Goal: Task Accomplishment & Management: Manage account settings

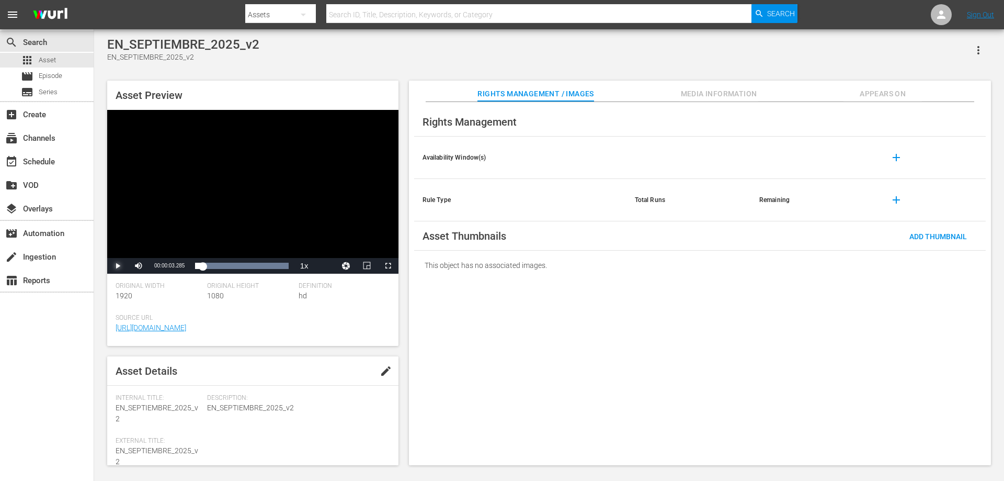
click at [118, 266] on span "Video Player" at bounding box center [118, 266] width 0 height 0
click at [270, 266] on div "Loaded : 100.00% 00:00:32.600 00:00:10.208" at bounding box center [241, 265] width 93 height 10
click at [118, 266] on span "Video Player" at bounding box center [118, 266] width 0 height 0
click at [36, 135] on div "subscriptions Channels" at bounding box center [29, 136] width 59 height 9
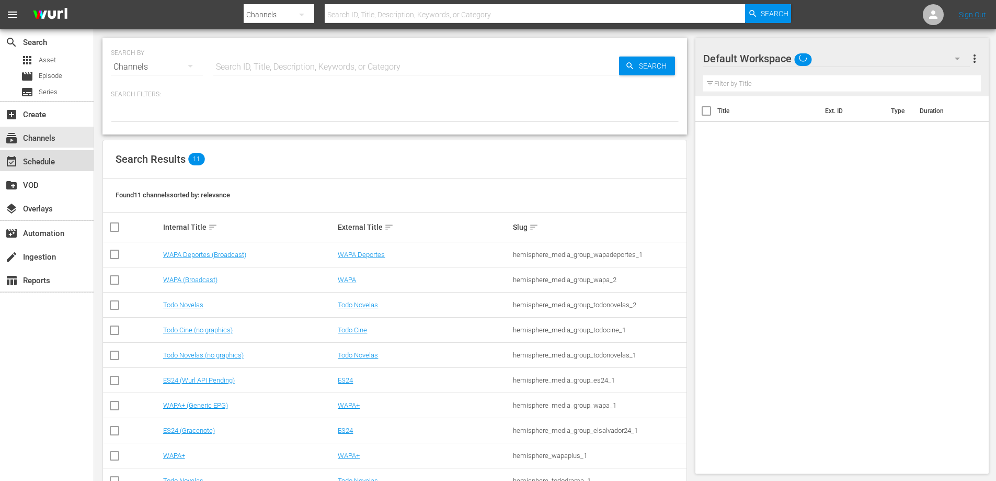
click at [50, 160] on div "event_available Schedule" at bounding box center [29, 159] width 59 height 9
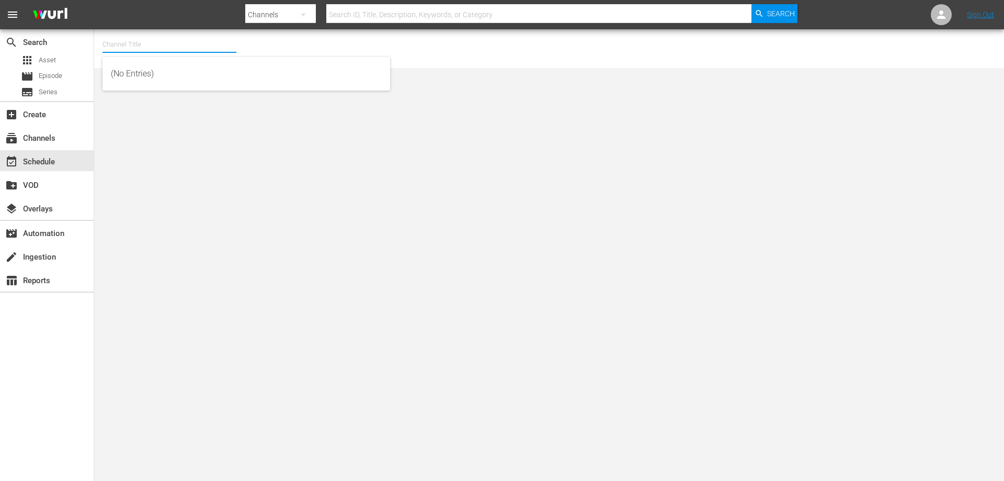
click at [176, 45] on input "text" at bounding box center [169, 44] width 134 height 25
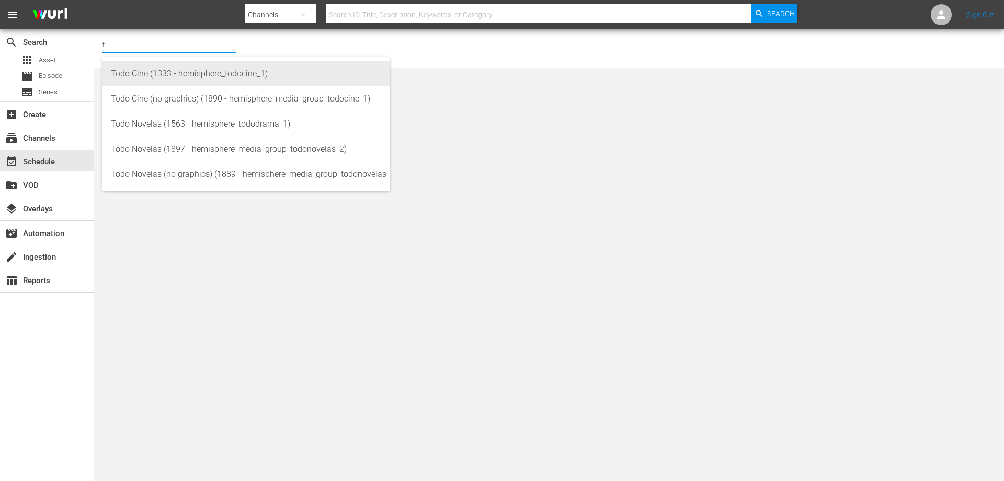
click at [203, 76] on div "Todo Cine (1333 - hemisphere_todocine_1)" at bounding box center [246, 73] width 271 height 25
type input "Todo Cine (1333 - hemisphere_todocine_1)"
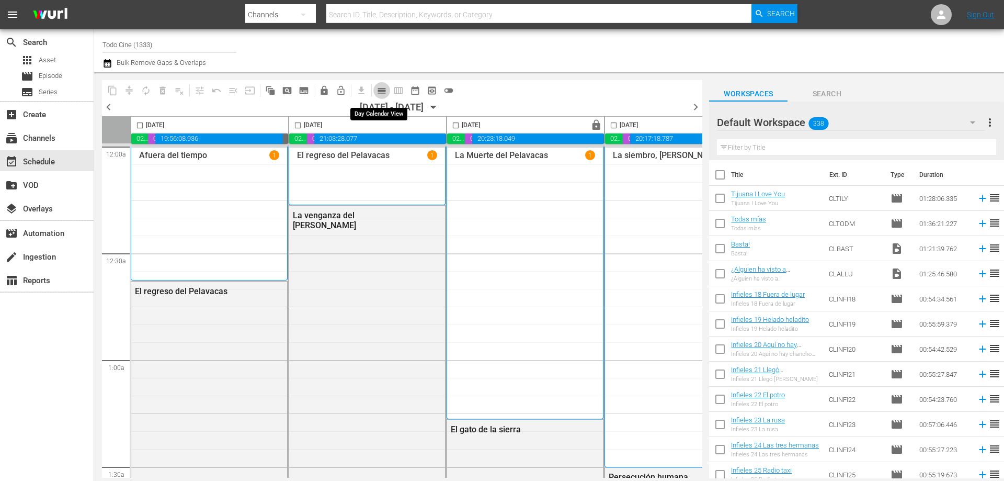
click at [382, 90] on span "calendar_view_day_outlined" at bounding box center [381, 90] width 10 height 10
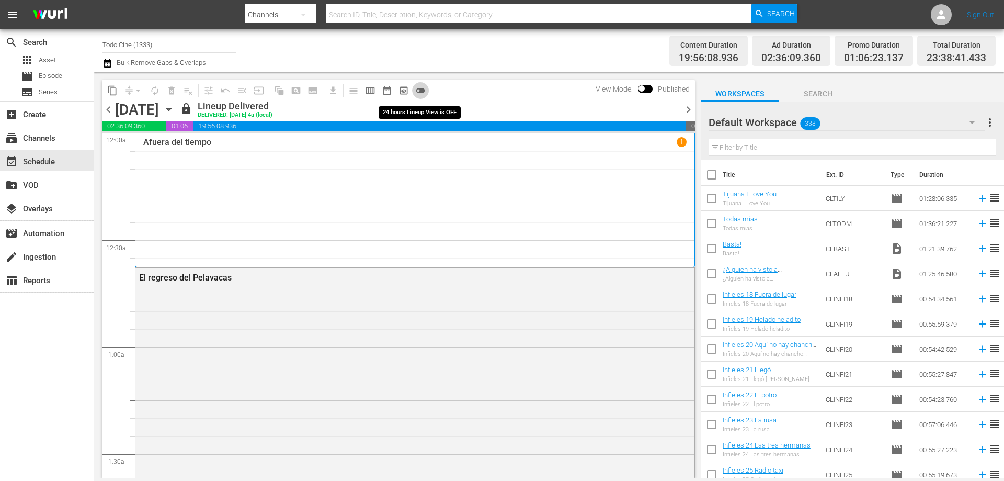
click at [423, 92] on span "toggle_off" at bounding box center [420, 90] width 10 height 10
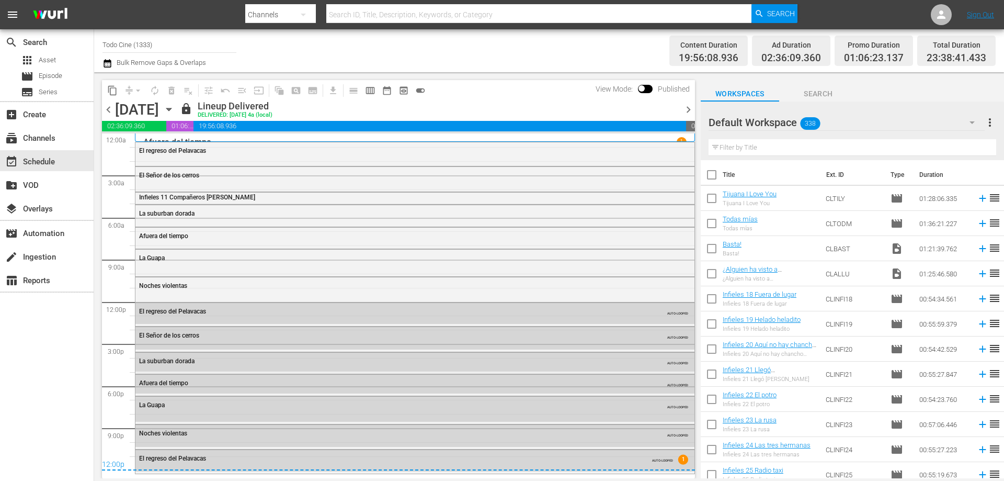
click at [171, 110] on icon "button" at bounding box center [168, 109] width 5 height 3
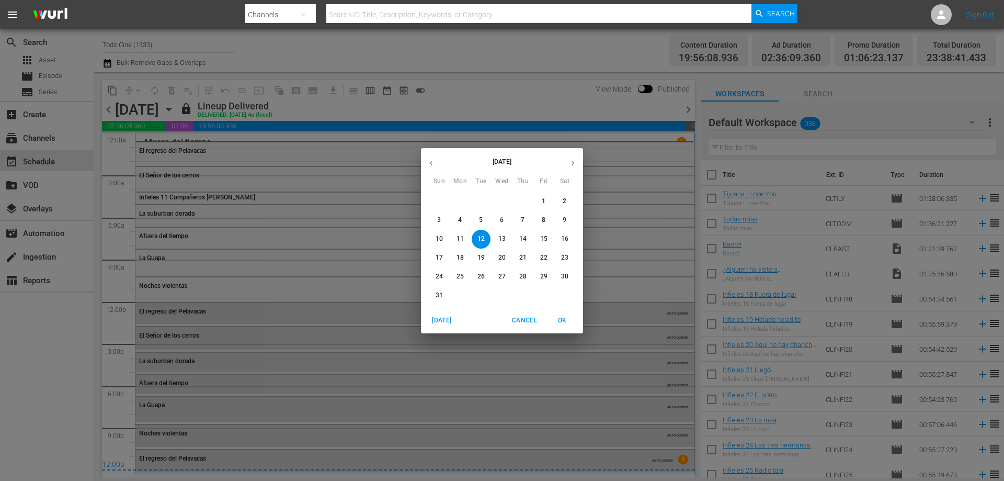
click at [565, 274] on p "30" at bounding box center [564, 276] width 7 height 9
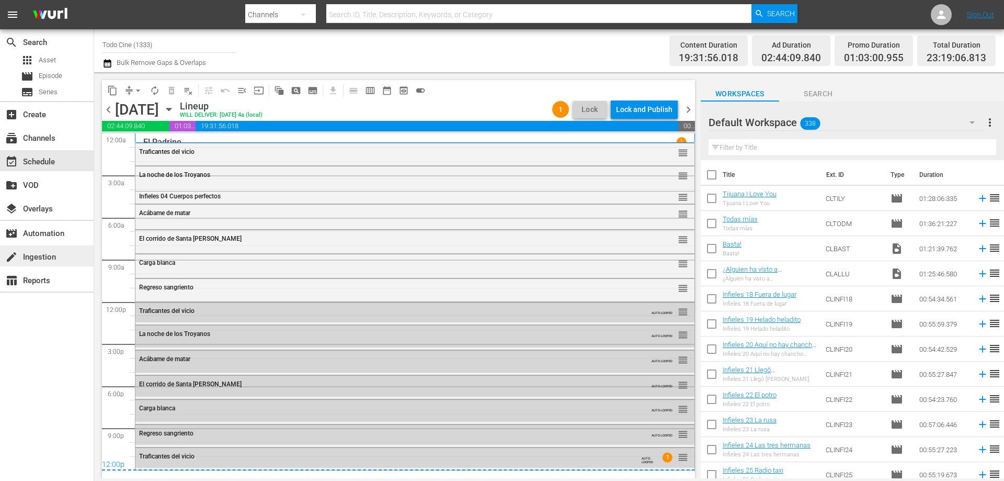
click at [42, 258] on div "create Ingestion" at bounding box center [29, 254] width 59 height 9
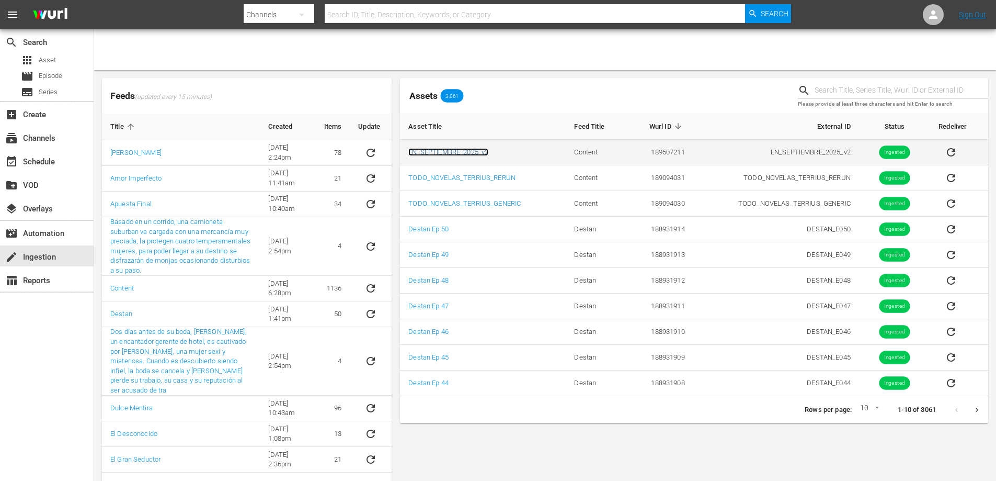
click at [424, 148] on link "EN_SEPTIEMBRE_2025_v2" at bounding box center [448, 152] width 80 height 8
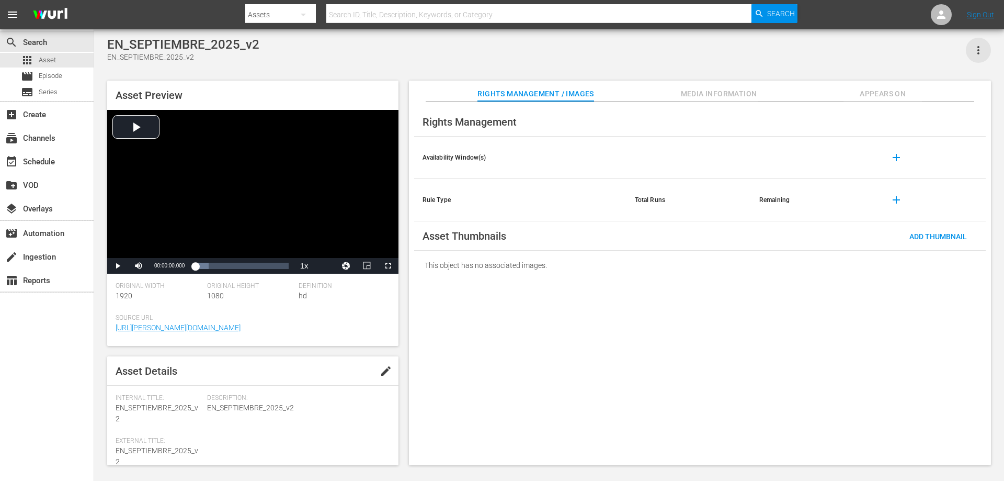
click at [978, 49] on icon "button" at bounding box center [978, 50] width 13 height 13
click at [942, 53] on div "Add To Workspace" at bounding box center [946, 54] width 71 height 25
click at [49, 231] on div "movie_filter Automation" at bounding box center [29, 231] width 59 height 9
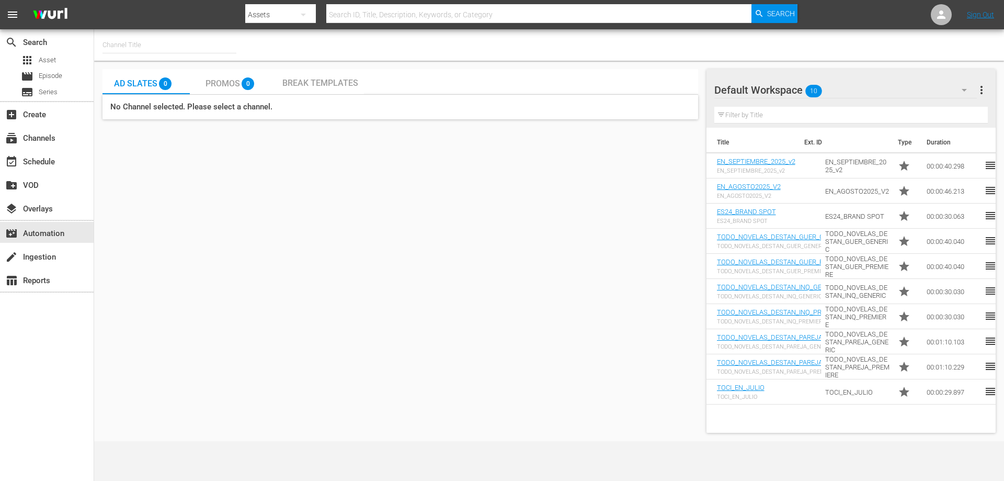
click at [982, 90] on span "more_vert" at bounding box center [981, 90] width 13 height 13
click at [796, 73] on div "Default Workspace 10 Default more_vert" at bounding box center [850, 85] width 273 height 33
click at [229, 86] on span "Promos" at bounding box center [222, 83] width 35 height 10
click at [145, 48] on input "text" at bounding box center [169, 44] width 134 height 25
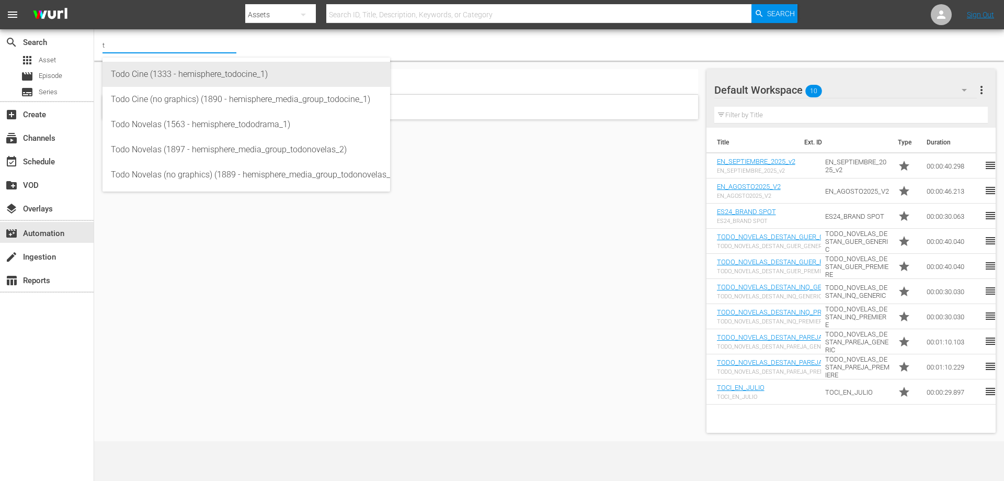
click at [167, 75] on div "Todo Cine (1333 - hemisphere_todocine_1)" at bounding box center [246, 74] width 271 height 25
type input "Todo Cine (1333 - hemisphere_todocine_1)"
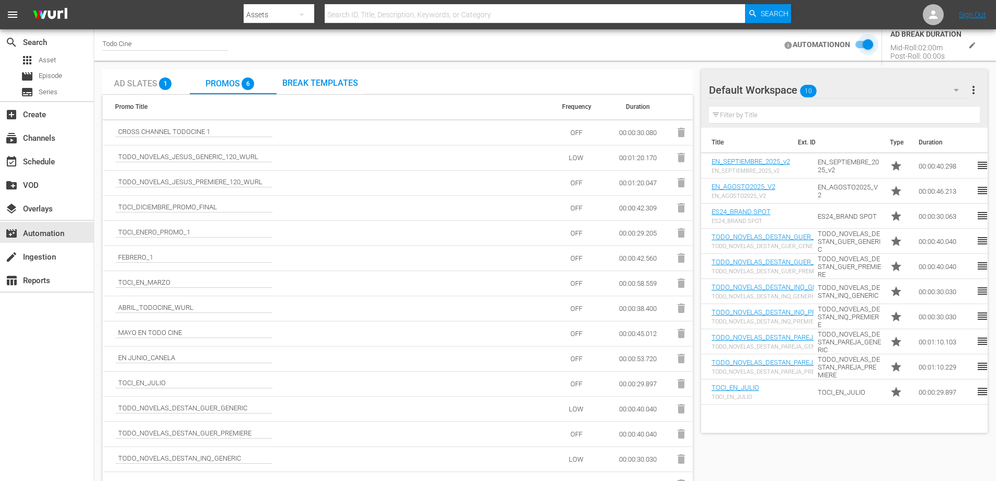
click at [859, 44] on input "checkbox" at bounding box center [861, 45] width 23 height 13
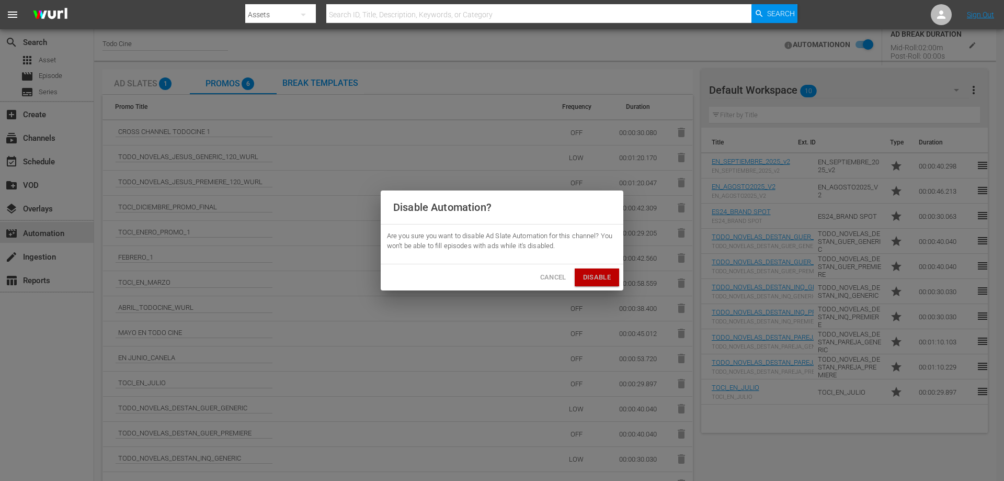
click at [587, 274] on span "Disable" at bounding box center [597, 277] width 28 height 12
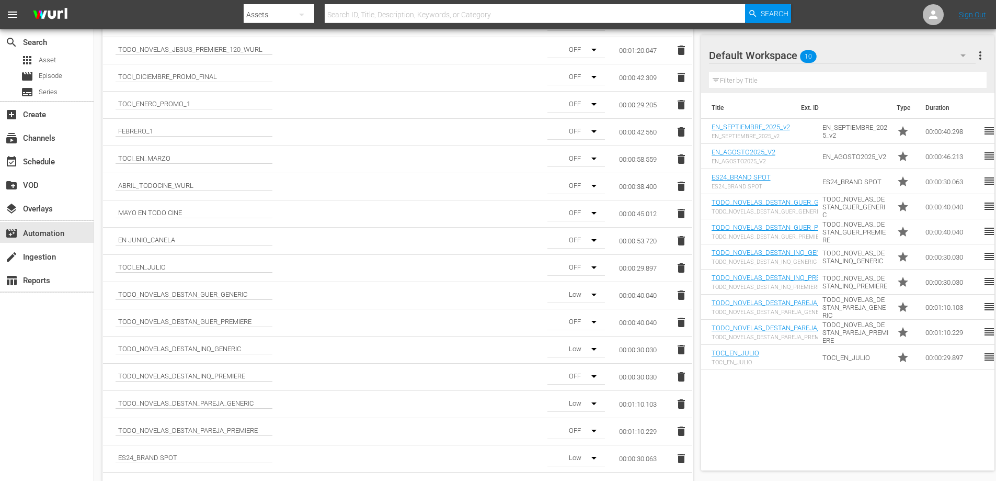
scroll to position [190, 0]
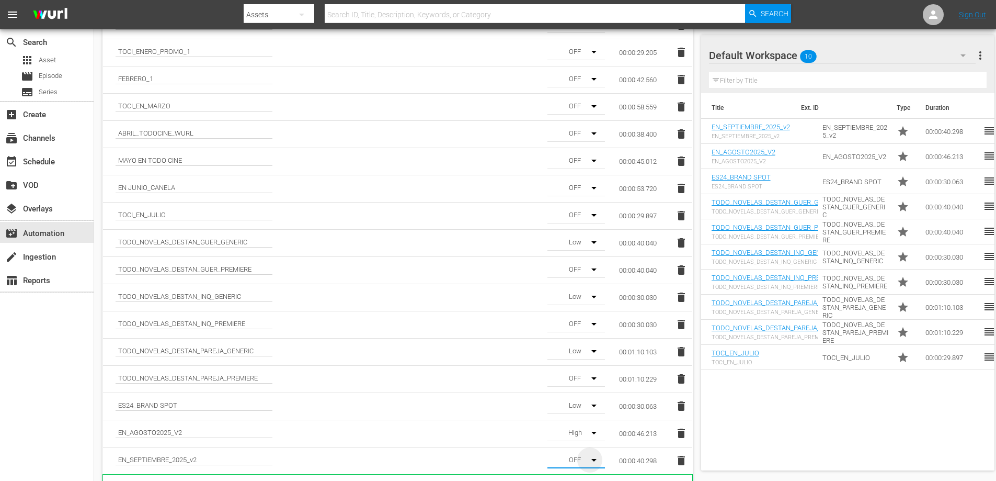
click at [589, 459] on icon "button" at bounding box center [594, 459] width 13 height 13
click at [577, 453] on div "High" at bounding box center [574, 455] width 55 height 17
click at [594, 431] on icon "button" at bounding box center [594, 432] width 13 height 13
click at [571, 375] on div "OFF" at bounding box center [574, 378] width 55 height 17
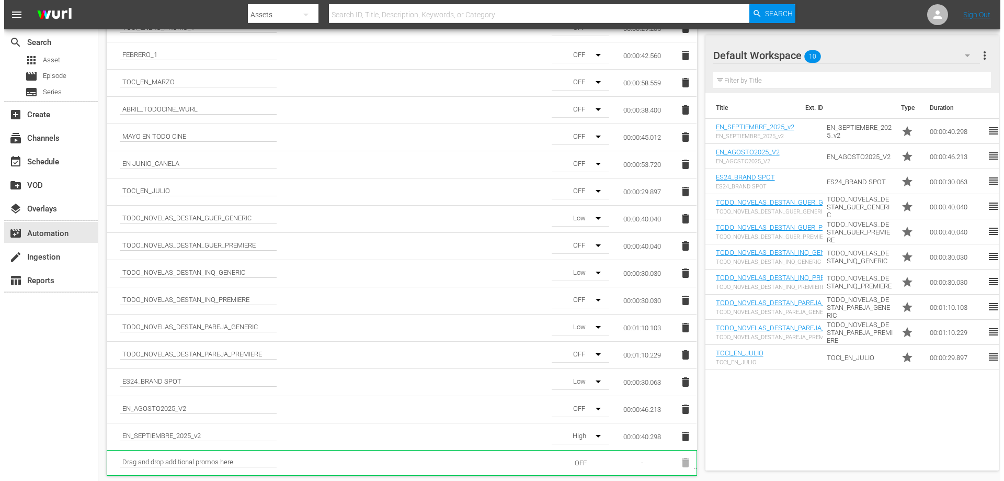
scroll to position [0, 0]
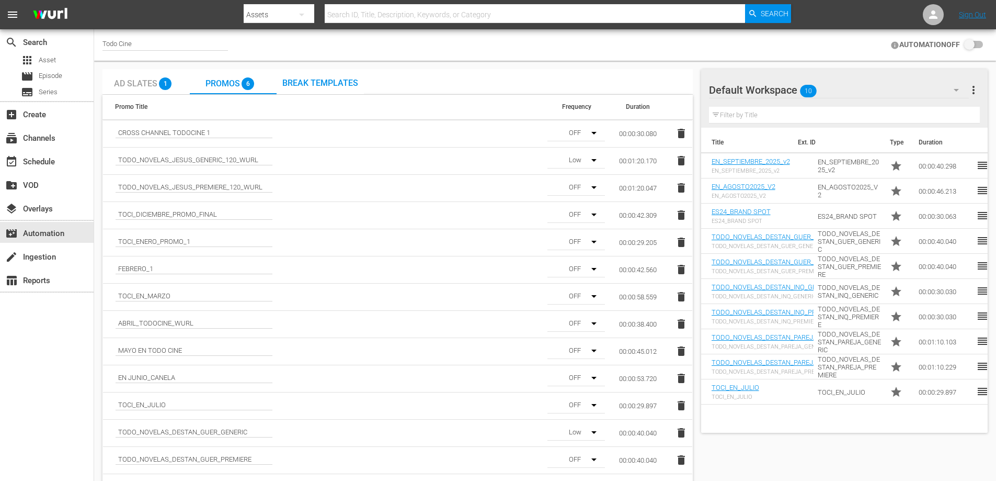
click at [979, 44] on input "checkbox" at bounding box center [971, 45] width 23 height 13
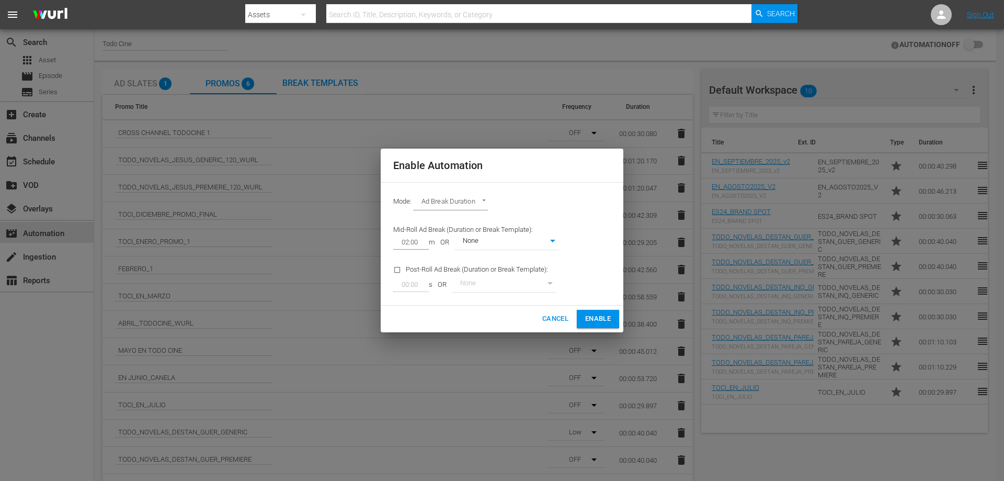
click at [598, 317] on span "Enable" at bounding box center [598, 319] width 26 height 12
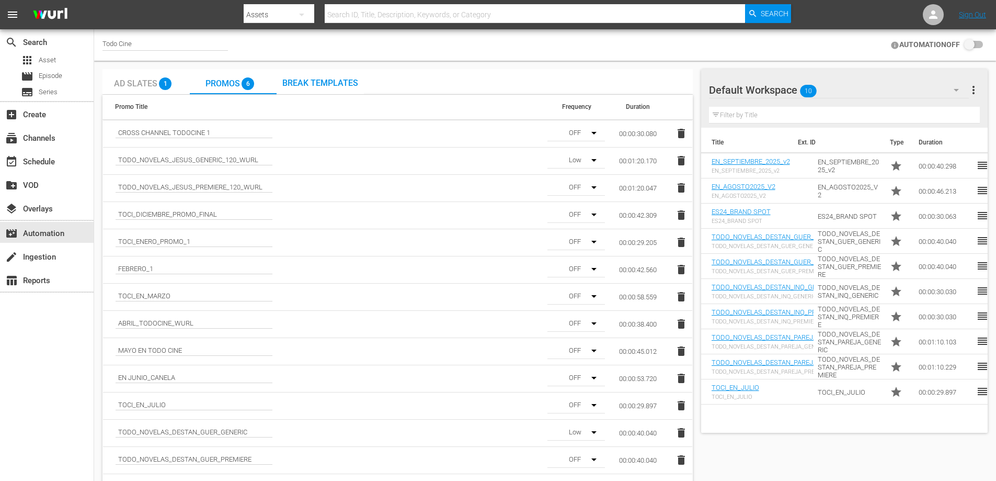
checkbox input "true"
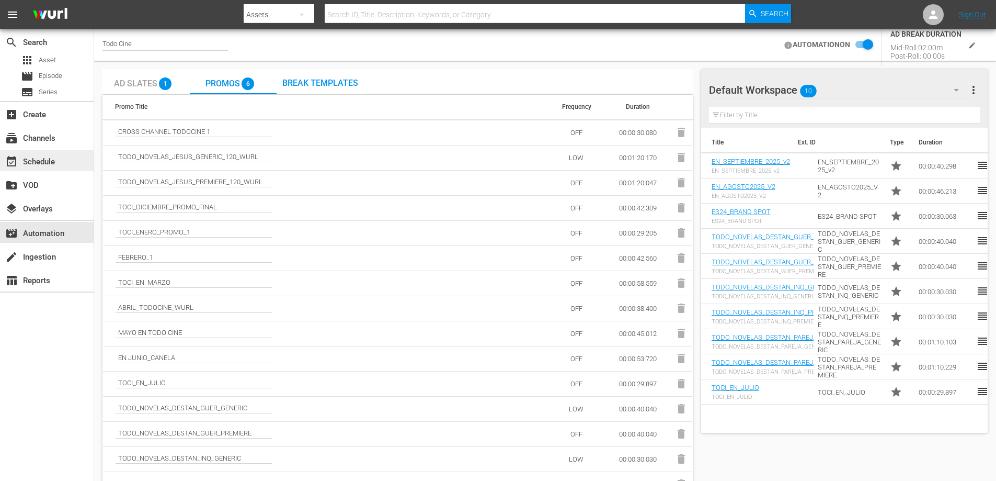
click at [32, 163] on div "event_available Schedule" at bounding box center [29, 159] width 59 height 9
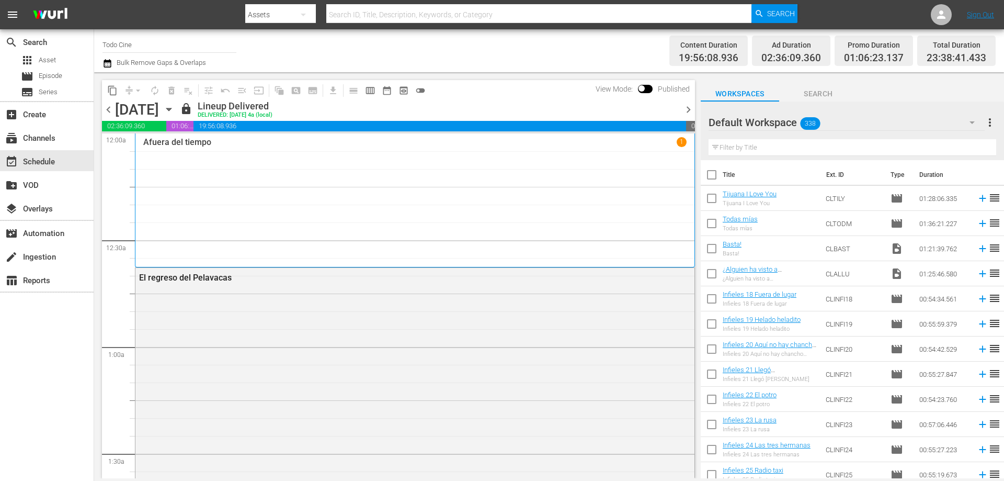
click at [159, 110] on div "Tuesday, August 12th" at bounding box center [137, 109] width 44 height 17
click at [177, 110] on div "Tuesday, August 12th August 12th" at bounding box center [146, 109] width 62 height 17
click at [171, 109] on icon "button" at bounding box center [168, 109] width 5 height 3
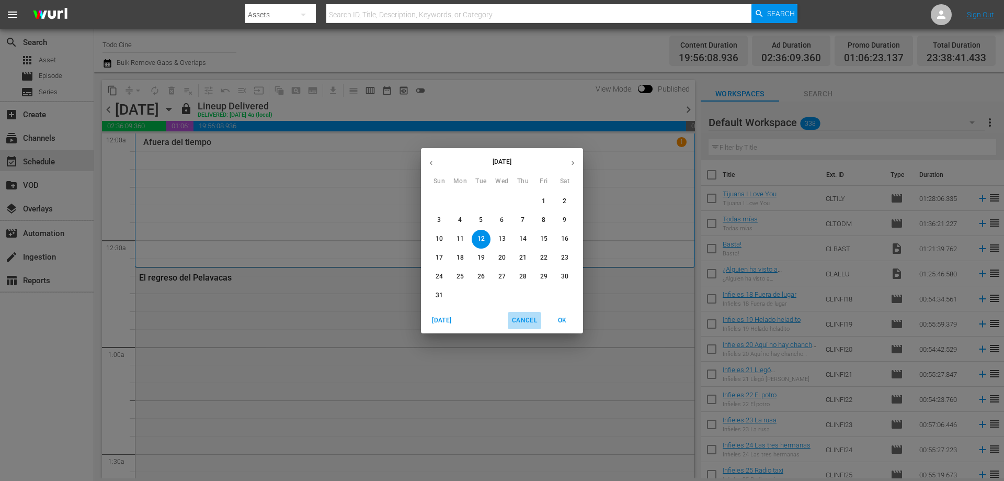
click at [518, 320] on span "Cancel" at bounding box center [524, 320] width 25 height 11
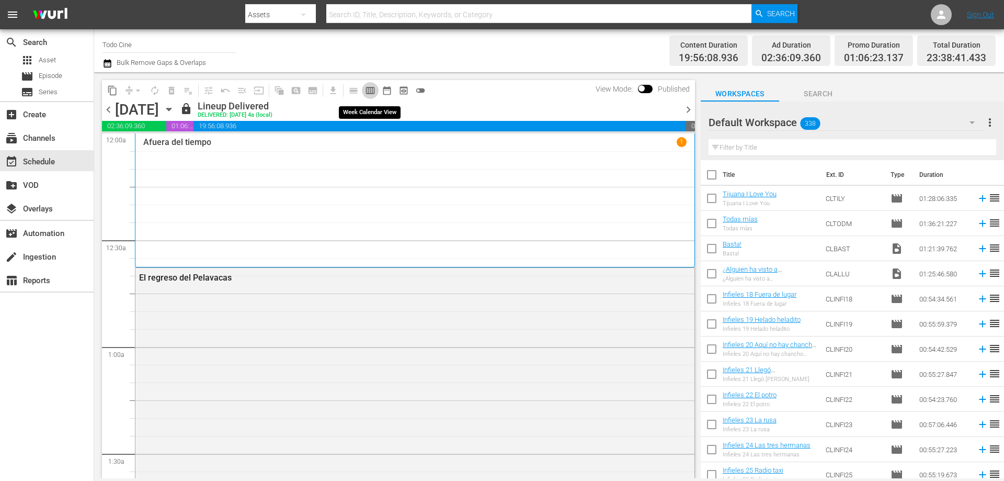
click at [368, 89] on span "calendar_view_week_outlined" at bounding box center [370, 90] width 10 height 10
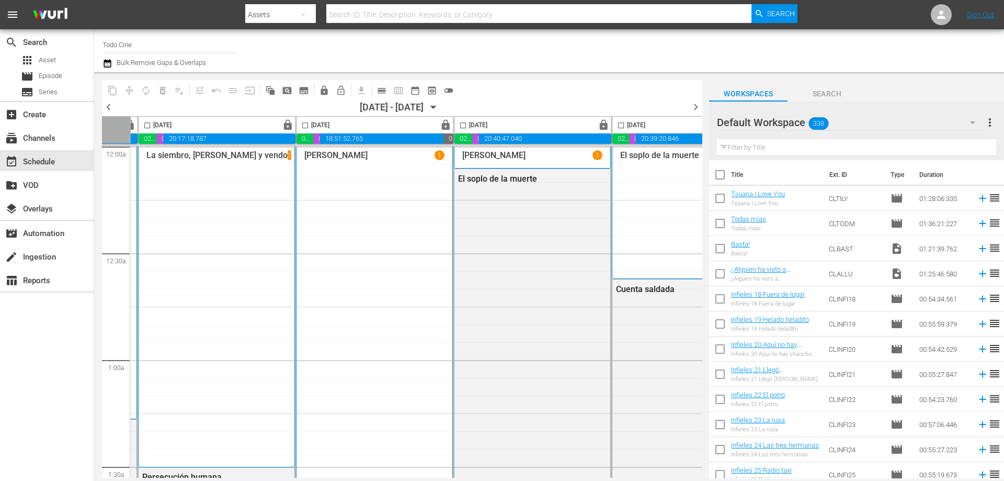
scroll to position [0, 538]
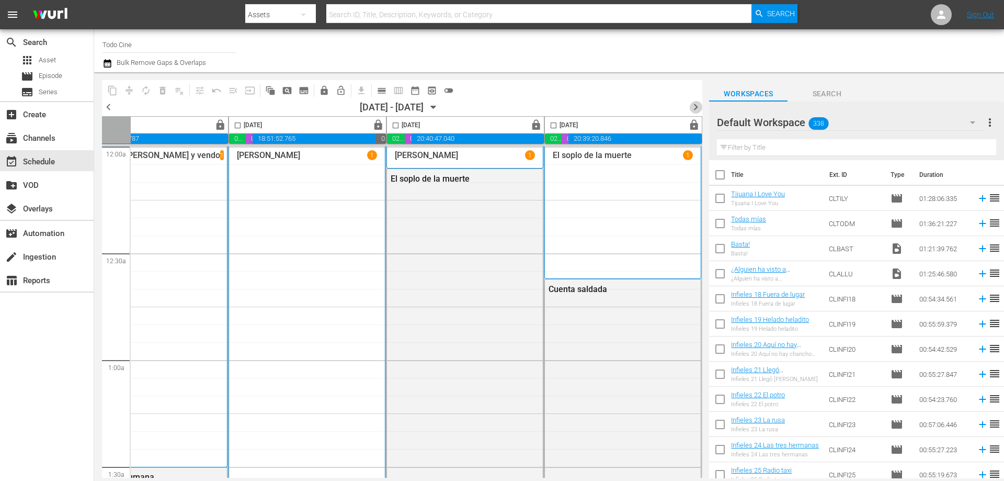
click at [697, 107] on span "chevron_right" at bounding box center [695, 106] width 13 height 13
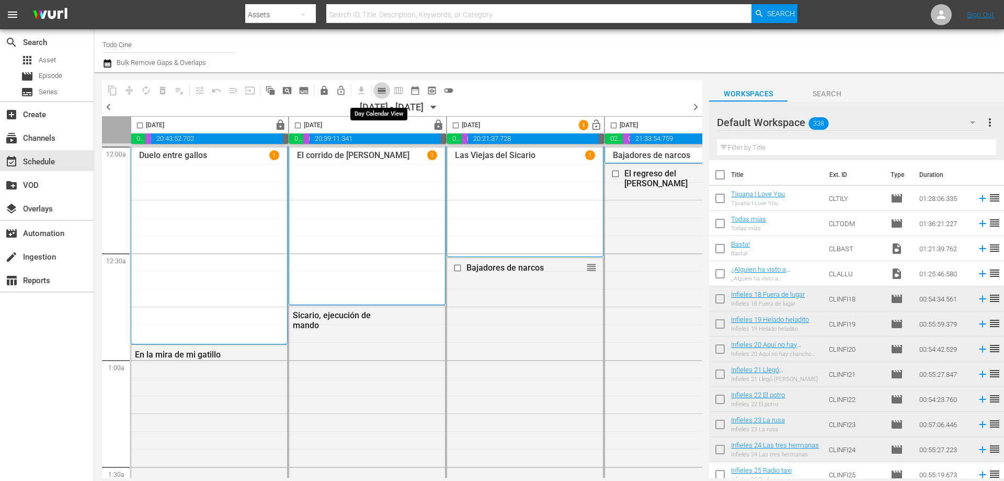
click at [382, 92] on span "calendar_view_day_outlined" at bounding box center [381, 90] width 10 height 10
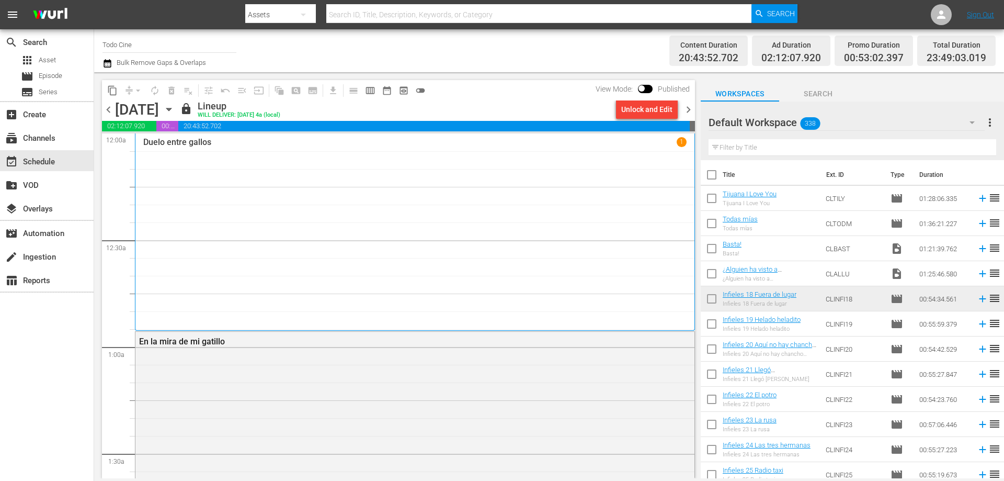
click at [690, 108] on span "chevron_right" at bounding box center [688, 109] width 13 height 13
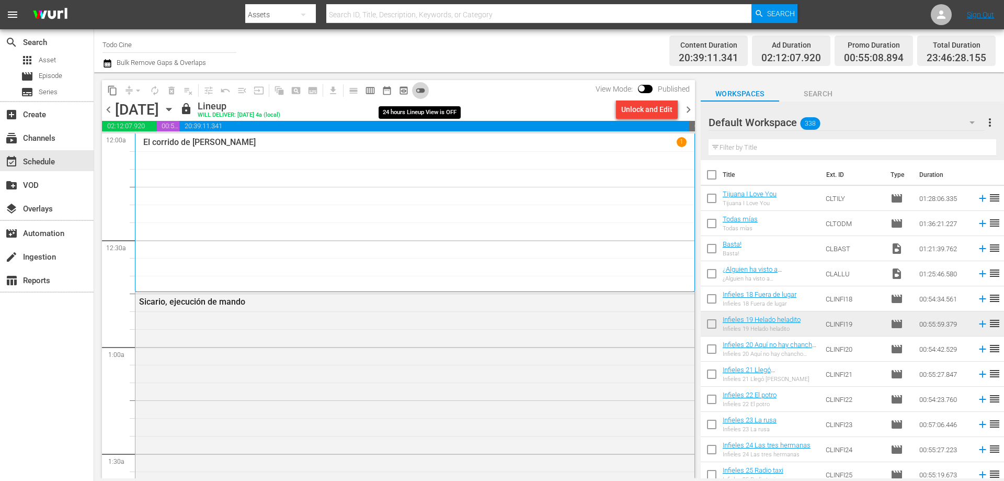
click at [421, 92] on span "toggle_off" at bounding box center [420, 90] width 10 height 10
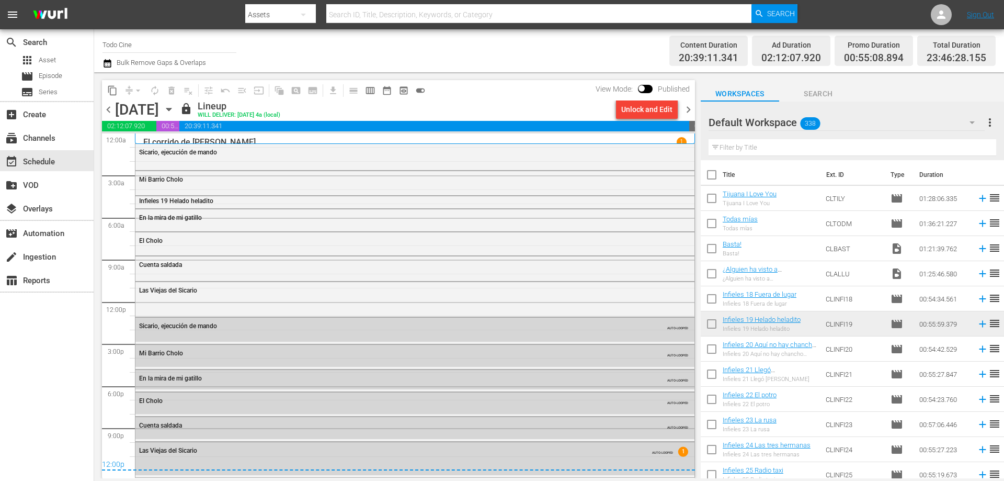
click at [687, 110] on span "chevron_right" at bounding box center [688, 109] width 13 height 13
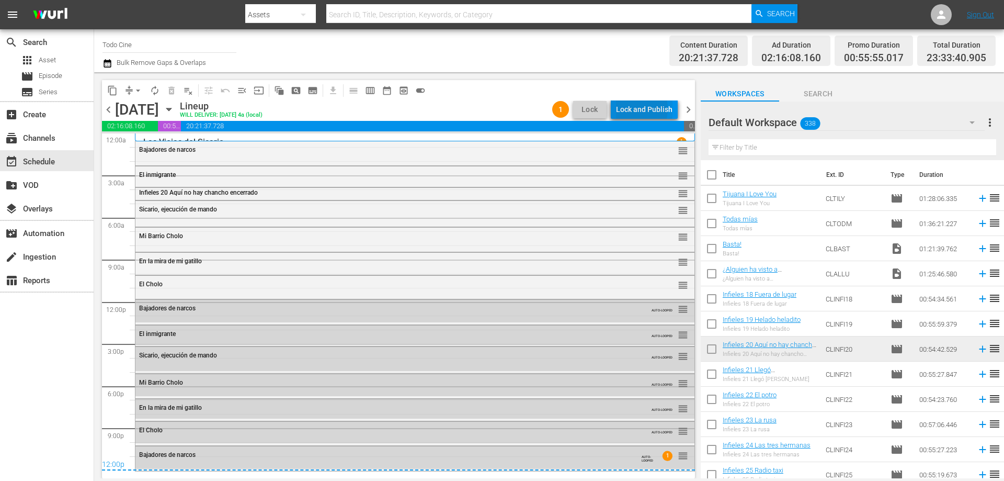
click at [632, 107] on div "Lock and Publish" at bounding box center [644, 109] width 56 height 19
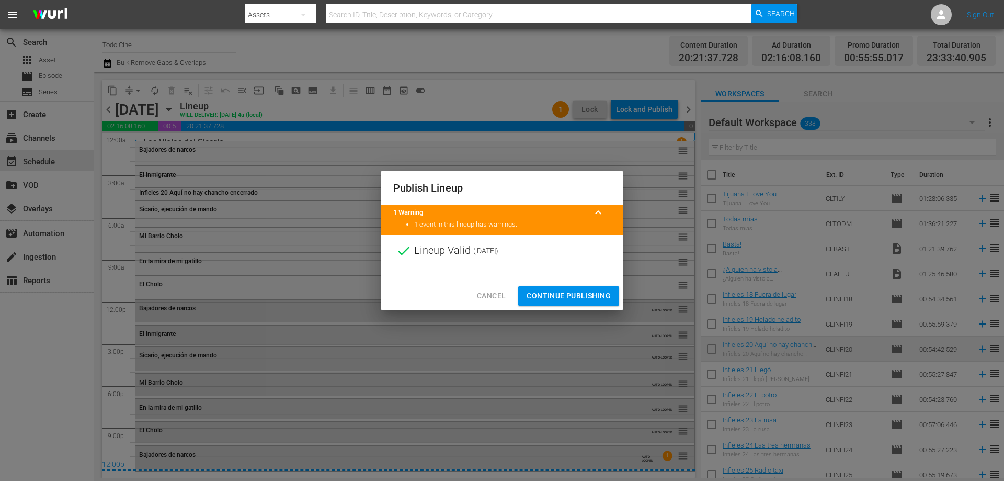
click at [563, 300] on span "Continue Publishing" at bounding box center [569, 295] width 84 height 13
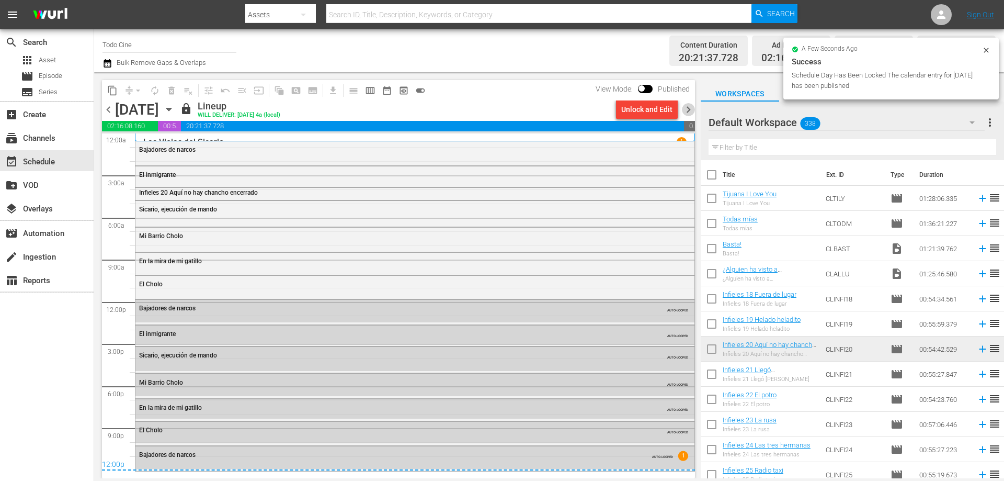
click at [688, 111] on span "chevron_right" at bounding box center [688, 109] width 13 height 13
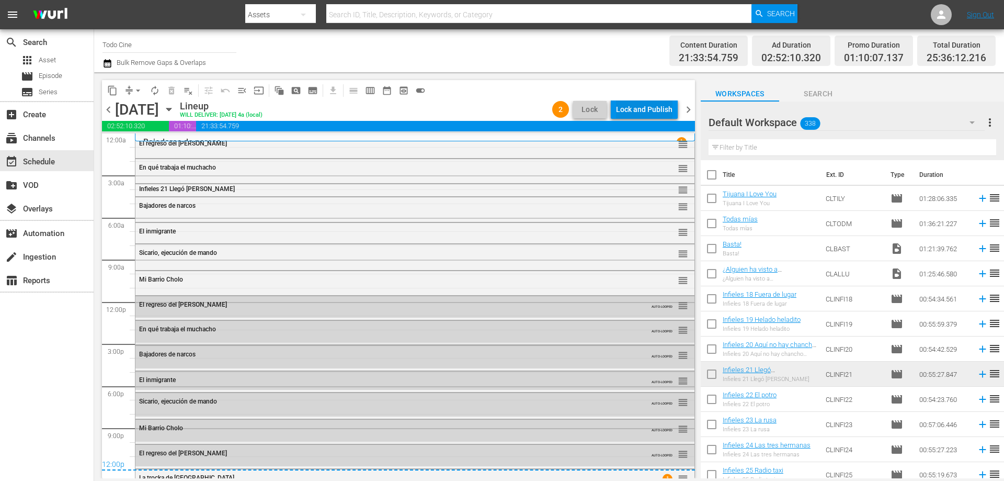
click at [639, 104] on div "Lock and Publish" at bounding box center [644, 109] width 56 height 19
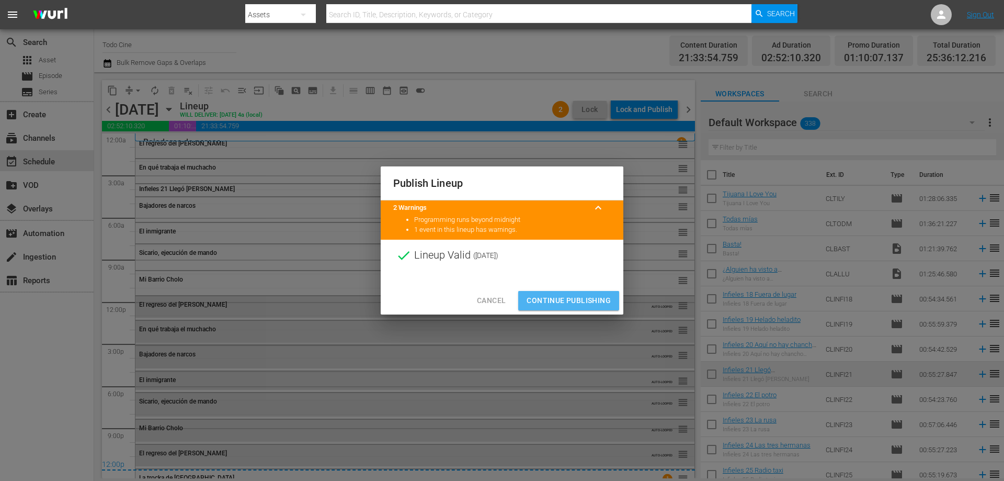
click at [581, 302] on span "Continue Publishing" at bounding box center [569, 300] width 84 height 13
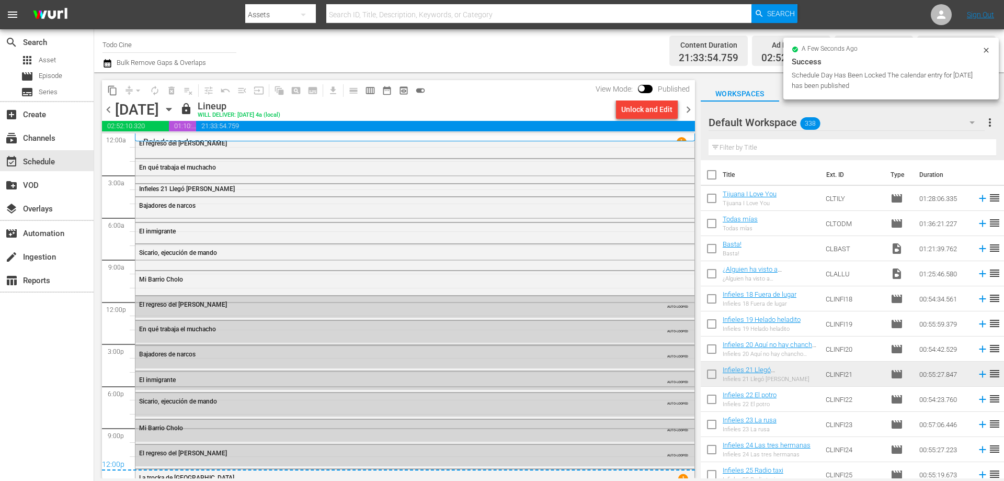
click at [687, 109] on span "chevron_right" at bounding box center [688, 109] width 13 height 13
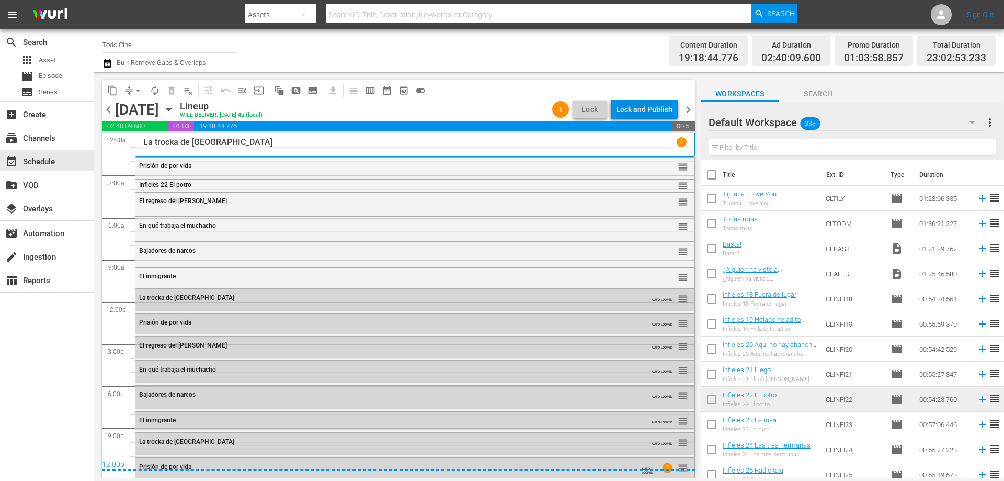
click at [647, 108] on div "Lock and Publish" at bounding box center [644, 109] width 56 height 19
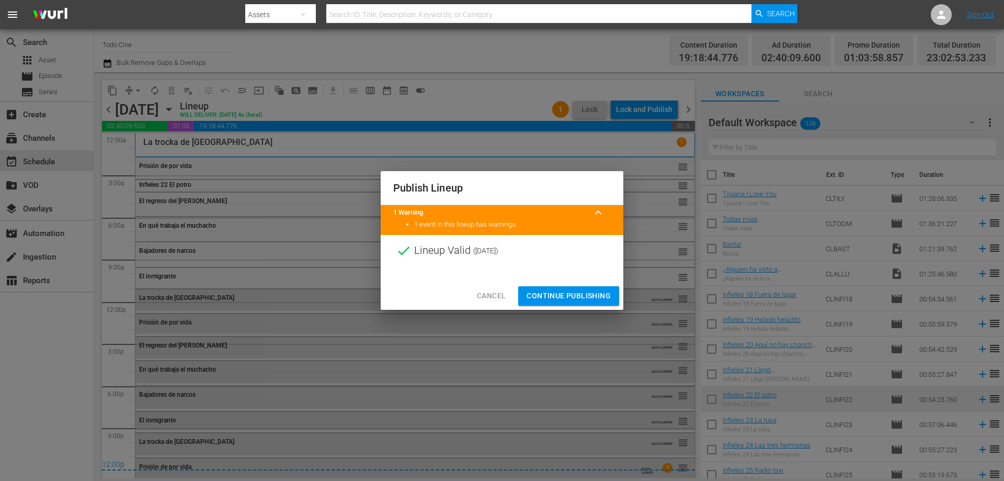
click at [554, 296] on span "Continue Publishing" at bounding box center [569, 295] width 84 height 13
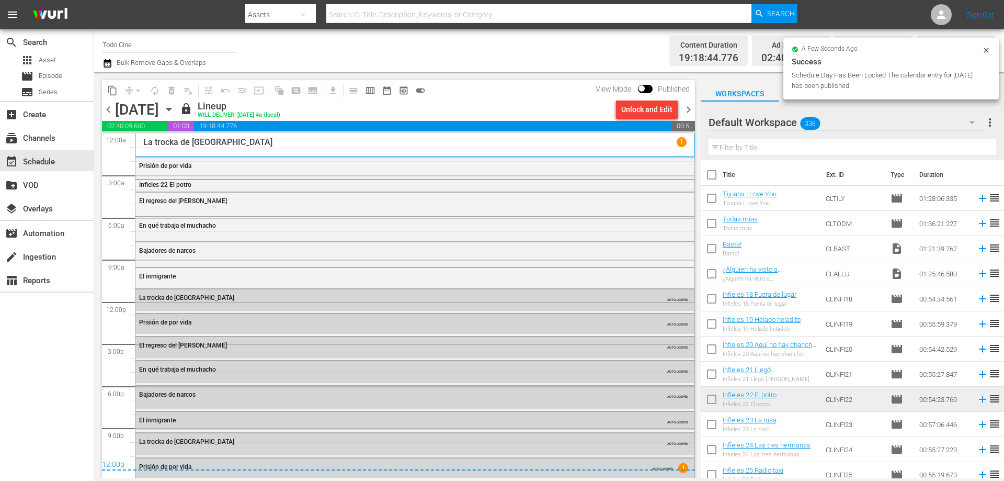
click at [690, 108] on span "chevron_right" at bounding box center [688, 109] width 13 height 13
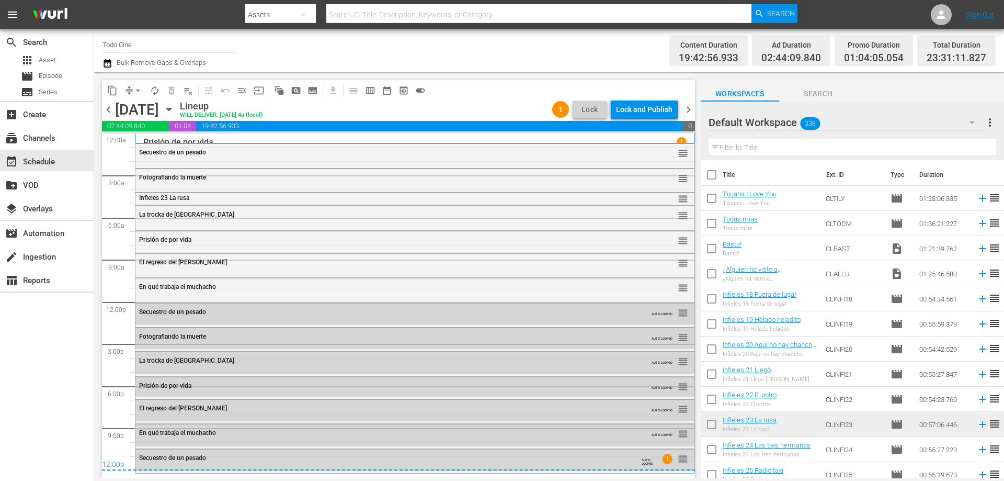
click at [639, 108] on div "Lock and Publish" at bounding box center [644, 109] width 56 height 19
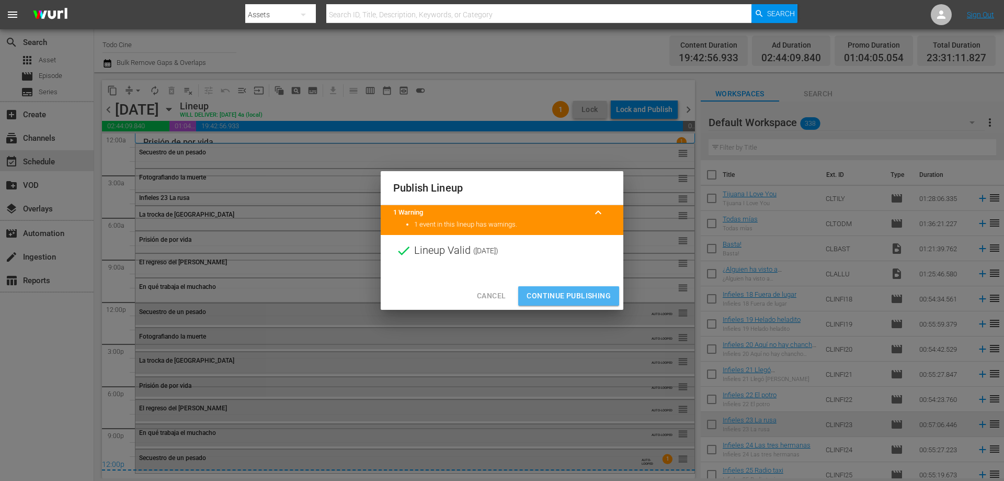
click at [545, 289] on button "Continue Publishing" at bounding box center [568, 295] width 101 height 19
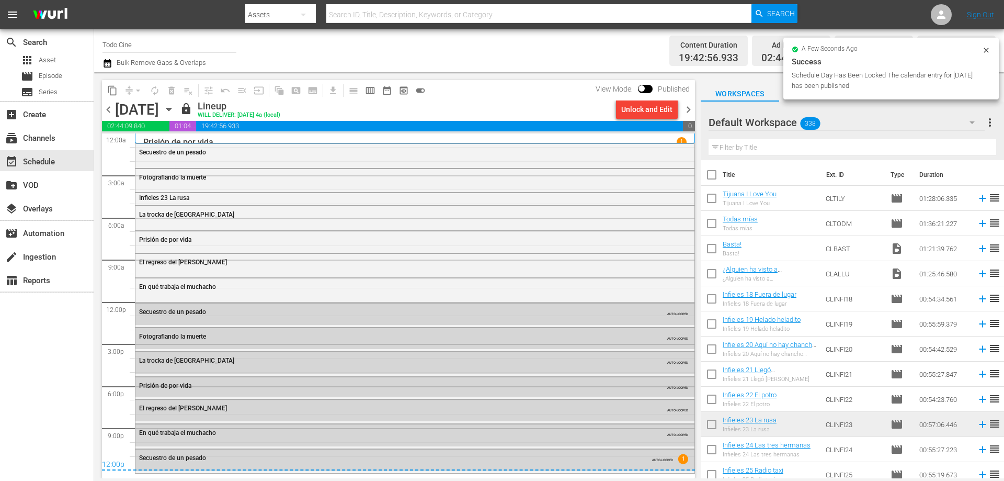
click at [687, 108] on span "chevron_right" at bounding box center [688, 109] width 13 height 13
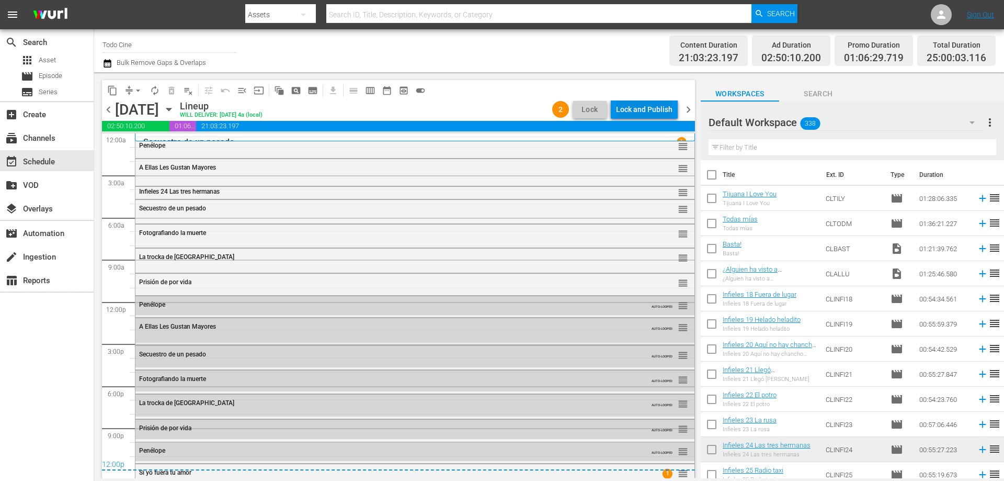
click at [637, 108] on div "Lock and Publish" at bounding box center [644, 109] width 56 height 19
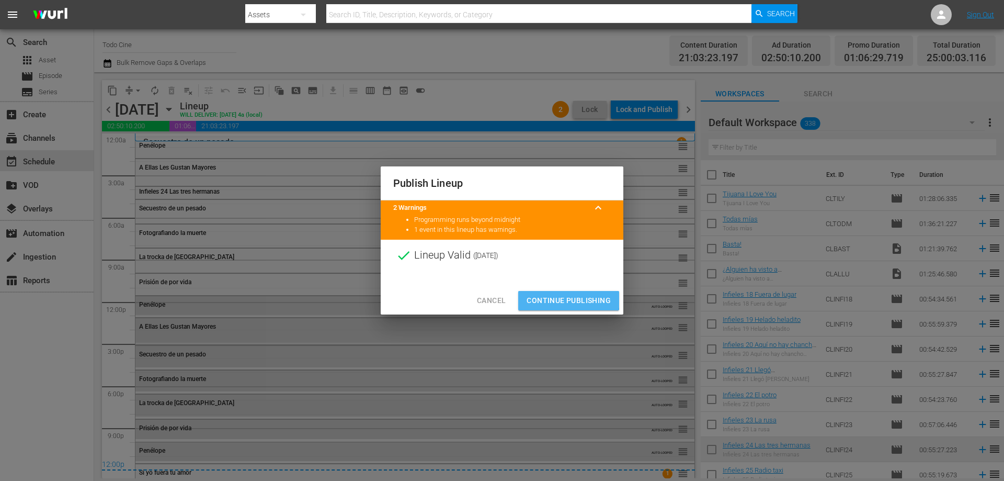
click at [552, 299] on span "Continue Publishing" at bounding box center [569, 300] width 84 height 13
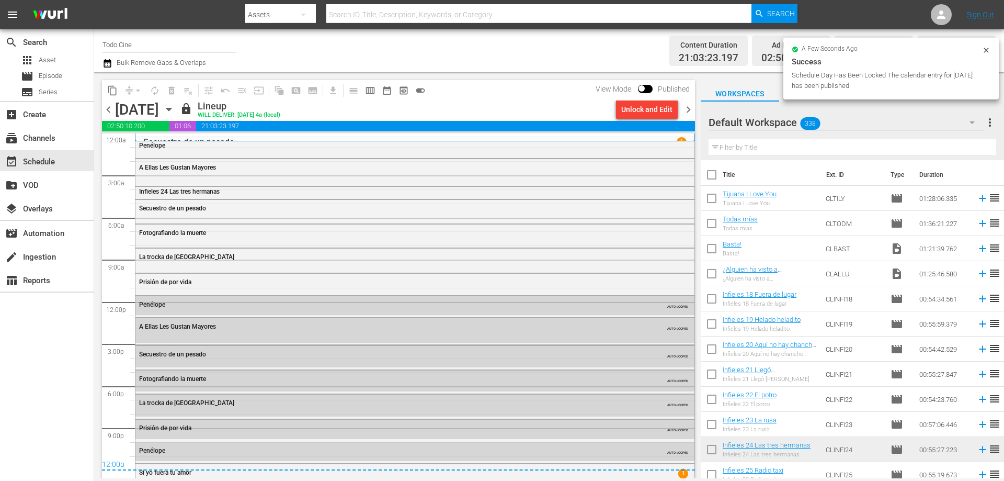
click at [688, 111] on span "chevron_right" at bounding box center [688, 109] width 13 height 13
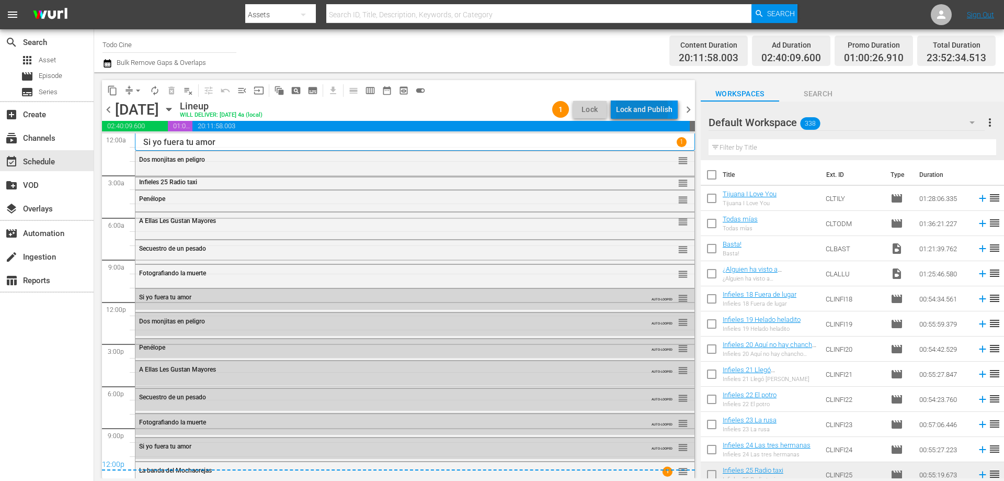
click at [638, 109] on div "Lock and Publish" at bounding box center [644, 109] width 56 height 19
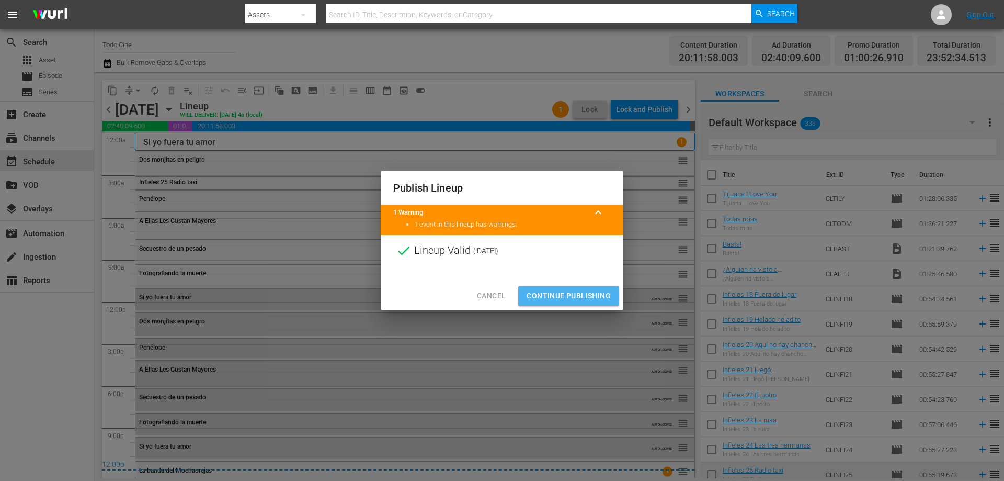
click at [563, 297] on span "Continue Publishing" at bounding box center [569, 295] width 84 height 13
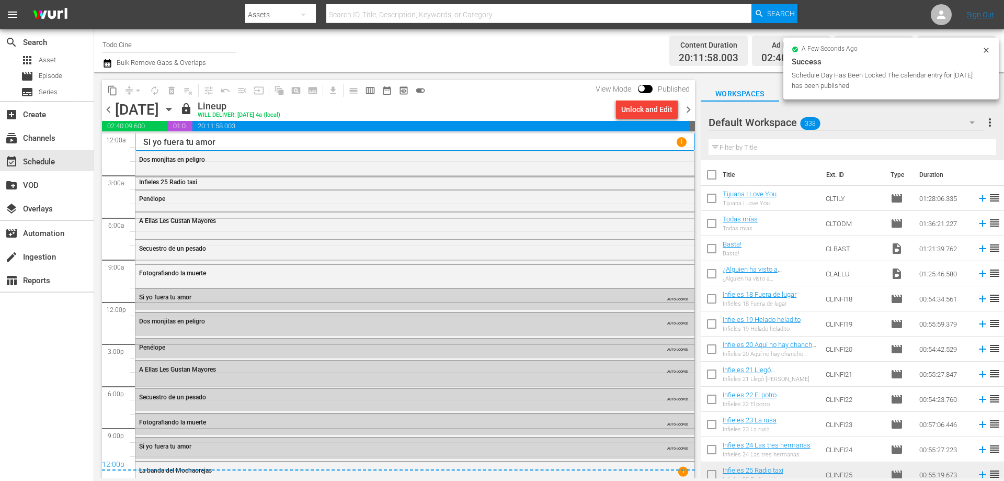
click at [688, 109] on span "chevron_right" at bounding box center [688, 109] width 13 height 13
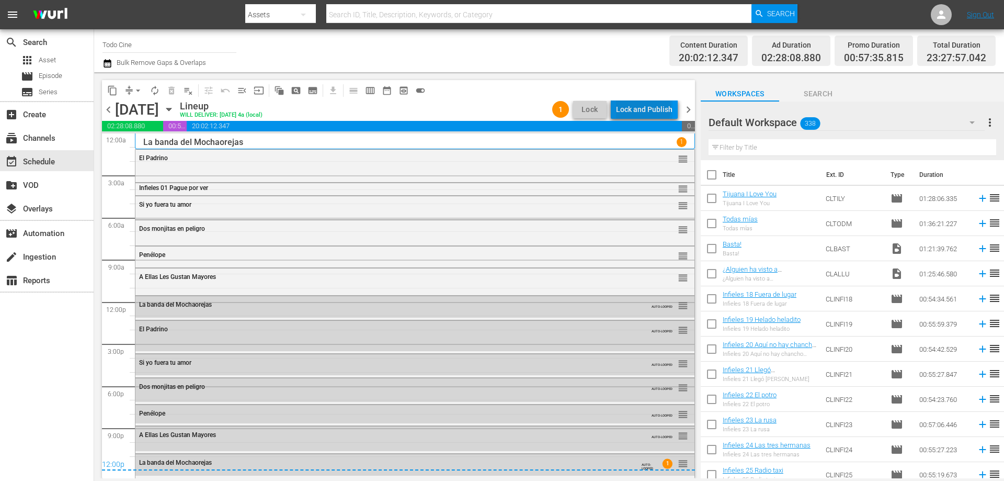
click at [646, 109] on div "Lock and Publish" at bounding box center [644, 109] width 56 height 19
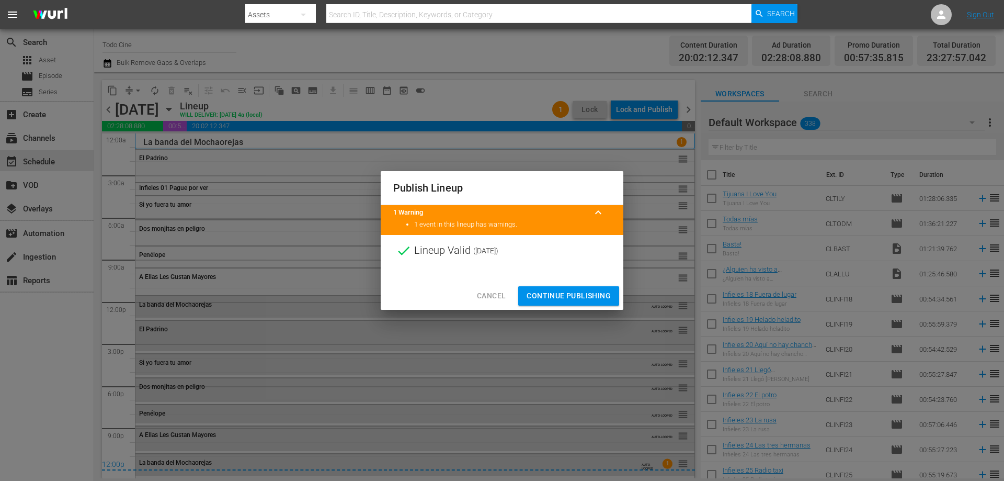
click at [582, 295] on span "Continue Publishing" at bounding box center [569, 295] width 84 height 13
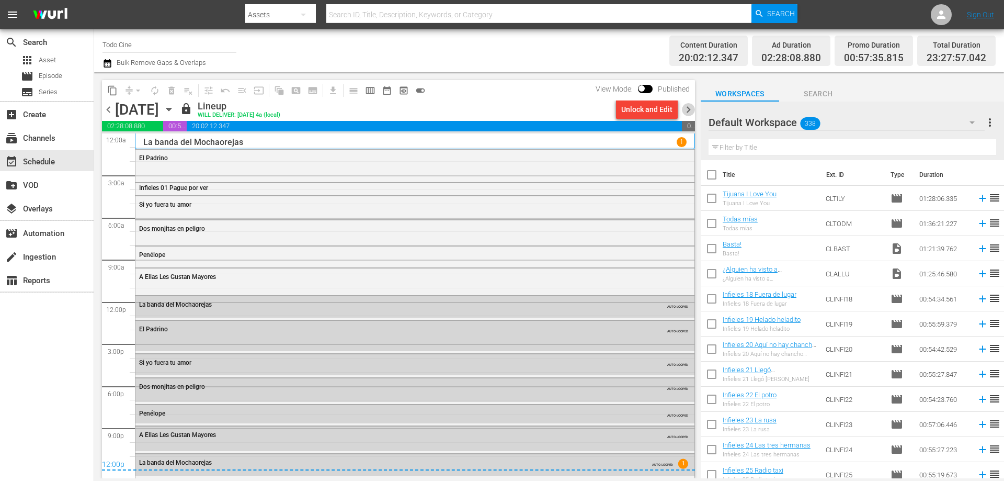
click at [687, 110] on span "chevron_right" at bounding box center [688, 109] width 13 height 13
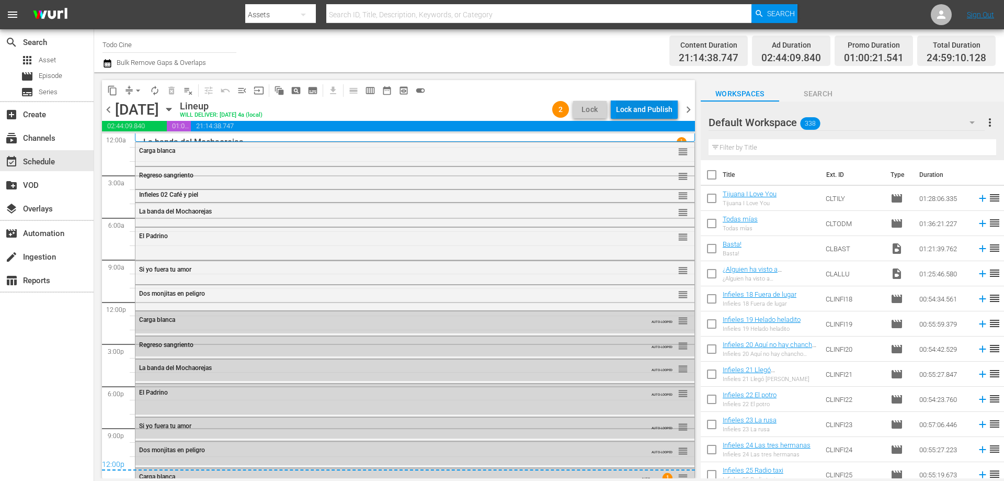
click at [632, 111] on div "Lock and Publish" at bounding box center [644, 109] width 56 height 19
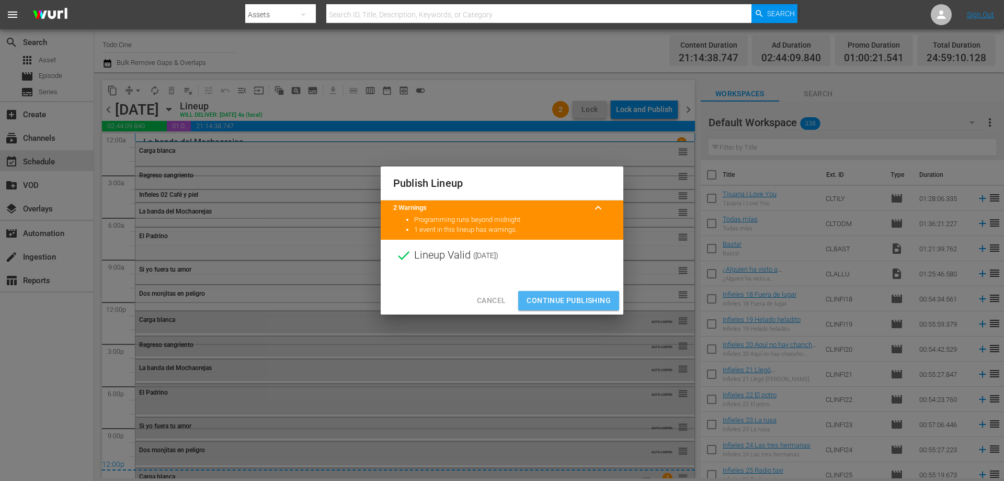
click at [581, 298] on span "Continue Publishing" at bounding box center [569, 300] width 84 height 13
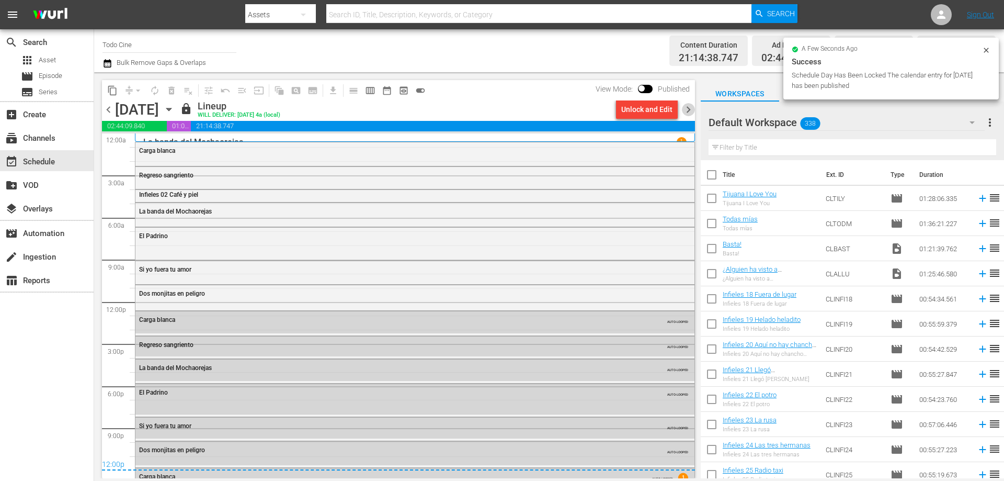
click at [687, 111] on span "chevron_right" at bounding box center [688, 109] width 13 height 13
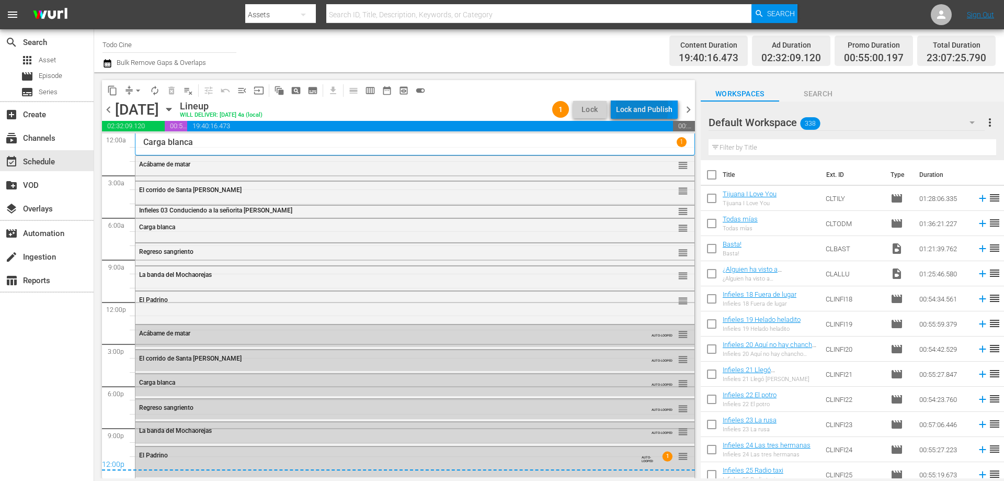
click at [637, 108] on div "Lock and Publish" at bounding box center [644, 109] width 56 height 19
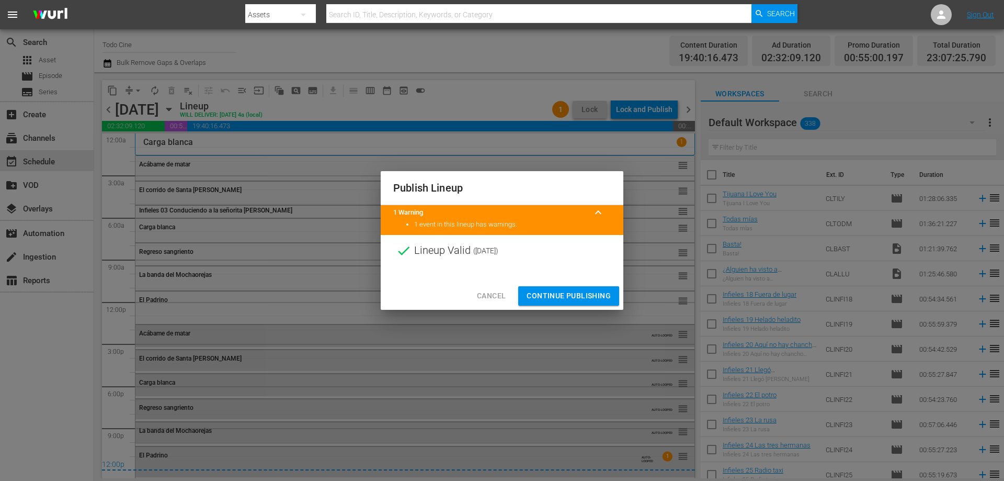
click at [553, 295] on span "Continue Publishing" at bounding box center [569, 295] width 84 height 13
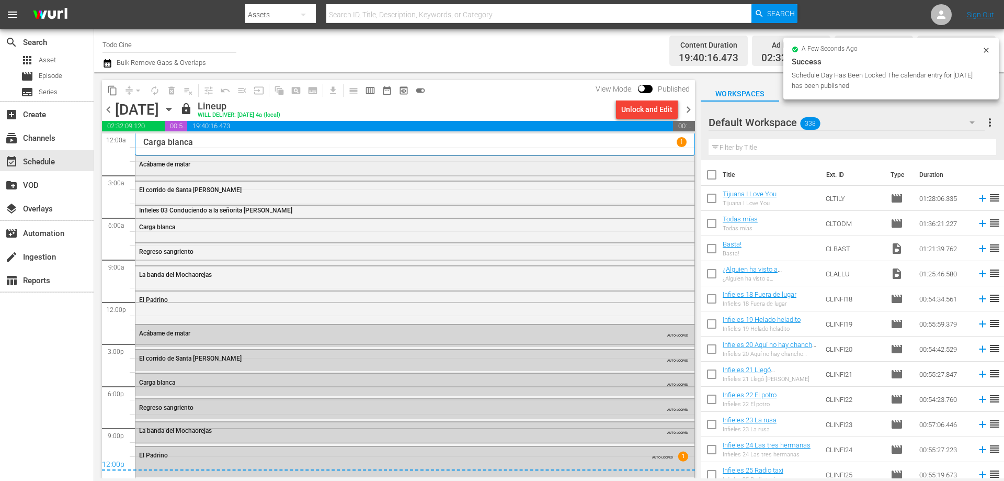
click at [321, 171] on div "Acábame de matar" at bounding box center [414, 164] width 559 height 16
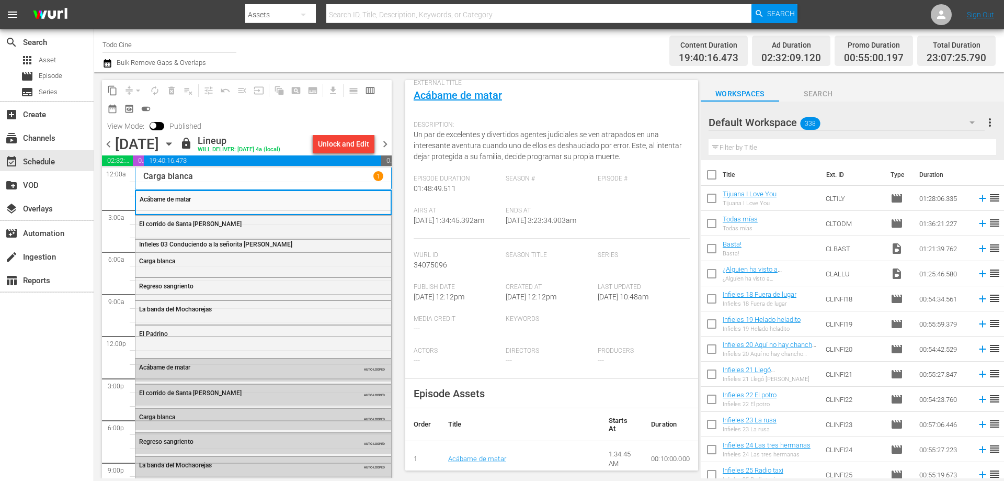
scroll to position [52, 0]
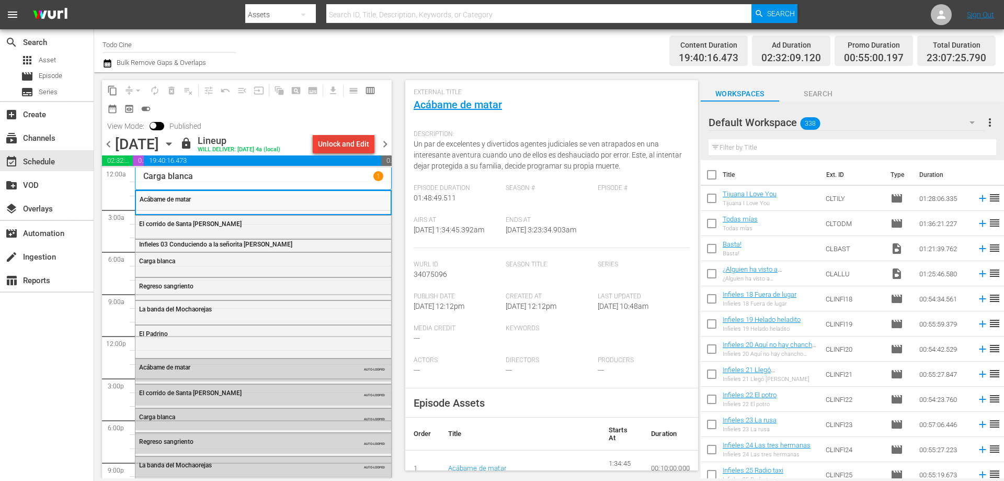
click at [345, 147] on div "Unlock and Edit" at bounding box center [343, 143] width 51 height 19
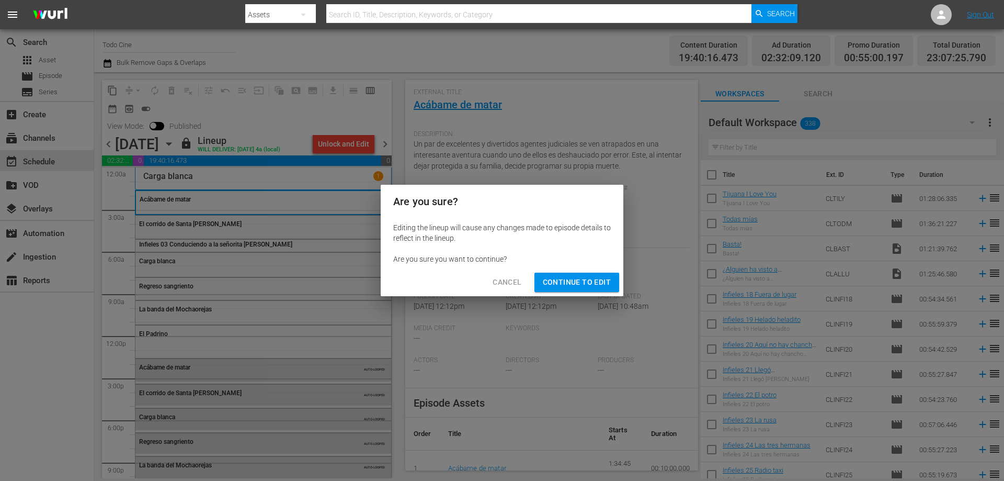
click at [548, 280] on span "Continue to Edit" at bounding box center [577, 282] width 68 height 13
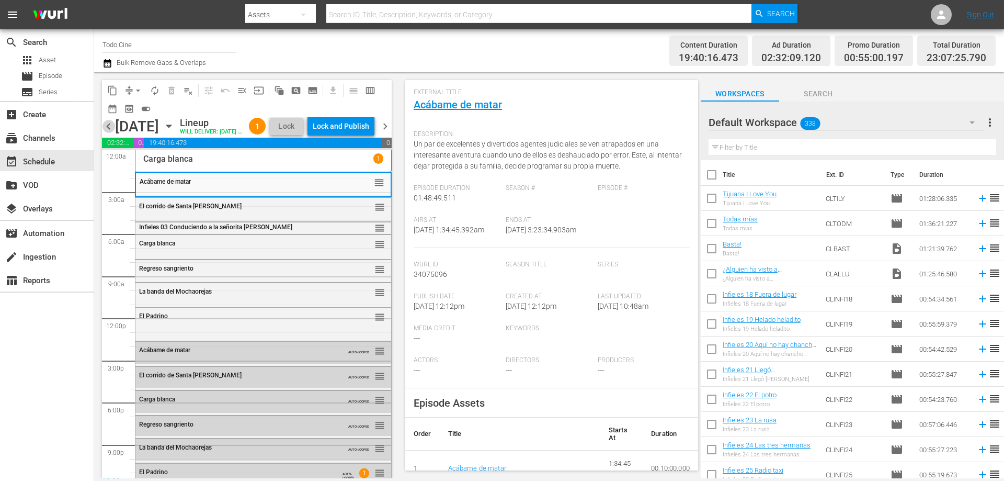
click at [107, 133] on span "chevron_left" at bounding box center [108, 126] width 13 height 13
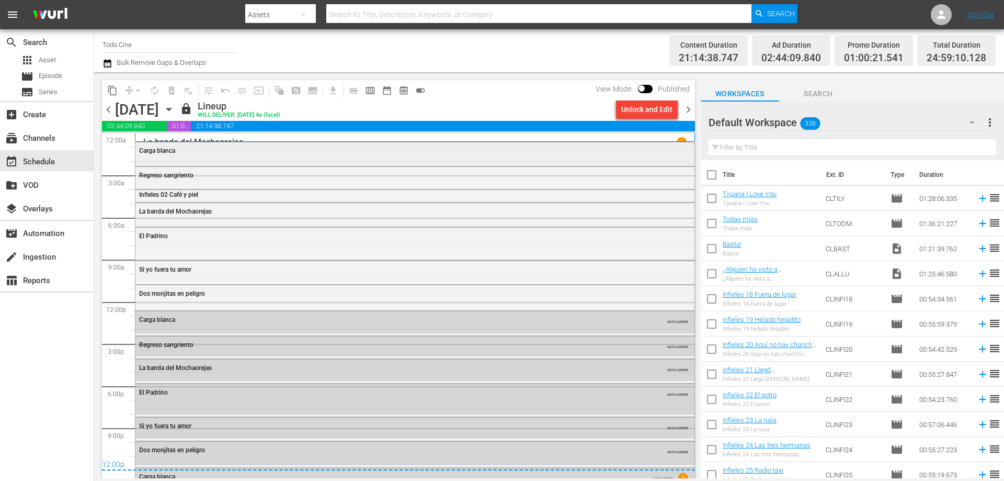
click at [345, 150] on div "Carga blanca" at bounding box center [386, 150] width 495 height 7
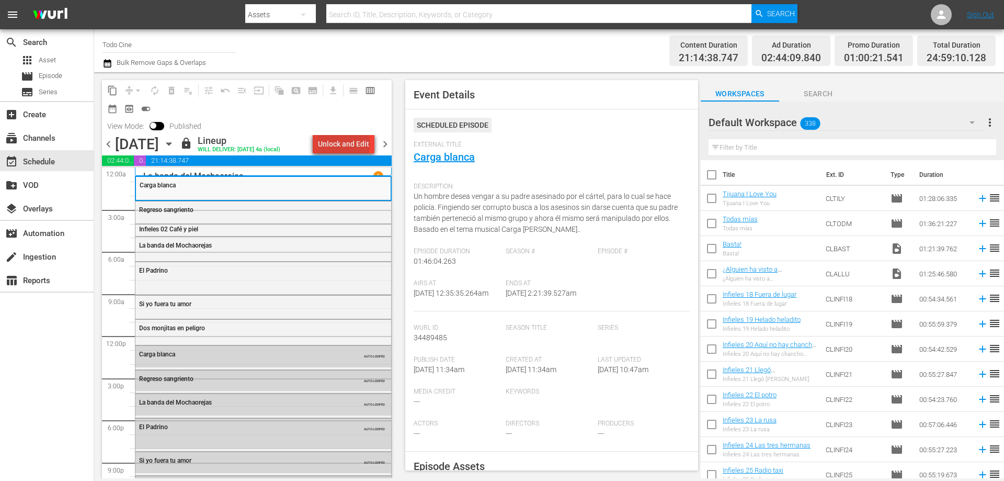
click at [346, 143] on div "Unlock and Edit" at bounding box center [343, 143] width 51 height 19
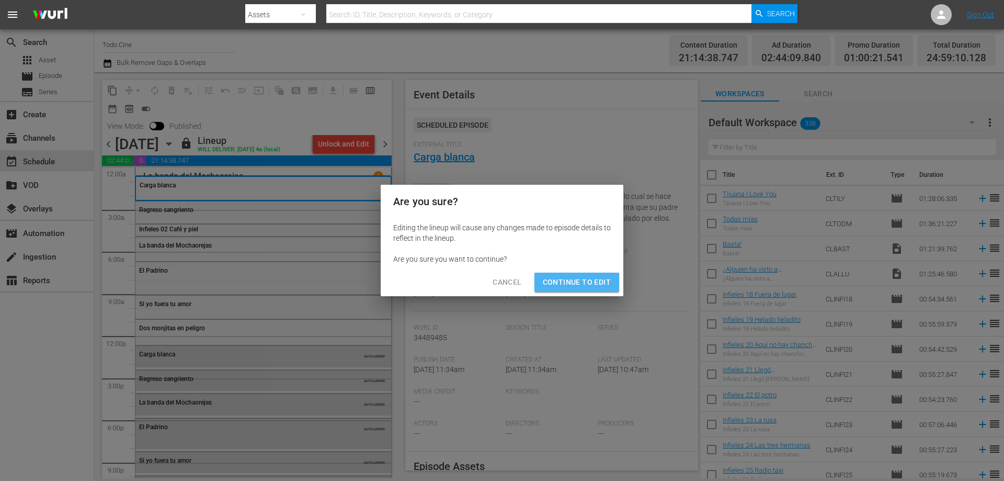
click at [568, 283] on span "Continue to Edit" at bounding box center [577, 282] width 68 height 13
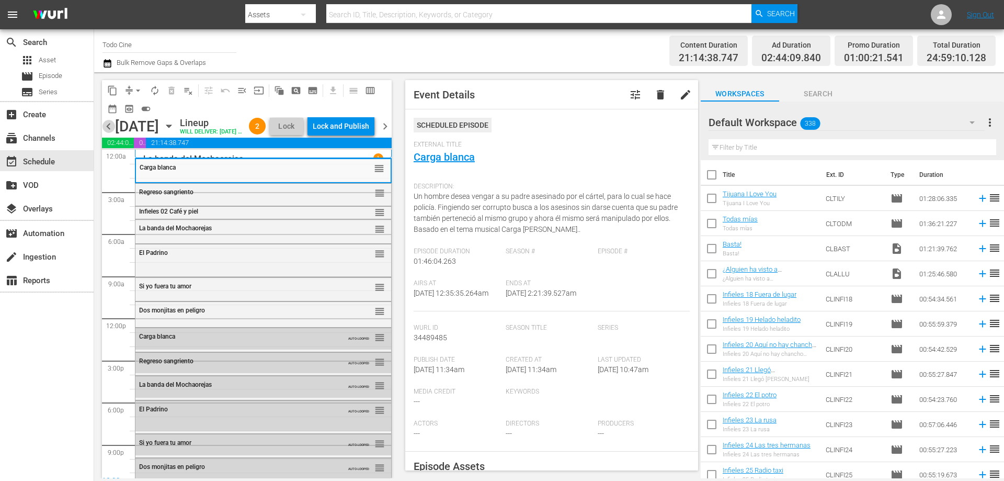
click at [106, 133] on span "chevron_left" at bounding box center [108, 126] width 13 height 13
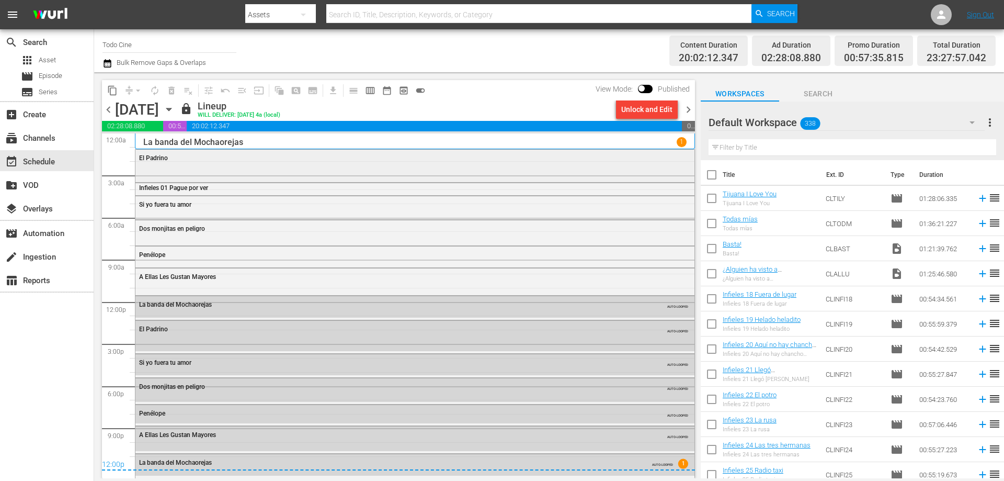
click at [265, 170] on div "El Padrino" at bounding box center [414, 165] width 559 height 30
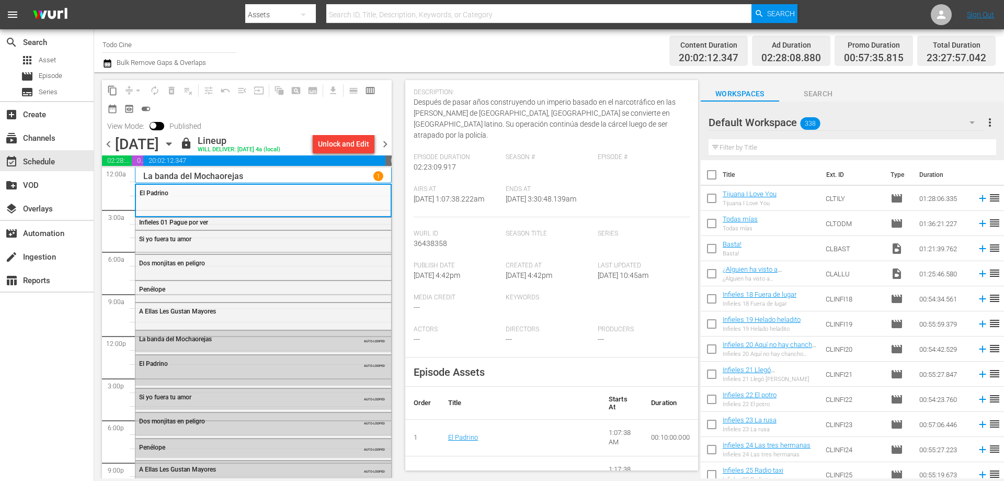
scroll to position [366, 0]
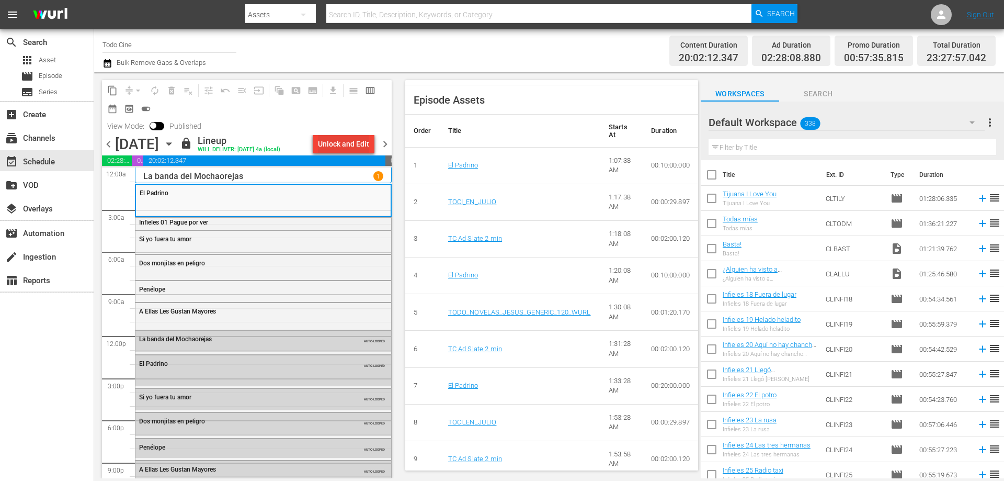
click at [356, 145] on div "Unlock and Edit" at bounding box center [343, 143] width 51 height 19
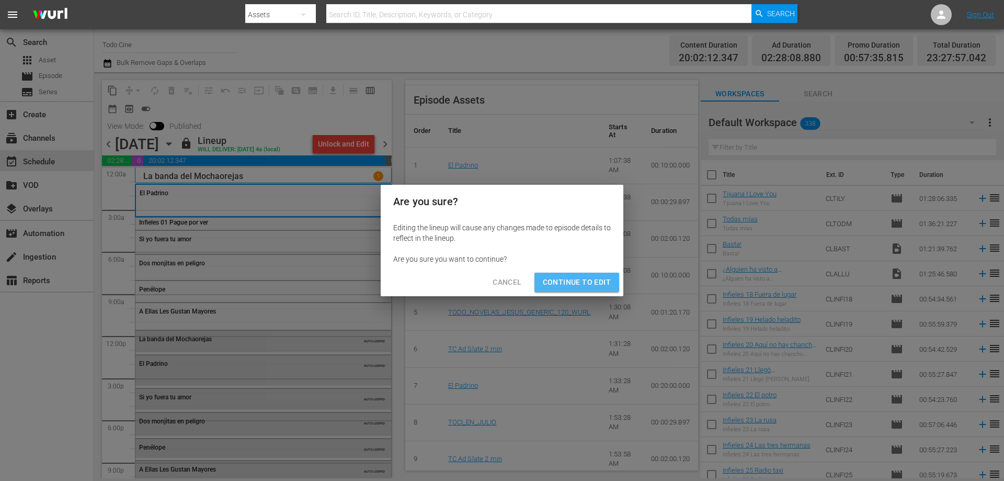
click at [584, 285] on span "Continue to Edit" at bounding box center [577, 282] width 68 height 13
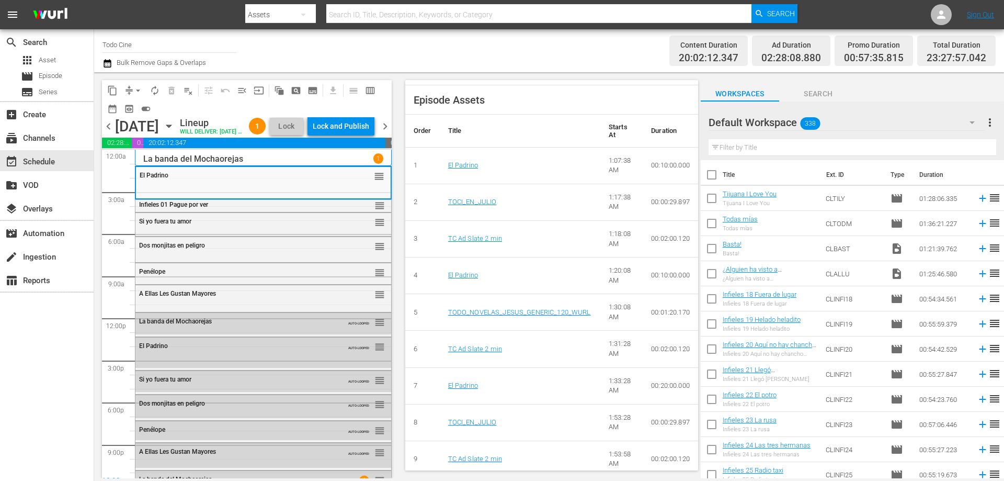
click at [109, 133] on span "chevron_left" at bounding box center [108, 126] width 13 height 13
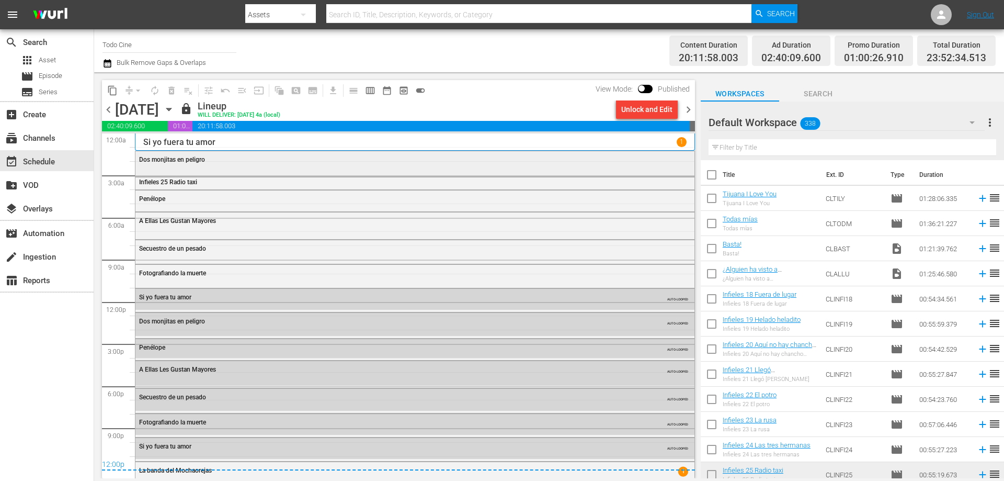
click at [499, 167] on div "Dos monjitas en peligro" at bounding box center [414, 159] width 559 height 16
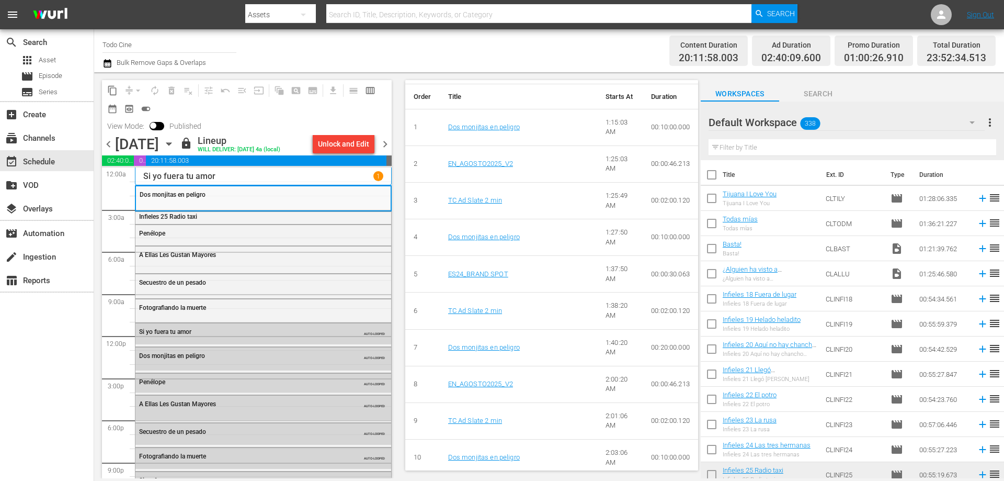
scroll to position [418, 0]
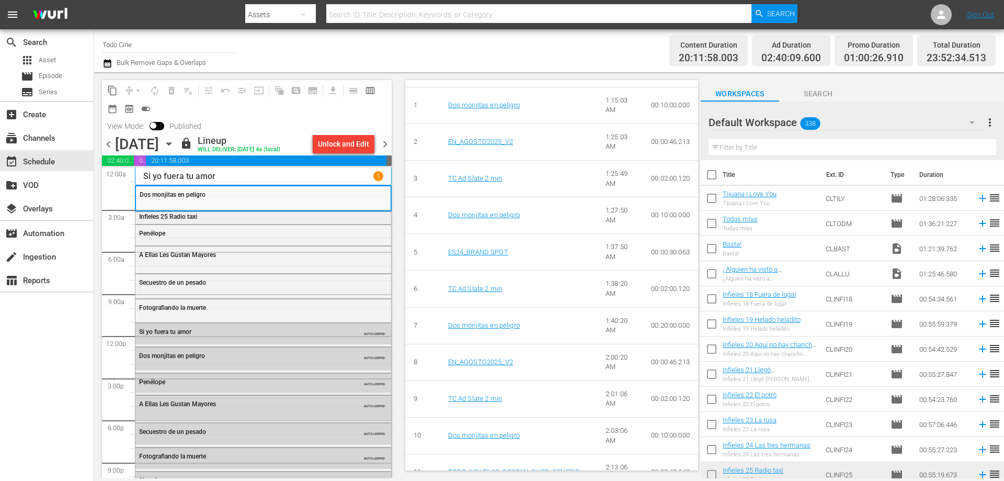
click at [188, 221] on div "Infieles 25 Radio taxi" at bounding box center [263, 217] width 256 height 10
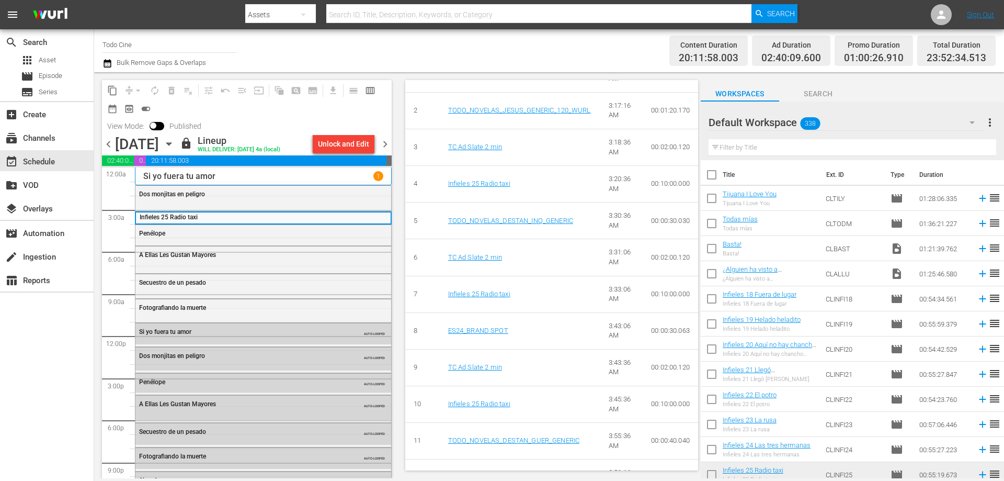
scroll to position [510, 0]
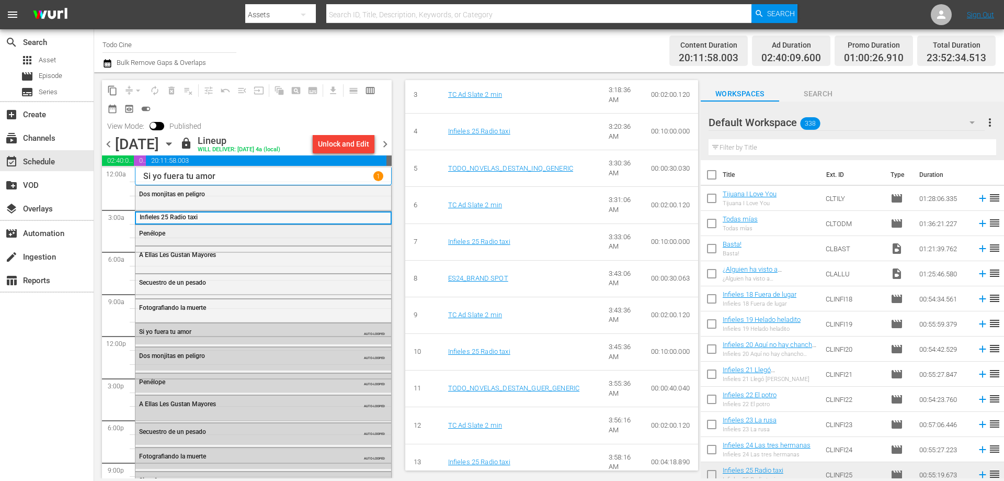
click at [224, 236] on div "Penélope" at bounding box center [237, 233] width 197 height 7
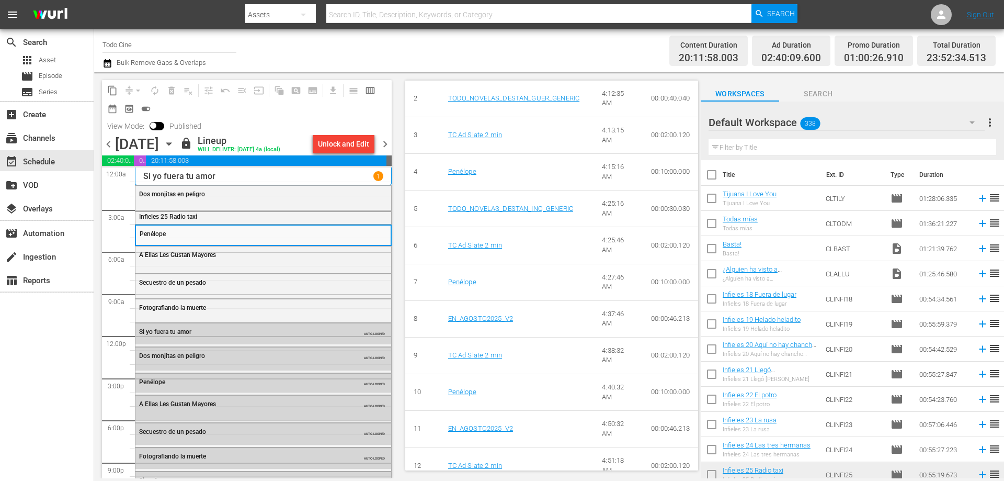
scroll to position [523, 0]
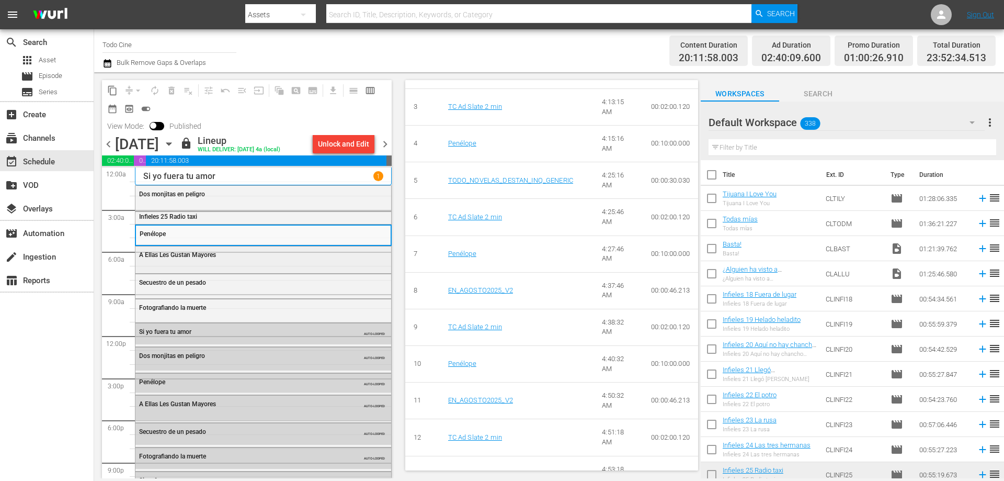
click at [184, 255] on span "A Ellas Les Gustan Mayores" at bounding box center [177, 254] width 77 height 7
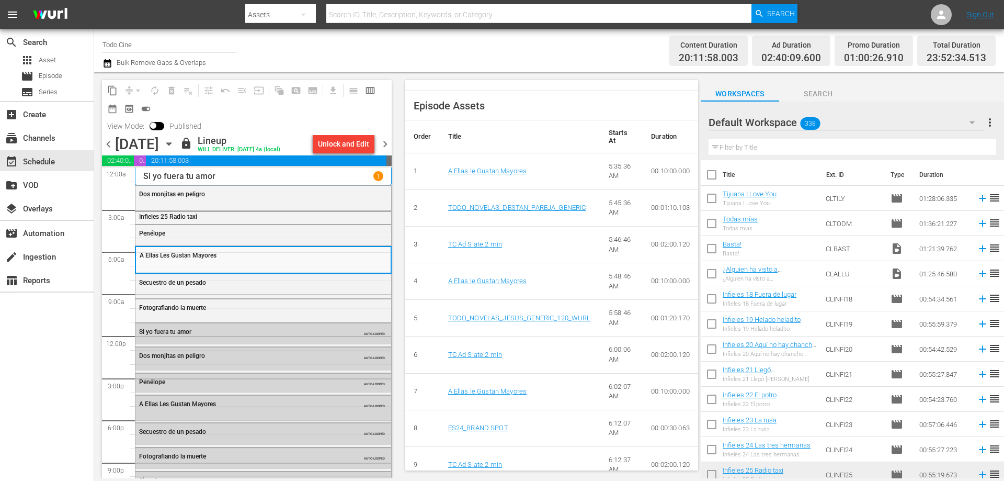
scroll to position [471, 0]
click at [174, 285] on span "Secuestro de un pesado" at bounding box center [172, 282] width 67 height 7
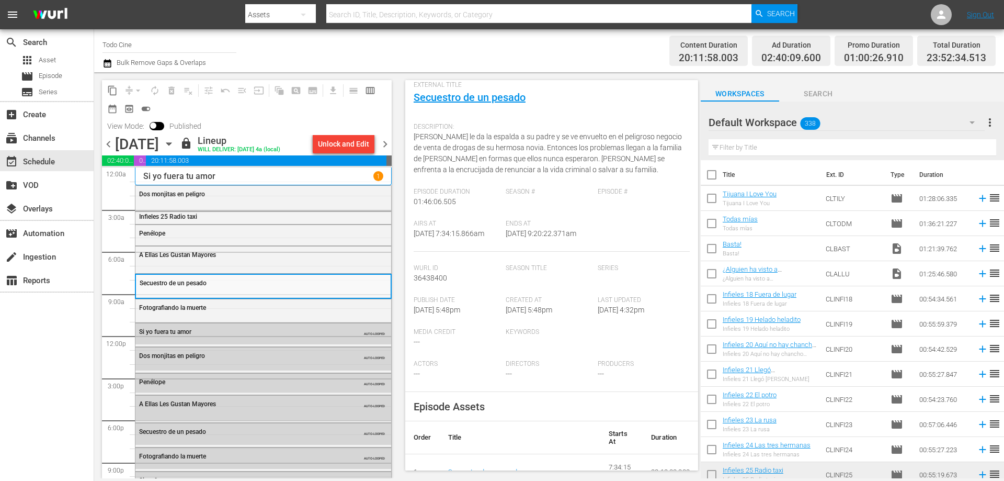
scroll to position [314, 0]
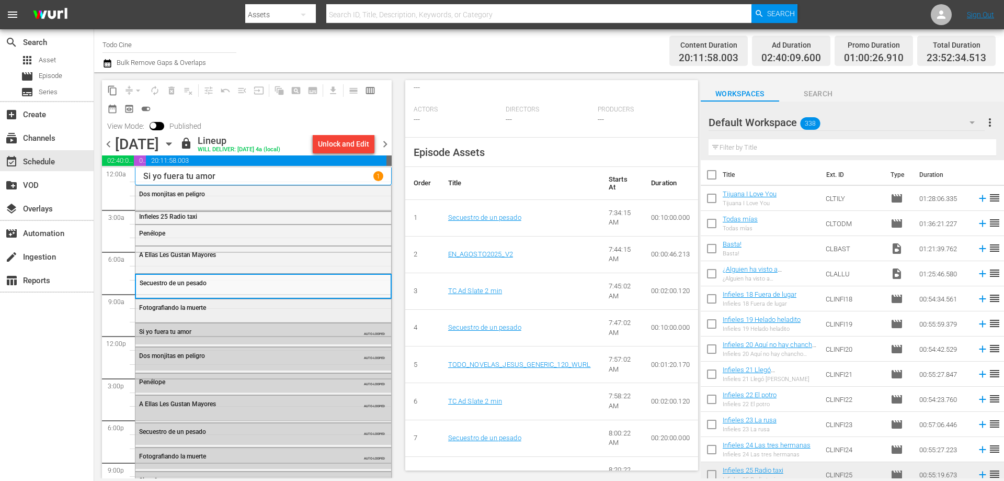
click at [249, 307] on div "Fotografiando la muerte" at bounding box center [237, 307] width 197 height 7
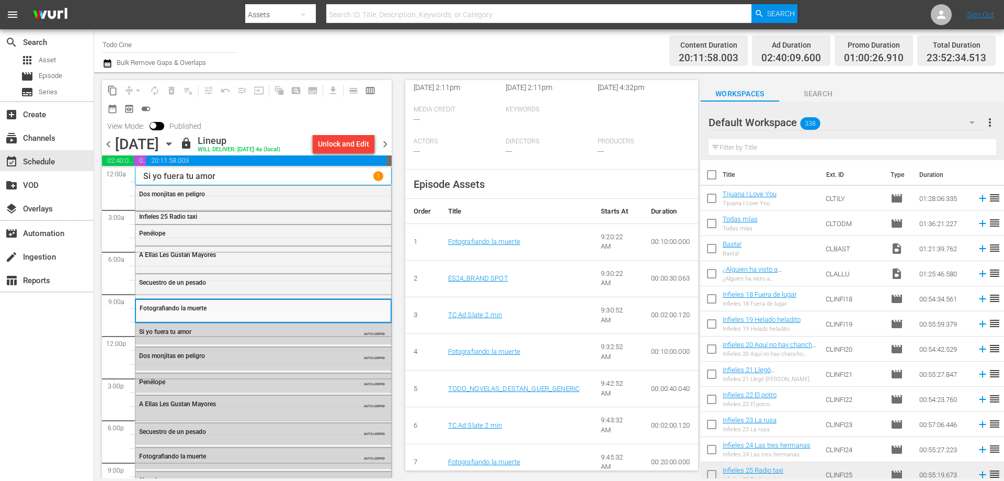
scroll to position [366, 0]
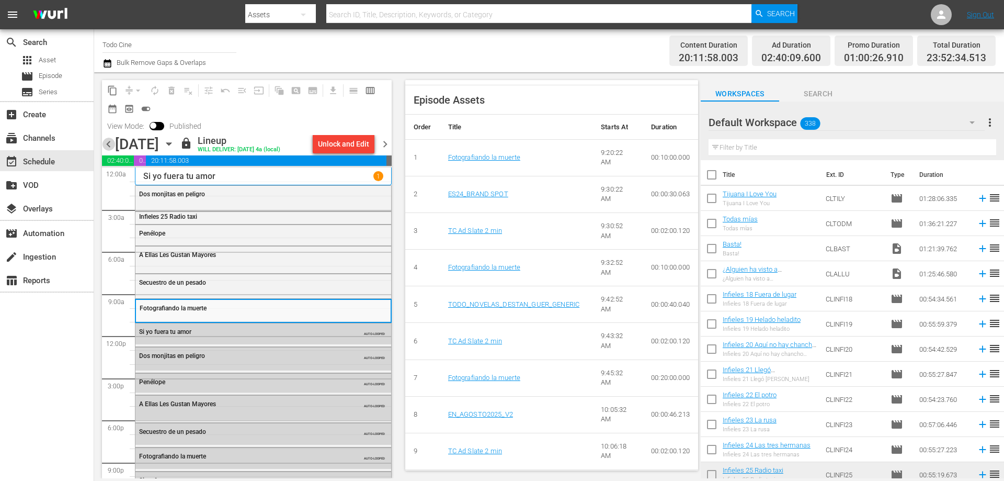
click at [108, 145] on span "chevron_left" at bounding box center [108, 144] width 13 height 13
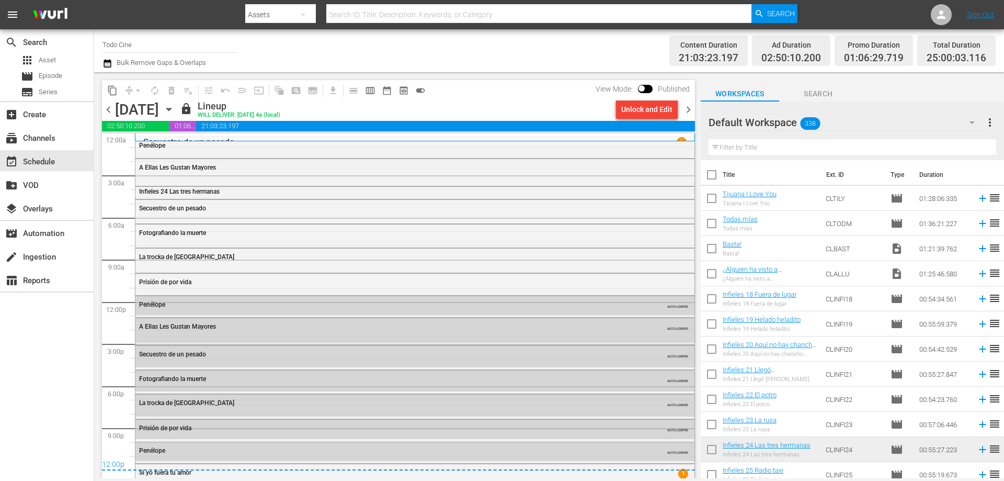
click at [318, 153] on div "Penélope" at bounding box center [414, 145] width 559 height 16
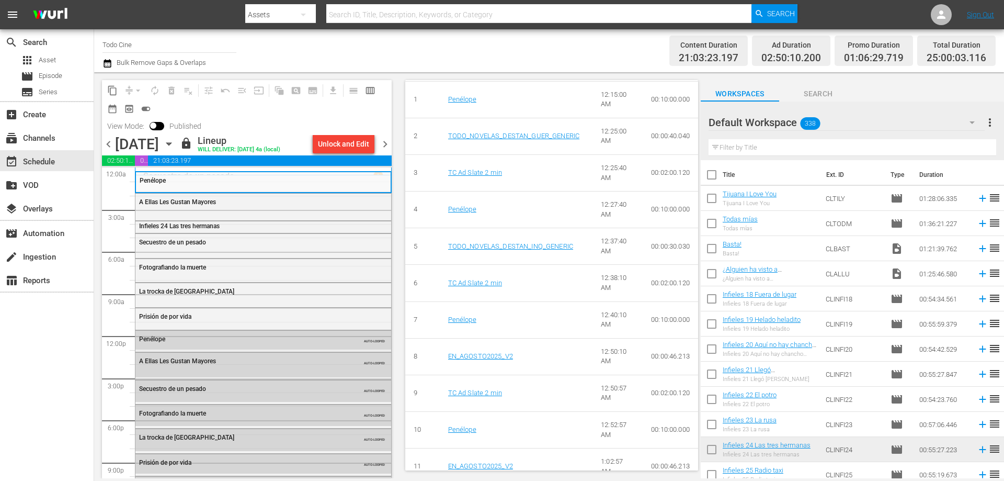
scroll to position [471, 0]
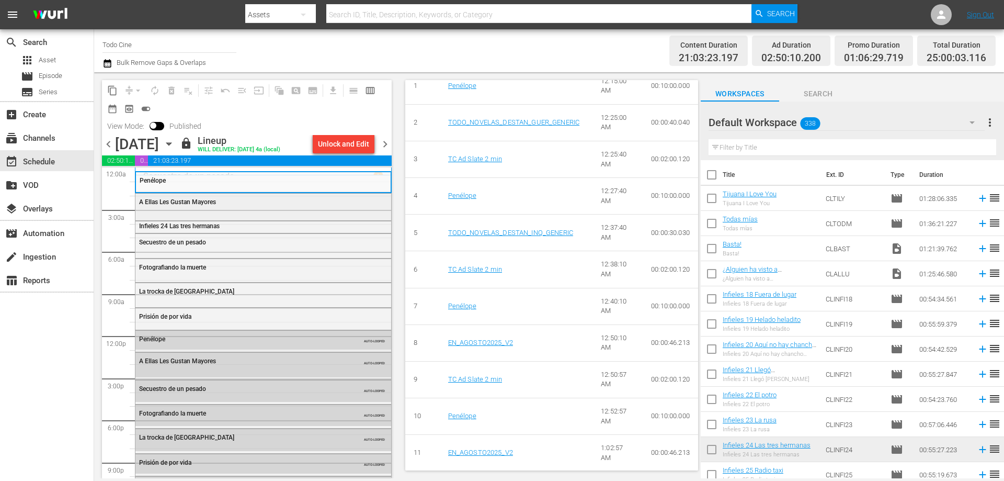
click at [250, 209] on div "A Ellas Les Gustan Mayores" at bounding box center [263, 205] width 256 height 25
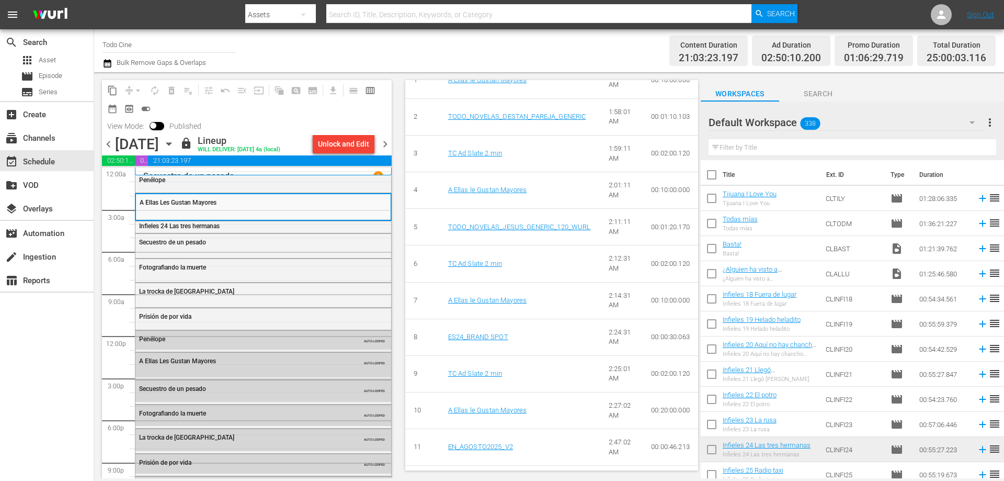
scroll to position [575, 0]
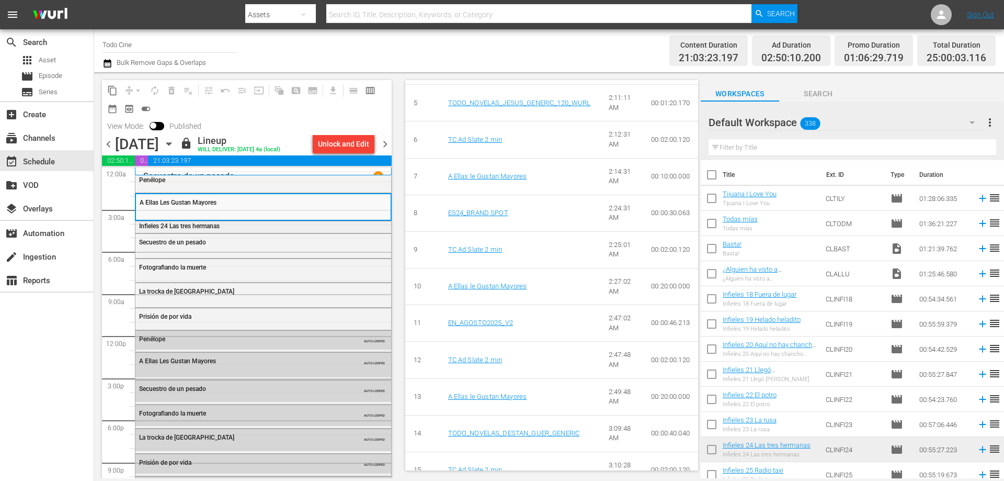
click at [254, 225] on div "Infieles 24 Las tres hermanas" at bounding box center [237, 225] width 197 height 7
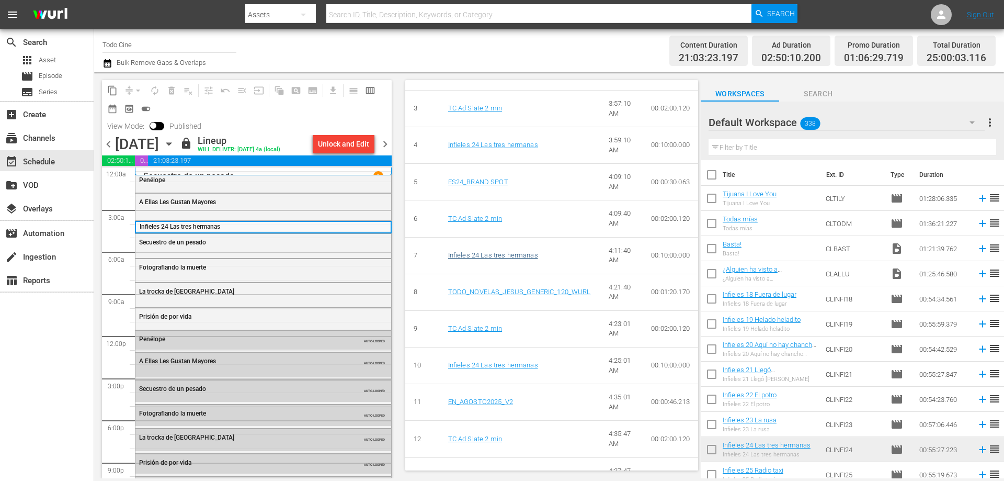
scroll to position [499, 0]
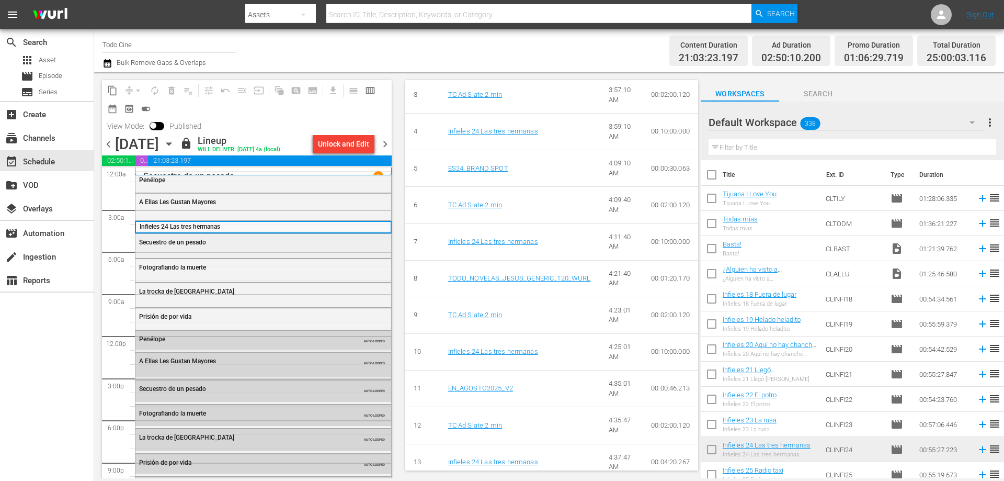
click at [204, 240] on span "Secuestro de un pesado" at bounding box center [172, 241] width 67 height 7
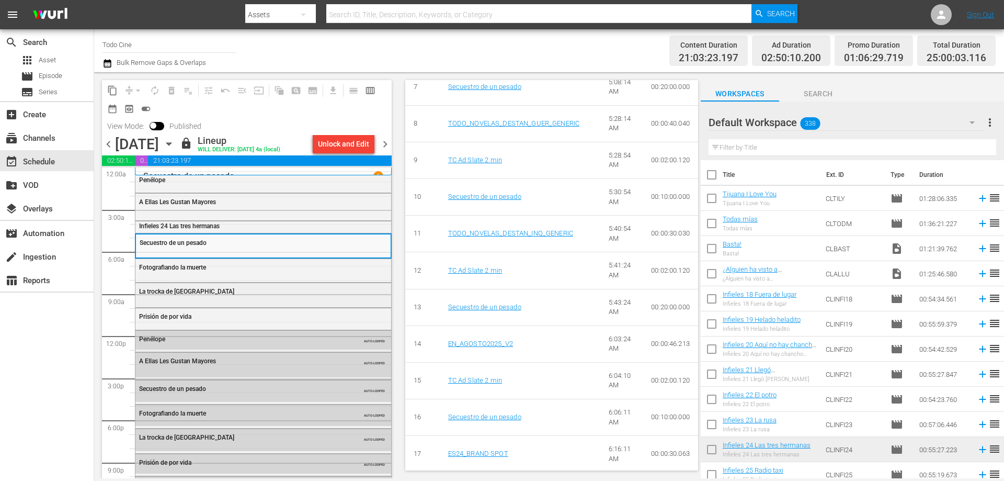
scroll to position [627, 0]
click at [386, 144] on span "chevron_right" at bounding box center [385, 144] width 13 height 13
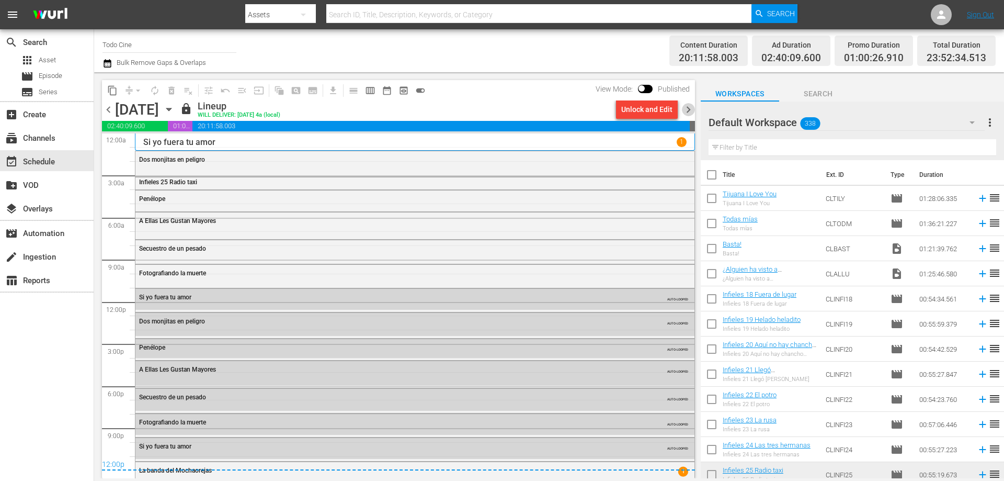
click at [685, 110] on span "chevron_right" at bounding box center [688, 109] width 13 height 13
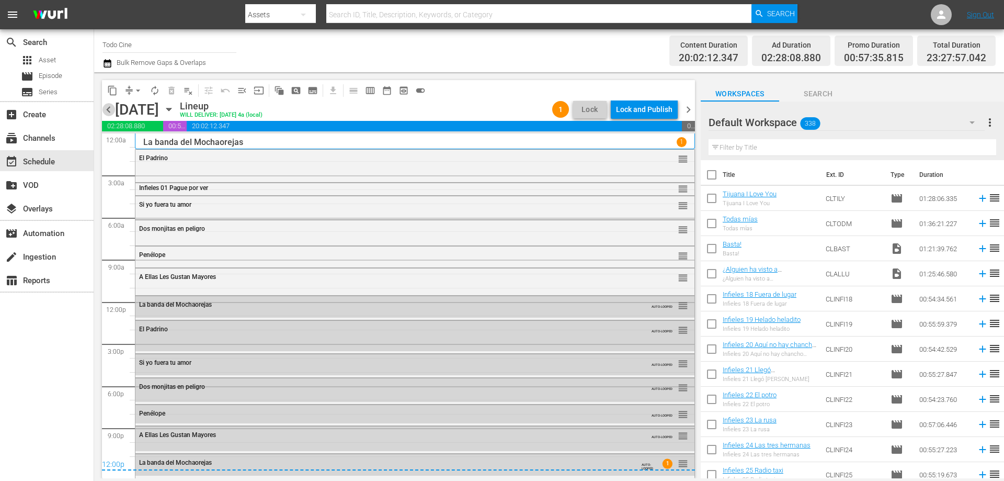
click at [108, 110] on span "chevron_left" at bounding box center [108, 109] width 13 height 13
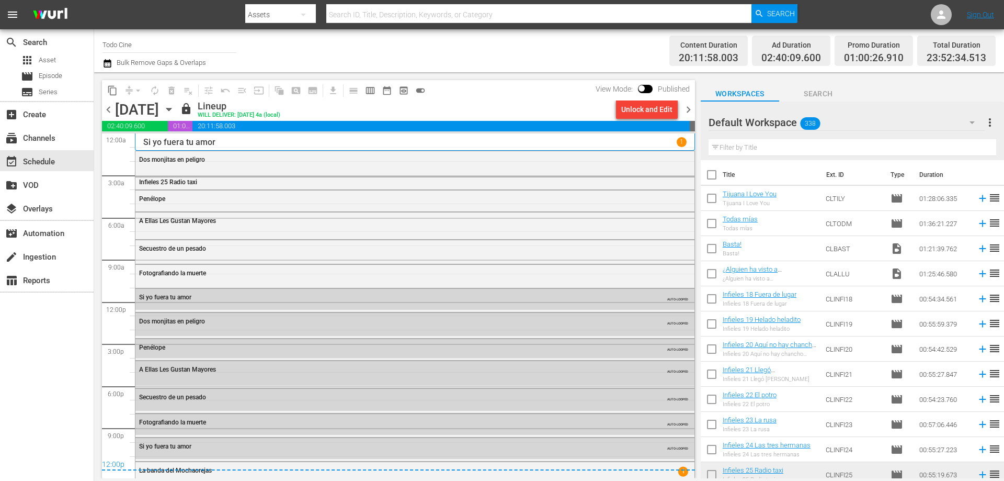
click at [687, 108] on span "chevron_right" at bounding box center [688, 109] width 13 height 13
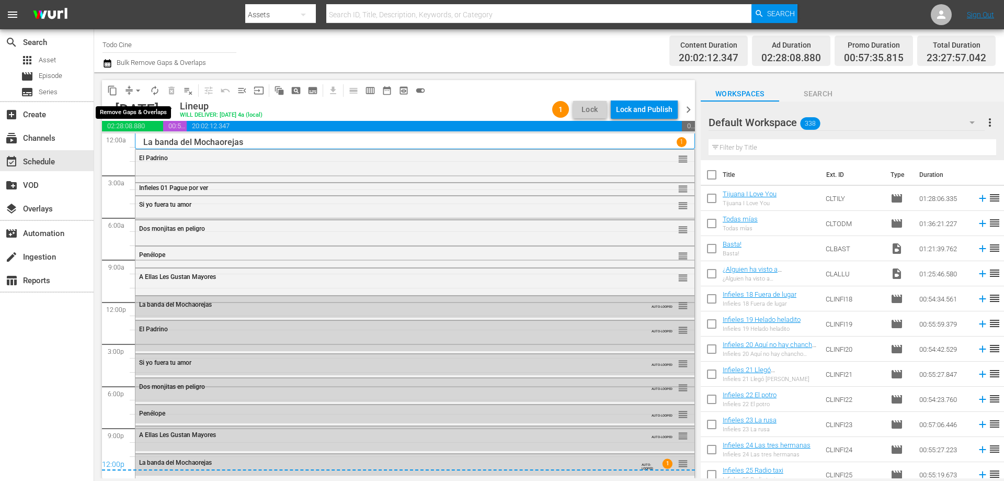
click at [139, 90] on span "arrow_drop_down" at bounding box center [138, 90] width 10 height 10
click at [132, 142] on li "Align to End of Previous Day" at bounding box center [139, 146] width 110 height 17
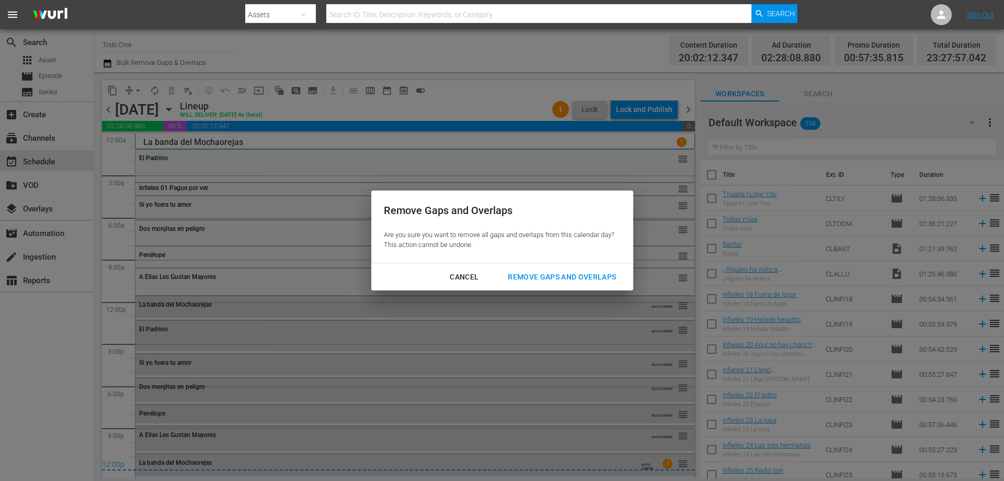
click at [464, 277] on div "Cancel" at bounding box center [463, 276] width 45 height 13
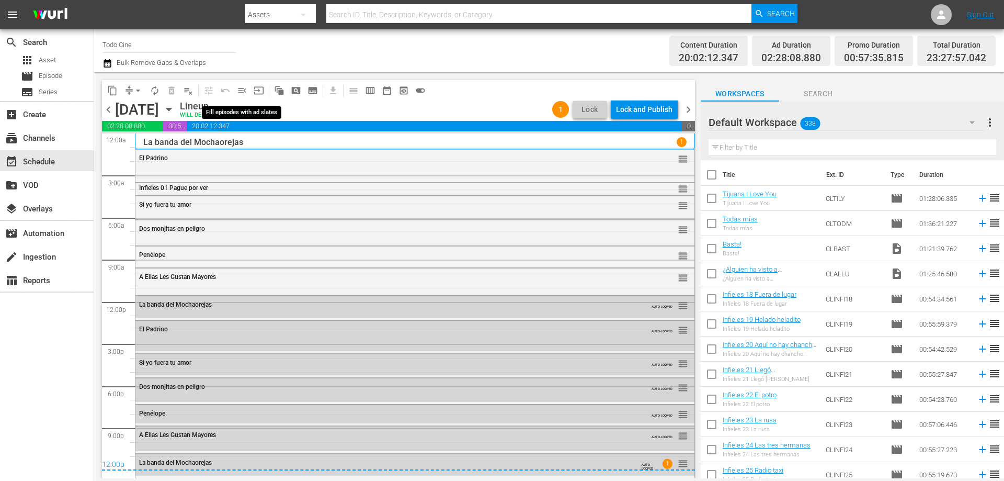
click at [242, 88] on span "menu_open" at bounding box center [242, 90] width 10 height 10
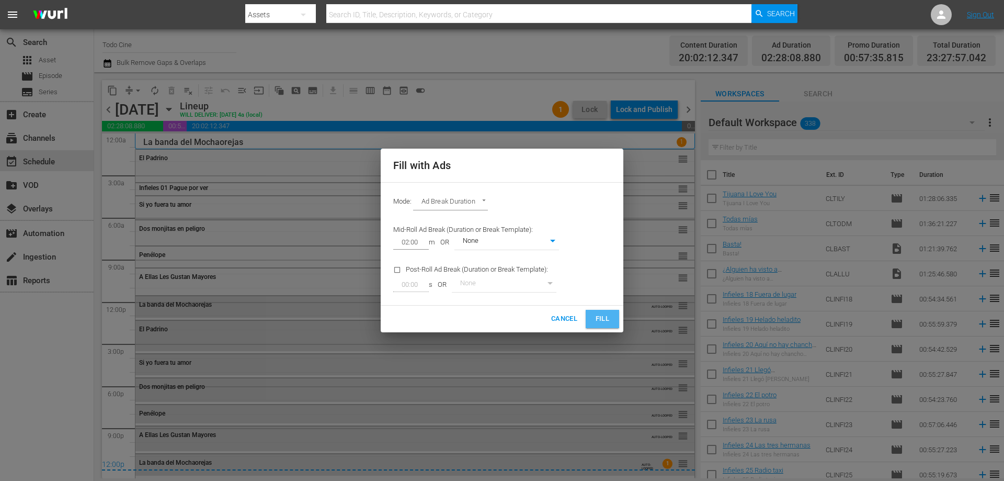
click at [605, 313] on span "Fill" at bounding box center [602, 319] width 17 height 12
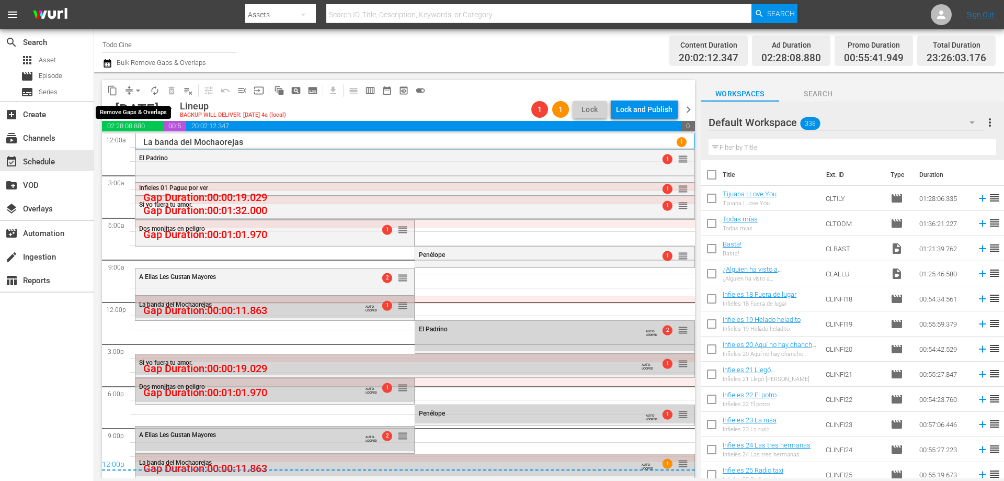
click at [135, 91] on span "arrow_drop_down" at bounding box center [138, 90] width 10 height 10
click at [158, 145] on li "Align to End of Previous Day" at bounding box center [139, 146] width 110 height 17
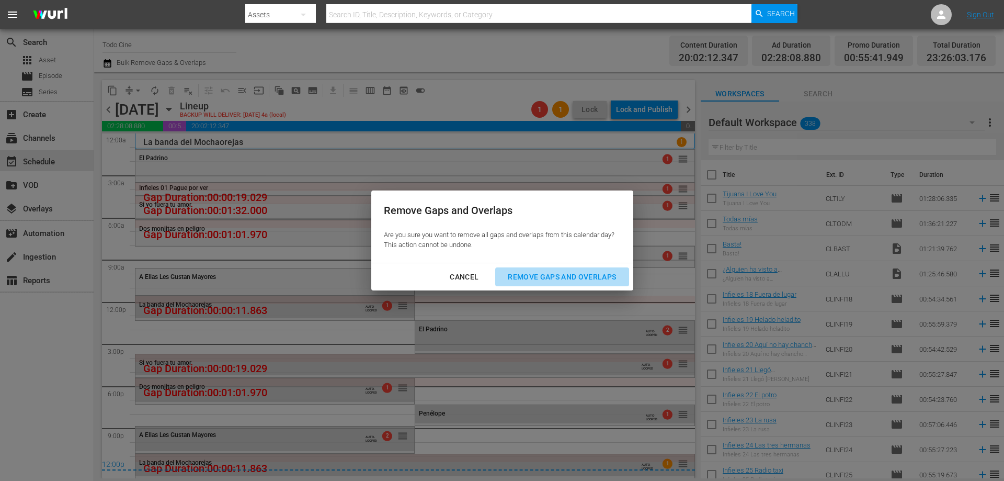
click at [574, 275] on div "Remove Gaps and Overlaps" at bounding box center [561, 276] width 125 height 13
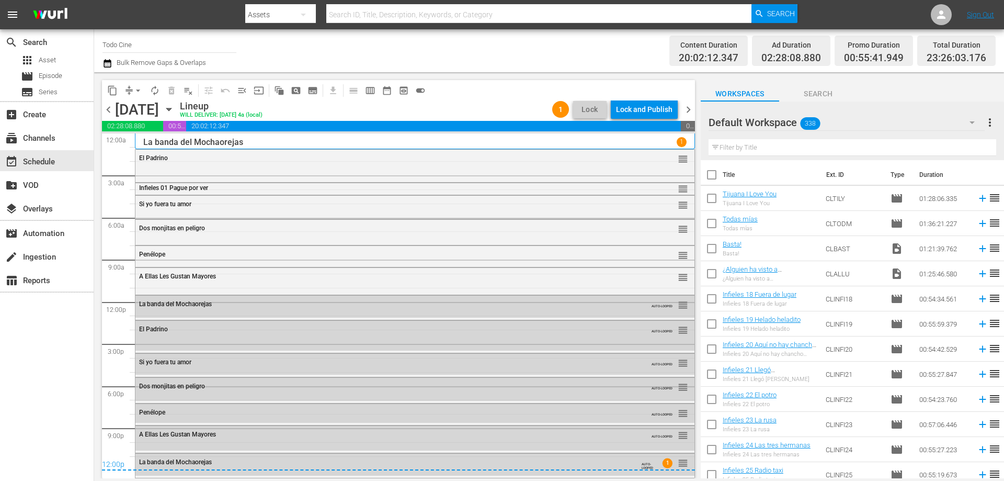
click at [329, 163] on div "El Padrino reorder" at bounding box center [414, 159] width 559 height 18
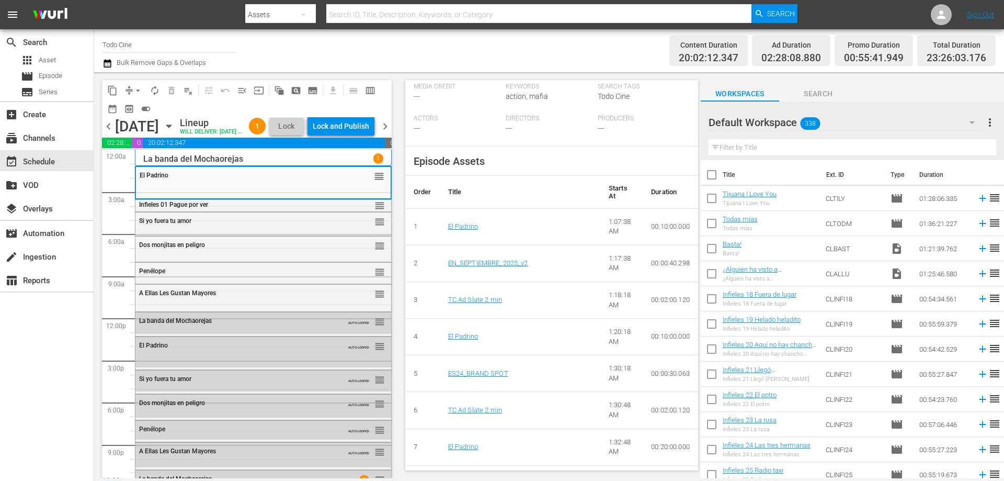
scroll to position [314, 0]
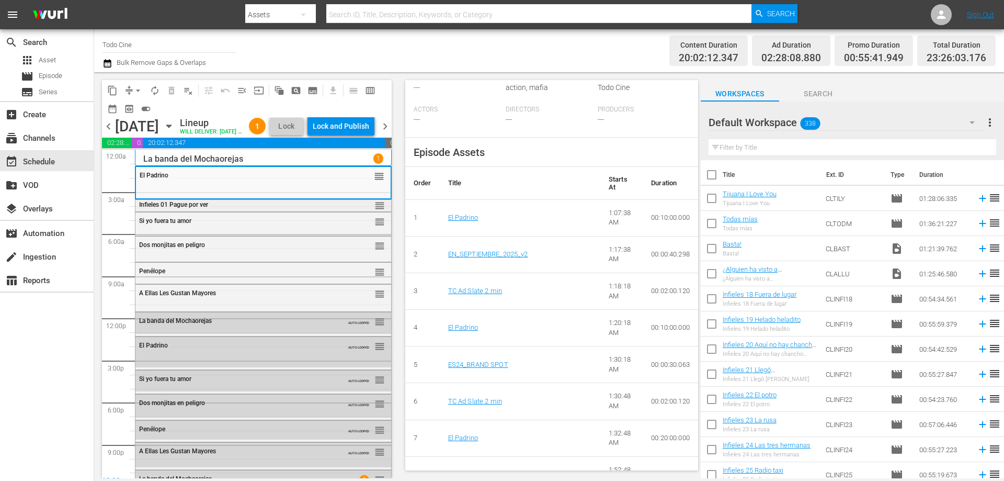
click at [244, 208] on div "Infieles 01 Pague por ver" at bounding box center [237, 204] width 197 height 7
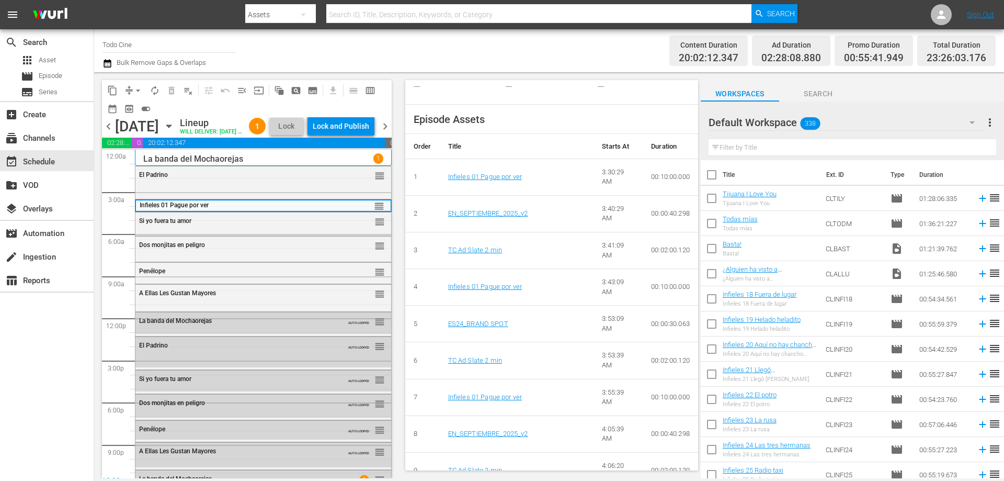
scroll to position [366, 0]
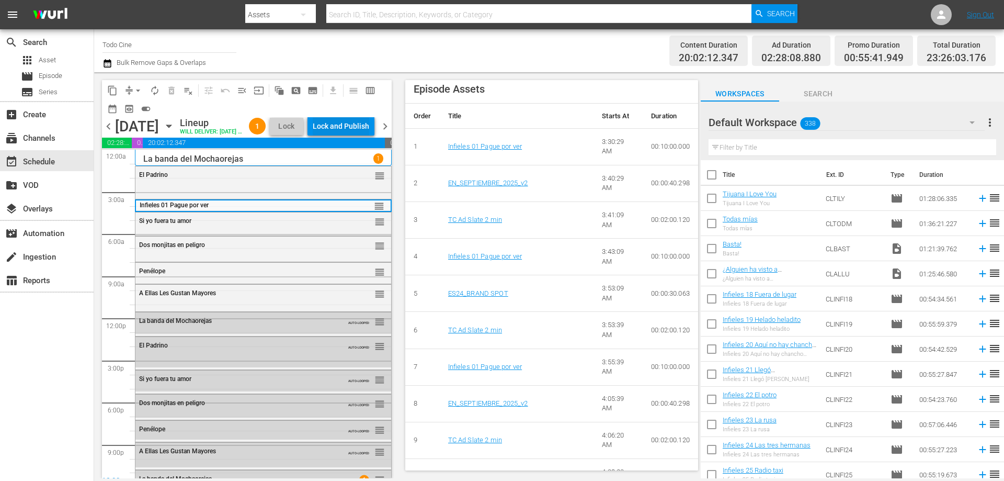
click at [352, 130] on div "Lock and Publish" at bounding box center [341, 126] width 56 height 19
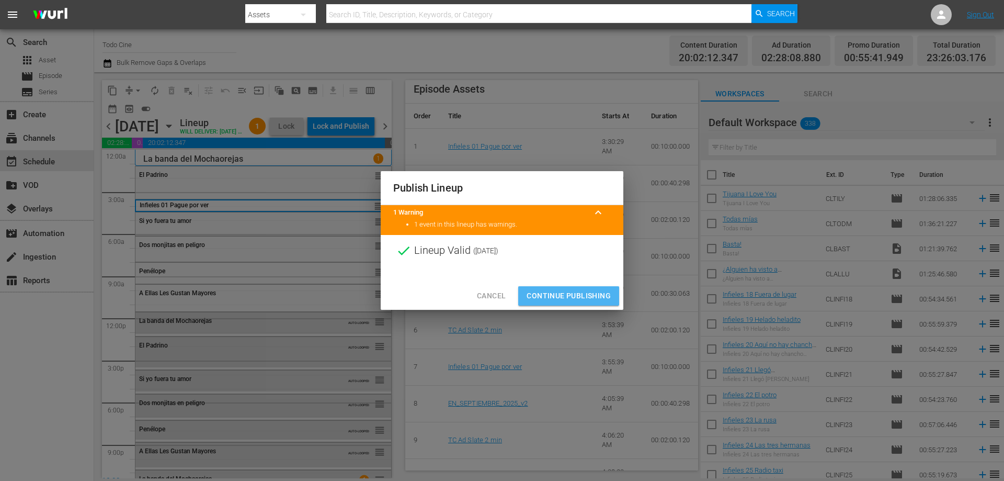
click at [560, 297] on span "Continue Publishing" at bounding box center [569, 295] width 84 height 13
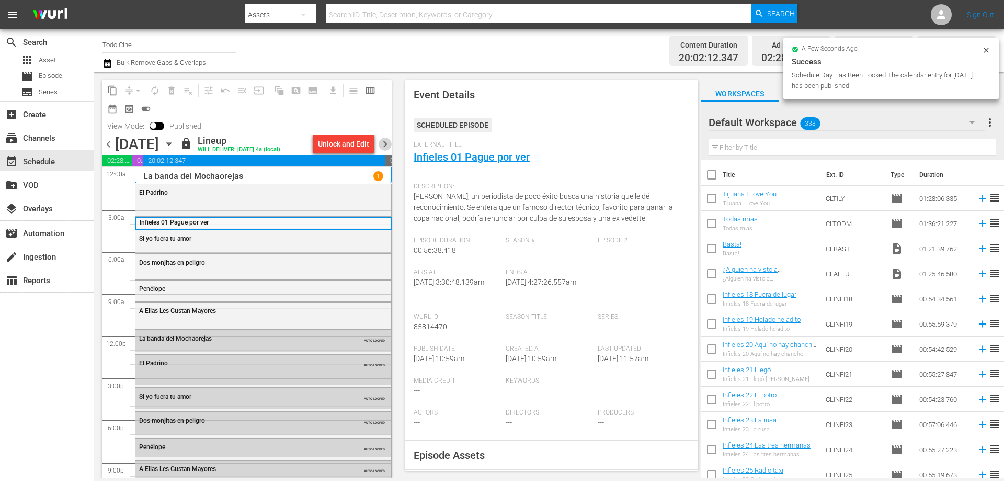
click at [385, 146] on span "chevron_right" at bounding box center [385, 144] width 13 height 13
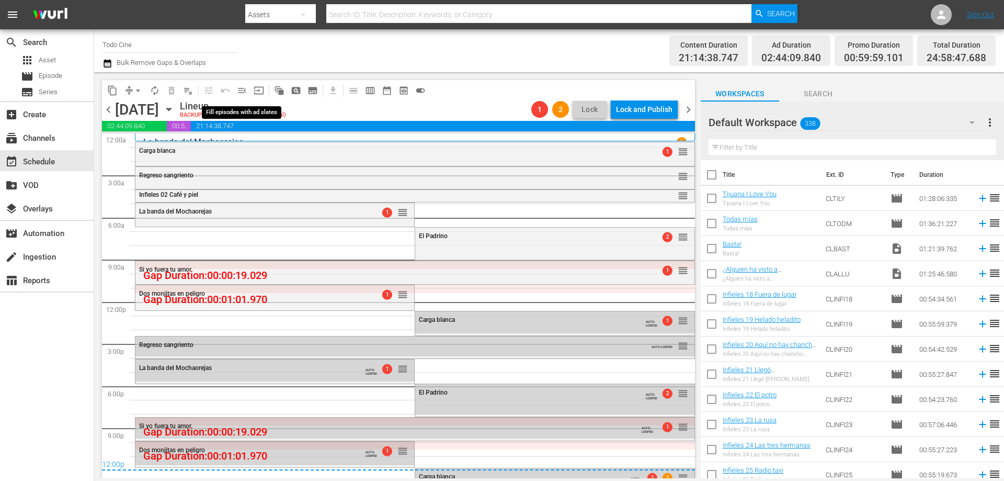
click at [241, 91] on span "menu_open" at bounding box center [242, 90] width 10 height 10
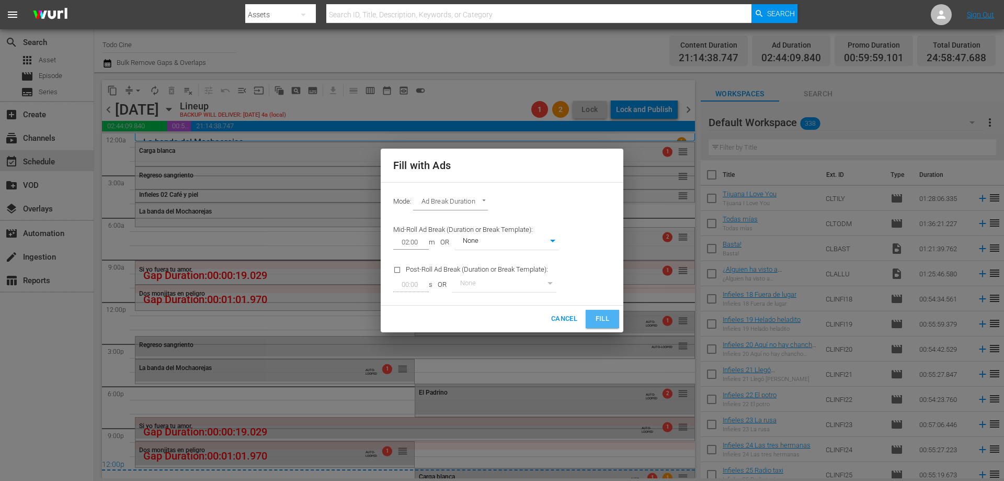
click at [602, 319] on span "Fill" at bounding box center [602, 319] width 17 height 12
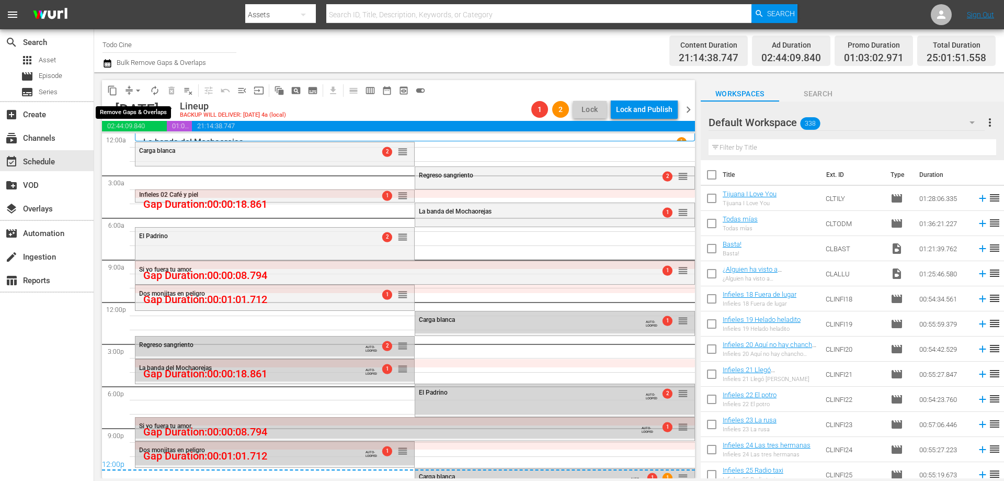
click at [138, 90] on span "arrow_drop_down" at bounding box center [138, 90] width 10 height 10
click at [156, 147] on li "Align to End of Previous Day" at bounding box center [139, 146] width 110 height 17
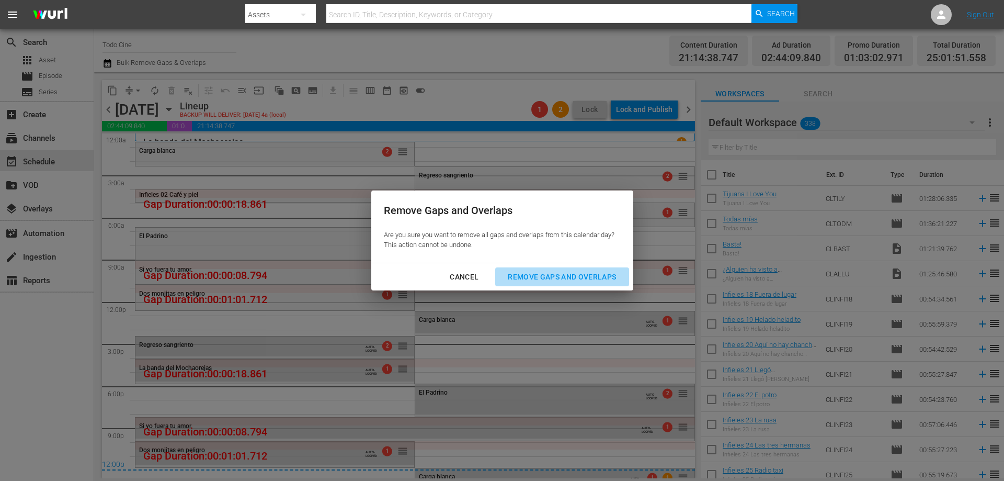
click at [560, 274] on div "Remove Gaps and Overlaps" at bounding box center [561, 276] width 125 height 13
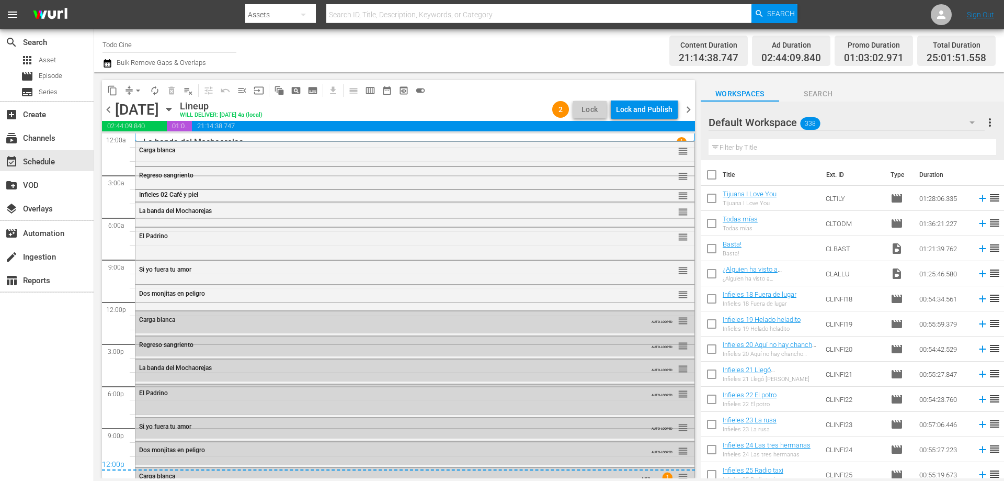
click at [262, 150] on div "Carga blanca" at bounding box center [386, 149] width 495 height 7
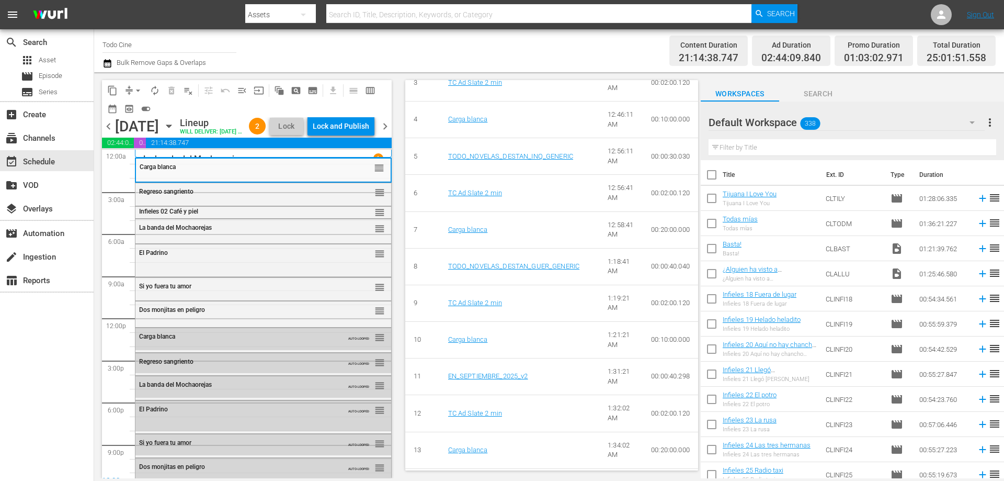
scroll to position [523, 0]
click at [225, 201] on div "Regreso sangriento reorder" at bounding box center [263, 192] width 256 height 18
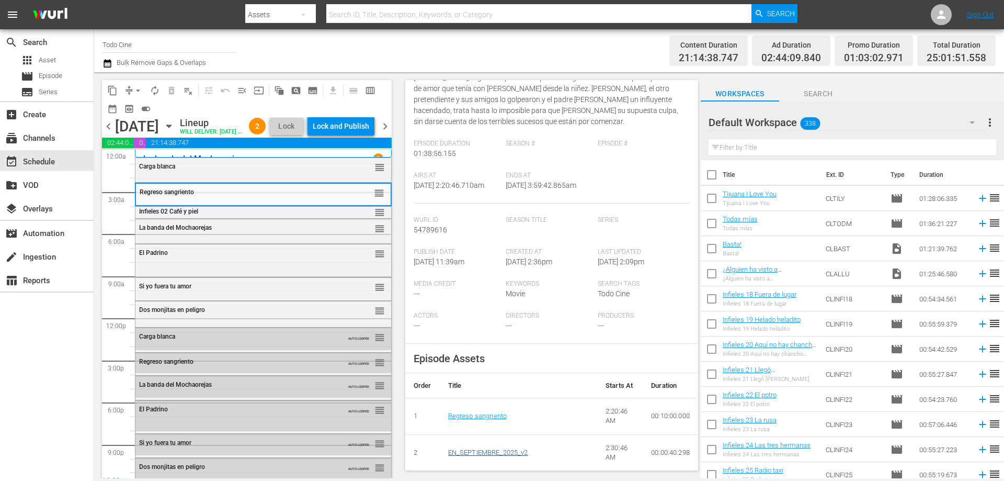
scroll to position [366, 0]
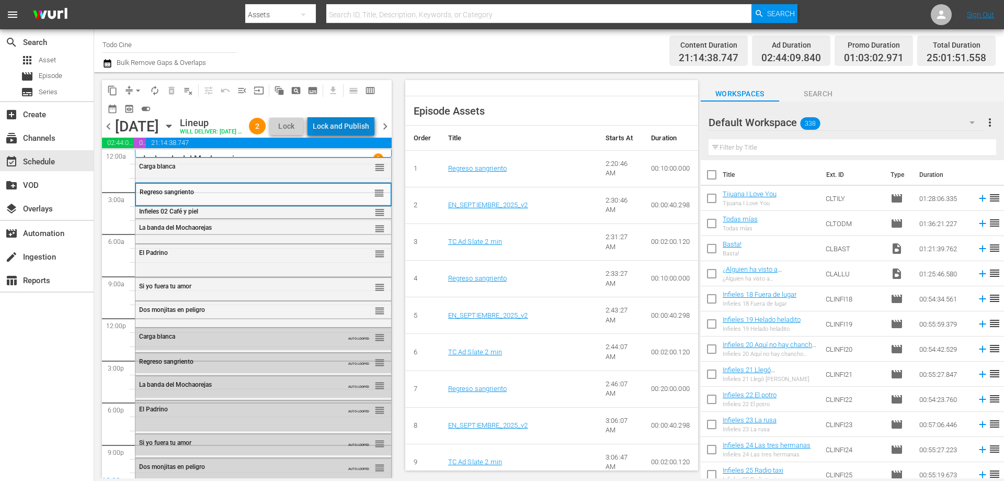
click at [364, 131] on div "Lock and Publish" at bounding box center [341, 126] width 56 height 19
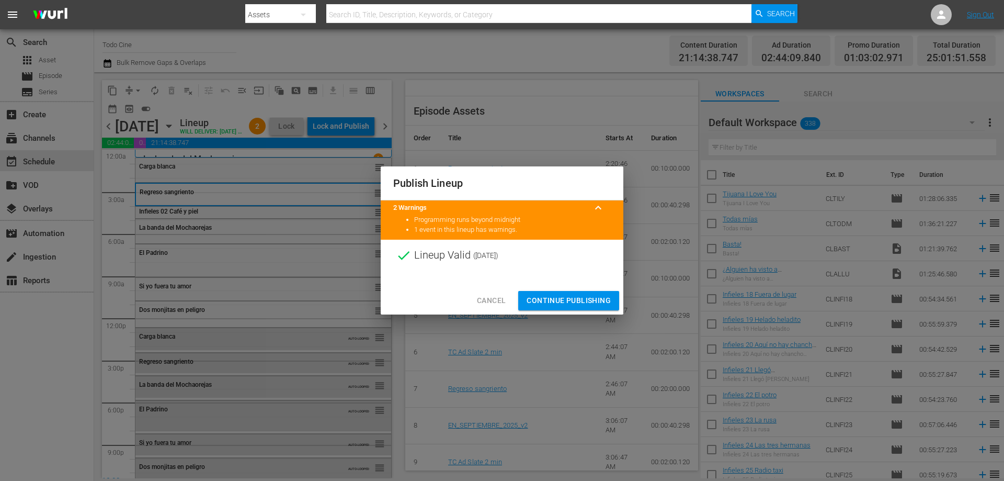
click at [569, 299] on span "Continue Publishing" at bounding box center [569, 300] width 84 height 13
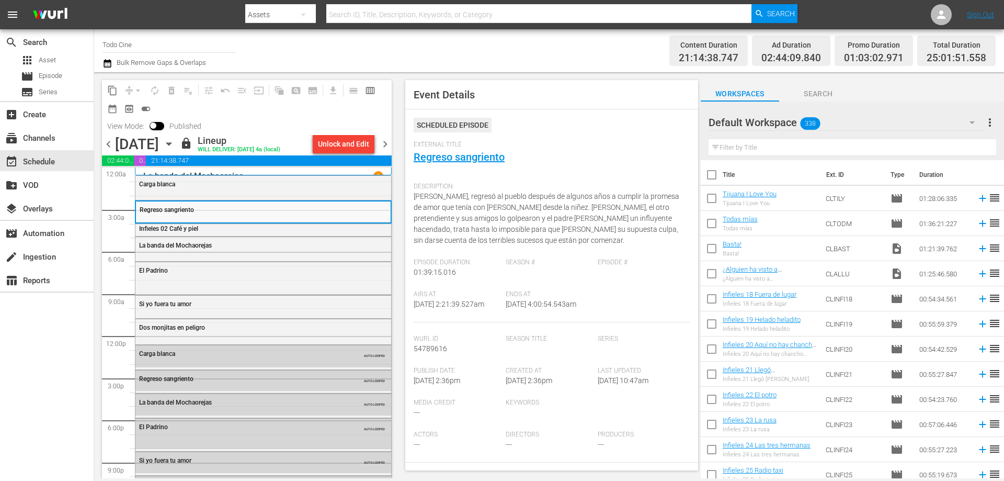
click at [382, 143] on span "chevron_right" at bounding box center [385, 144] width 13 height 13
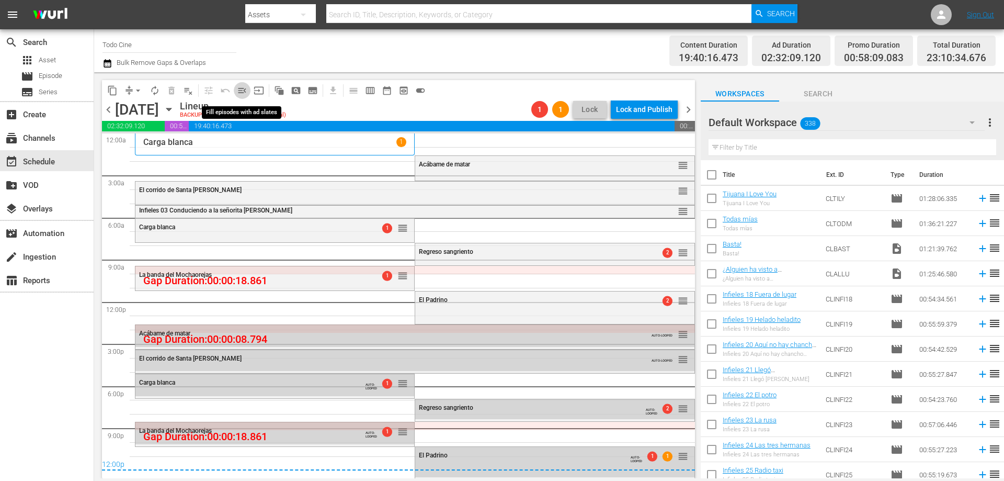
click at [244, 91] on span "menu_open" at bounding box center [242, 90] width 10 height 10
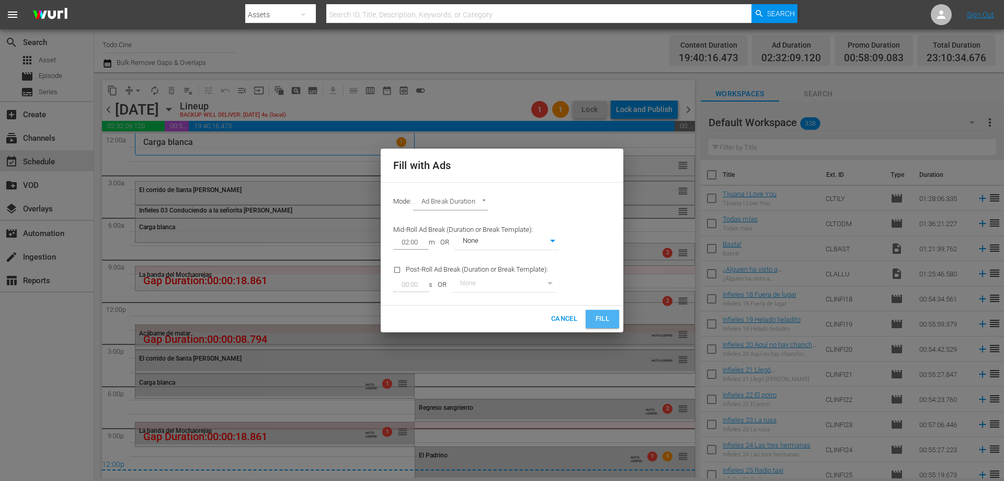
click at [607, 321] on span "Fill" at bounding box center [602, 319] width 17 height 12
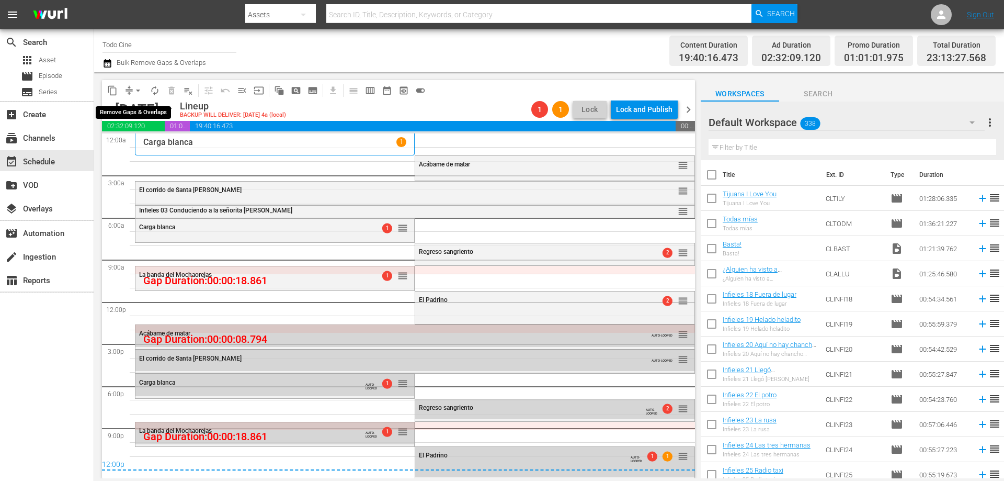
click at [136, 91] on span "arrow_drop_down" at bounding box center [138, 90] width 10 height 10
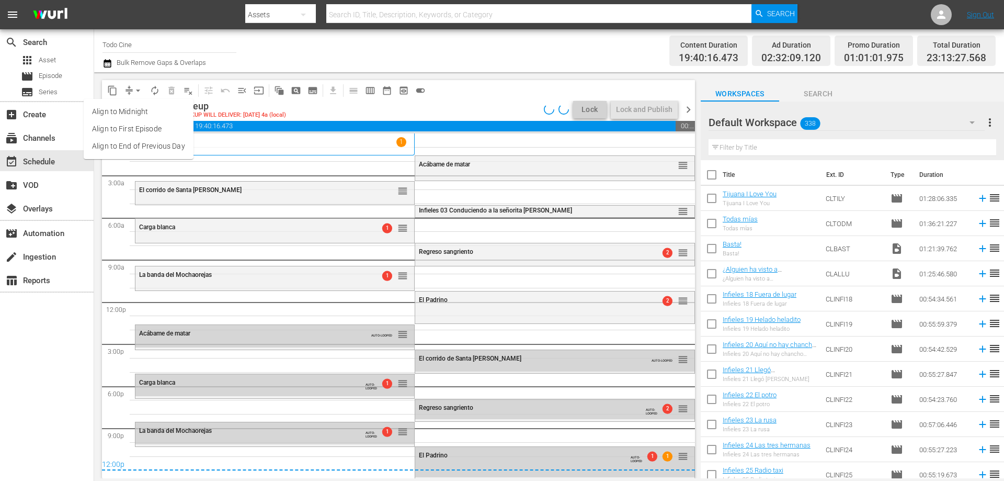
click at [155, 147] on li "Align to End of Previous Day" at bounding box center [139, 146] width 110 height 17
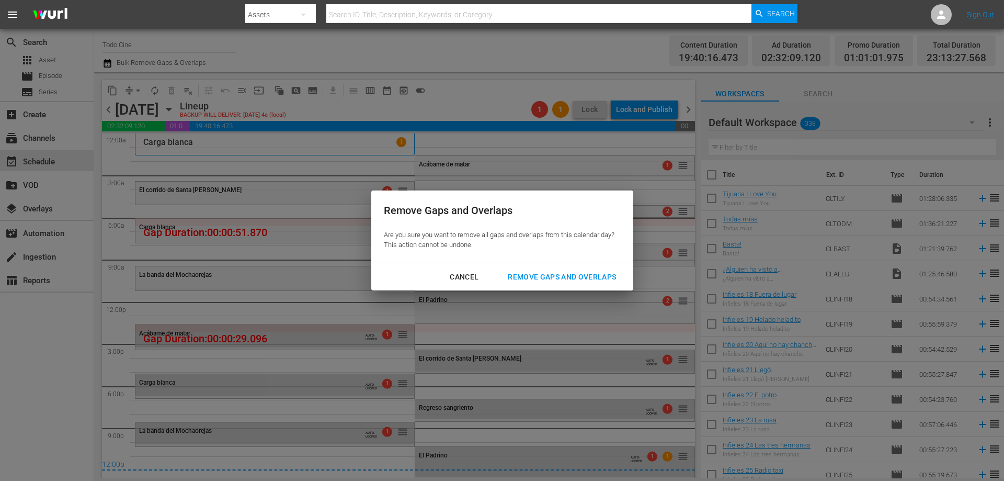
click at [564, 279] on div "Remove Gaps and Overlaps" at bounding box center [561, 276] width 125 height 13
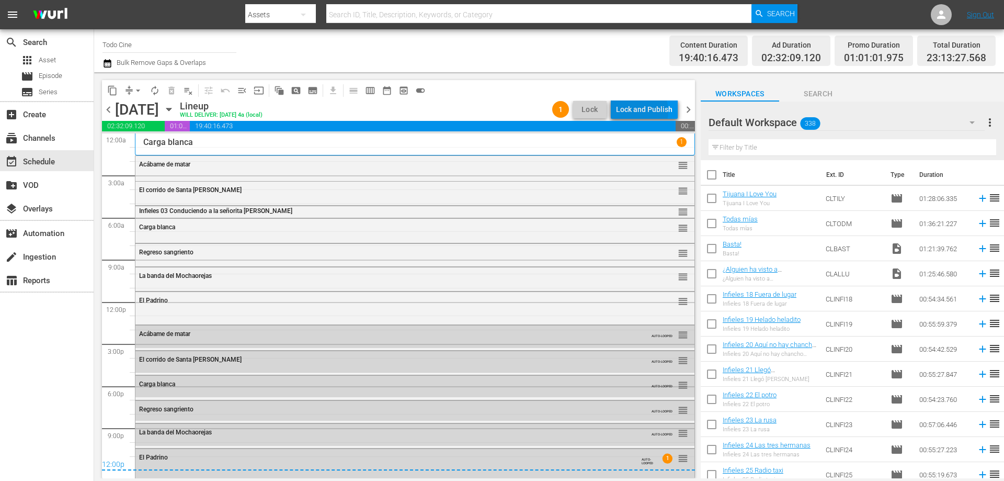
click at [634, 111] on div "Lock and Publish" at bounding box center [644, 109] width 56 height 19
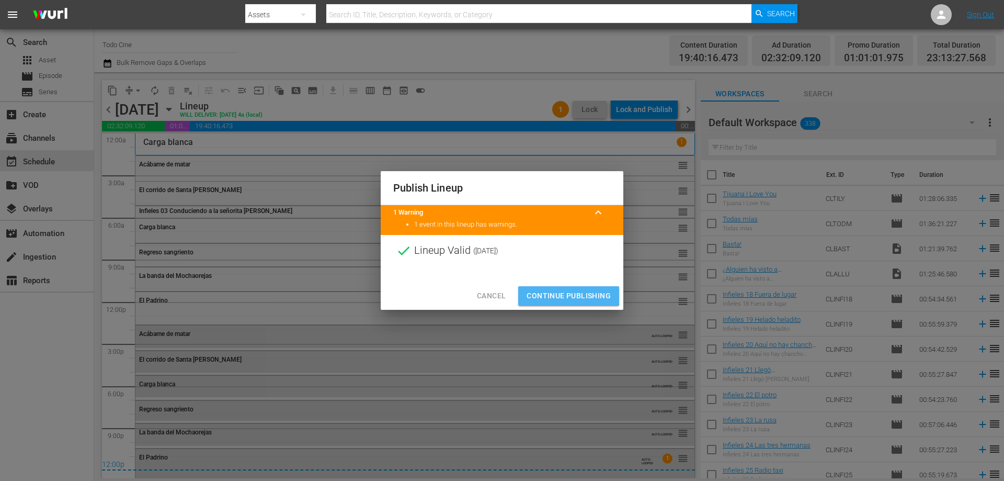
click at [563, 292] on span "Continue Publishing" at bounding box center [569, 295] width 84 height 13
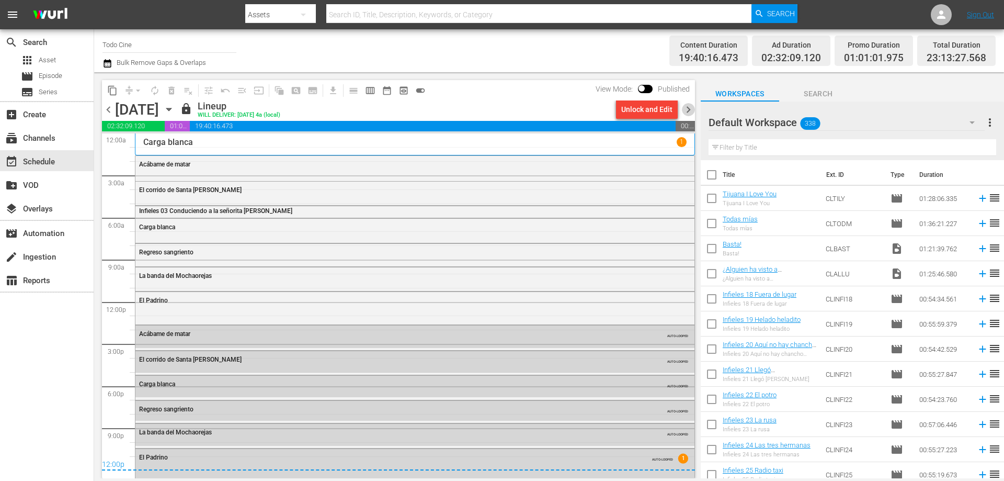
click at [687, 111] on span "chevron_right" at bounding box center [688, 109] width 13 height 13
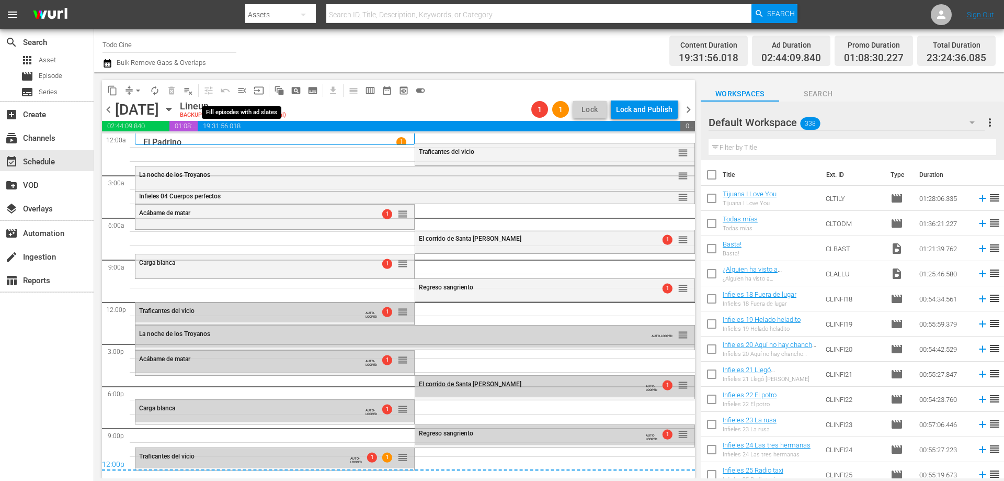
click at [242, 91] on span "menu_open" at bounding box center [242, 90] width 10 height 10
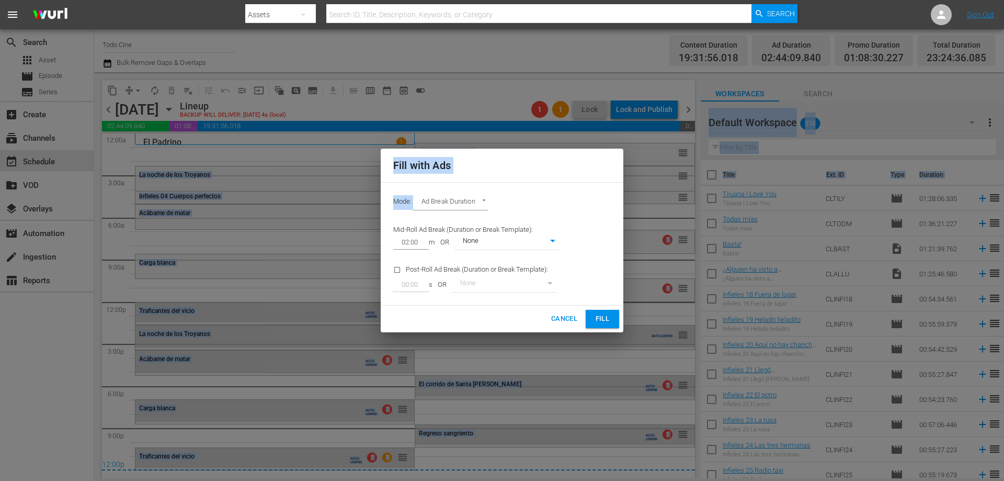
drag, startPoint x: 441, startPoint y: 388, endPoint x: 599, endPoint y: 438, distance: 165.5
click at [586, 480] on html "menu Search By Assets Search ID, Title, Description, Keywords, or Category Sear…" at bounding box center [502, 240] width 1004 height 481
click at [572, 172] on h2 "Fill with Ads" at bounding box center [502, 165] width 218 height 17
click at [501, 103] on div "Fill with Ads Mode: Ad Break Duration AD_BREAK_DURATION Mid-Roll Ad Break (Dura…" at bounding box center [502, 240] width 1004 height 481
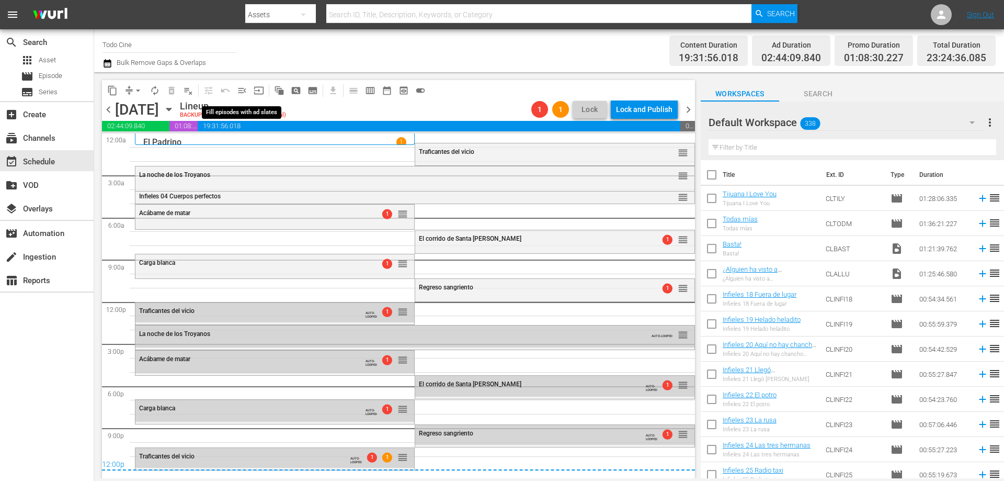
click at [245, 90] on span "menu_open" at bounding box center [242, 90] width 10 height 10
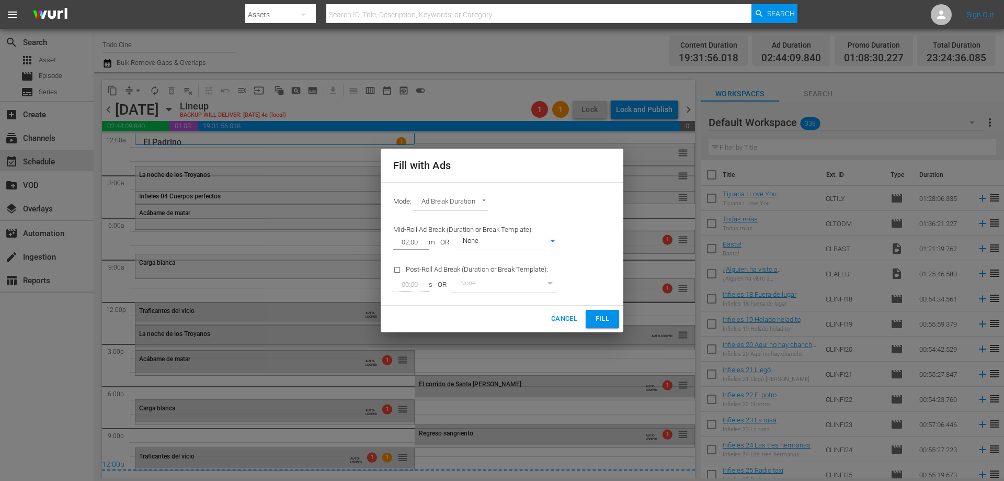
click at [598, 315] on span "Fill" at bounding box center [602, 319] width 17 height 12
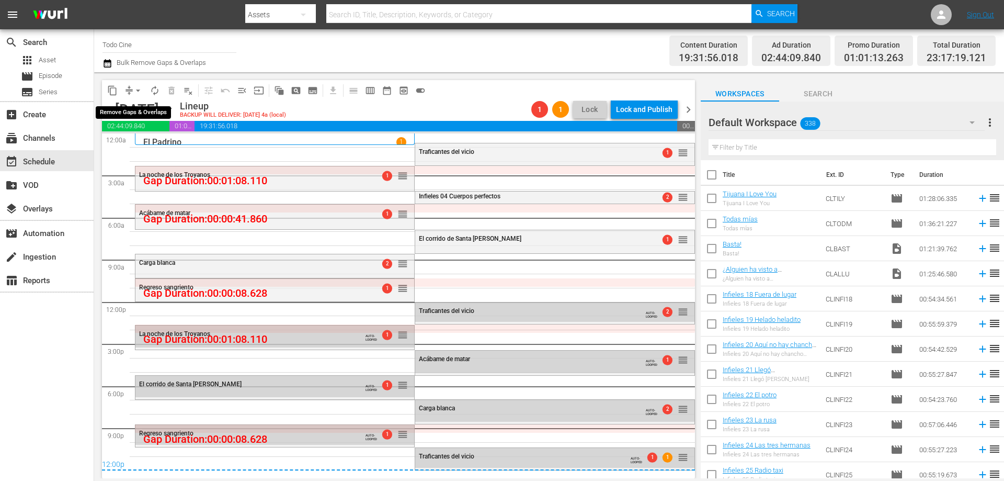
click at [134, 90] on span "arrow_drop_down" at bounding box center [138, 90] width 10 height 10
click at [153, 140] on li "Align to End of Previous Day" at bounding box center [139, 146] width 110 height 17
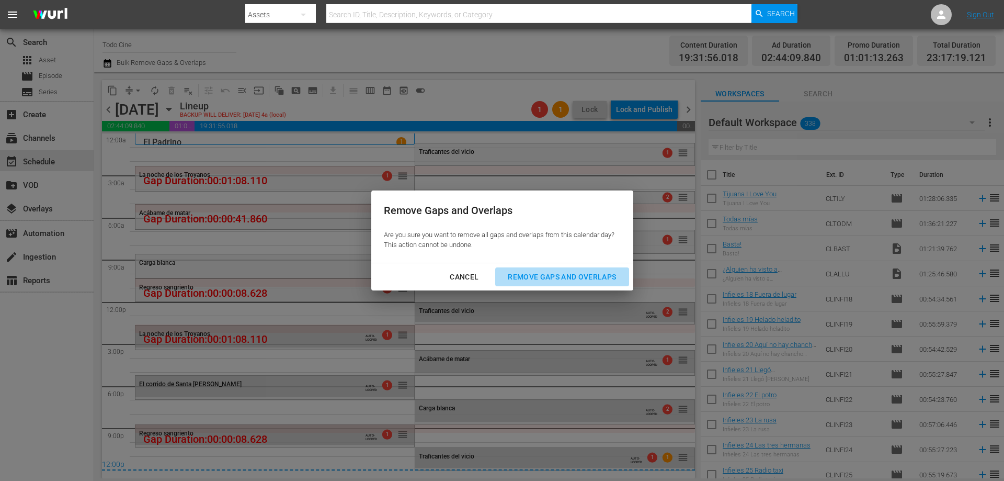
click at [554, 279] on div "Remove Gaps and Overlaps" at bounding box center [561, 276] width 125 height 13
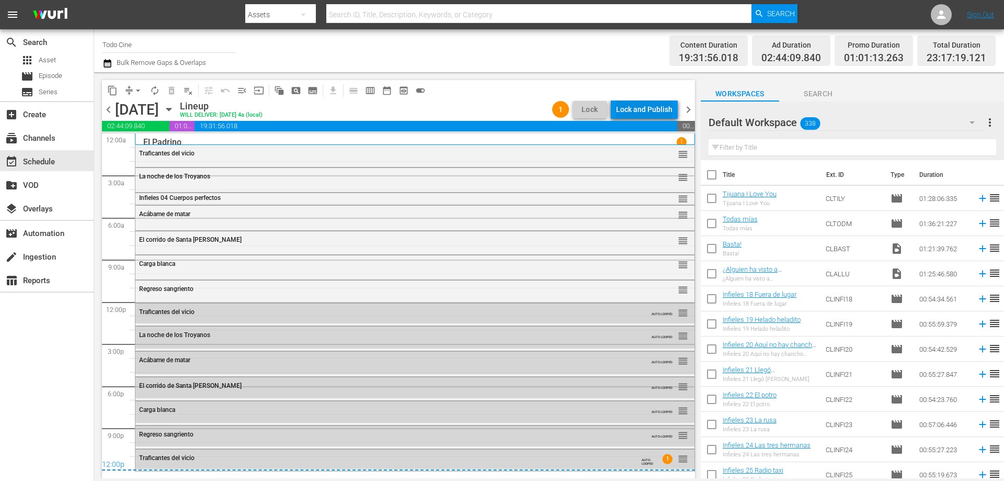
click at [632, 107] on div "Lock and Publish" at bounding box center [644, 109] width 56 height 19
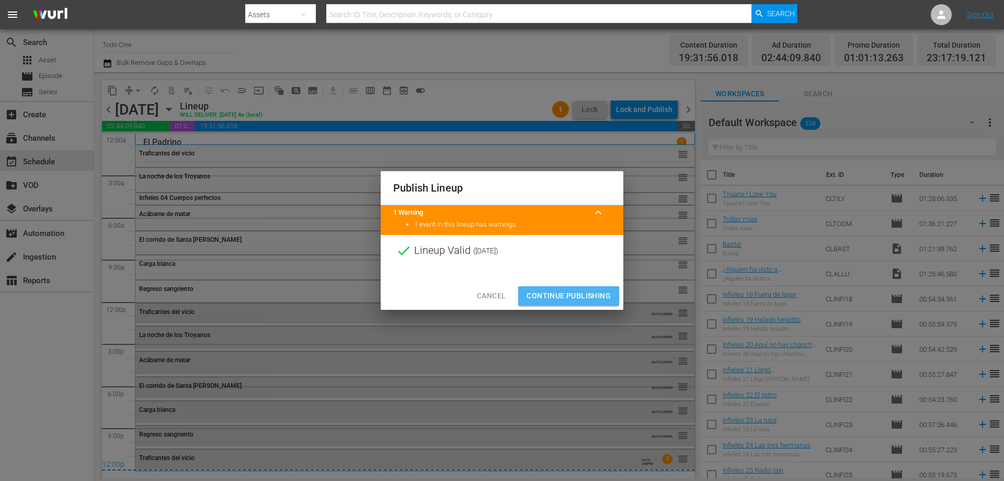
click at [560, 291] on span "Continue Publishing" at bounding box center [569, 295] width 84 height 13
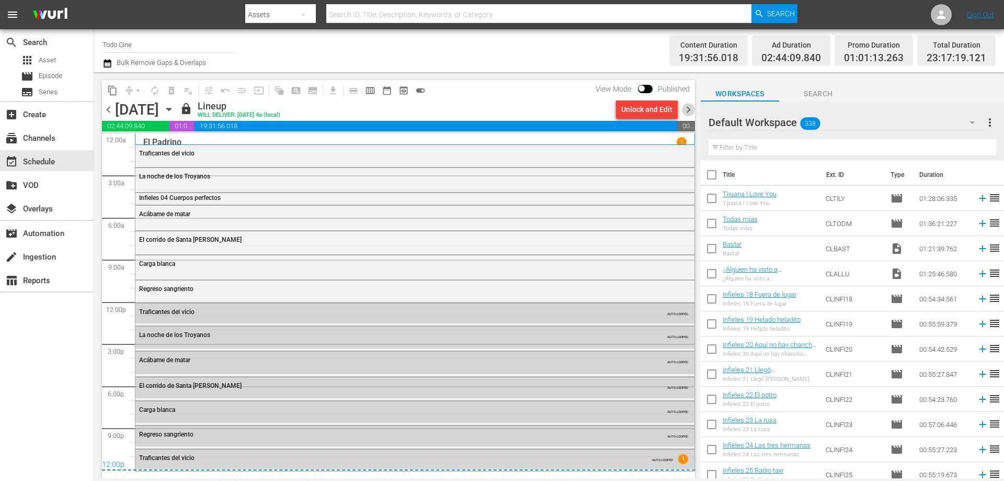
click at [687, 109] on span "chevron_right" at bounding box center [688, 109] width 13 height 13
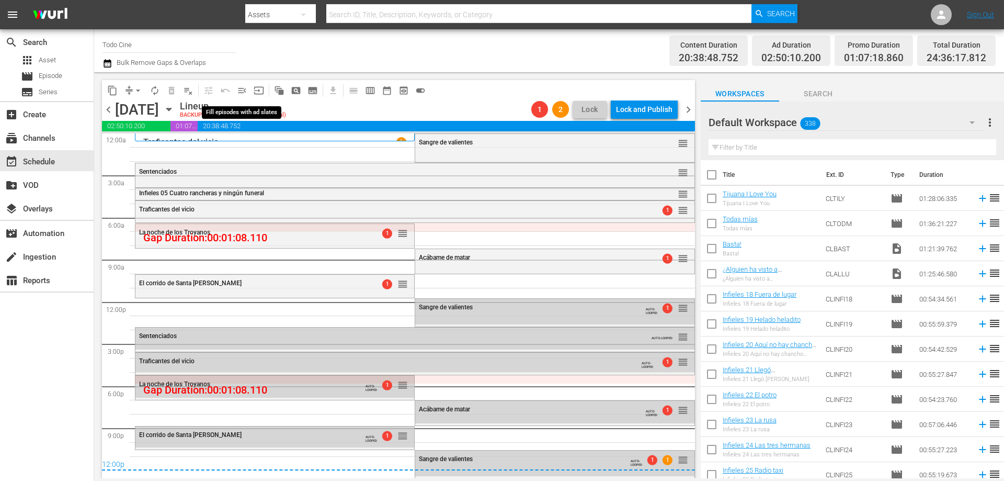
click at [242, 89] on span "menu_open" at bounding box center [242, 90] width 10 height 10
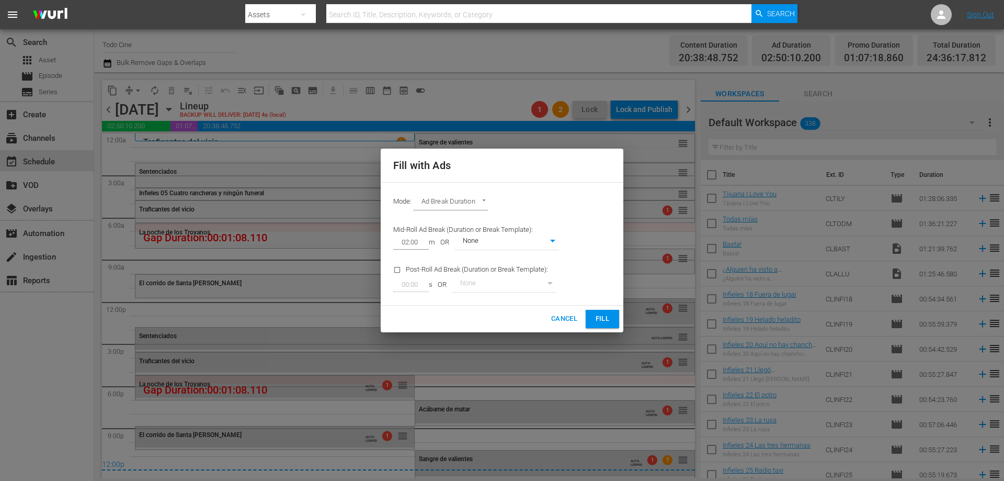
click at [602, 312] on button "Fill" at bounding box center [602, 319] width 33 height 18
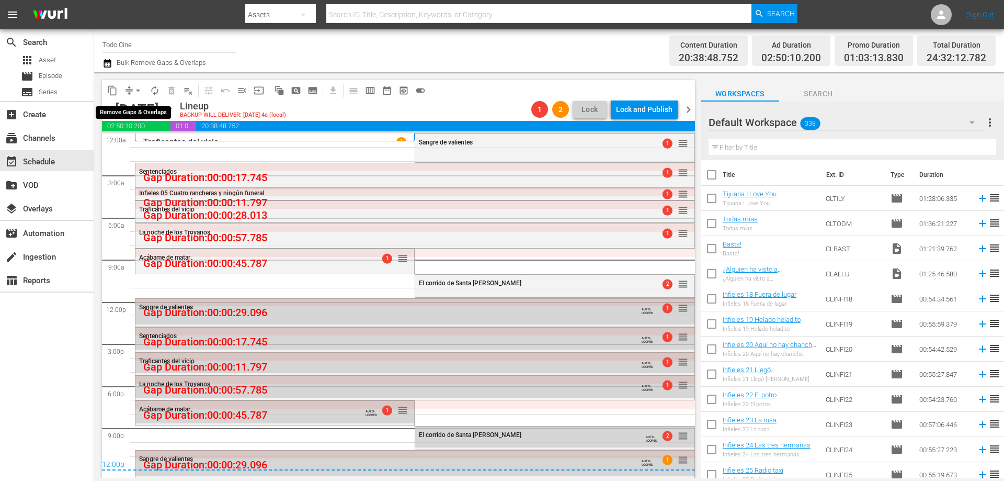
click at [137, 92] on span "arrow_drop_down" at bounding box center [138, 90] width 10 height 10
click at [136, 140] on li "Align to End of Previous Day" at bounding box center [139, 146] width 110 height 17
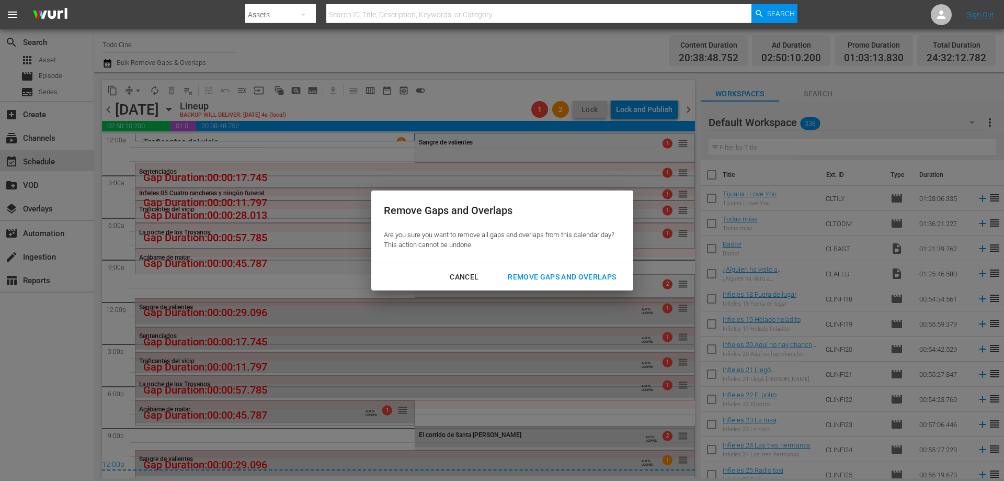
click at [551, 278] on div "Remove Gaps and Overlaps" at bounding box center [561, 276] width 125 height 13
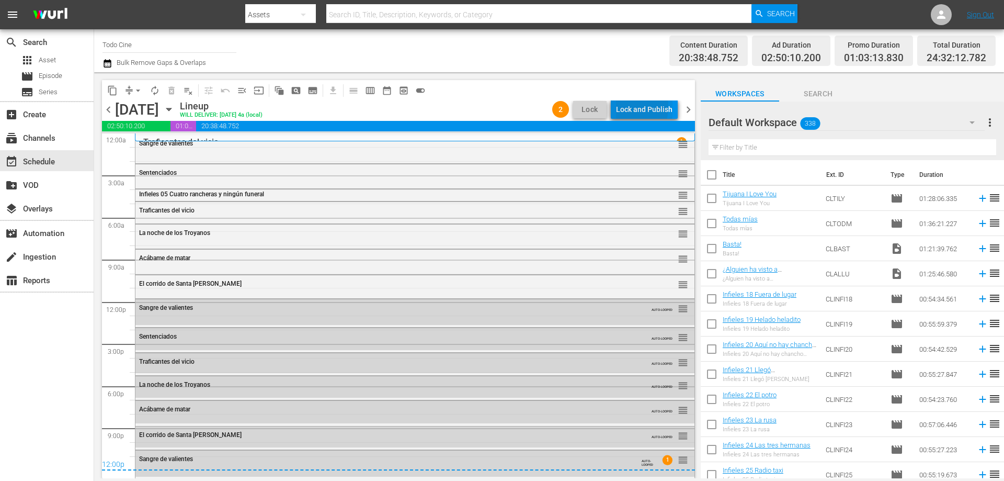
click at [620, 107] on div "Lock and Publish" at bounding box center [644, 109] width 56 height 19
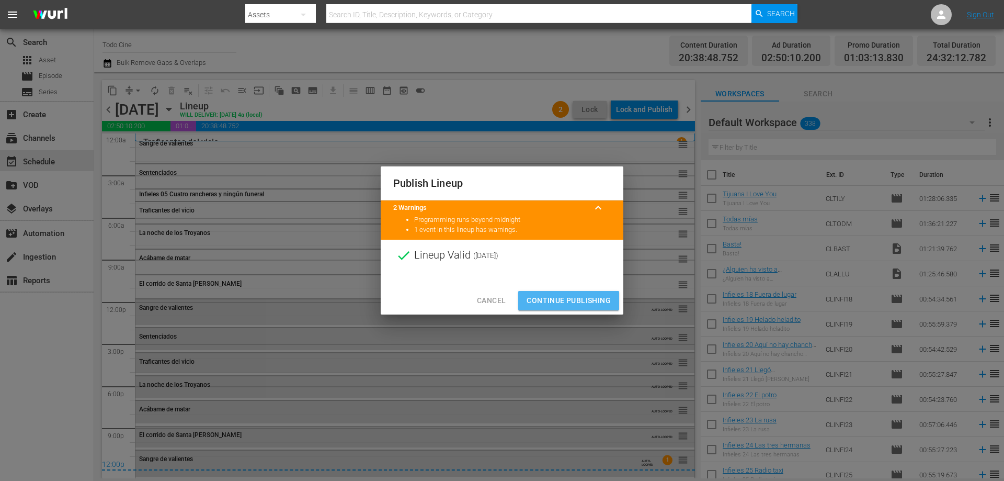
click at [575, 300] on span "Continue Publishing" at bounding box center [569, 300] width 84 height 13
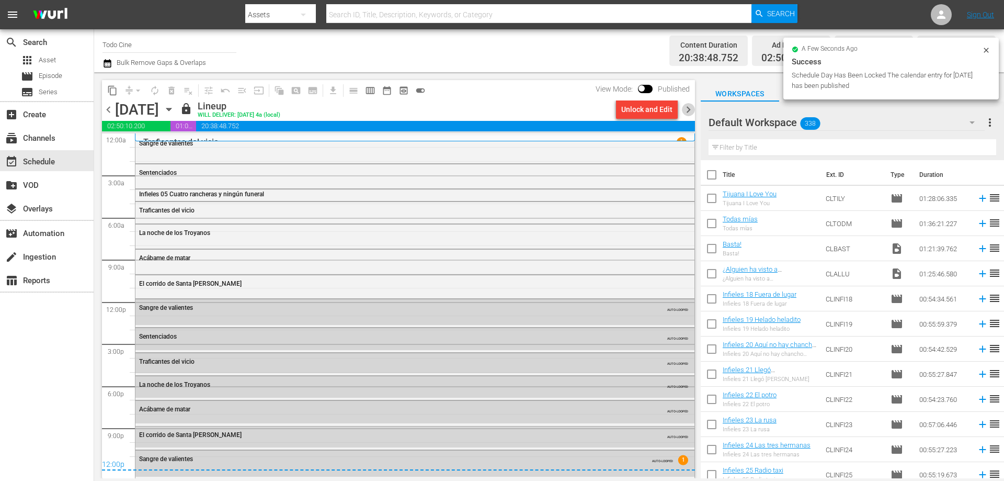
click at [688, 111] on span "chevron_right" at bounding box center [688, 109] width 13 height 13
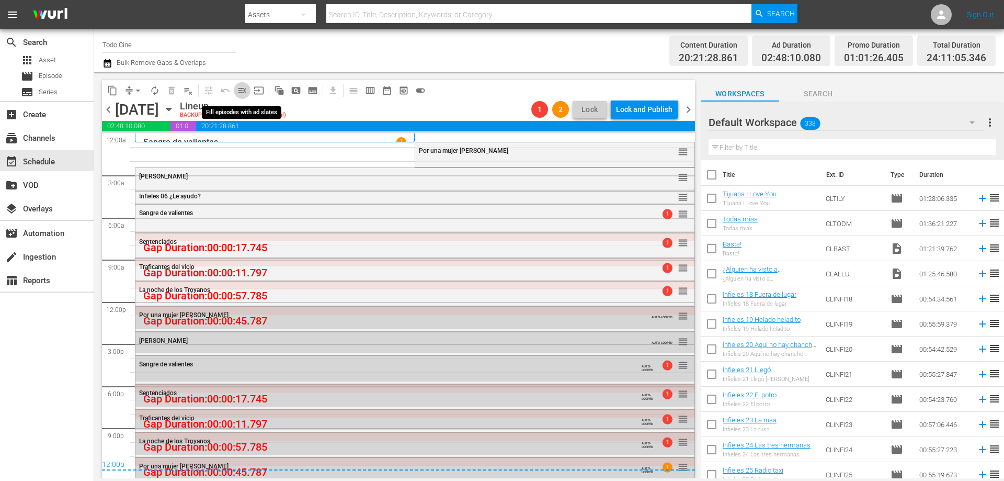
click at [243, 89] on span "menu_open" at bounding box center [242, 90] width 10 height 10
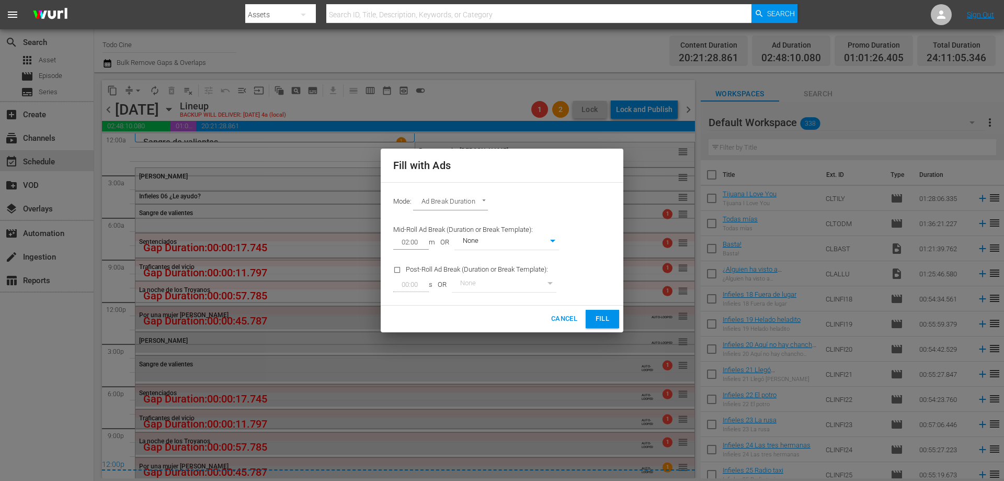
click at [601, 315] on span "Fill" at bounding box center [602, 319] width 17 height 12
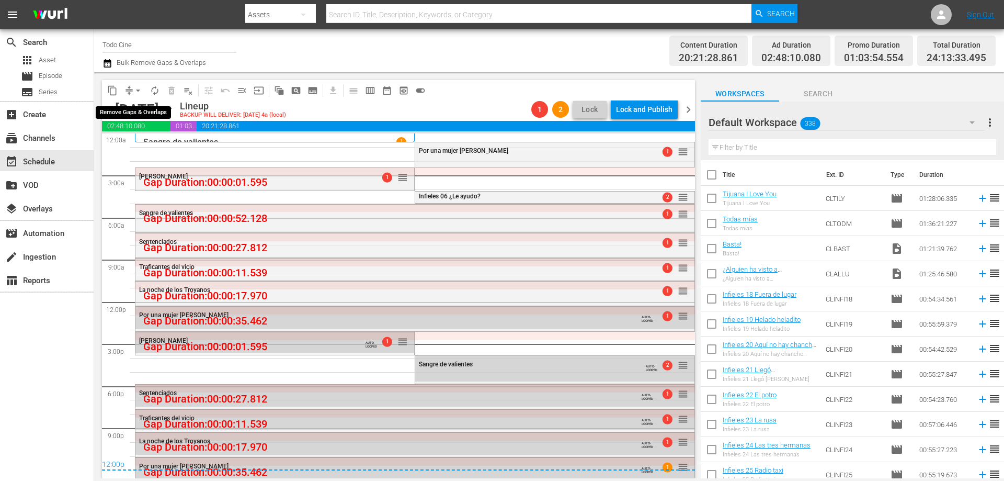
click at [140, 90] on span "arrow_drop_down" at bounding box center [138, 90] width 10 height 10
click at [135, 148] on li "Align to End of Previous Day" at bounding box center [139, 146] width 110 height 17
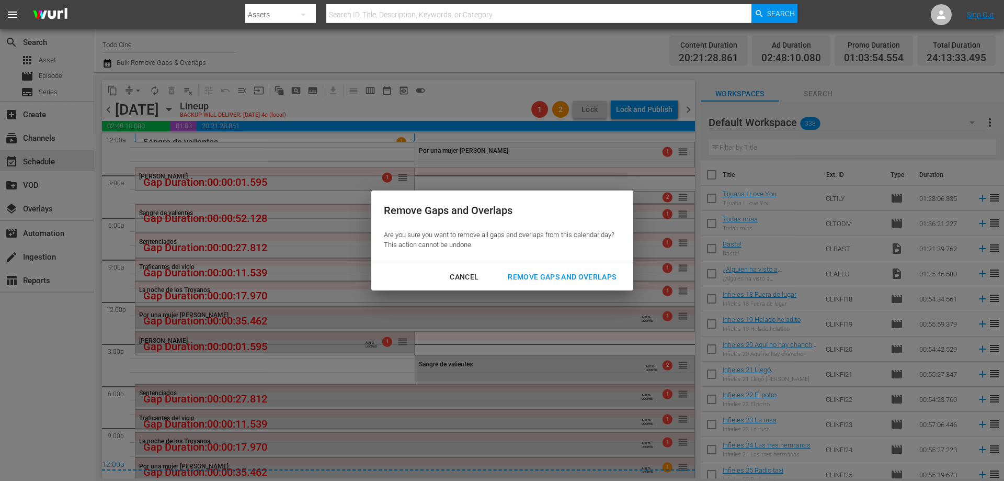
drag, startPoint x: 548, startPoint y: 272, endPoint x: 612, endPoint y: 249, distance: 68.0
click at [548, 274] on div "Remove Gaps and Overlaps" at bounding box center [561, 276] width 125 height 13
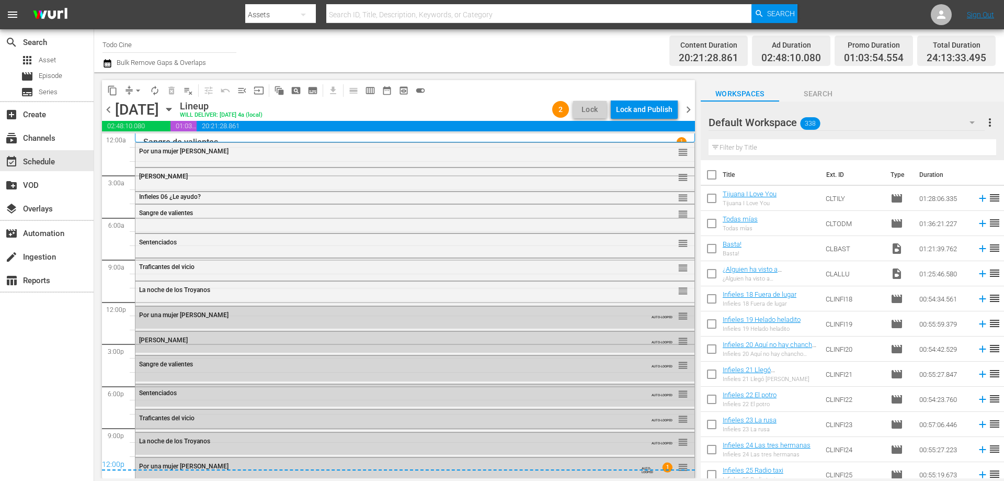
click at [632, 110] on div "Lock and Publish" at bounding box center [644, 109] width 56 height 19
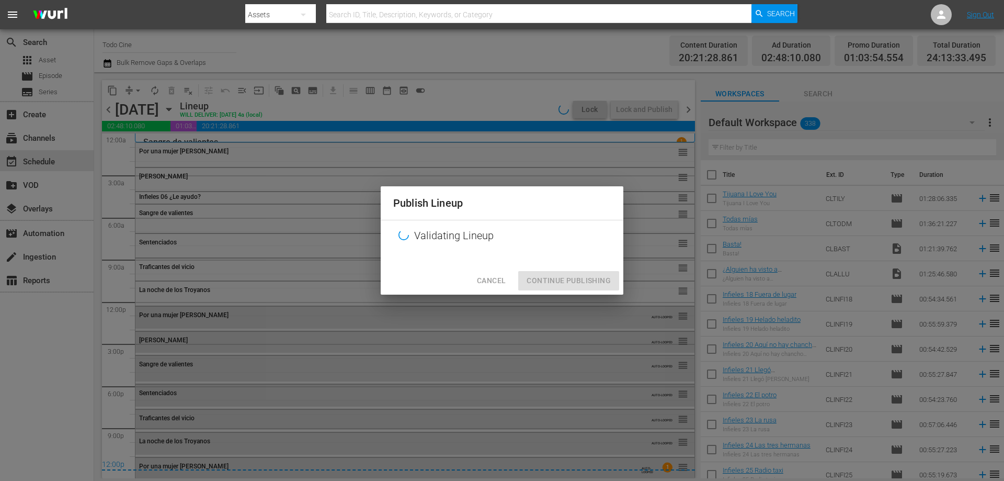
click at [572, 281] on div "Cancel Continue Publishing" at bounding box center [502, 281] width 243 height 28
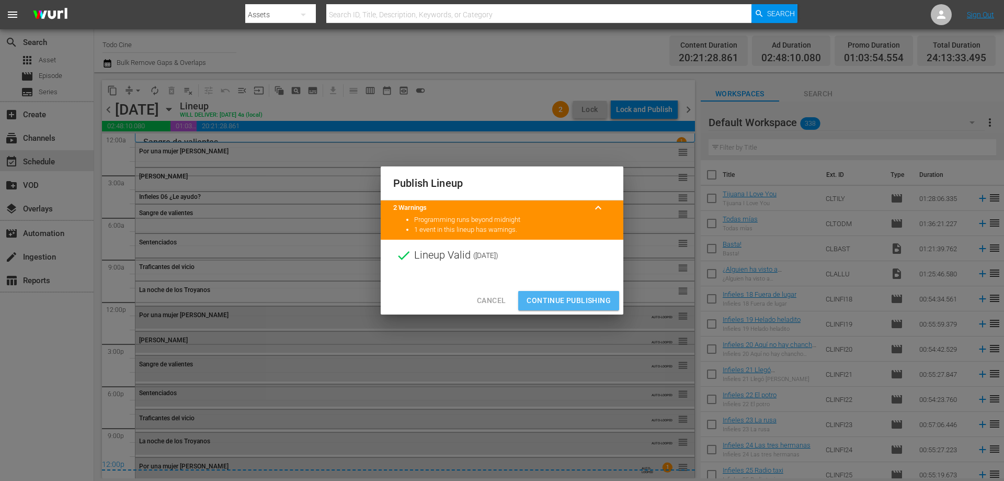
click at [577, 303] on span "Continue Publishing" at bounding box center [569, 300] width 84 height 13
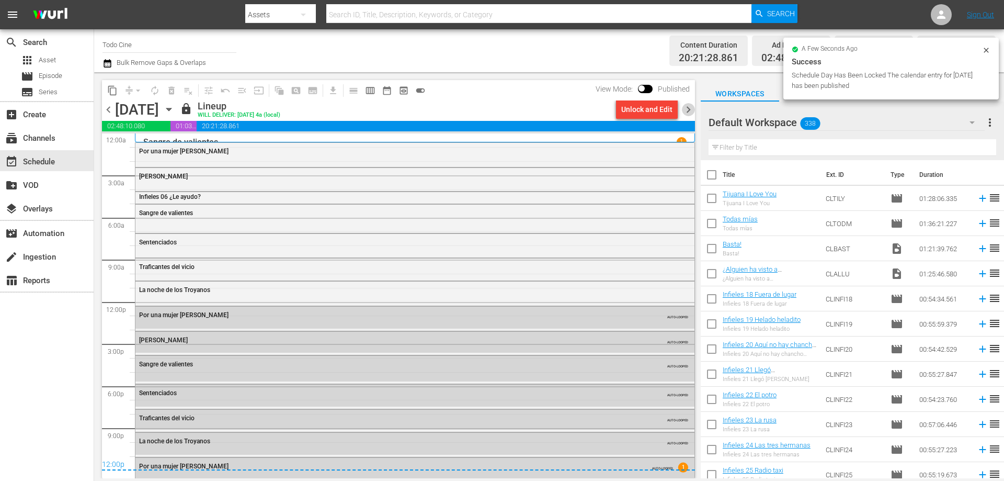
click at [689, 109] on span "chevron_right" at bounding box center [688, 109] width 13 height 13
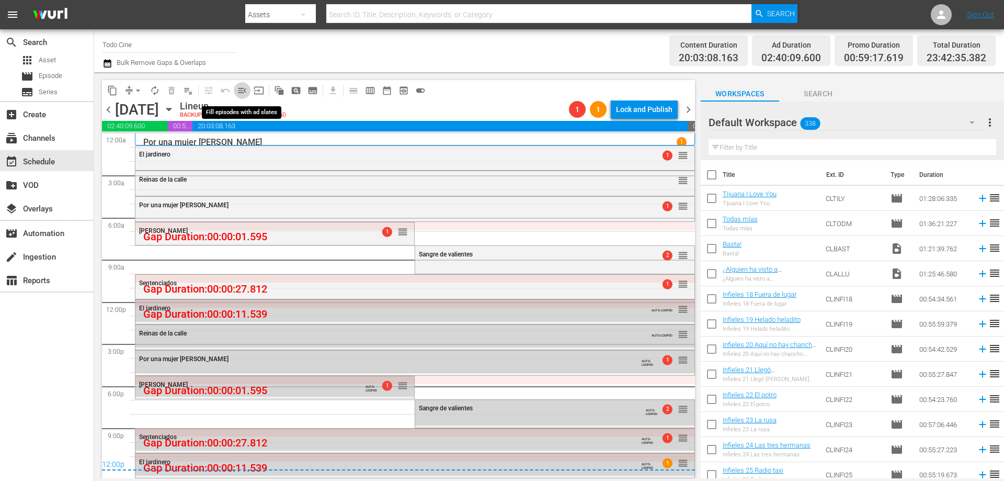
click at [243, 88] on span "menu_open" at bounding box center [242, 90] width 10 height 10
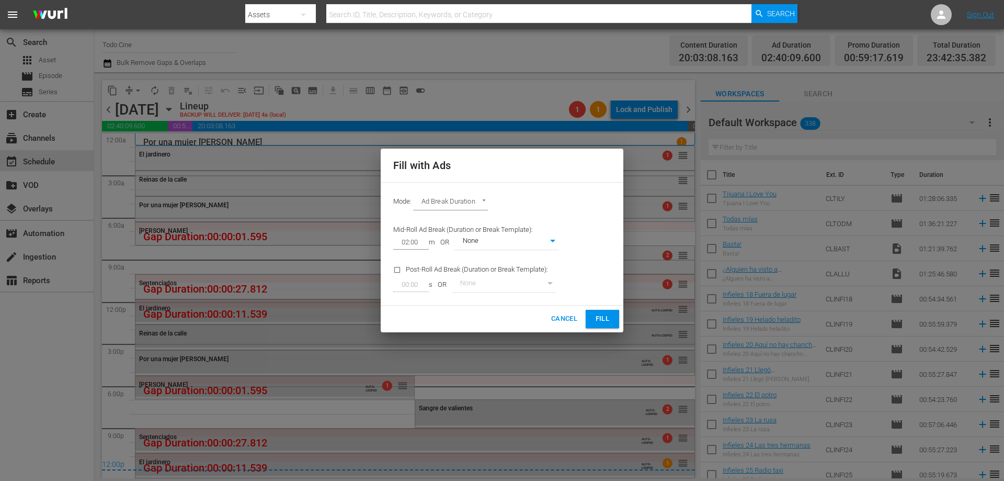
click at [593, 317] on button "Fill" at bounding box center [602, 319] width 33 height 18
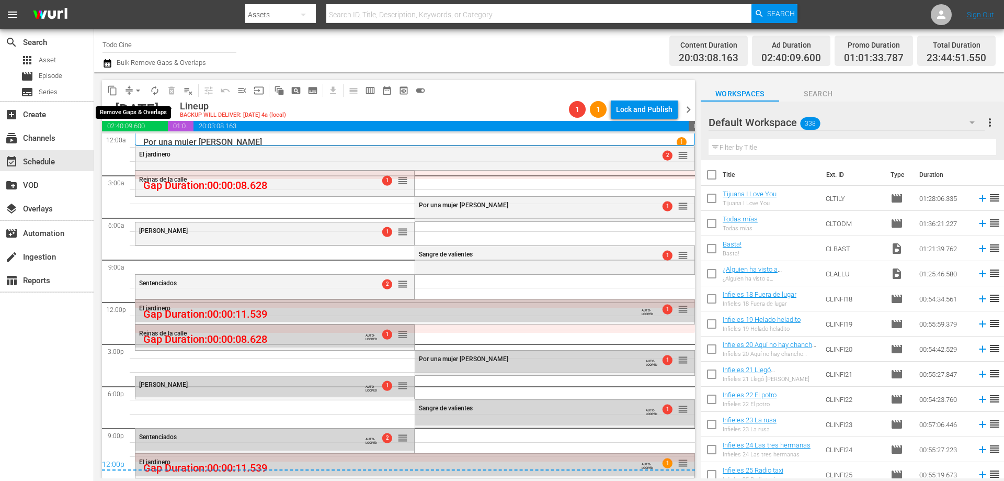
click at [138, 90] on span "arrow_drop_down" at bounding box center [138, 90] width 10 height 10
click at [135, 147] on li "Align to End of Previous Day" at bounding box center [139, 146] width 110 height 17
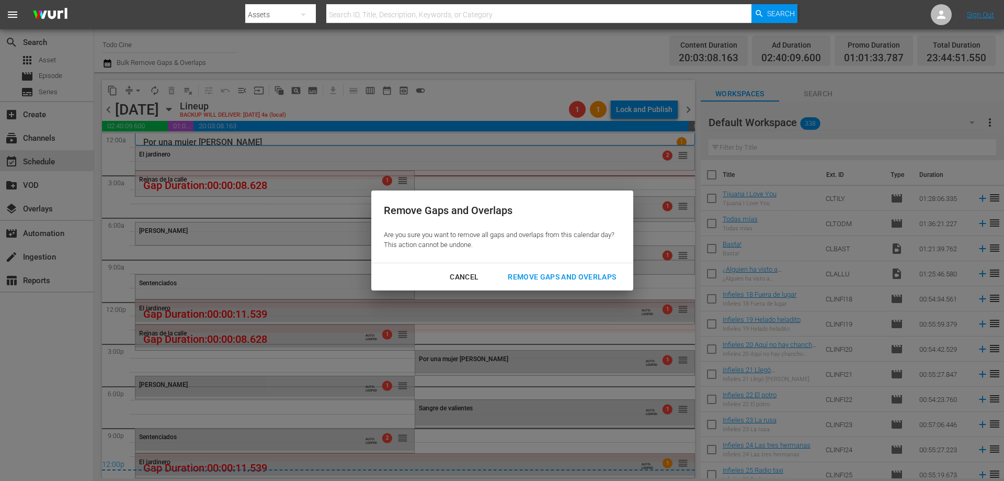
click at [541, 272] on div "Remove Gaps and Overlaps" at bounding box center [561, 276] width 125 height 13
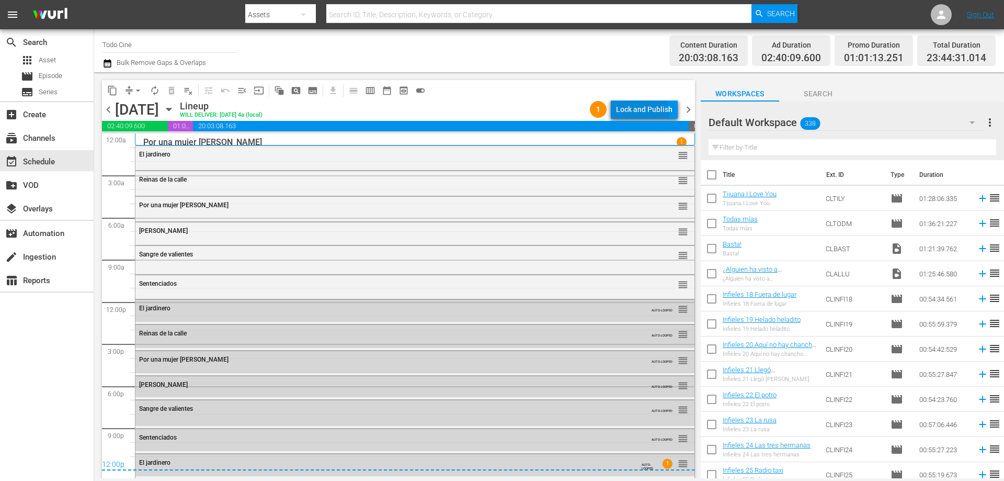
click at [634, 113] on div "Lock and Publish" at bounding box center [644, 109] width 56 height 19
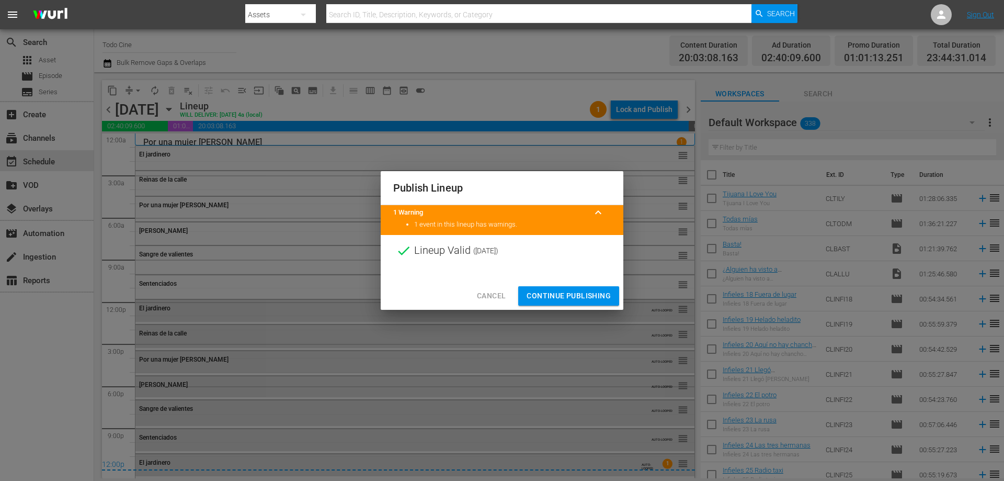
click at [540, 295] on span "Continue Publishing" at bounding box center [569, 295] width 84 height 13
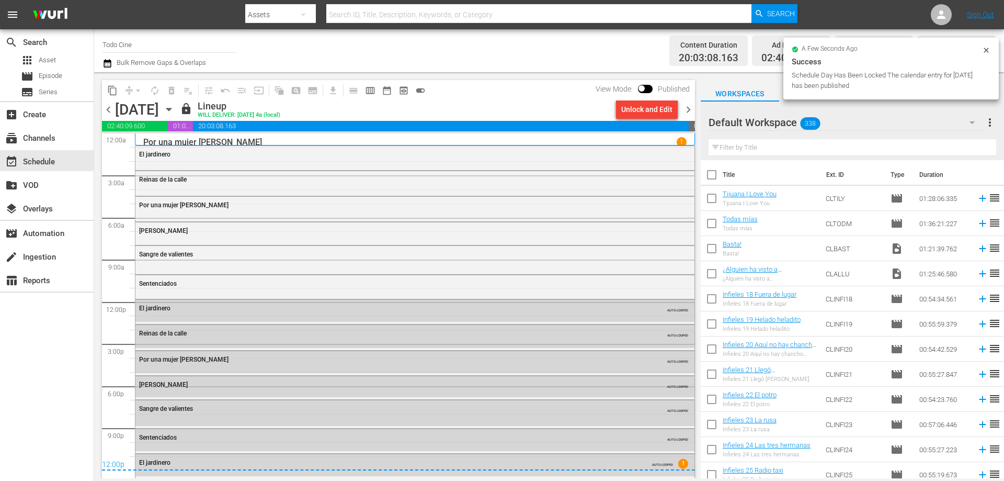
click at [686, 110] on span "chevron_right" at bounding box center [688, 109] width 13 height 13
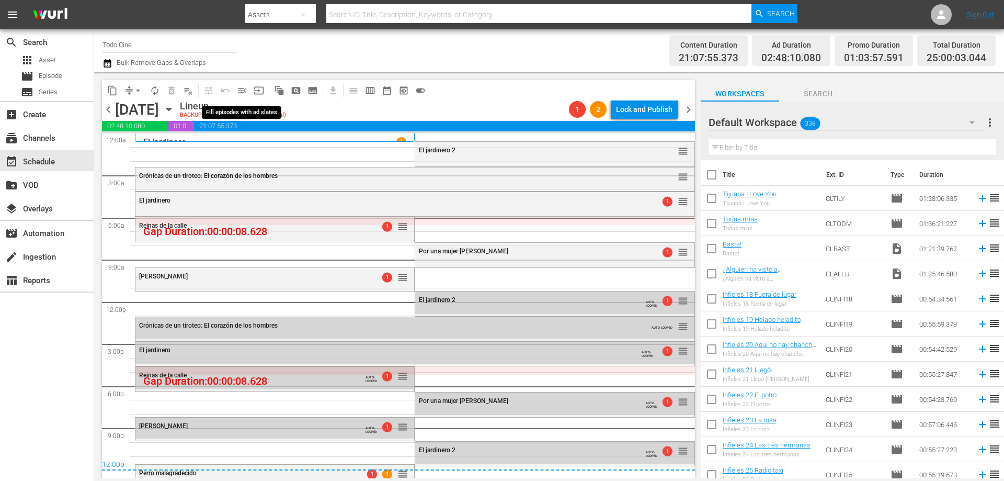
click at [243, 89] on span "menu_open" at bounding box center [242, 90] width 10 height 10
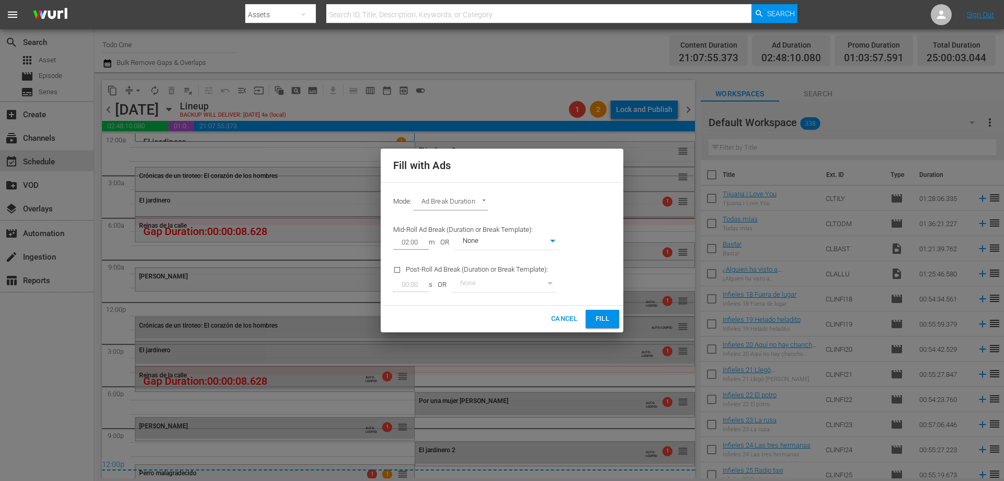
click at [612, 317] on button "Fill" at bounding box center [602, 319] width 33 height 18
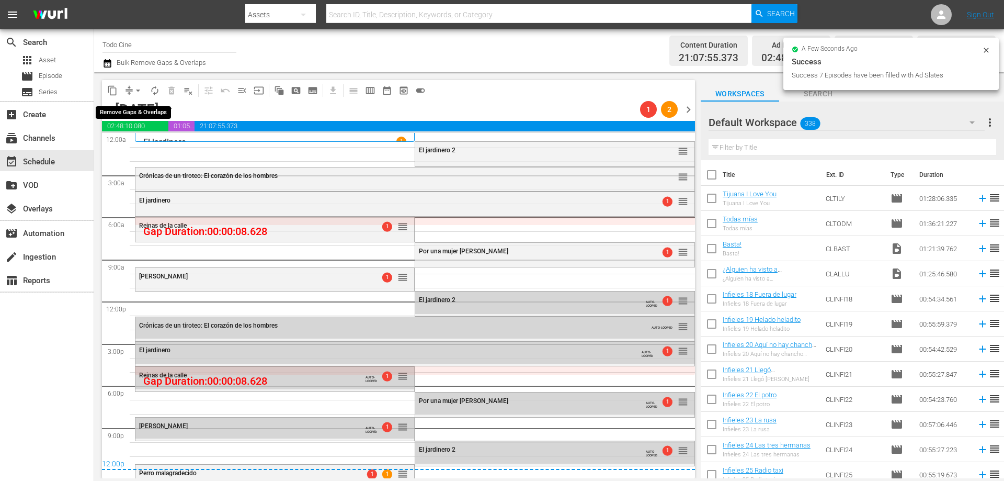
click at [136, 90] on span "arrow_drop_down" at bounding box center [138, 90] width 10 height 10
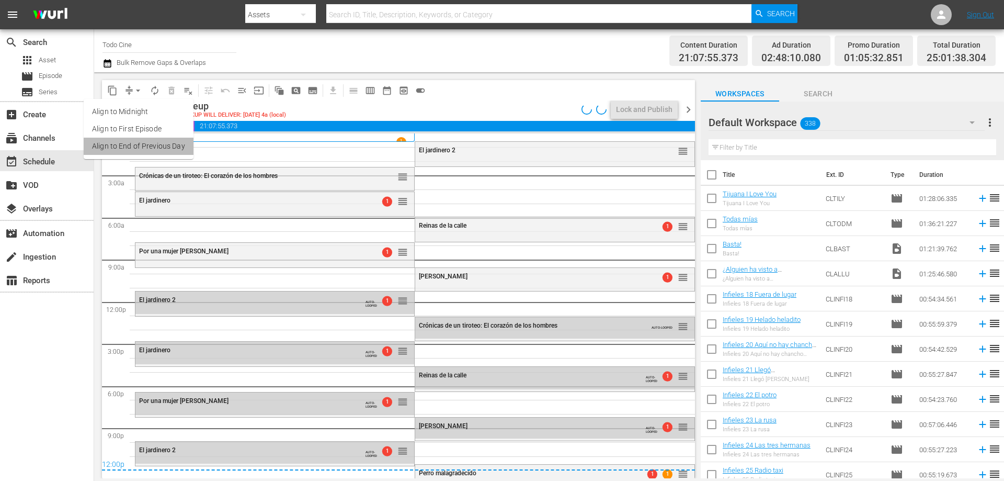
click at [176, 147] on li "Align to End of Previous Day" at bounding box center [139, 146] width 110 height 17
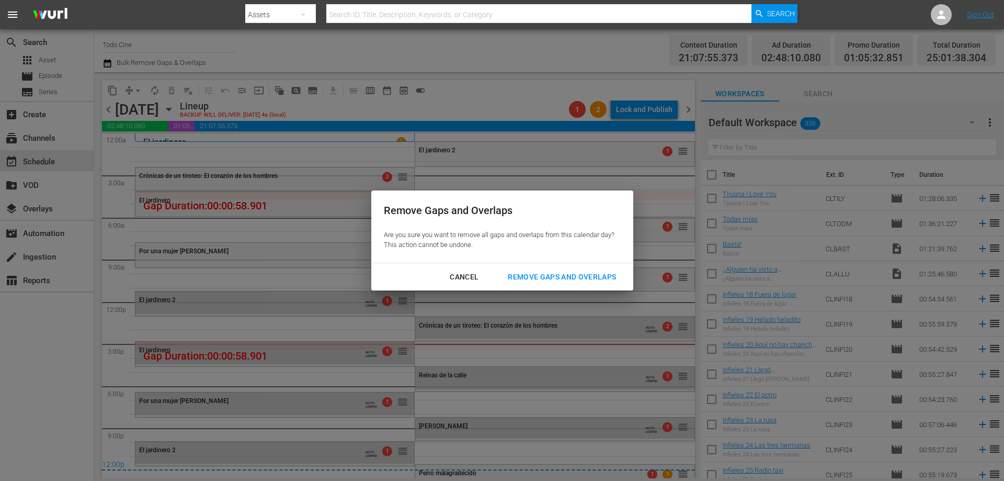
click at [524, 274] on div "Remove Gaps and Overlaps" at bounding box center [561, 276] width 125 height 13
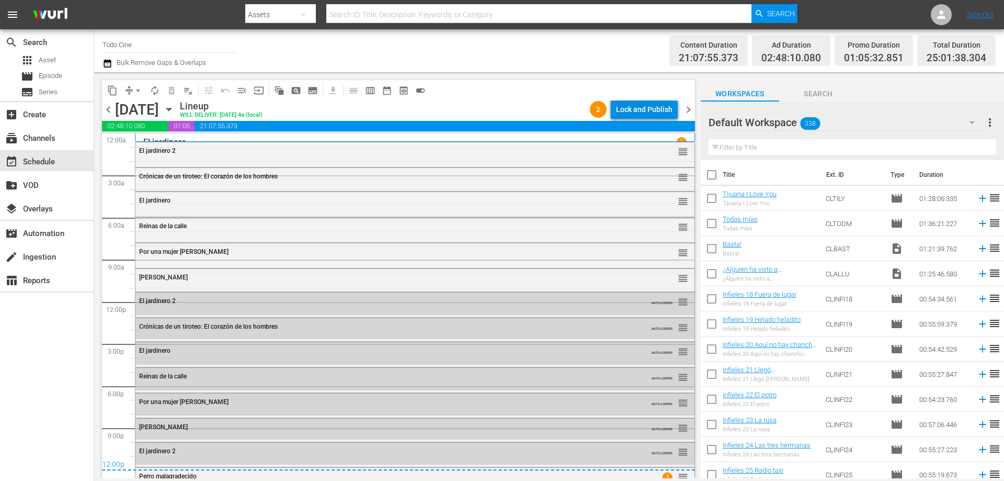
click at [635, 107] on div "Lock and Publish" at bounding box center [644, 109] width 56 height 19
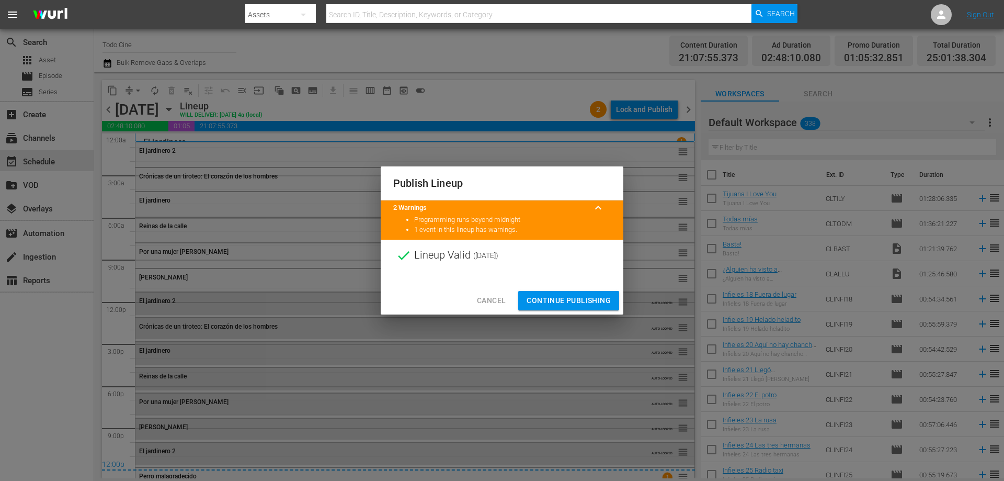
click at [574, 303] on span "Continue Publishing" at bounding box center [569, 300] width 84 height 13
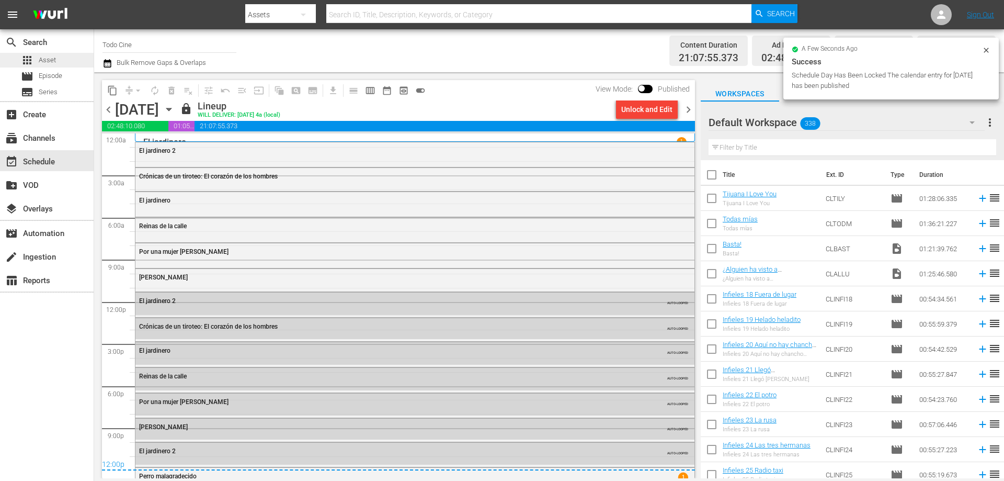
drag, startPoint x: 688, startPoint y: 110, endPoint x: 6, endPoint y: 60, distance: 683.7
click at [689, 110] on span "chevron_right" at bounding box center [688, 109] width 13 height 13
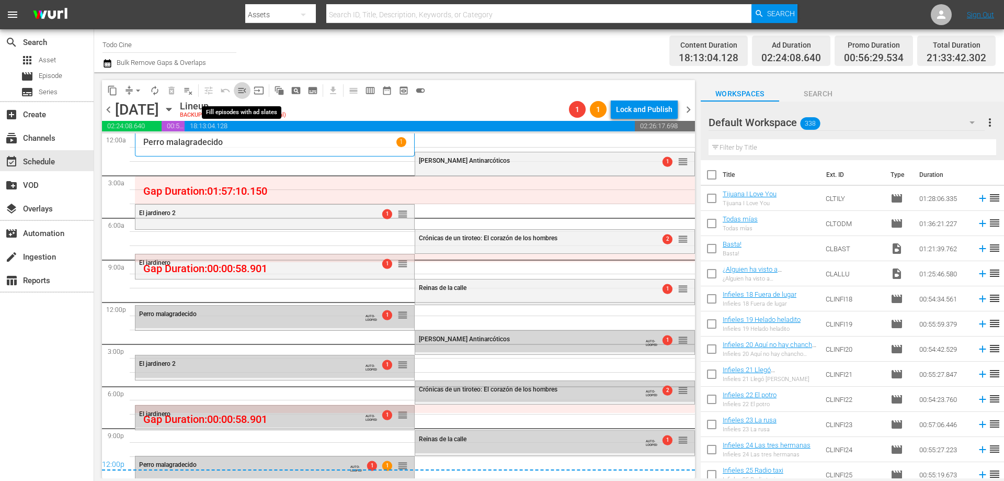
click at [240, 88] on span "menu_open" at bounding box center [242, 90] width 10 height 10
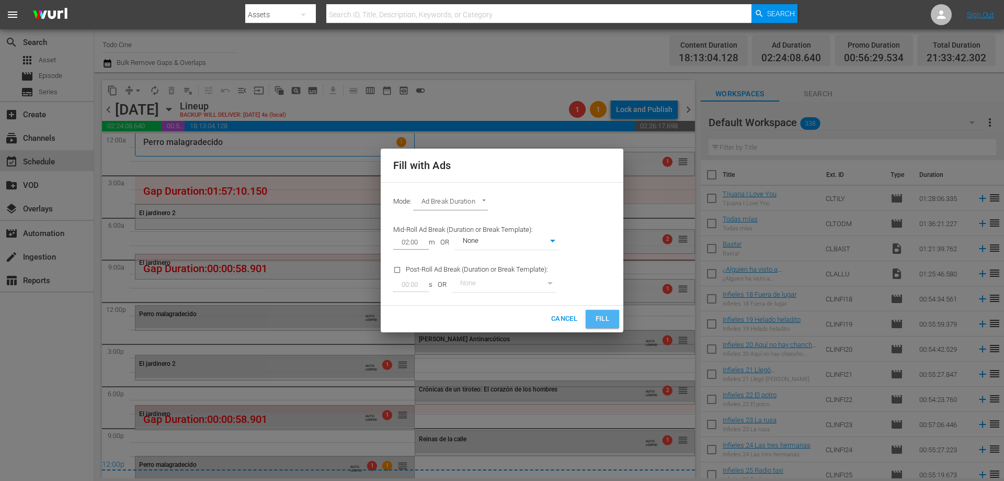
click at [603, 315] on span "Fill" at bounding box center [602, 319] width 17 height 12
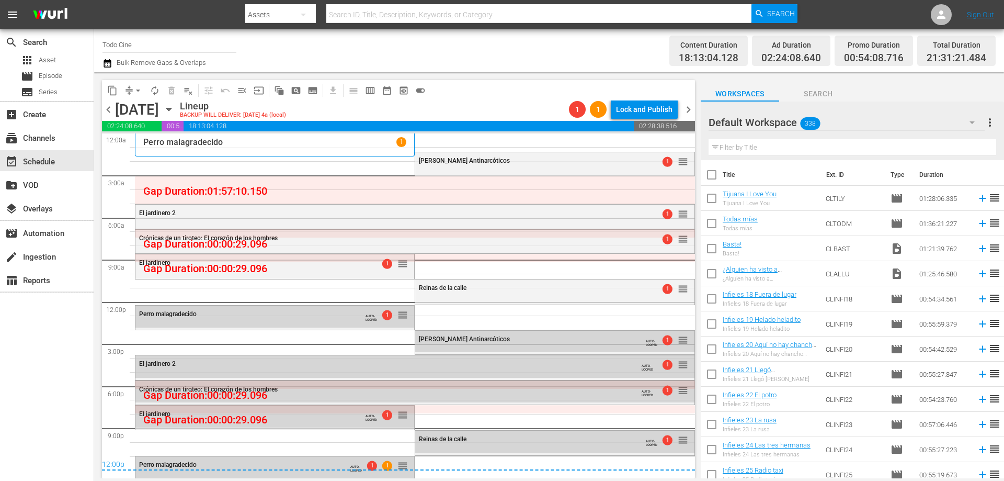
drag, startPoint x: 511, startPoint y: 170, endPoint x: 542, endPoint y: 164, distance: 31.0
click at [511, 170] on div "Anna Antinarcóticos 1 reorder" at bounding box center [554, 161] width 279 height 18
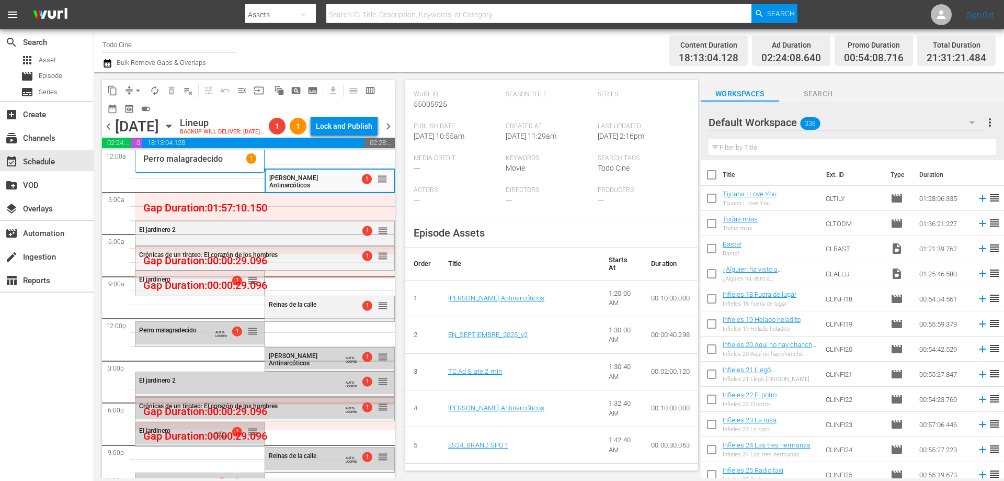
scroll to position [261, 0]
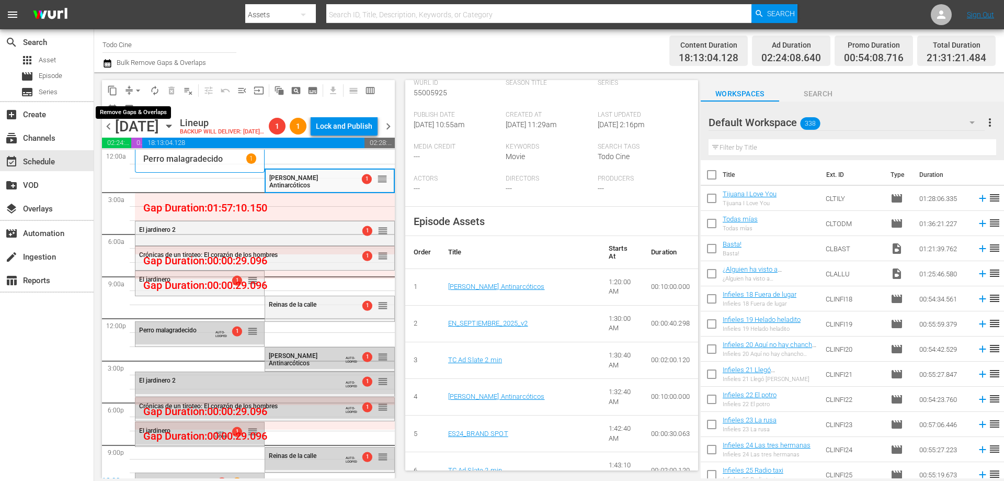
click at [136, 93] on span "arrow_drop_down" at bounding box center [138, 90] width 10 height 10
click at [161, 149] on li "Align to End of Previous Day" at bounding box center [139, 146] width 110 height 17
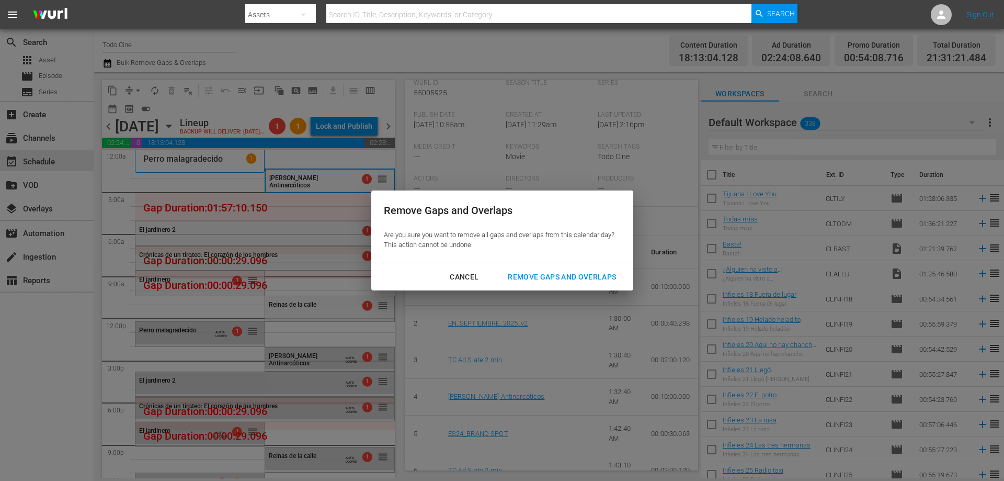
click at [529, 274] on div "Remove Gaps and Overlaps" at bounding box center [561, 276] width 125 height 13
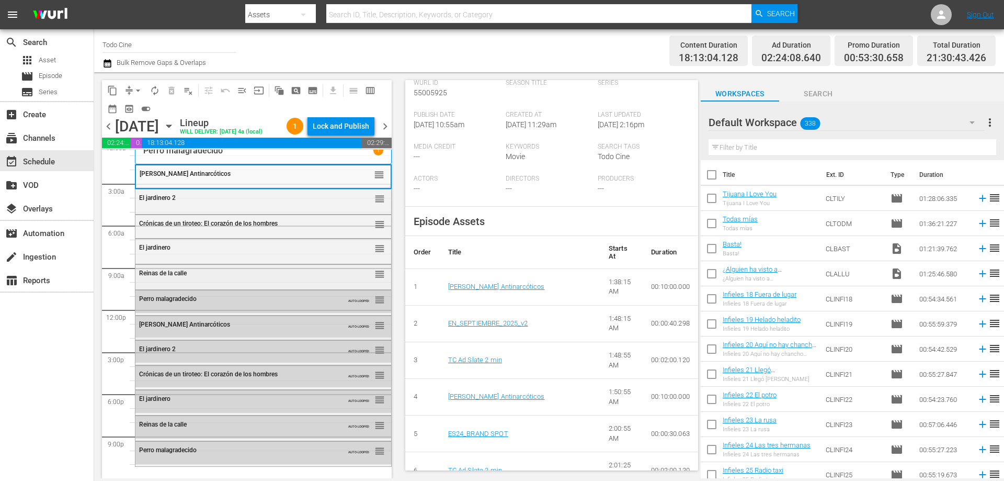
scroll to position [26, 0]
click at [210, 450] on div "Perro malagradecido" at bounding box center [237, 449] width 197 height 7
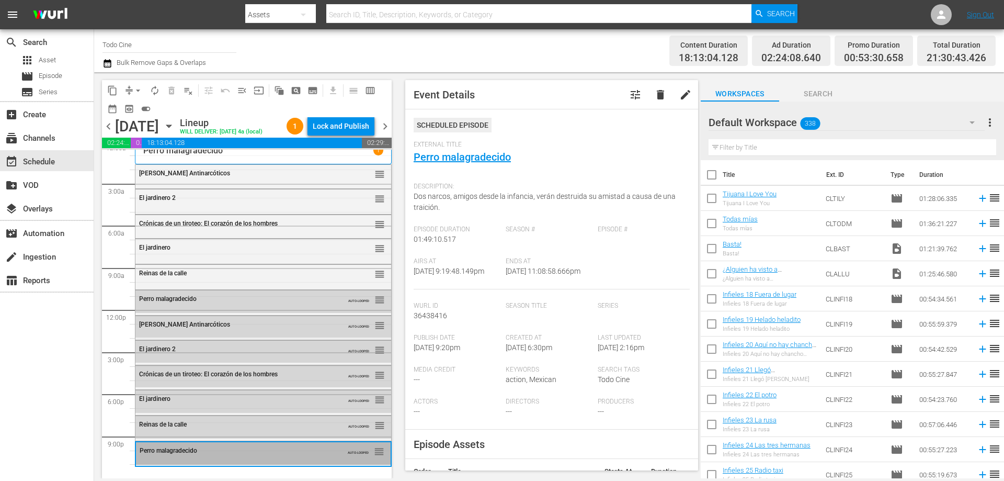
click at [388, 132] on span "chevron_right" at bounding box center [385, 126] width 13 height 13
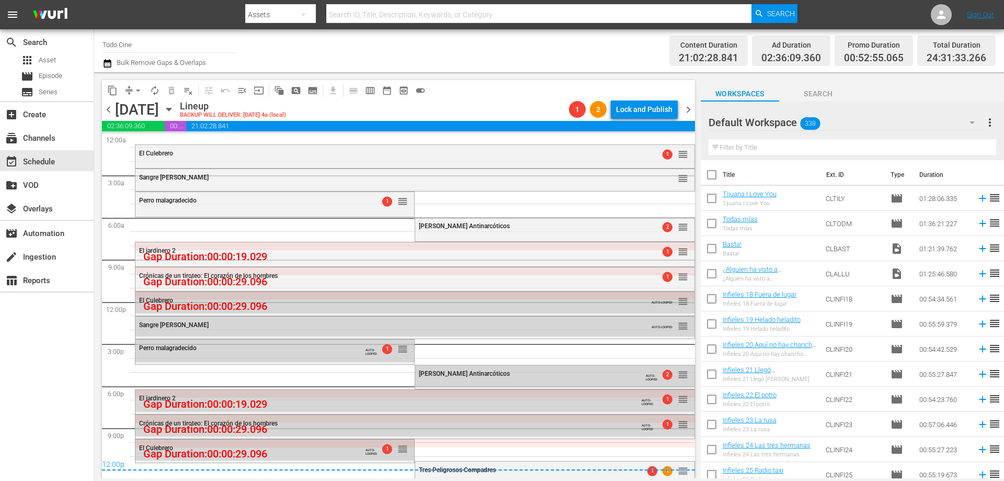
click at [106, 108] on span "chevron_left" at bounding box center [108, 109] width 13 height 13
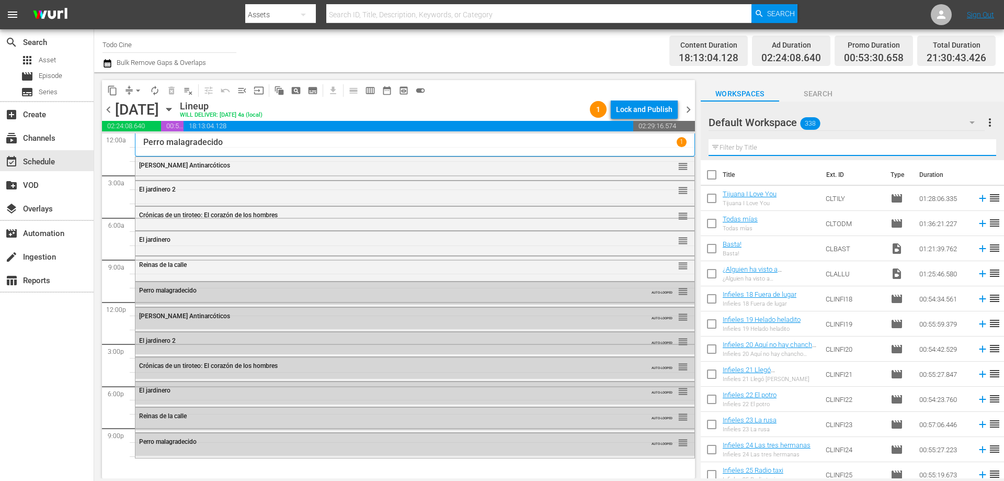
click at [743, 152] on input "text" at bounding box center [852, 147] width 288 height 17
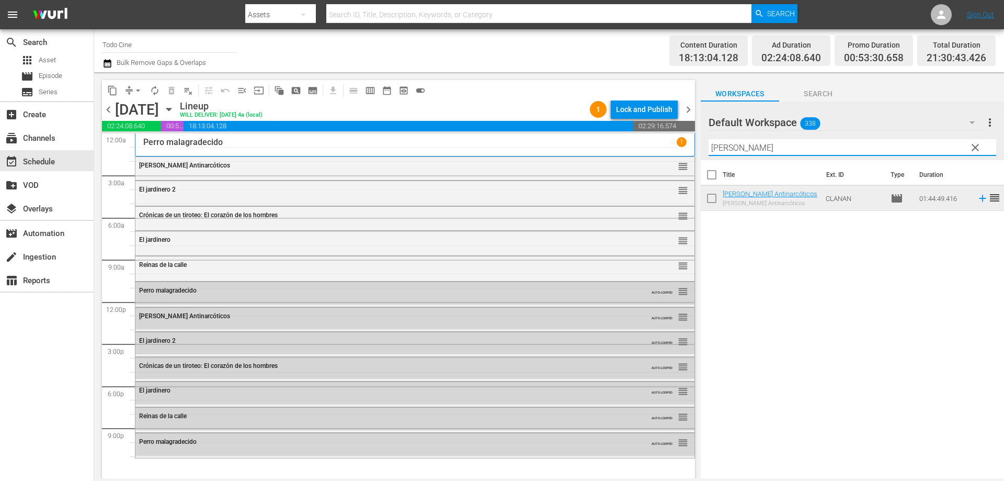
type input "anna"
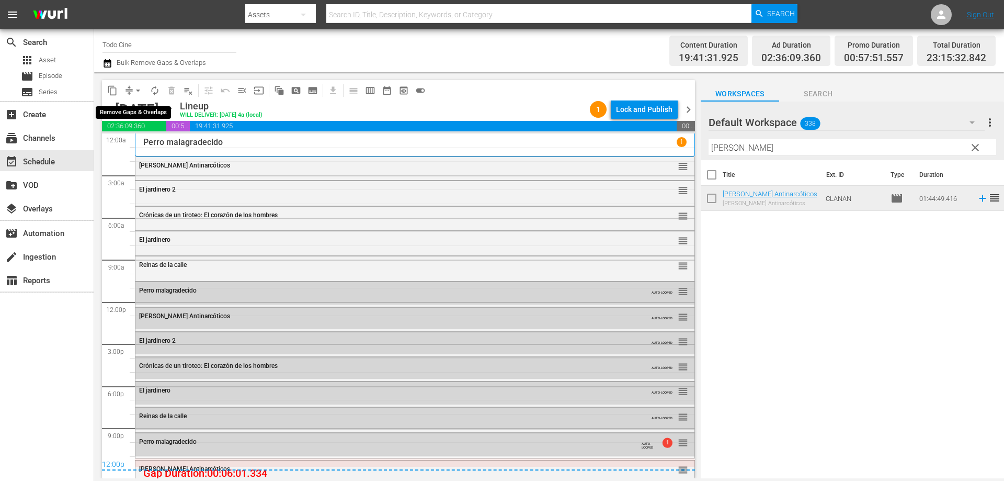
click at [136, 88] on span "arrow_drop_down" at bounding box center [138, 90] width 10 height 10
click at [144, 147] on li "Align to End of Previous Day" at bounding box center [139, 146] width 110 height 17
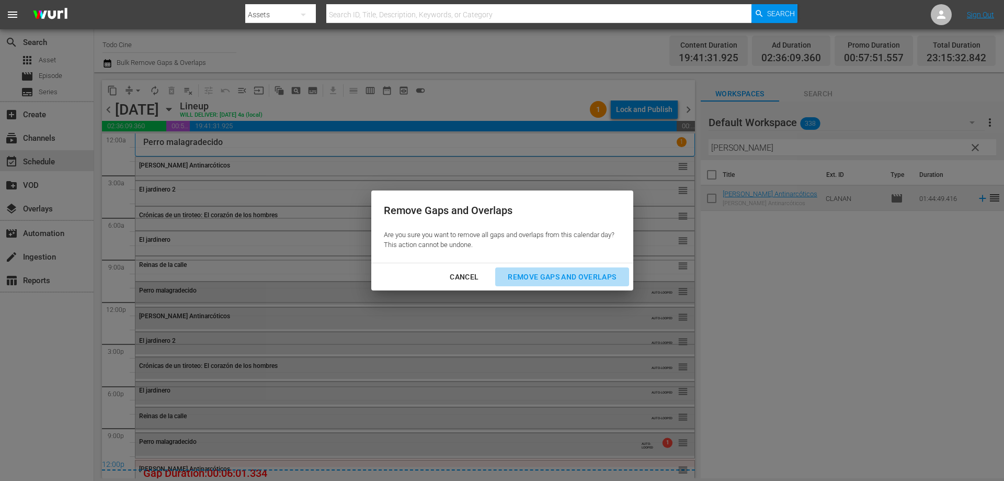
click at [527, 277] on div "Remove Gaps and Overlaps" at bounding box center [561, 276] width 125 height 13
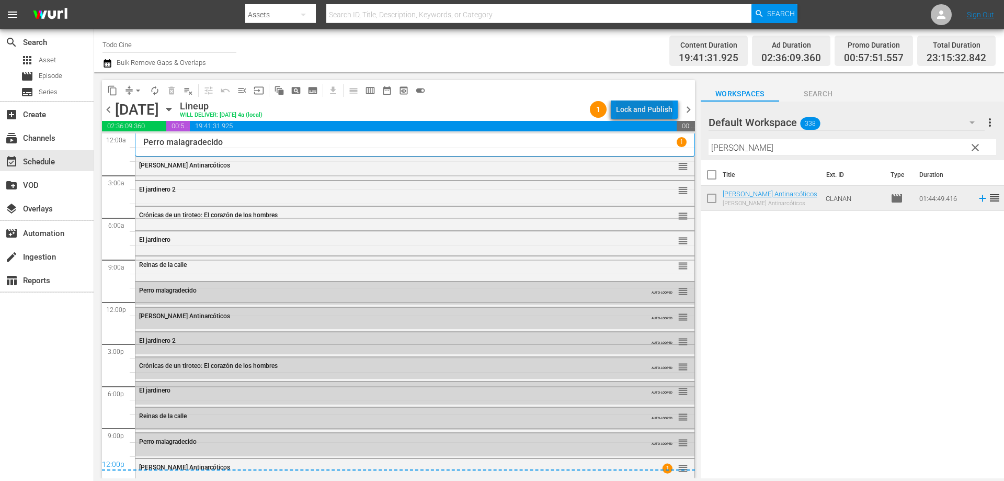
click at [647, 108] on div "Lock and Publish" at bounding box center [644, 109] width 56 height 19
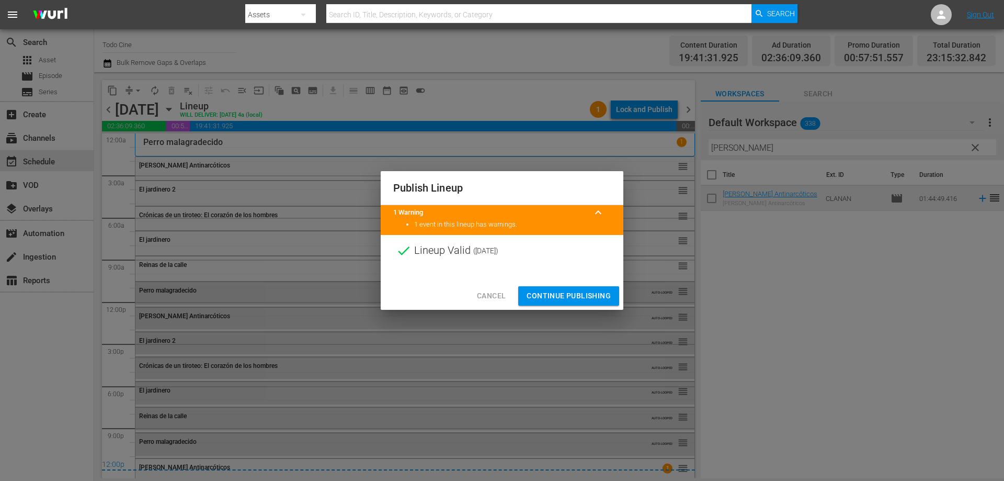
click at [540, 296] on span "Continue Publishing" at bounding box center [569, 295] width 84 height 13
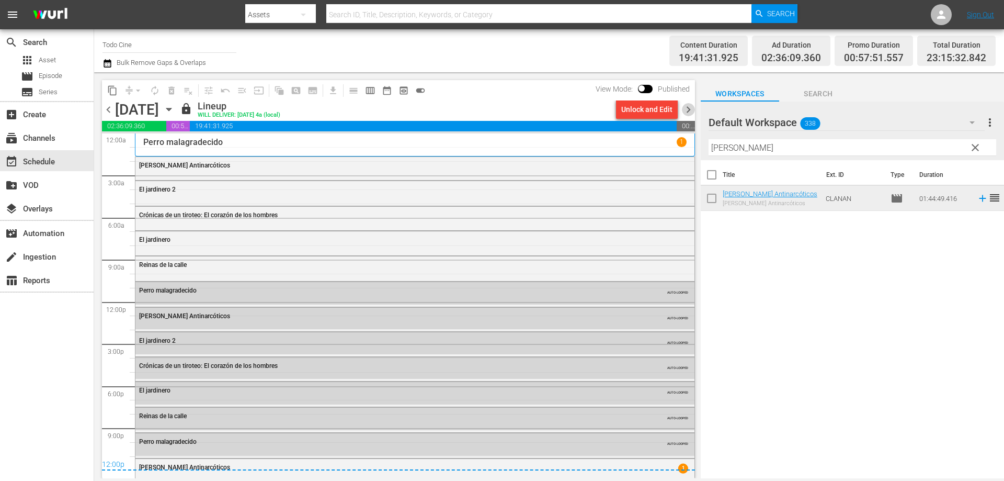
click at [685, 110] on span "chevron_right" at bounding box center [688, 109] width 13 height 13
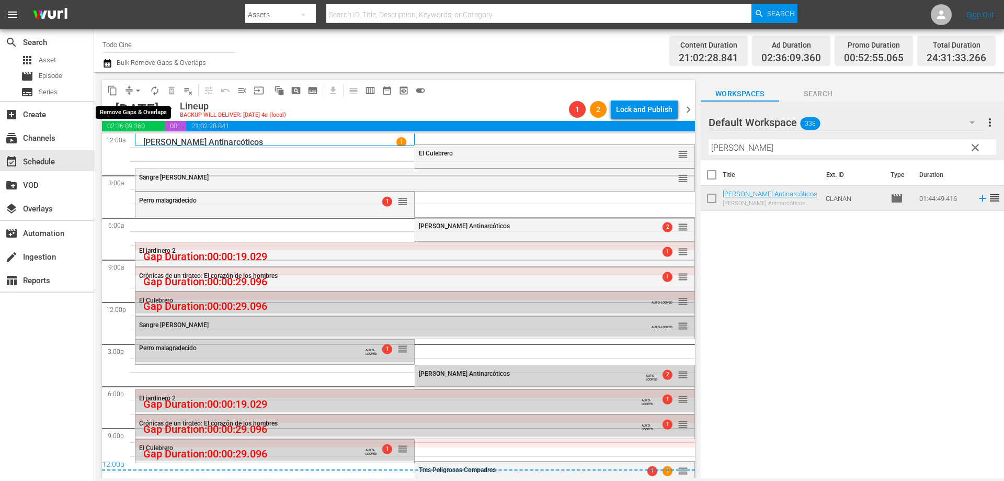
click at [136, 90] on span "arrow_drop_down" at bounding box center [138, 90] width 10 height 10
click at [160, 145] on li "Align to End of Previous Day" at bounding box center [139, 146] width 110 height 17
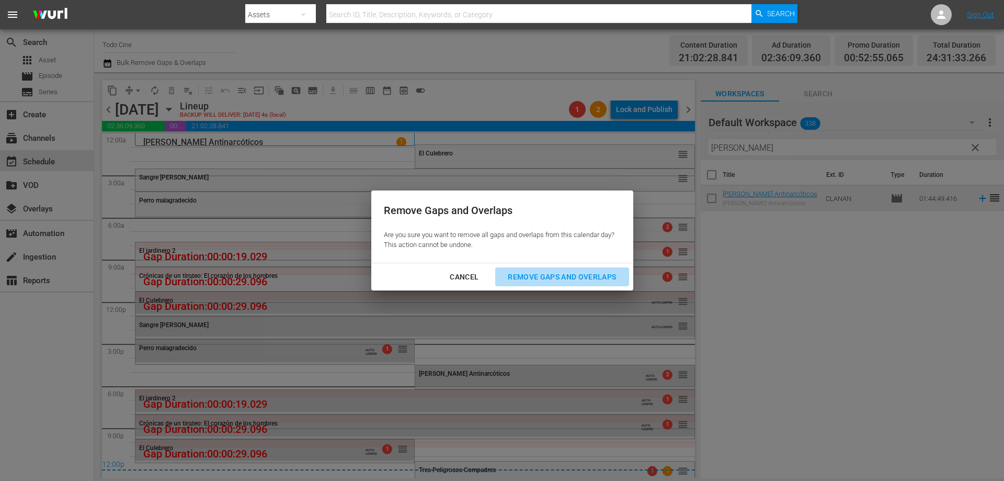
click at [557, 277] on div "Remove Gaps and Overlaps" at bounding box center [561, 276] width 125 height 13
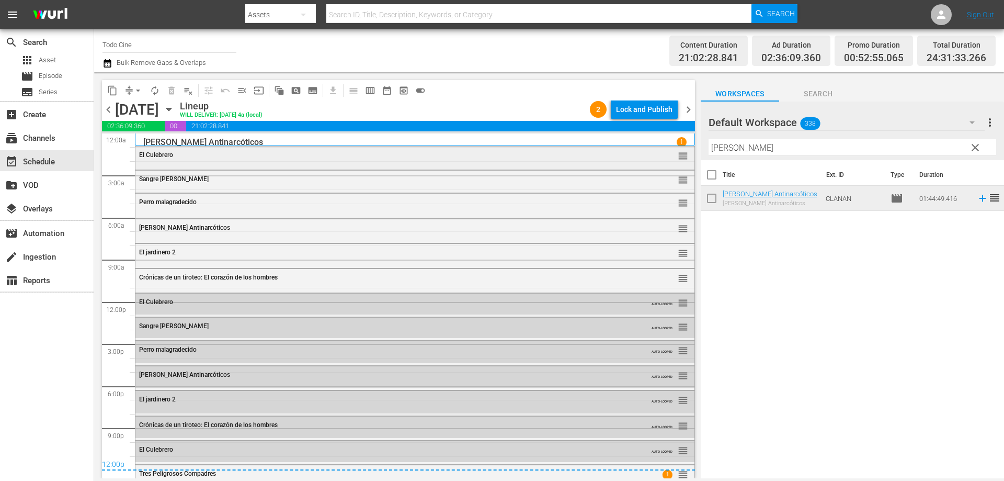
click at [198, 156] on div "El Culebrero" at bounding box center [386, 154] width 495 height 7
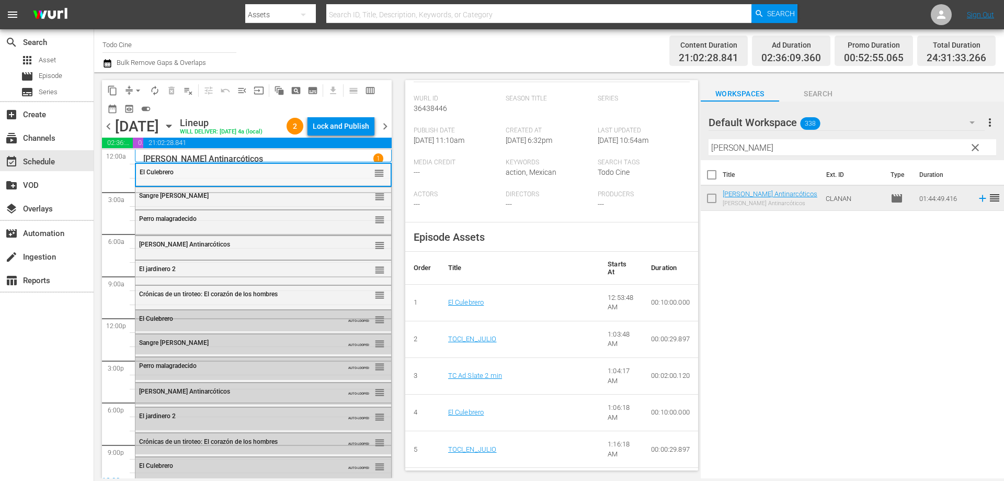
scroll to position [52, 0]
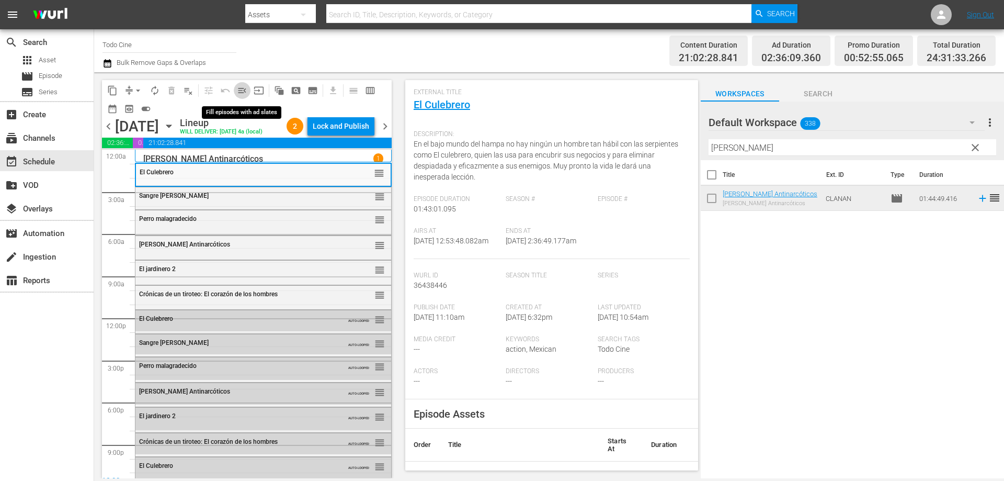
click at [242, 91] on span "menu_open" at bounding box center [242, 90] width 10 height 10
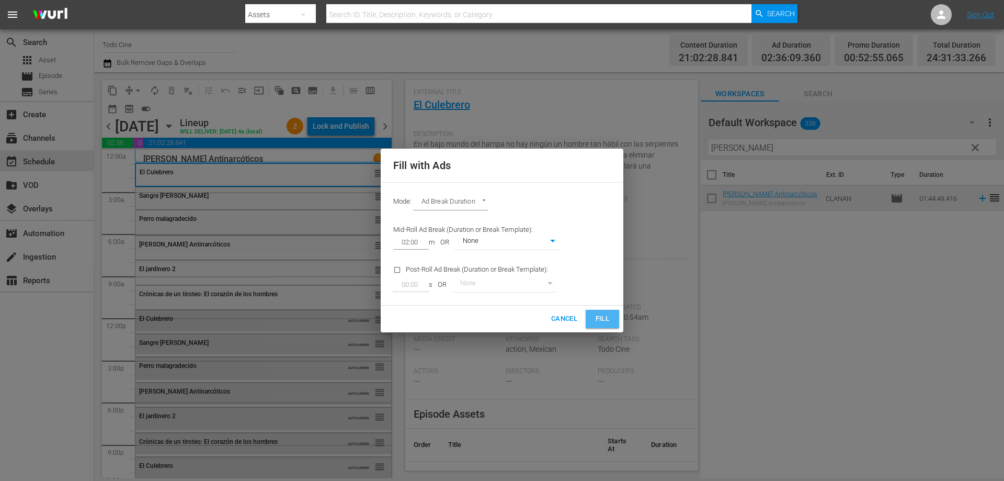
click at [607, 310] on button "Fill" at bounding box center [602, 319] width 33 height 18
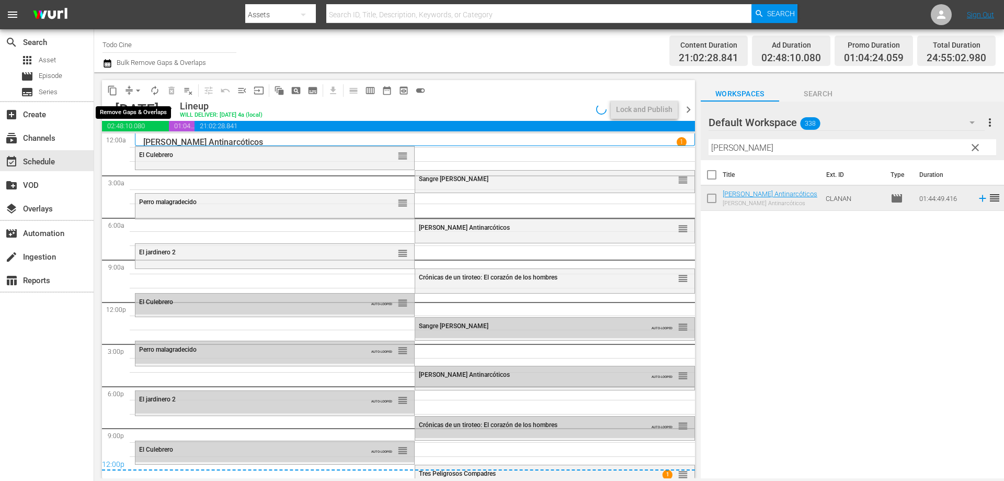
click at [138, 88] on span "arrow_drop_down" at bounding box center [138, 90] width 10 height 10
click at [148, 143] on li "Align to End of Previous Day" at bounding box center [139, 146] width 110 height 17
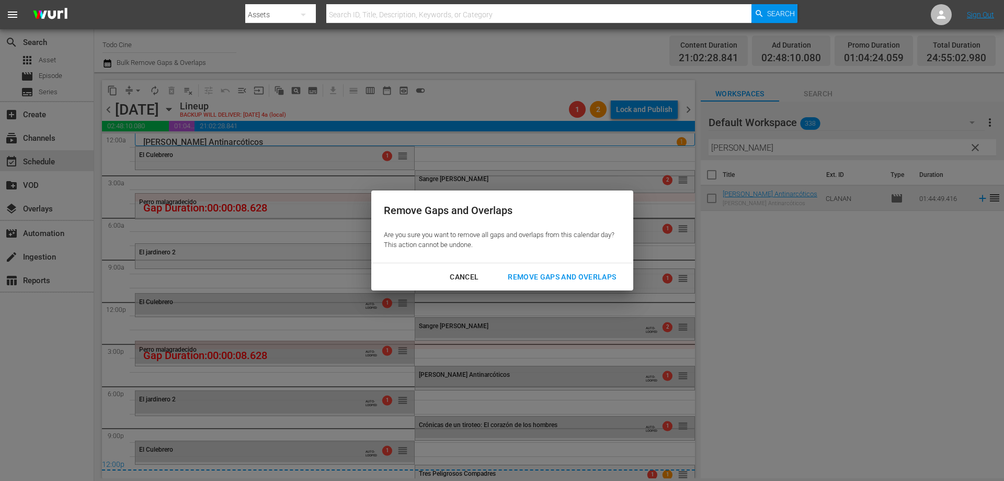
click at [551, 276] on div "Remove Gaps and Overlaps" at bounding box center [561, 276] width 125 height 13
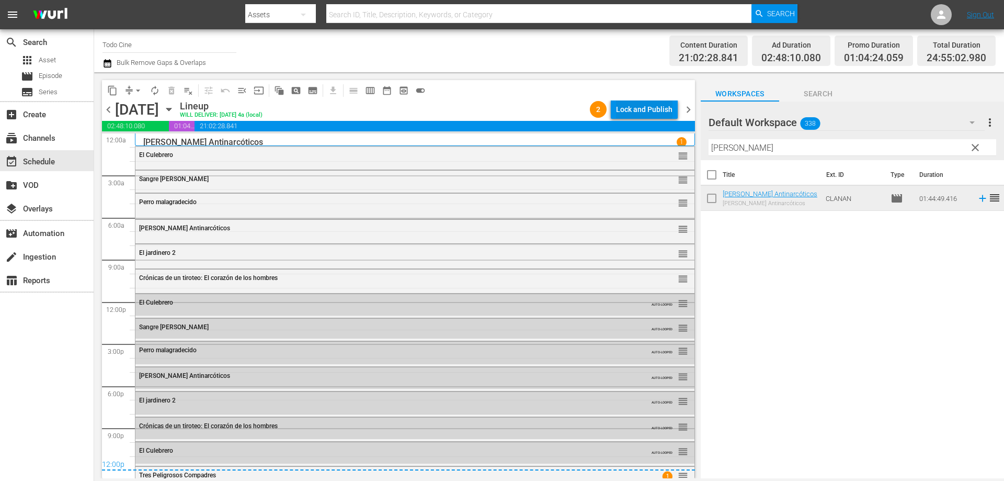
click at [648, 108] on div "Lock and Publish" at bounding box center [644, 109] width 56 height 19
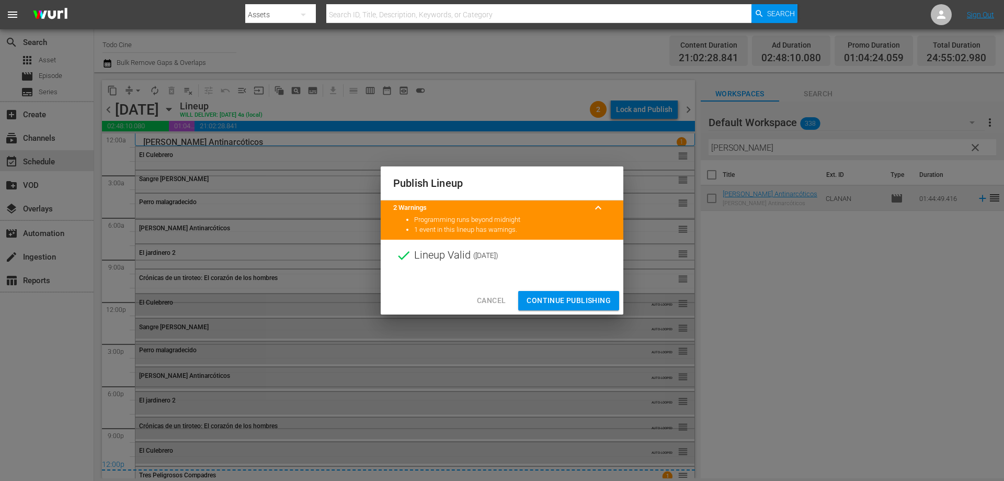
click at [548, 299] on span "Continue Publishing" at bounding box center [569, 300] width 84 height 13
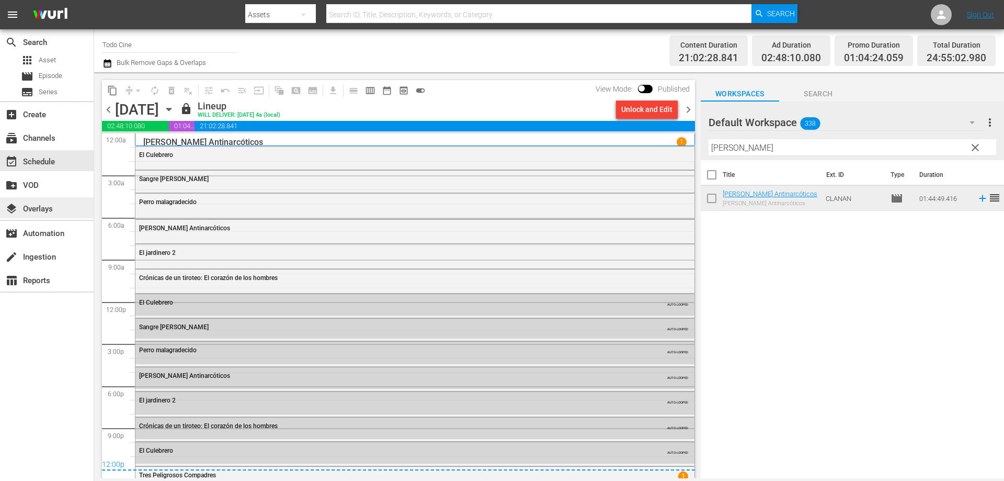
drag, startPoint x: 688, startPoint y: 111, endPoint x: 0, endPoint y: 217, distance: 695.7
click at [688, 111] on span "chevron_right" at bounding box center [688, 109] width 13 height 13
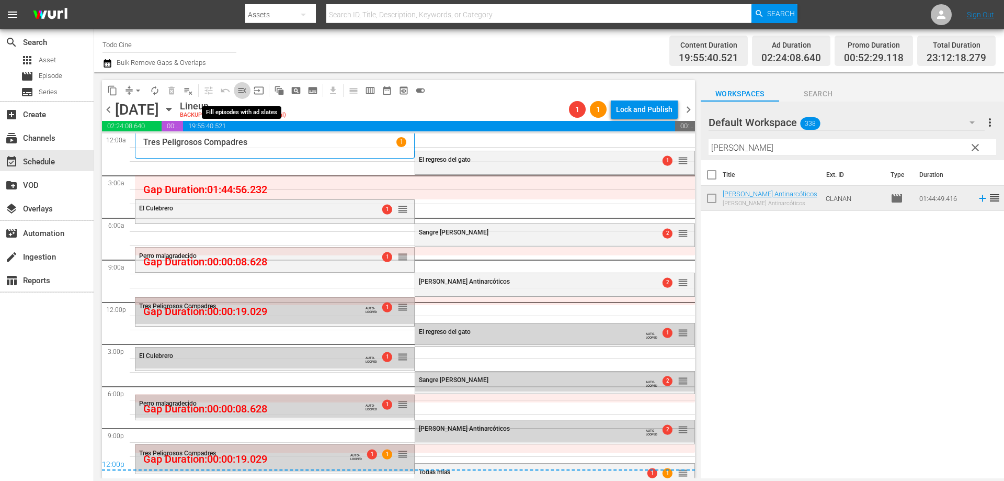
click at [242, 91] on span "menu_open" at bounding box center [242, 90] width 10 height 10
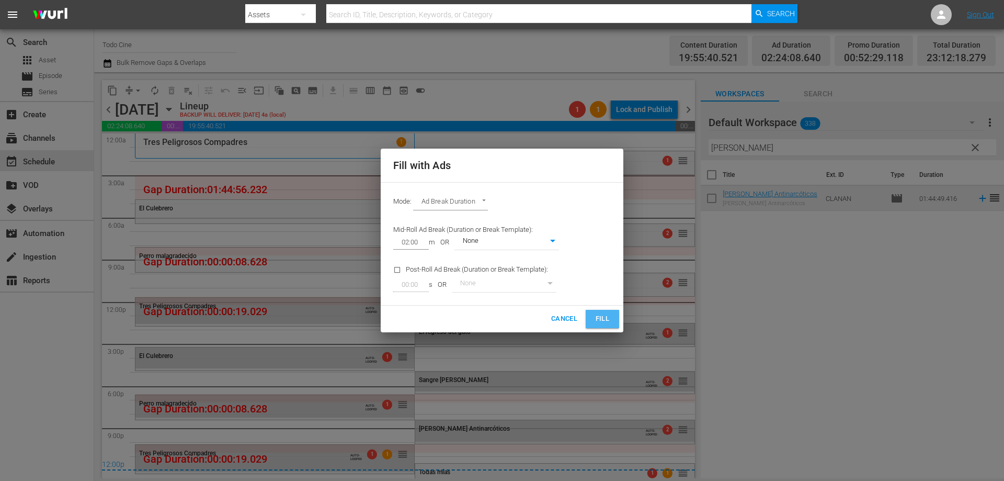
click at [601, 313] on span "Fill" at bounding box center [602, 319] width 17 height 12
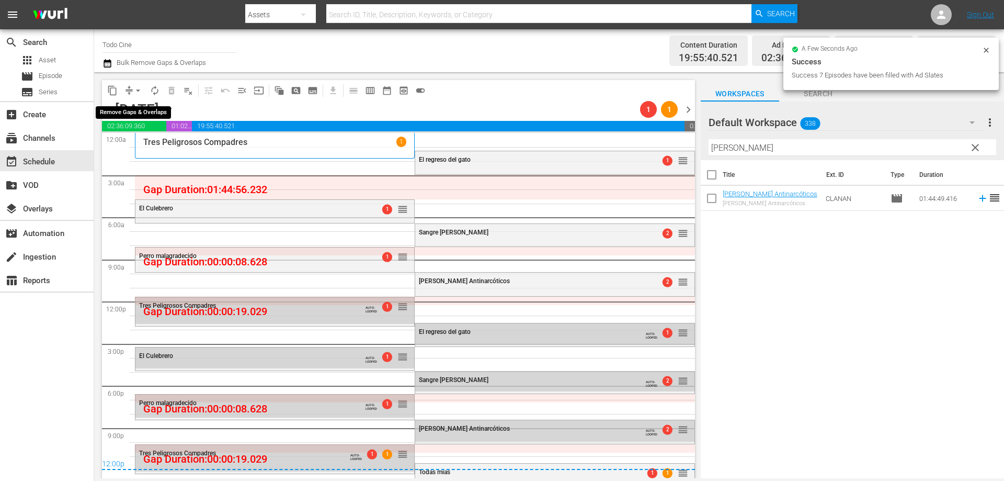
click at [136, 90] on span "arrow_drop_down" at bounding box center [138, 90] width 10 height 10
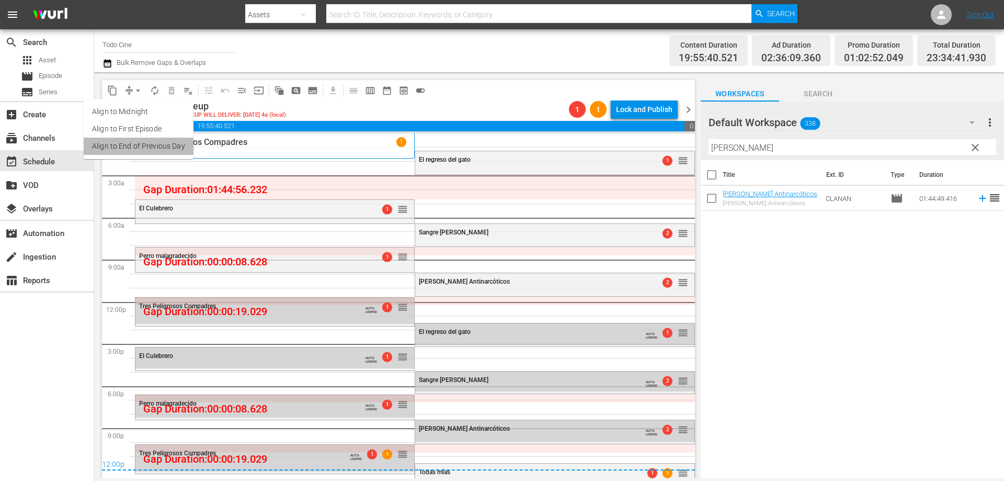
click at [154, 145] on li "Align to End of Previous Day" at bounding box center [139, 146] width 110 height 17
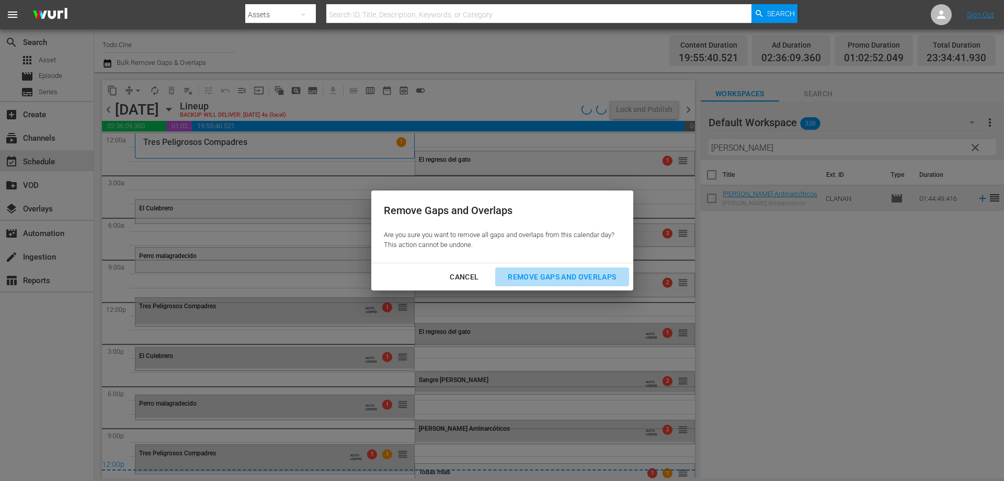
click at [545, 278] on div "Remove Gaps and Overlaps" at bounding box center [561, 276] width 125 height 13
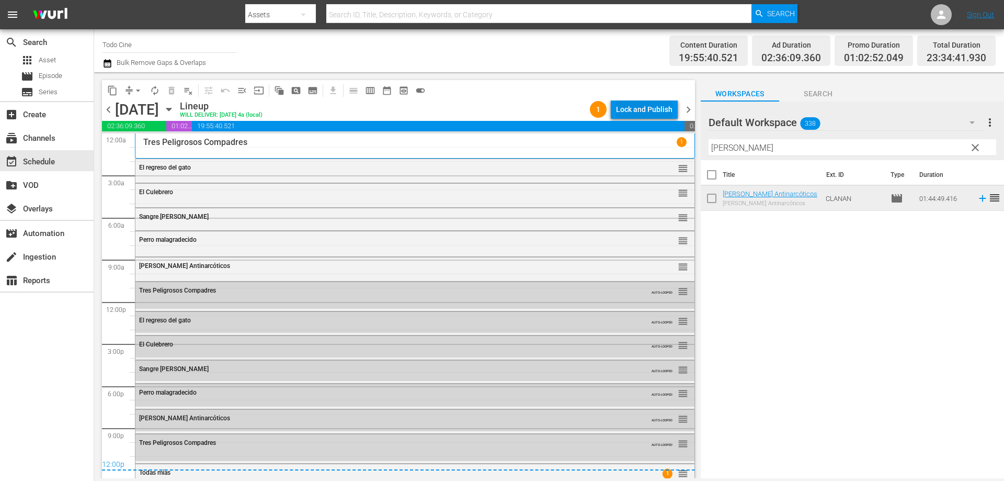
click at [631, 110] on div "Lock and Publish" at bounding box center [644, 109] width 56 height 19
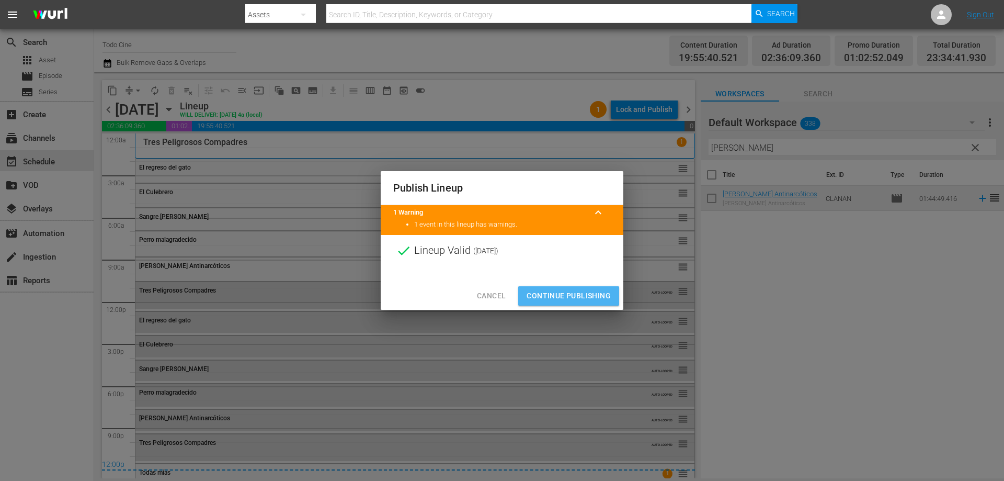
click at [579, 296] on span "Continue Publishing" at bounding box center [569, 295] width 84 height 13
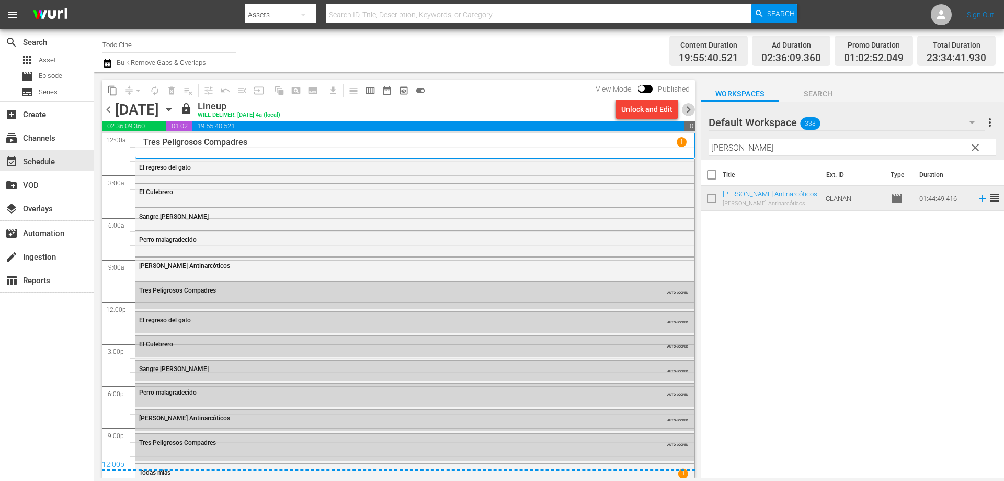
click at [688, 110] on span "chevron_right" at bounding box center [688, 109] width 13 height 13
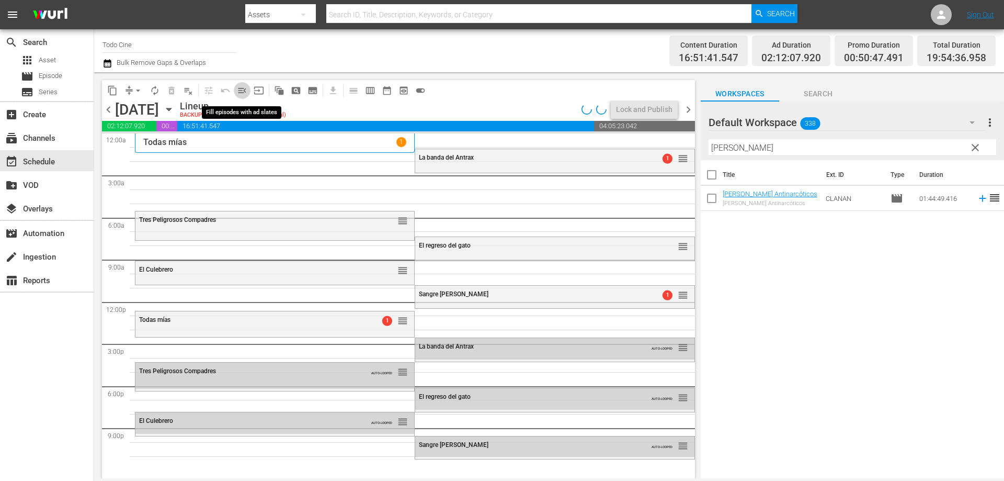
click at [241, 90] on span "menu_open" at bounding box center [242, 90] width 10 height 10
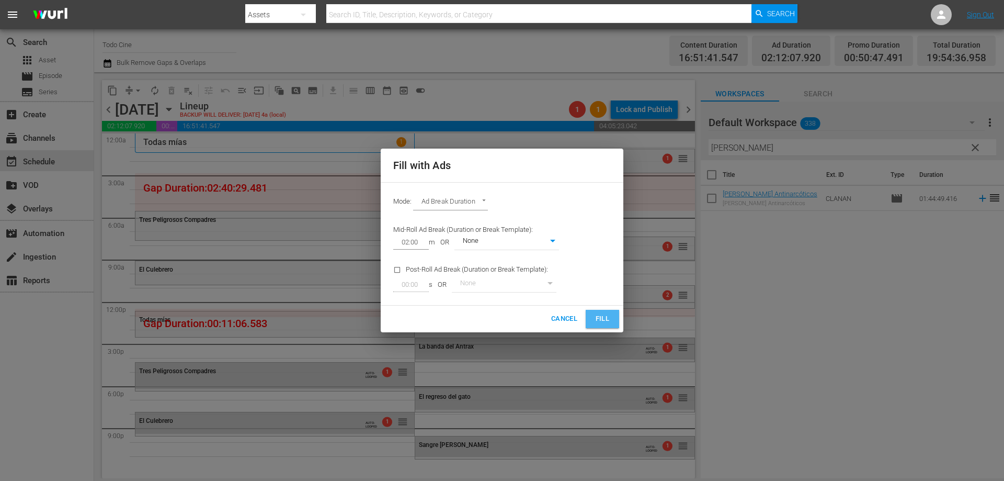
click at [603, 319] on span "Fill" at bounding box center [602, 319] width 17 height 12
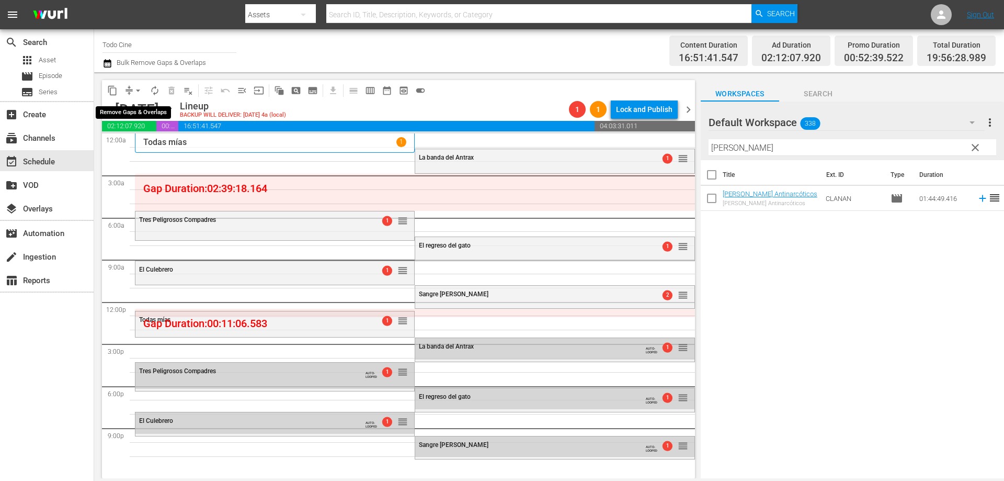
click at [140, 91] on span "arrow_drop_down" at bounding box center [138, 90] width 10 height 10
click at [152, 151] on li "Align to End of Previous Day" at bounding box center [139, 146] width 110 height 17
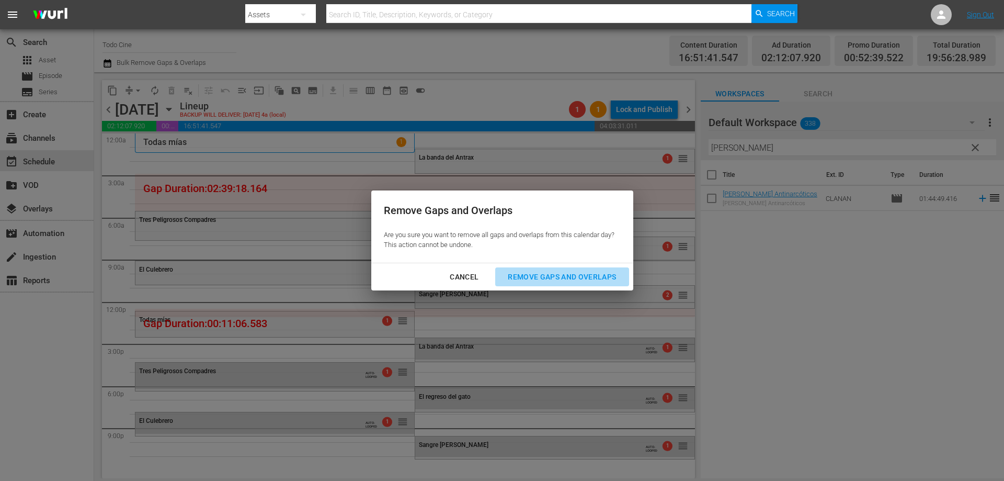
click at [558, 274] on div "Remove Gaps and Overlaps" at bounding box center [561, 276] width 125 height 13
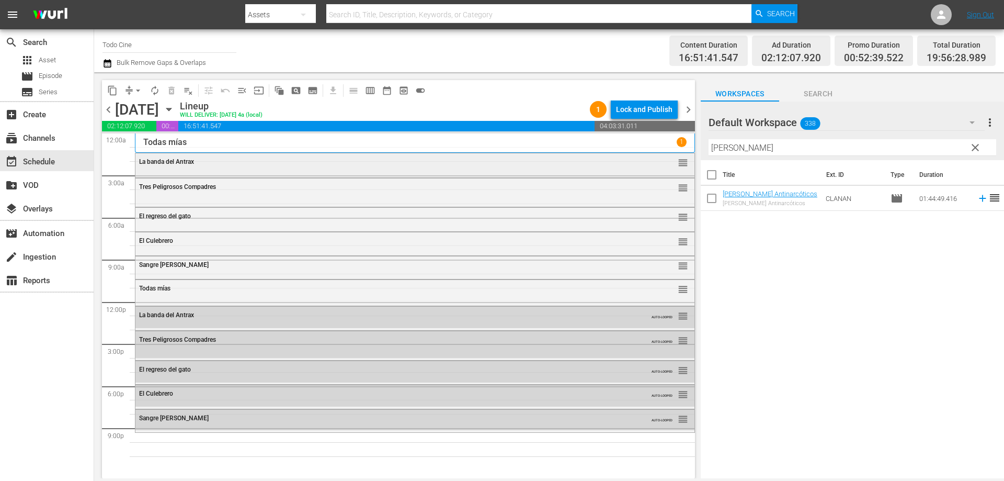
click at [227, 165] on div "La banda del Antrax reorder" at bounding box center [414, 162] width 559 height 18
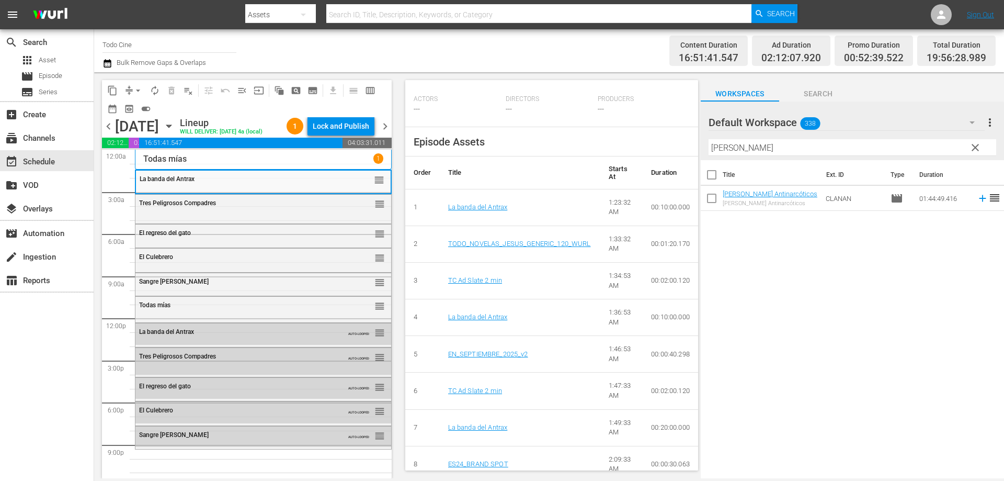
scroll to position [366, 0]
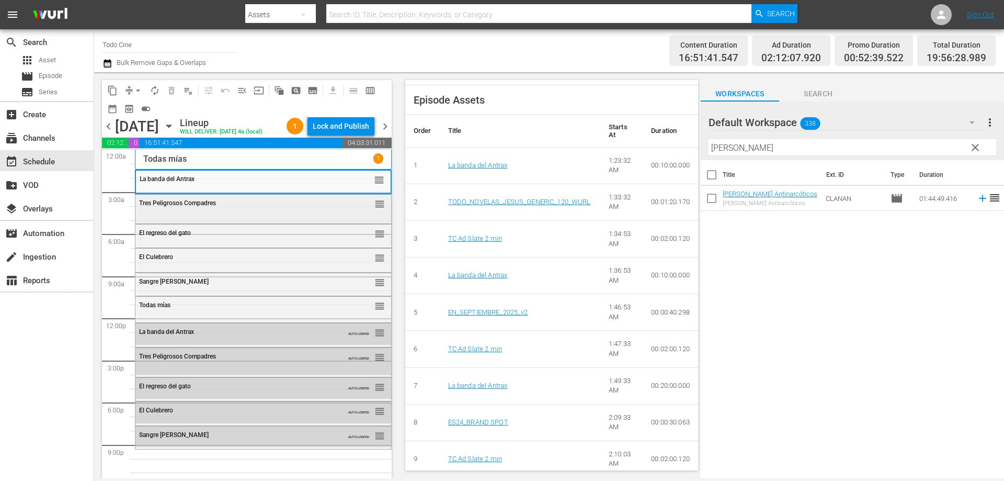
click at [249, 207] on div "Tres Peligrosos Compadres" at bounding box center [237, 202] width 197 height 7
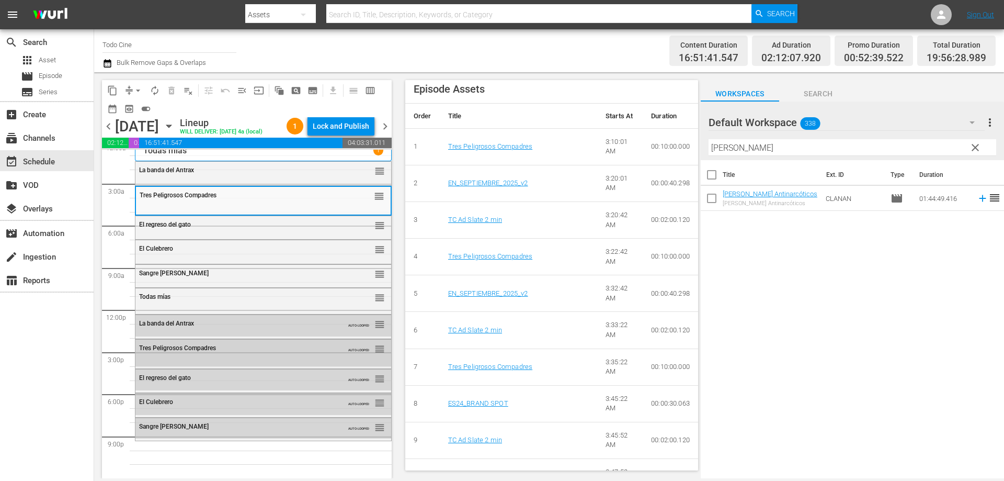
scroll to position [26, 0]
click at [972, 148] on span "clear" at bounding box center [975, 147] width 13 height 13
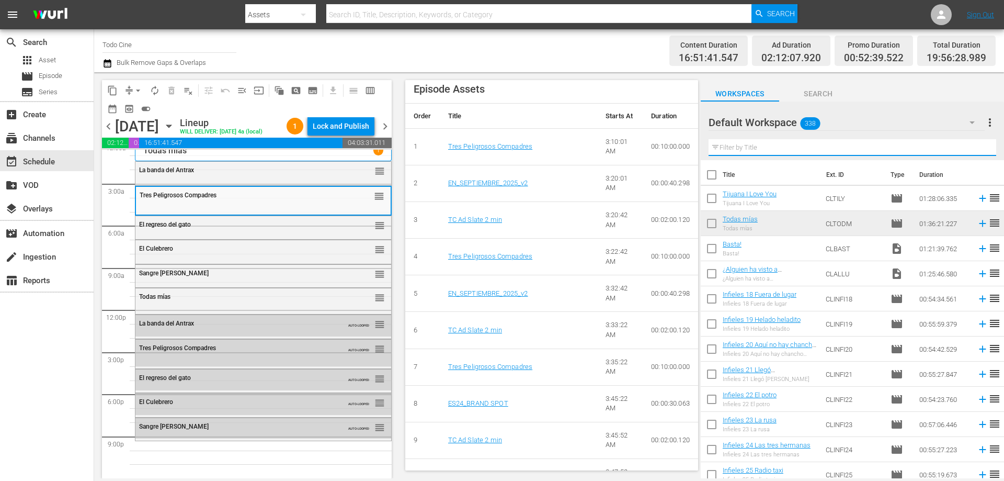
click at [760, 151] on input "text" at bounding box center [852, 147] width 288 height 17
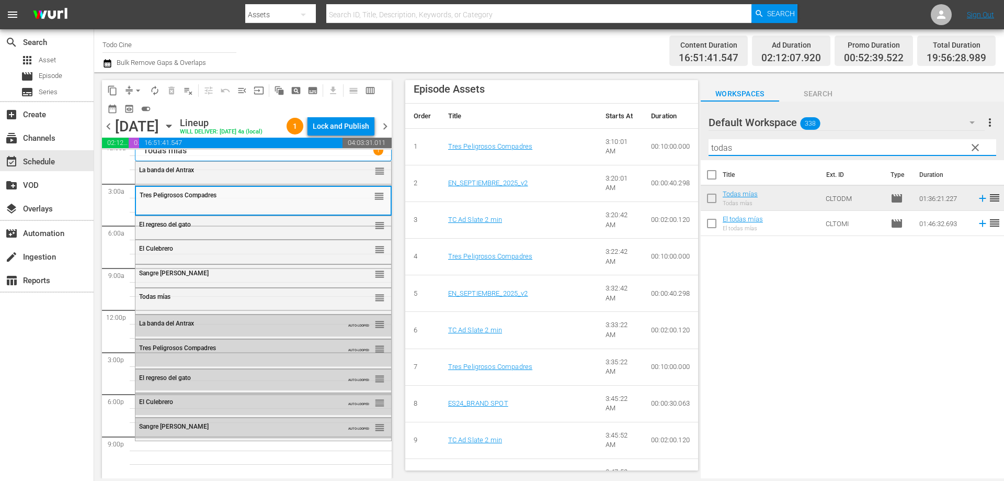
type input "todas"
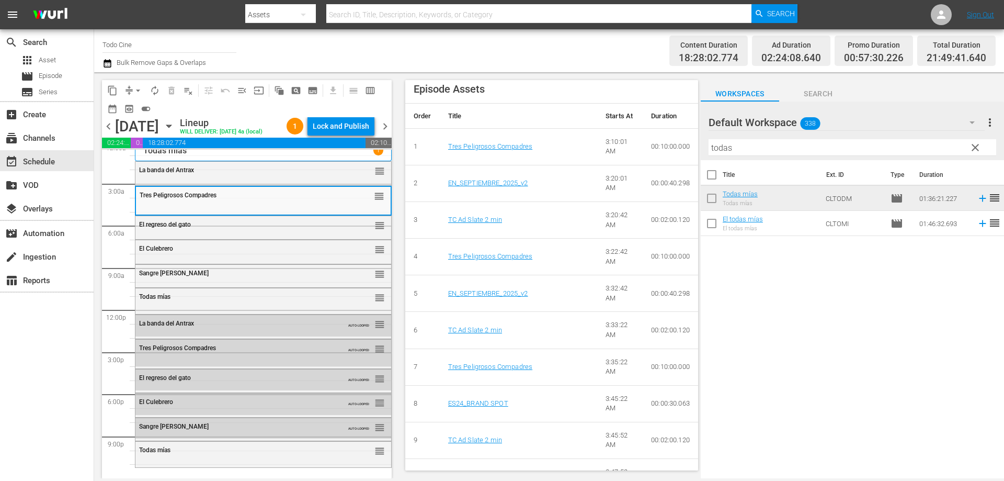
click at [976, 147] on span "clear" at bounding box center [975, 147] width 13 height 13
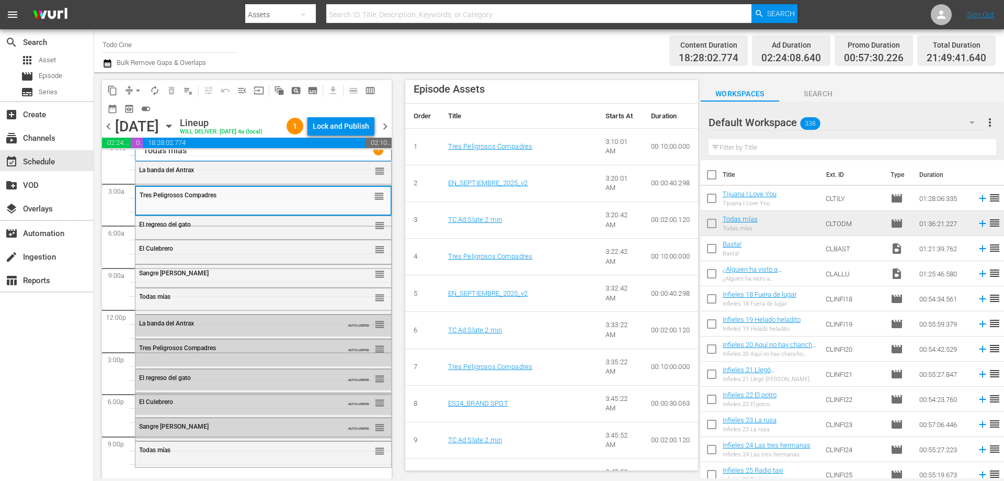
click at [788, 151] on input "text" at bounding box center [852, 147] width 288 height 17
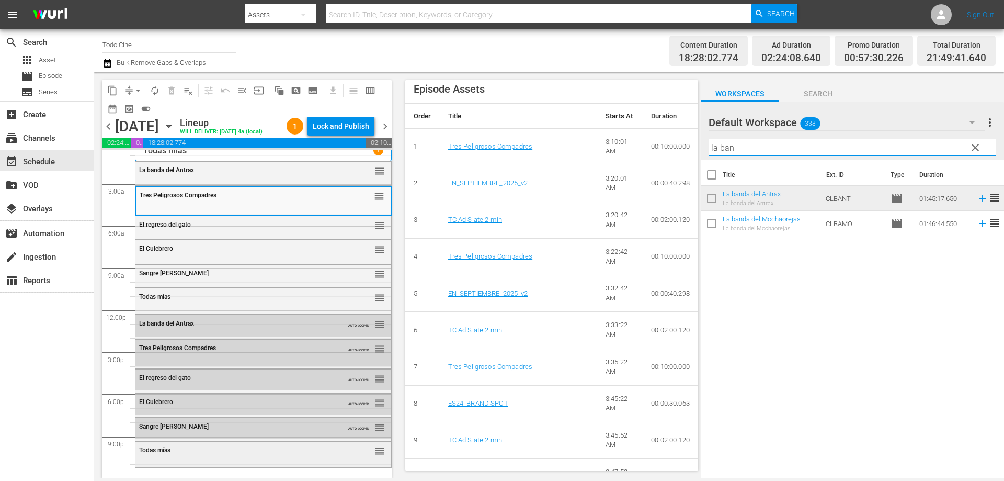
type input "la ban"
click at [200, 452] on div "Todas mías" at bounding box center [237, 449] width 197 height 7
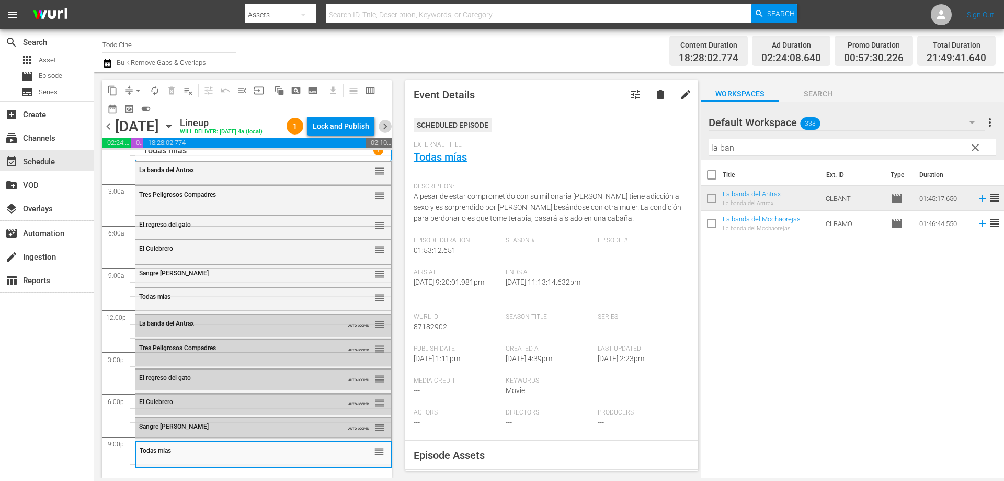
click at [385, 133] on span "chevron_right" at bounding box center [385, 126] width 13 height 13
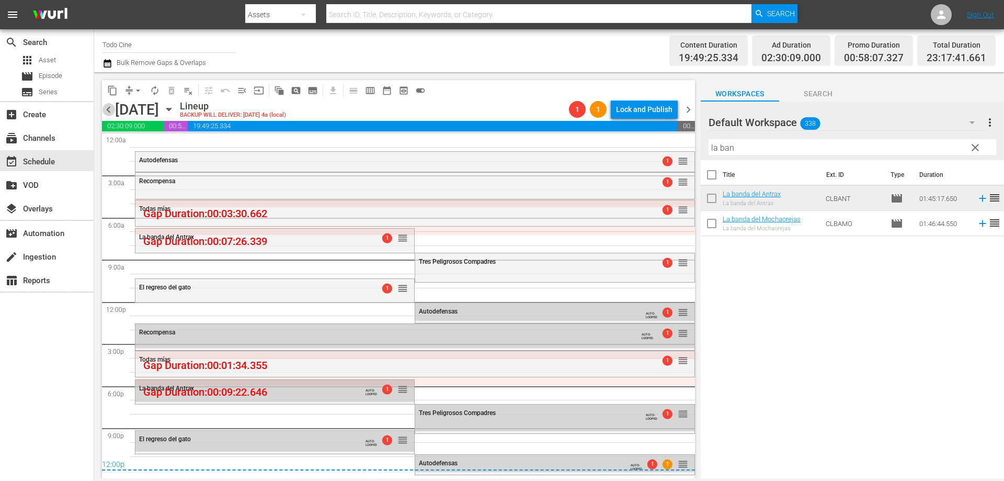
drag, startPoint x: 110, startPoint y: 109, endPoint x: 209, endPoint y: 93, distance: 100.1
click at [110, 107] on span "chevron_left" at bounding box center [108, 109] width 13 height 13
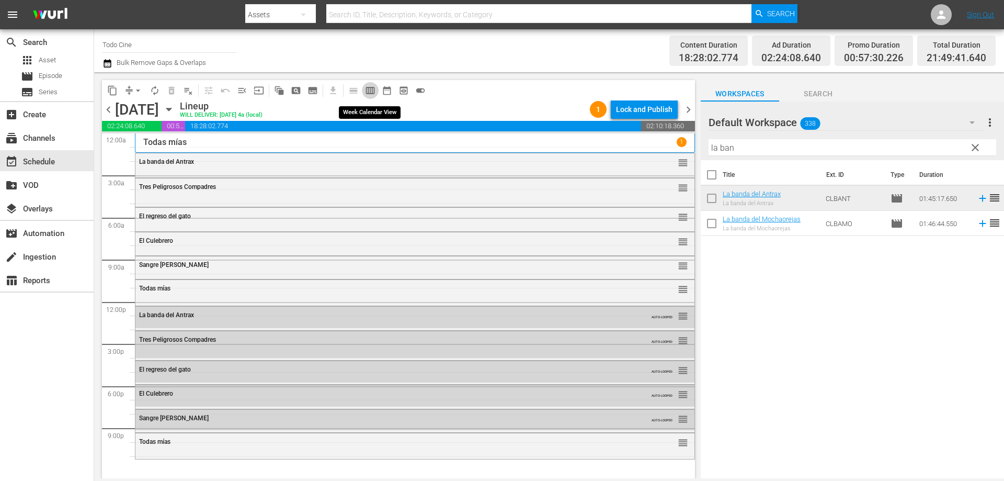
click at [371, 90] on span "calendar_view_week_outlined" at bounding box center [370, 90] width 10 height 10
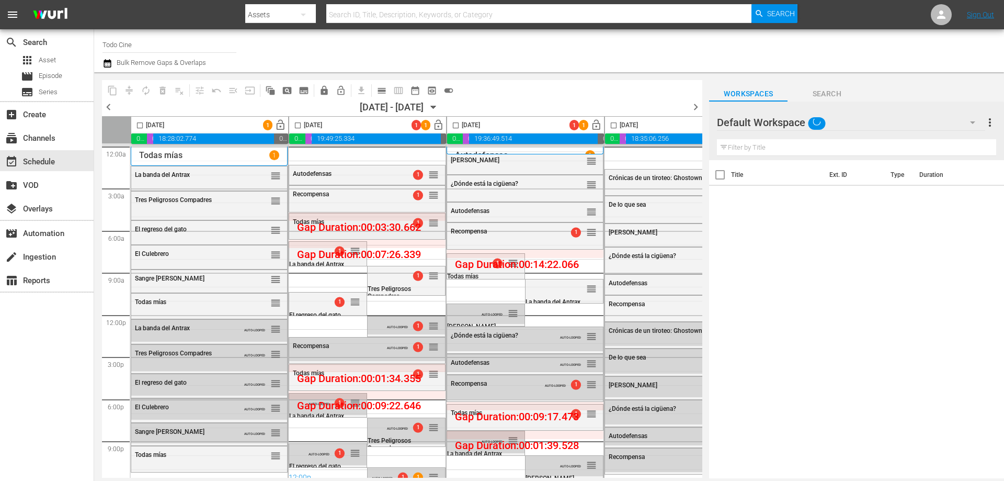
scroll to position [10, 0]
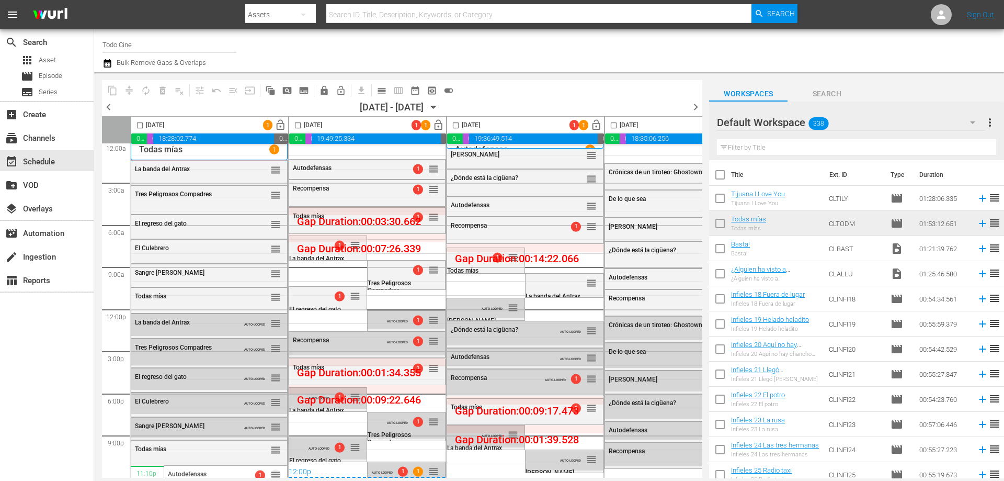
drag, startPoint x: 433, startPoint y: 165, endPoint x: 197, endPoint y: 461, distance: 379.1
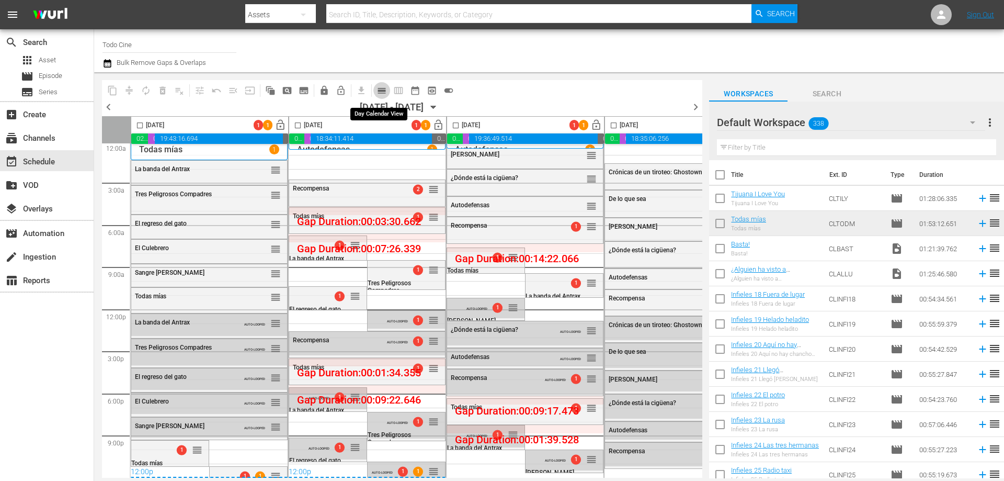
click at [381, 89] on span "calendar_view_day_outlined" at bounding box center [381, 90] width 10 height 10
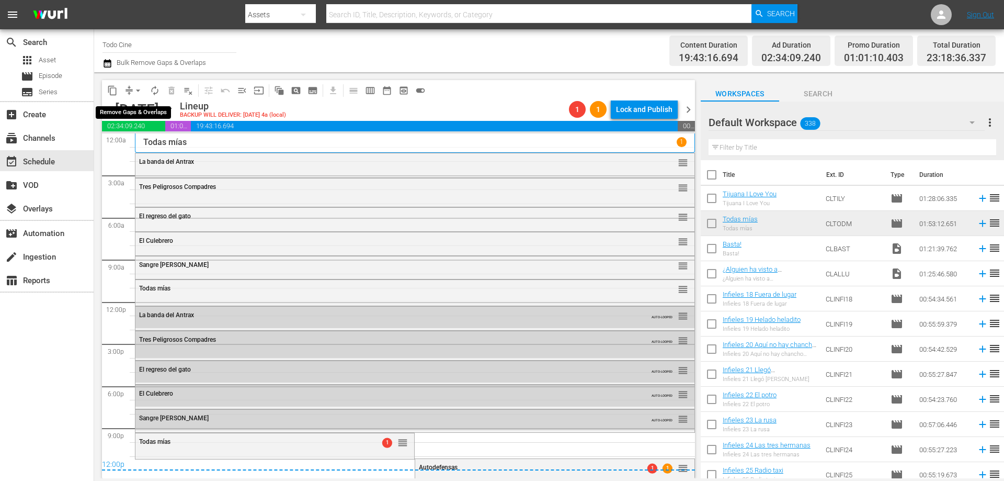
click at [138, 93] on span "arrow_drop_down" at bounding box center [138, 90] width 10 height 10
click at [494, 476] on div "Autodefensas 1 1 reorder" at bounding box center [554, 468] width 279 height 18
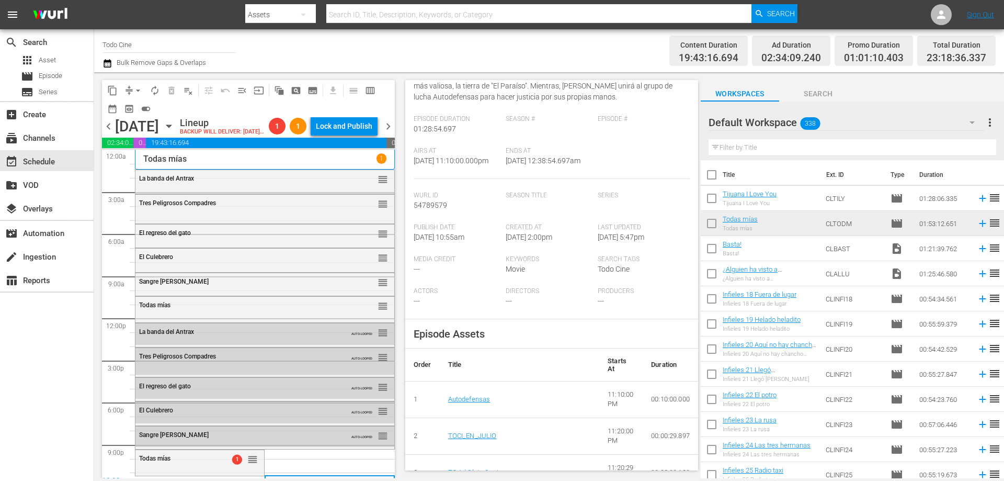
scroll to position [0, 0]
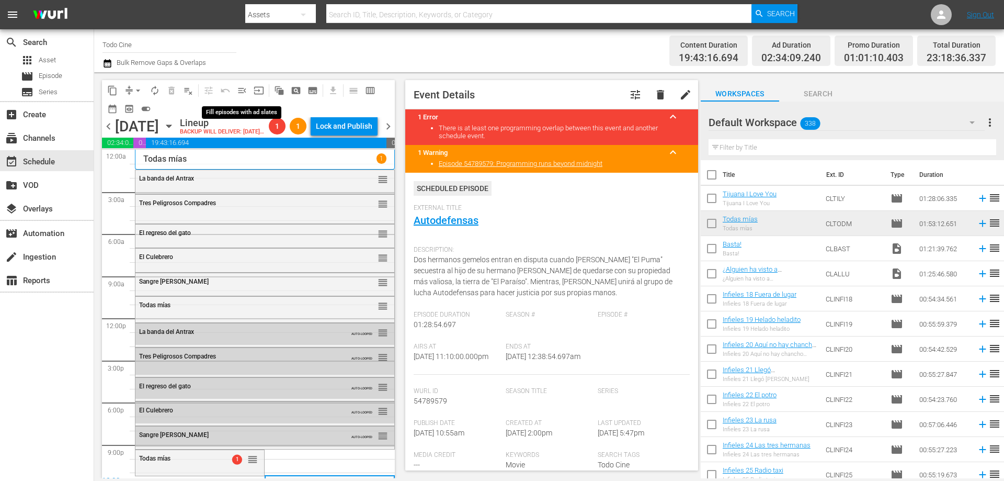
click at [238, 88] on span "menu_open" at bounding box center [242, 90] width 10 height 10
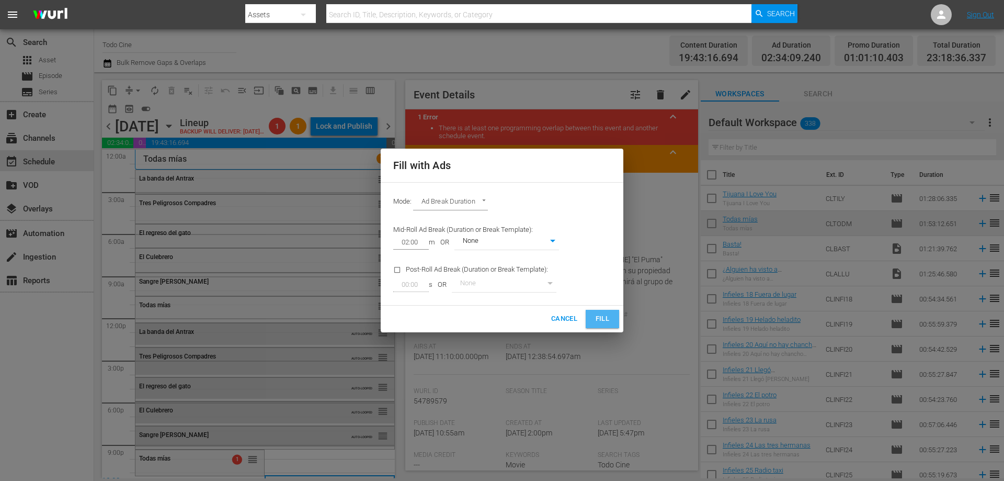
click at [588, 314] on button "Fill" at bounding box center [602, 319] width 33 height 18
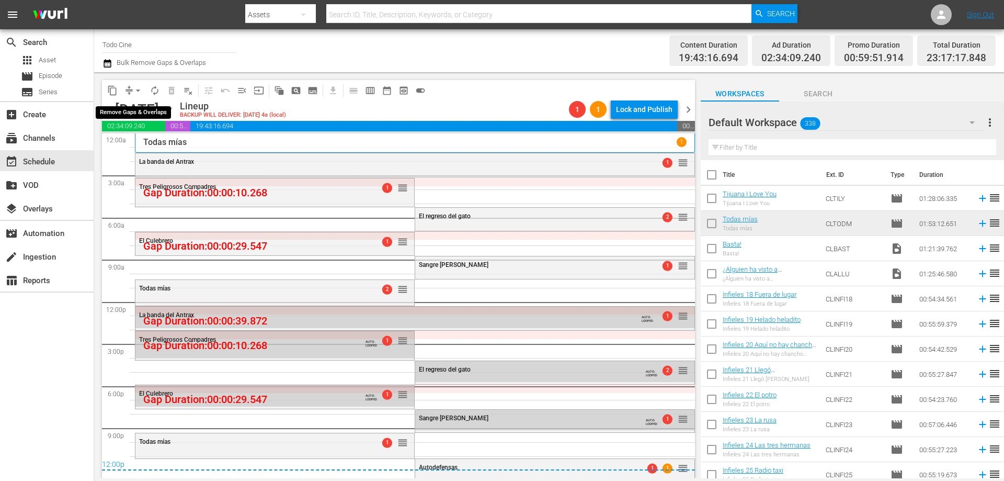
click at [138, 89] on span "arrow_drop_down" at bounding box center [138, 90] width 10 height 10
click at [151, 143] on li "Align to End of Previous Day" at bounding box center [139, 146] width 110 height 17
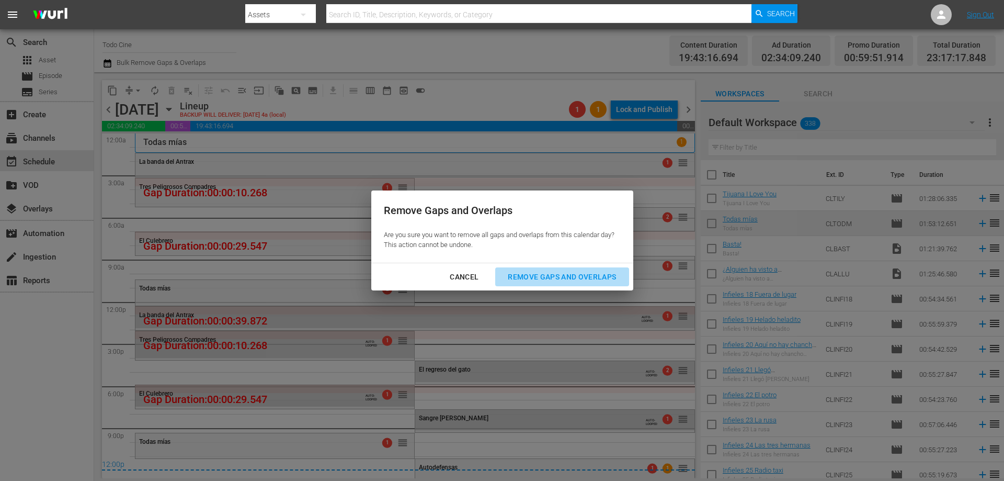
click at [543, 276] on div "Remove Gaps and Overlaps" at bounding box center [561, 276] width 125 height 13
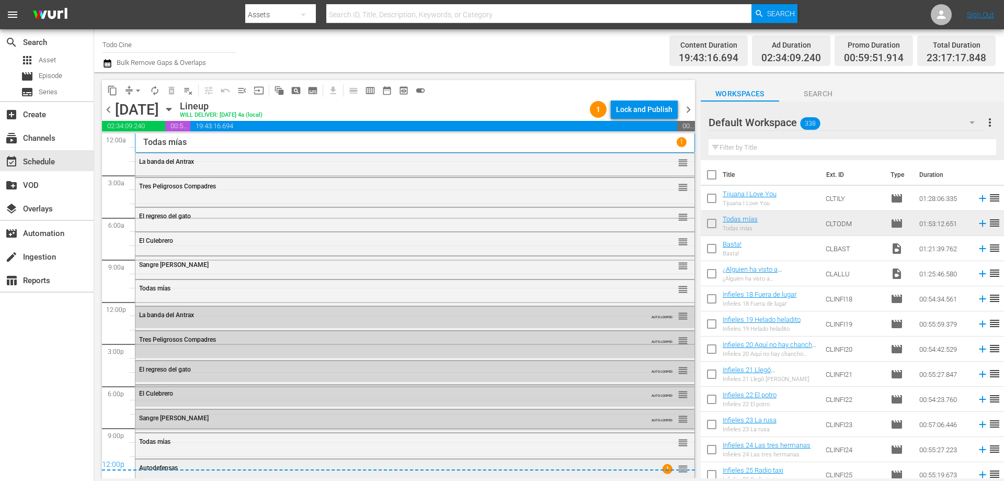
click at [645, 472] on div "1 reorder" at bounding box center [662, 468] width 52 height 10
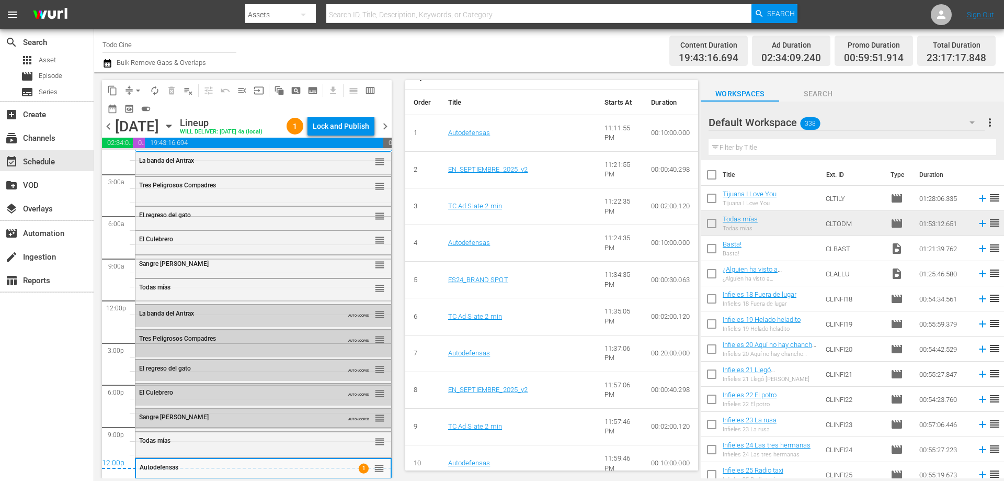
scroll to position [36, 0]
click at [335, 123] on div "Lock and Publish" at bounding box center [341, 126] width 56 height 19
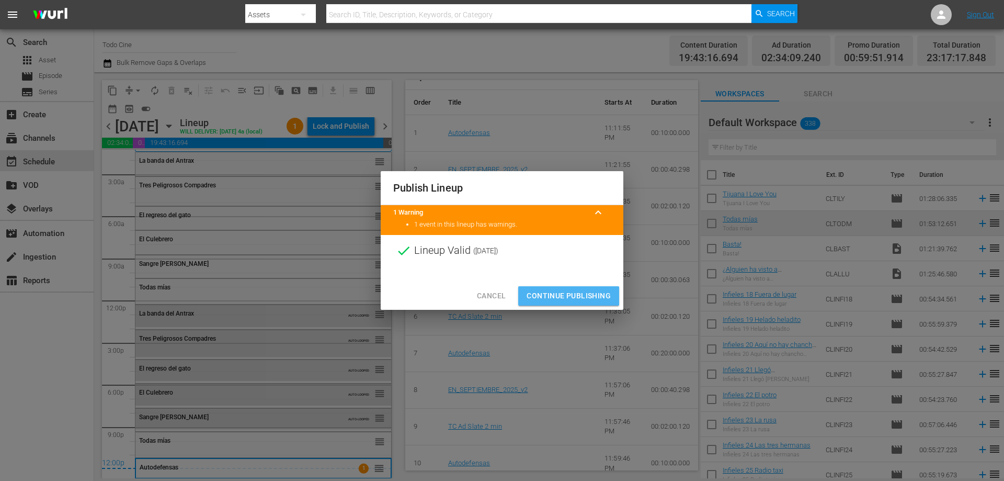
click at [559, 288] on button "Continue Publishing" at bounding box center [568, 295] width 101 height 19
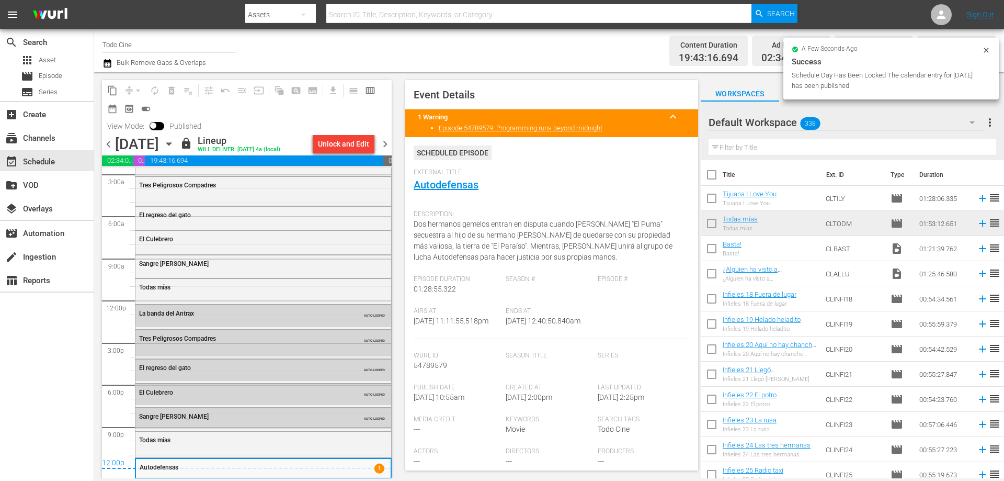
click at [382, 145] on span "chevron_right" at bounding box center [385, 144] width 13 height 13
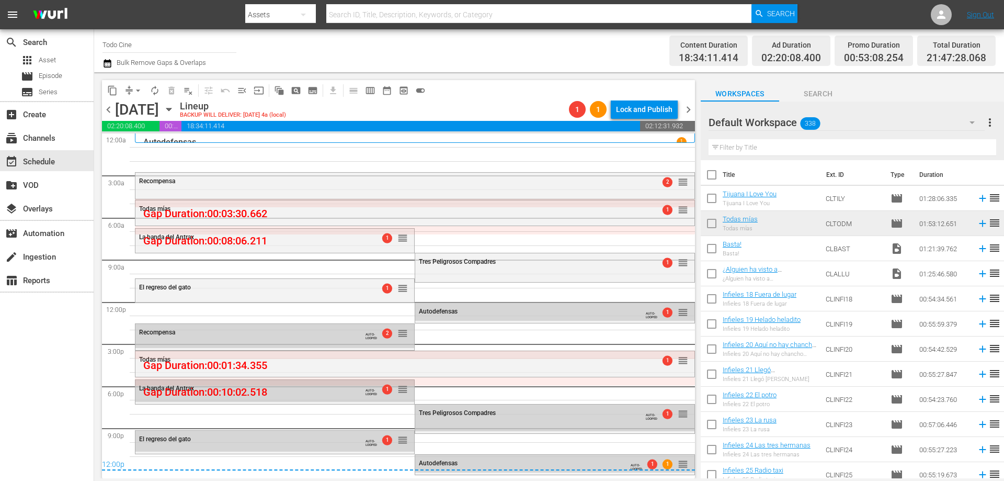
click at [108, 105] on span "chevron_left" at bounding box center [108, 109] width 13 height 13
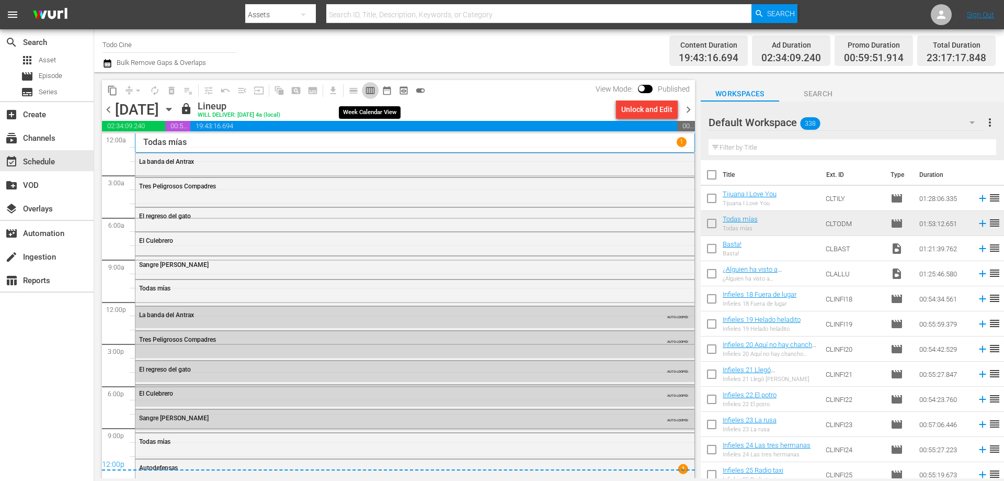
click at [371, 90] on span "calendar_view_week_outlined" at bounding box center [370, 90] width 10 height 10
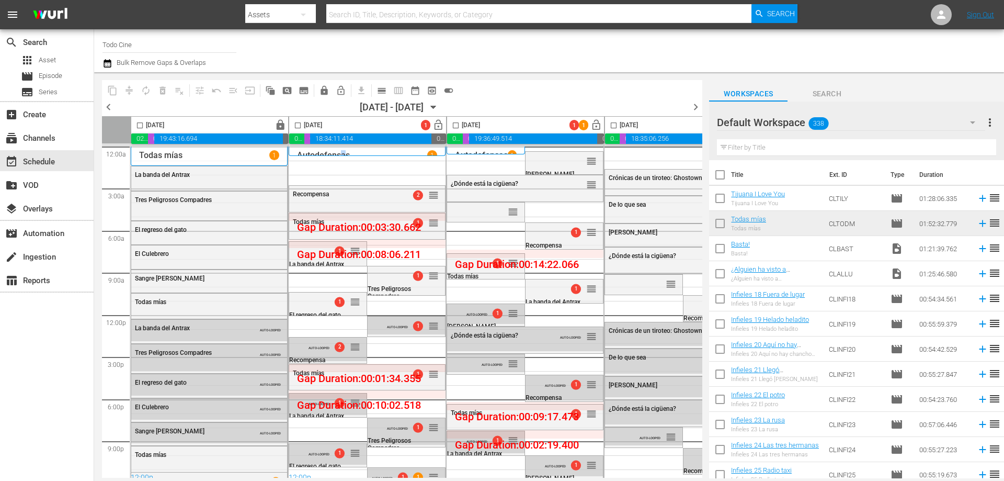
click at [343, 150] on p "Autodefensas" at bounding box center [323, 155] width 53 height 10
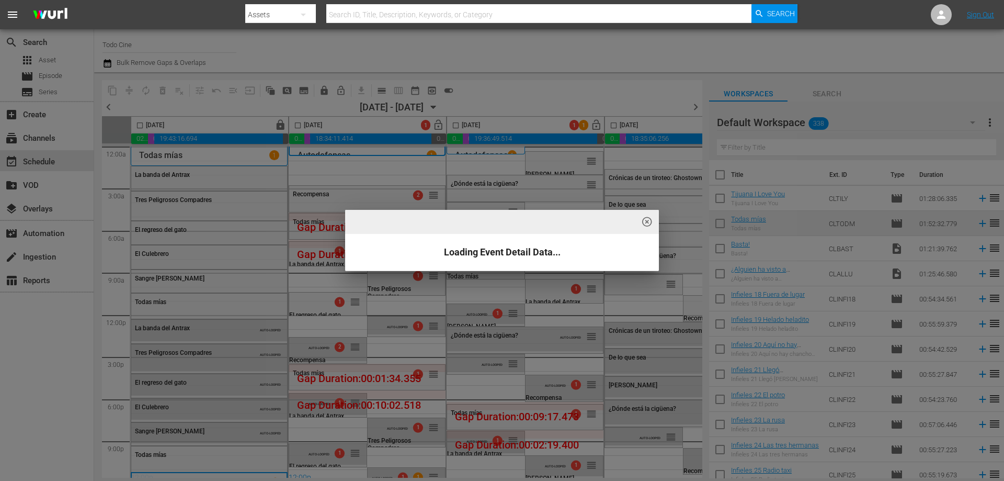
click at [373, 152] on div "highlight_off_icon Loading Event Detail Data..." at bounding box center [502, 240] width 1004 height 481
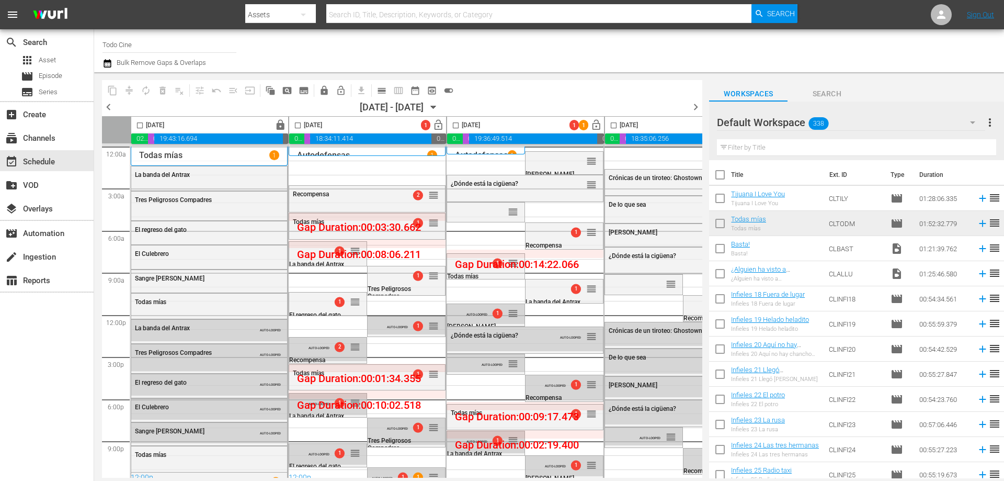
click at [372, 149] on div "Autodefensas 1" at bounding box center [367, 150] width 157 height 9
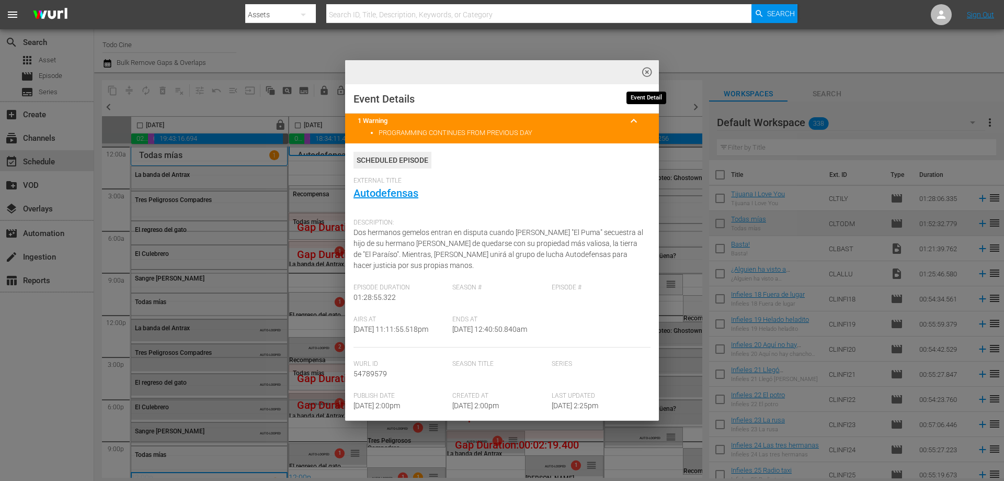
click at [644, 71] on span "highlight_off_icon" at bounding box center [647, 72] width 12 height 12
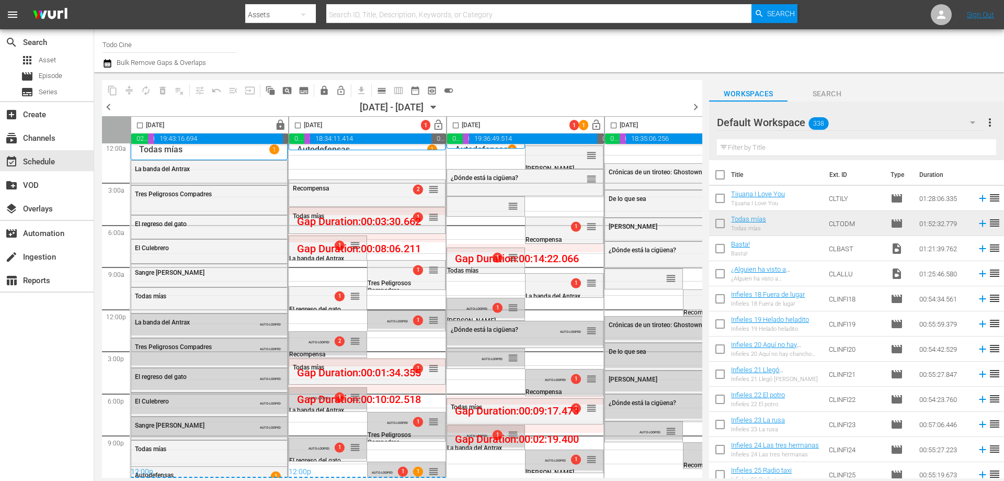
scroll to position [10, 0]
drag, startPoint x: 277, startPoint y: 465, endPoint x: 230, endPoint y: 466, distance: 46.5
click at [277, 475] on div "Sunday, September 7th lock 02:34:09.240 00:59:51.914 19:43:16.694 00:42:42.152 …" at bounding box center [402, 296] width 600 height 361
click at [773, 152] on input "text" at bounding box center [856, 147] width 279 height 17
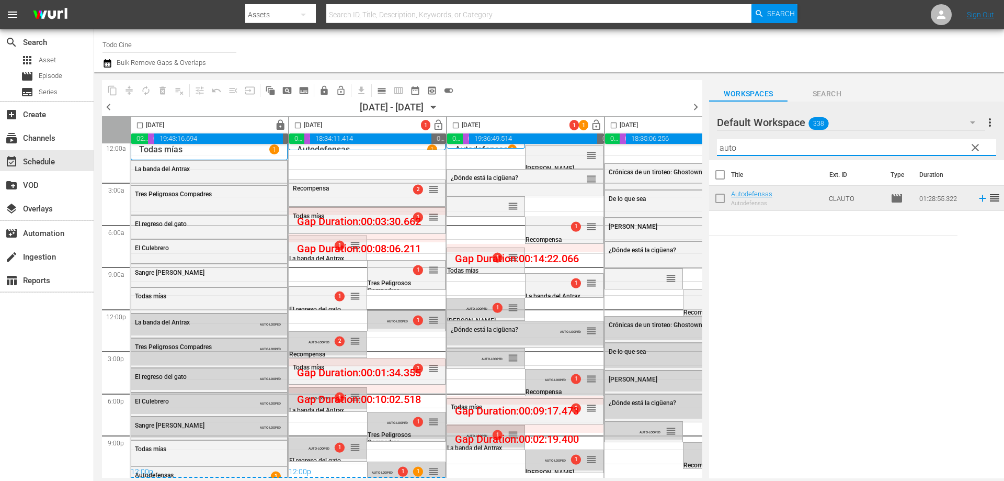
type input "auto"
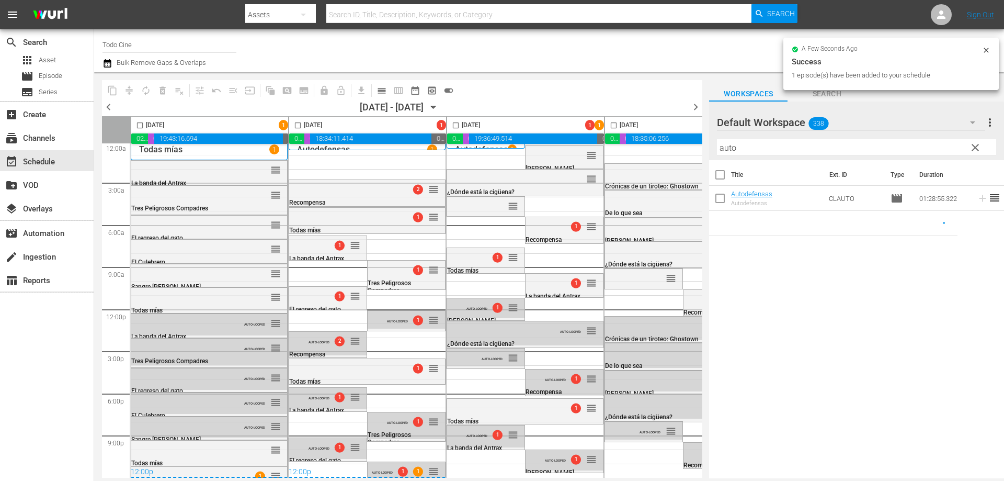
click at [381, 91] on span "calendar_view_day_outlined" at bounding box center [381, 90] width 10 height 10
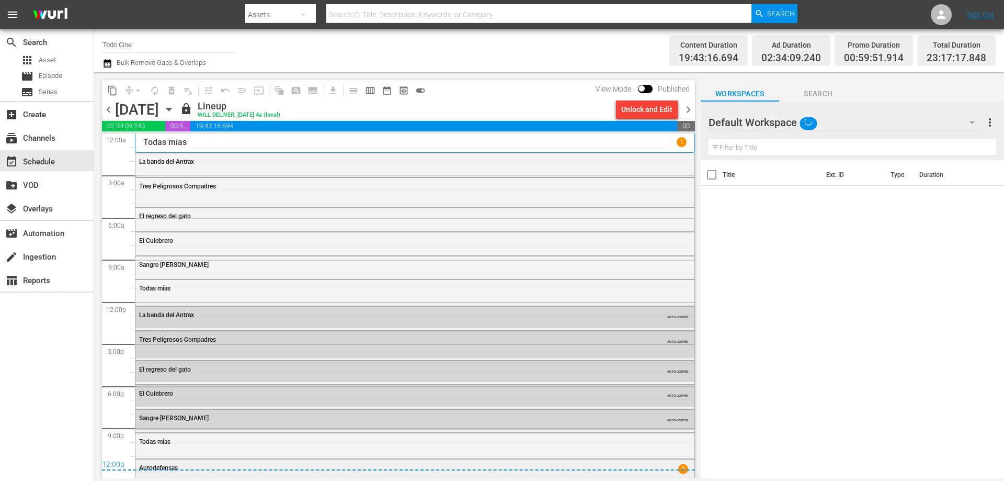
scroll to position [2, 0]
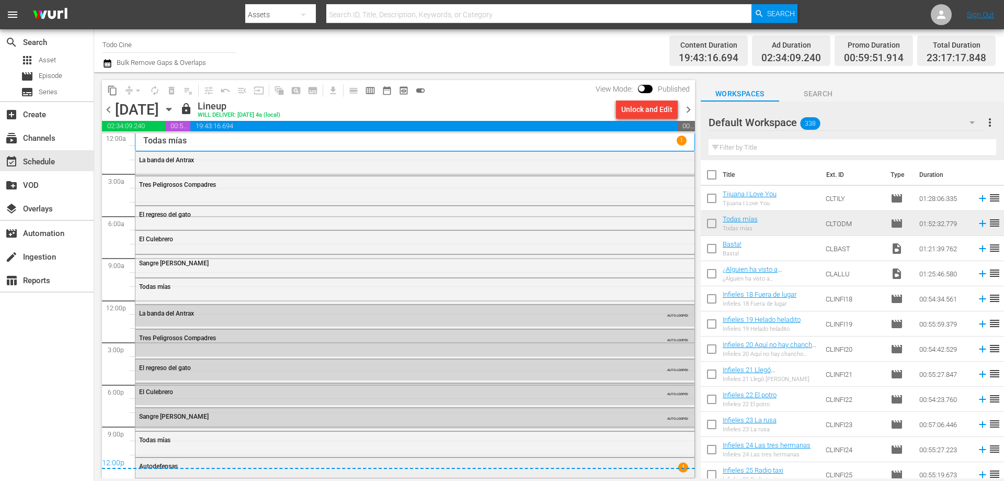
click at [660, 474] on div "Autodefensas 1" at bounding box center [414, 466] width 559 height 18
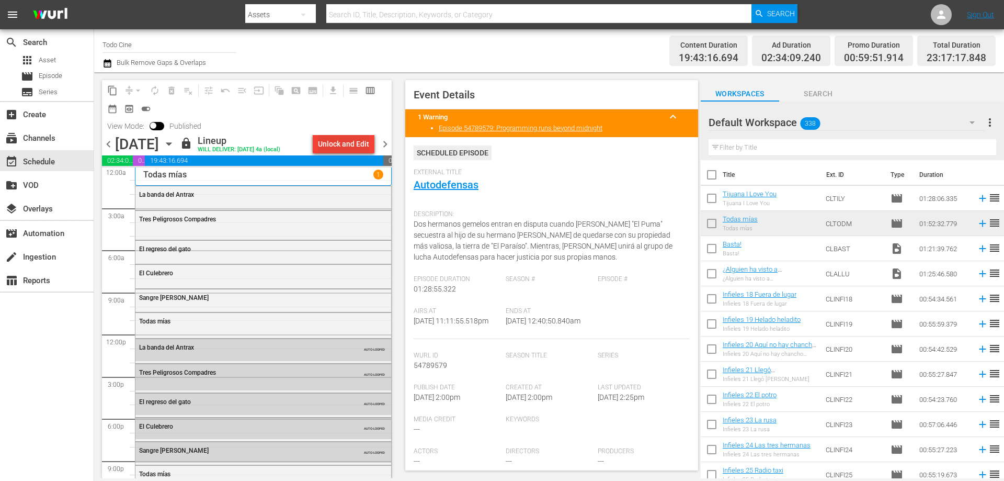
click at [349, 142] on div "Unlock and Edit" at bounding box center [343, 143] width 51 height 19
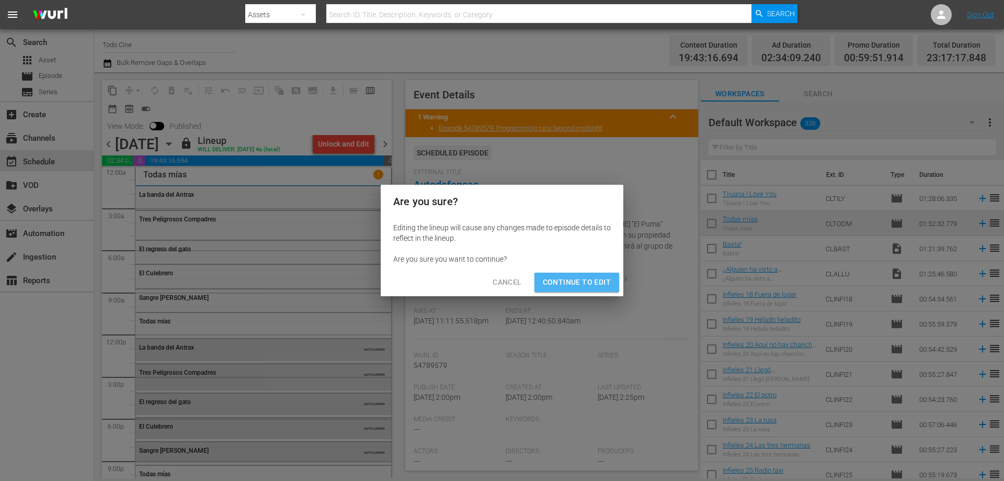
click at [579, 278] on span "Continue to Edit" at bounding box center [577, 282] width 68 height 13
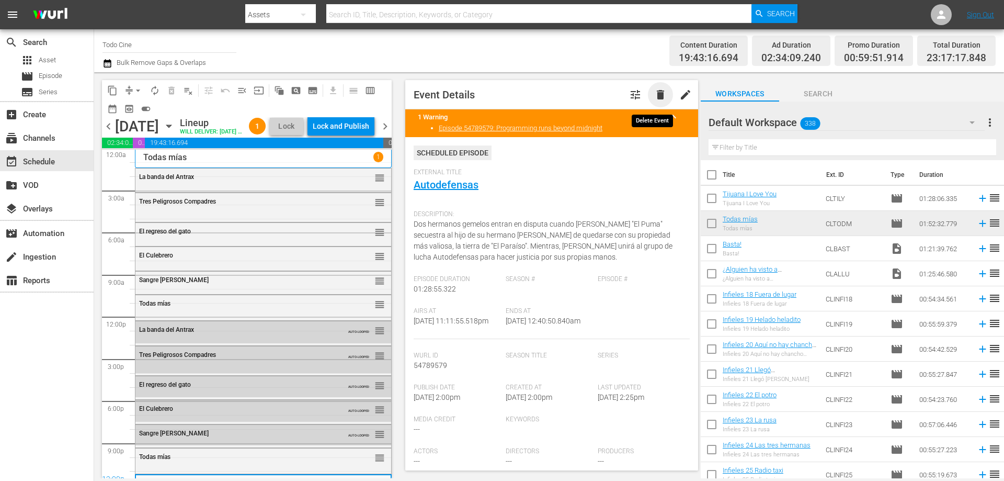
click at [654, 96] on span "delete" at bounding box center [660, 94] width 13 height 13
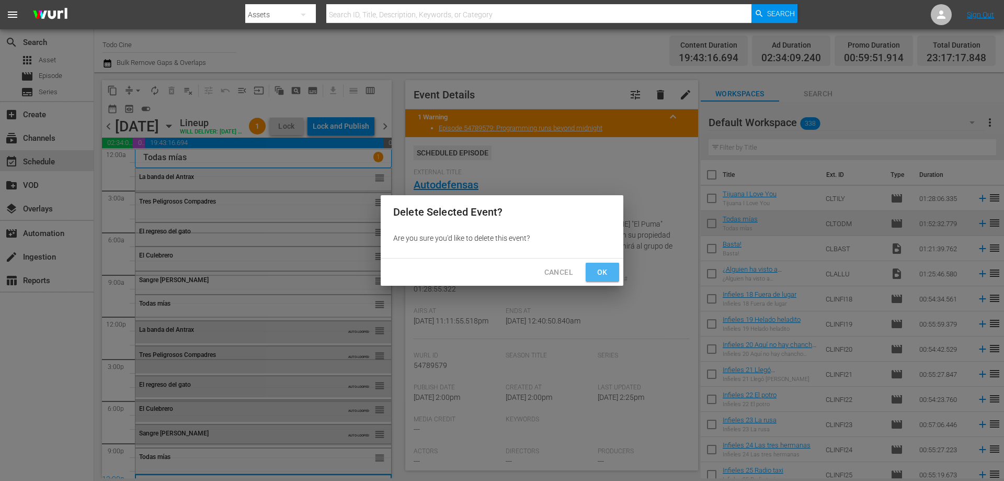
click at [608, 271] on span "Ok" at bounding box center [602, 272] width 17 height 13
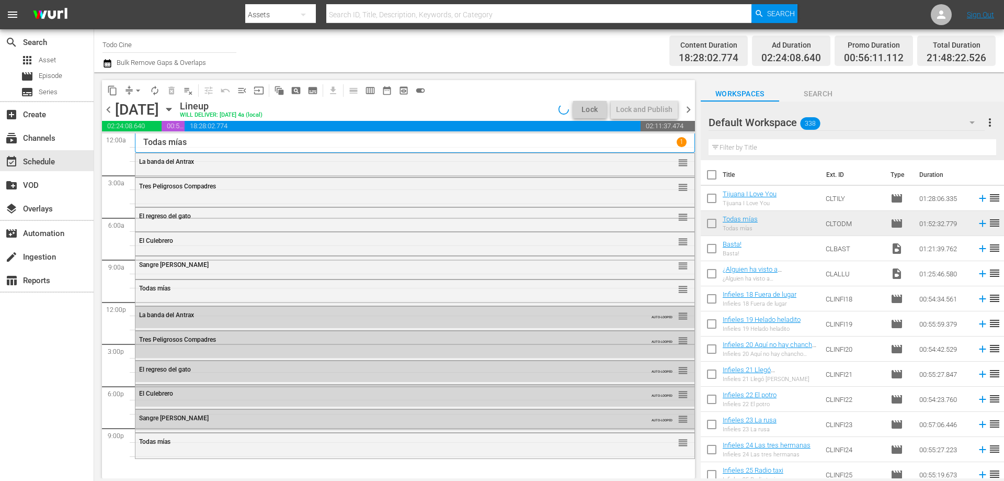
scroll to position [0, 0]
click at [770, 148] on input "text" at bounding box center [852, 147] width 288 height 17
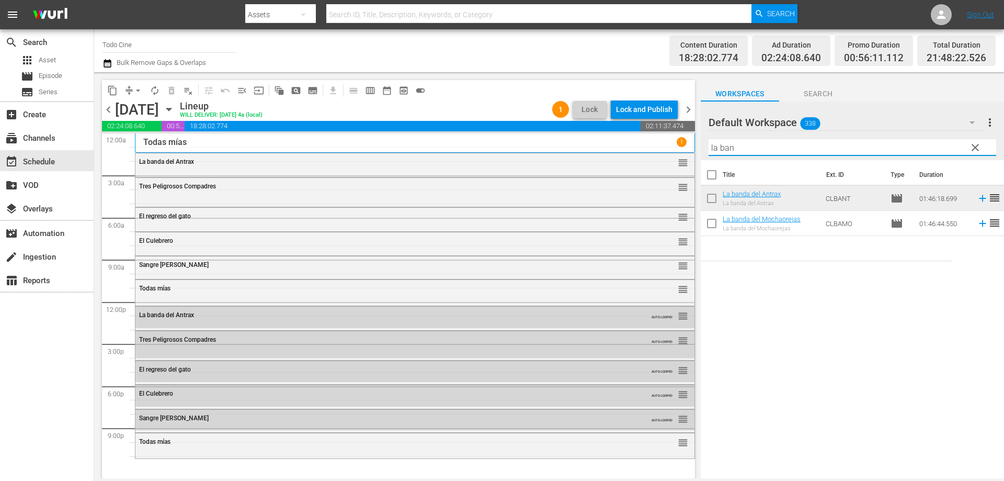
type input "la ban"
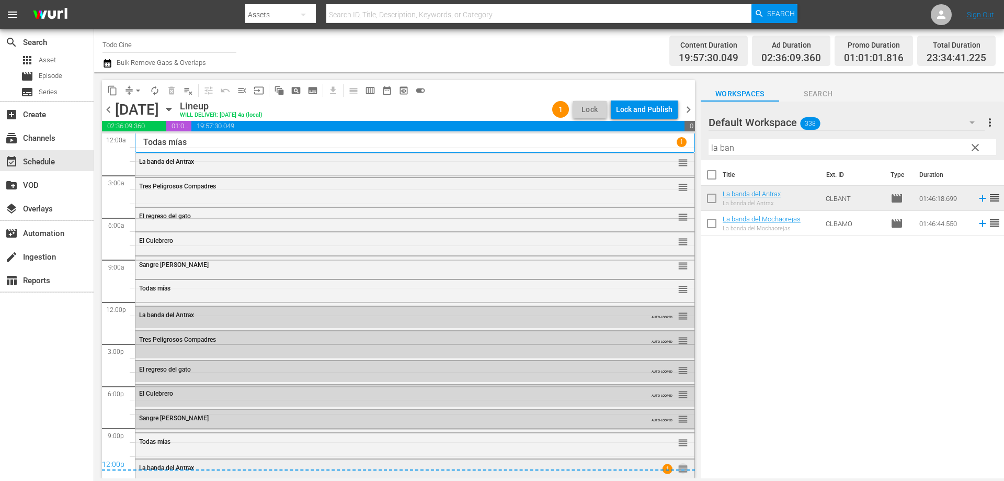
click at [678, 474] on span "reorder" at bounding box center [683, 469] width 10 height 12
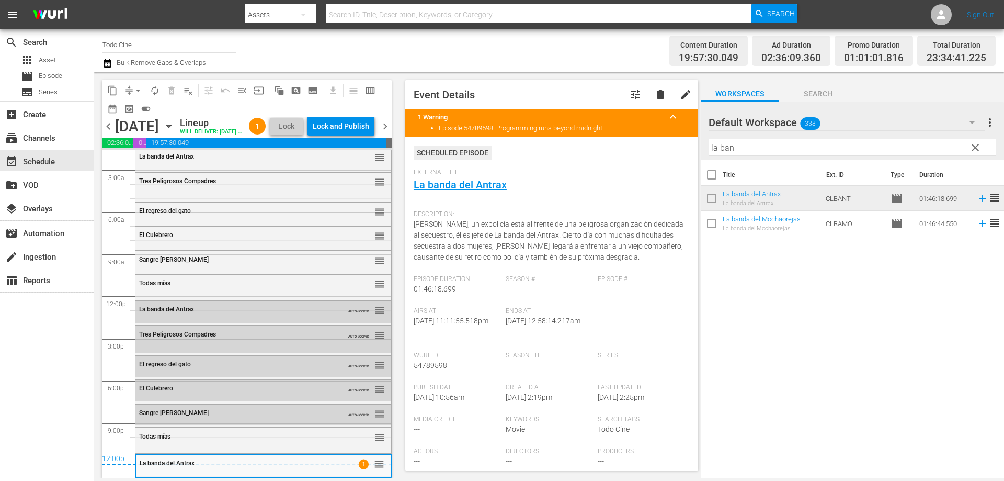
scroll to position [40, 0]
click at [415, 450] on div "Delete Event" at bounding box center [417, 457] width 83 height 14
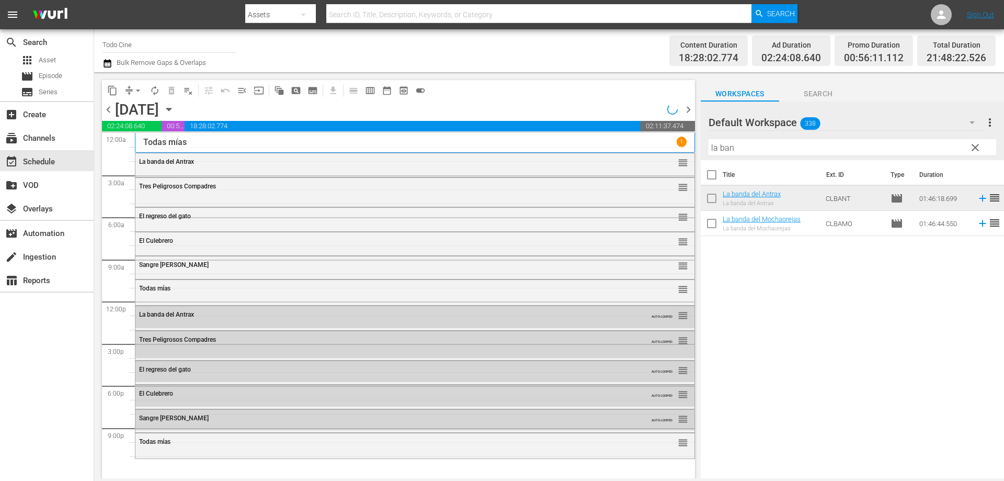
scroll to position [0, 0]
click at [974, 143] on span "clear" at bounding box center [975, 147] width 13 height 13
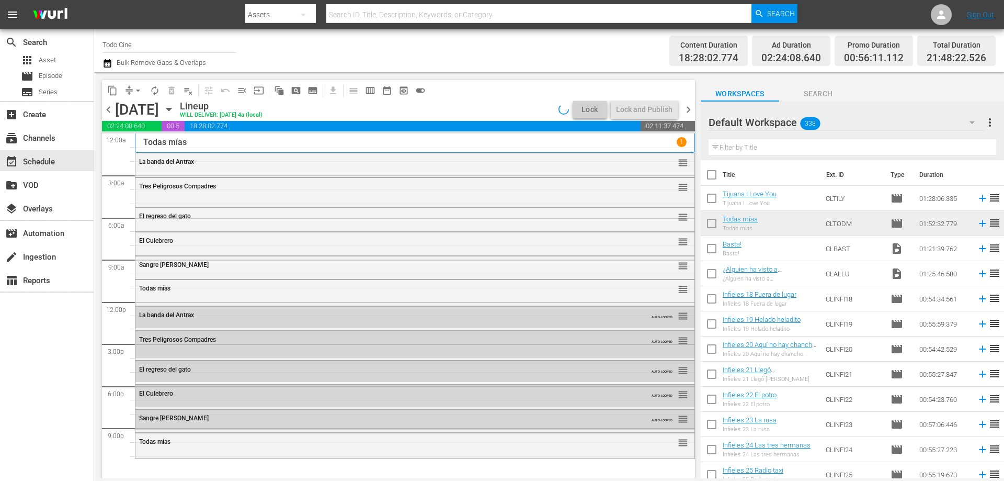
click at [779, 150] on input "text" at bounding box center [852, 147] width 288 height 17
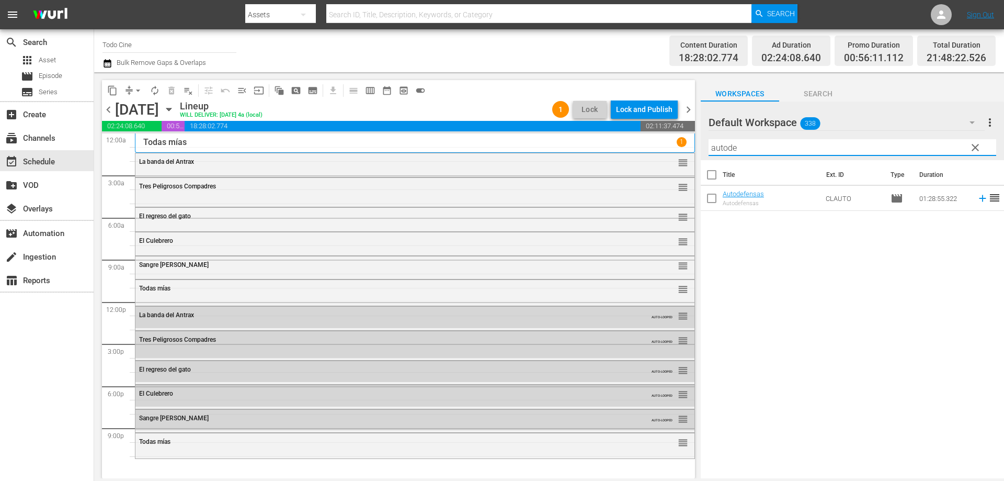
type input "autode"
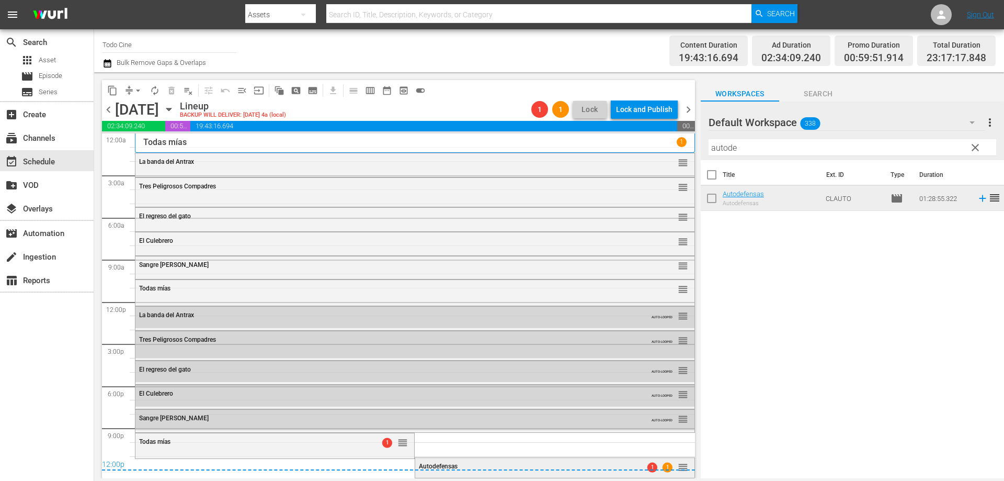
click at [675, 473] on div "Autodefensas 1 1 reorder" at bounding box center [554, 466] width 279 height 18
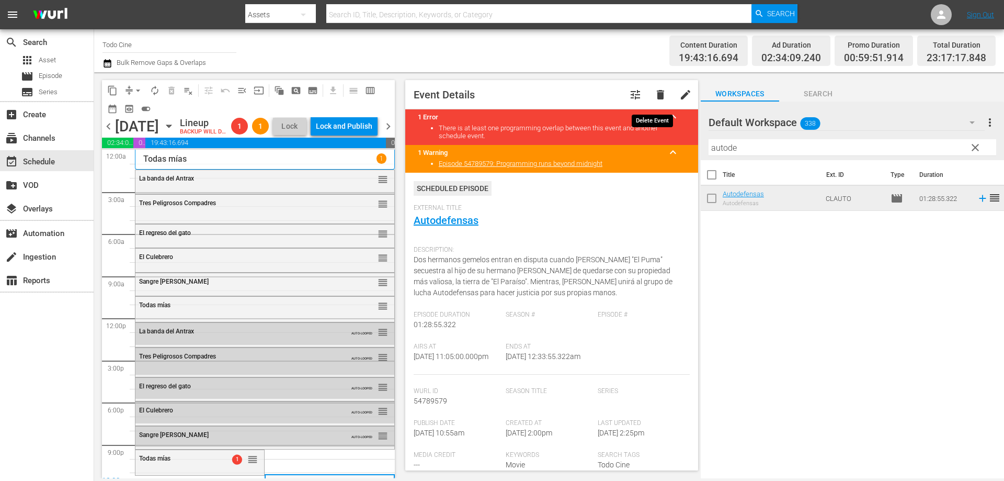
click at [654, 92] on span "delete" at bounding box center [660, 94] width 13 height 13
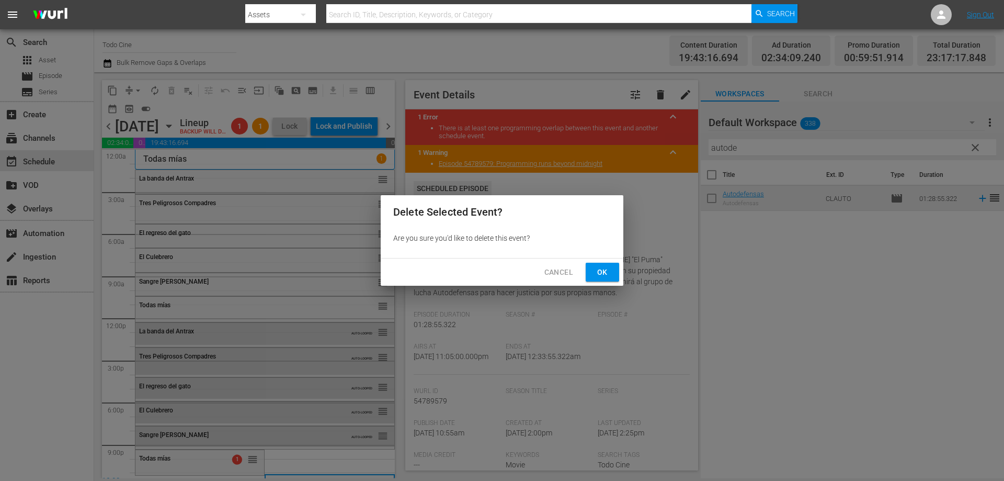
click at [598, 269] on span "Ok" at bounding box center [602, 272] width 17 height 13
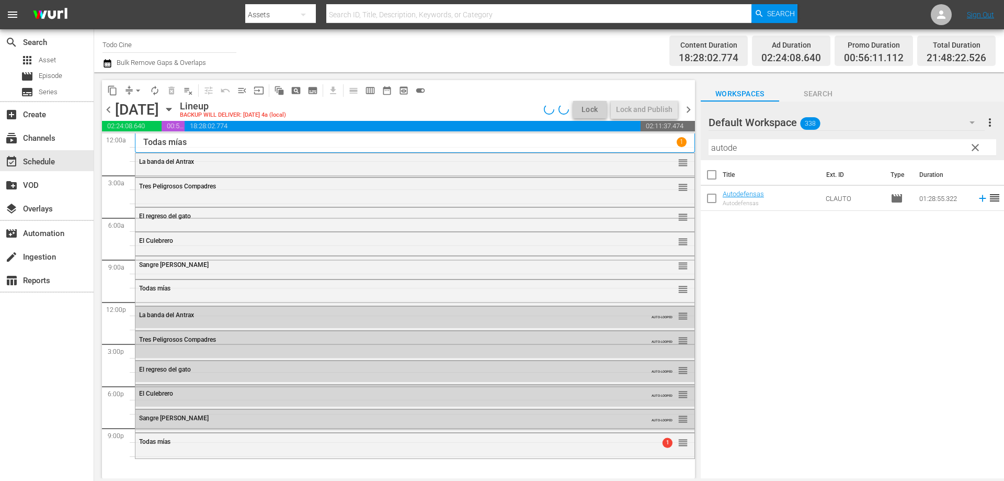
click at [973, 147] on span "clear" at bounding box center [975, 147] width 13 height 13
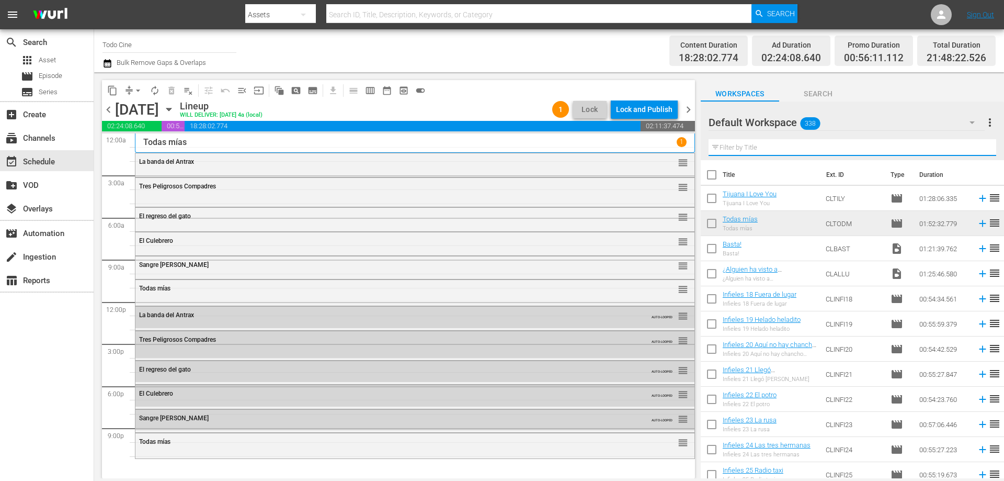
click at [774, 154] on input "text" at bounding box center [852, 147] width 288 height 17
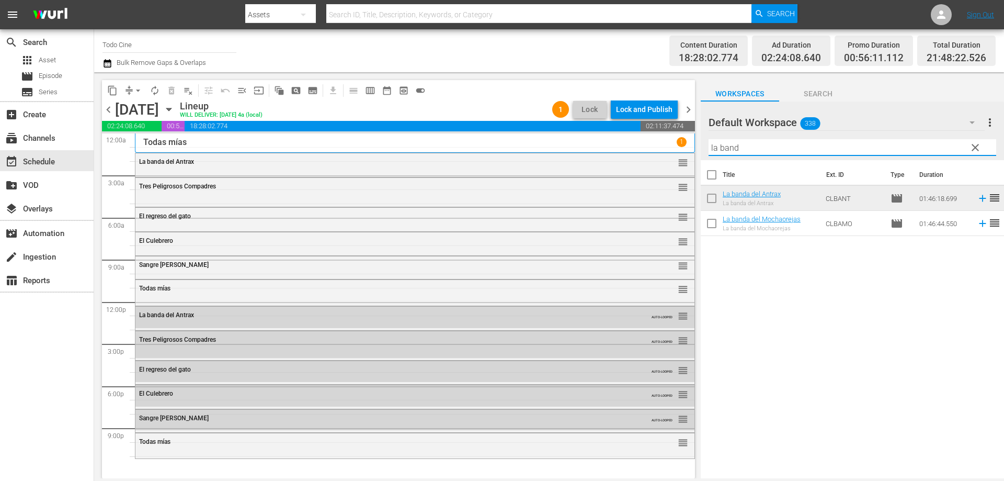
type input "la band"
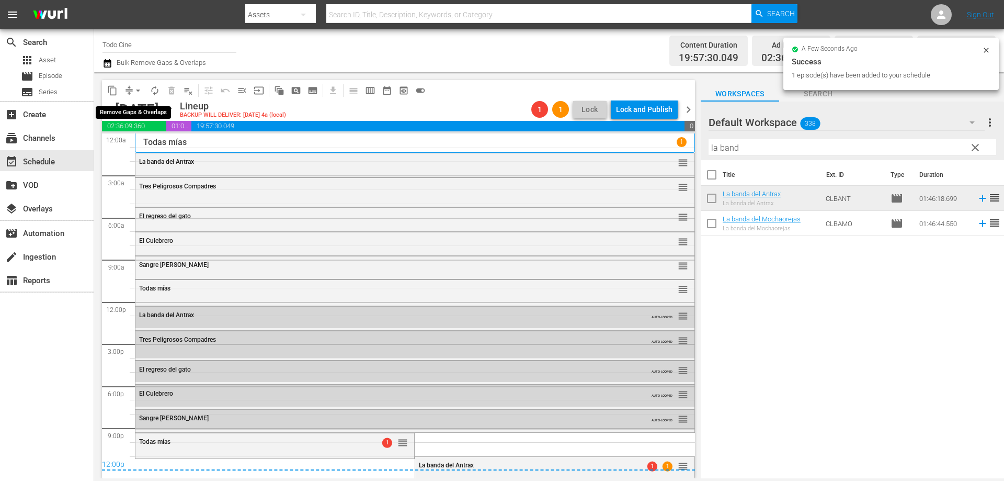
click at [136, 92] on span "arrow_drop_down" at bounding box center [138, 90] width 10 height 10
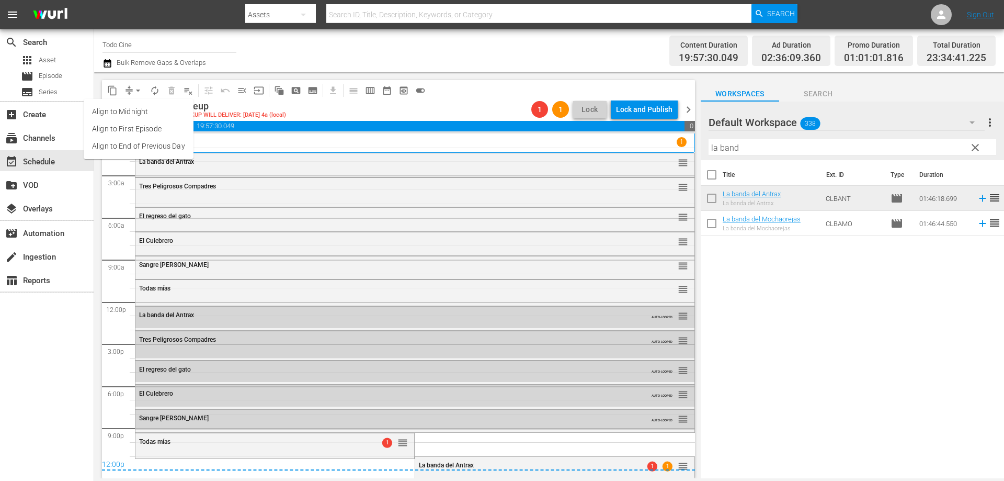
click at [172, 146] on li "Align to End of Previous Day" at bounding box center [139, 146] width 110 height 17
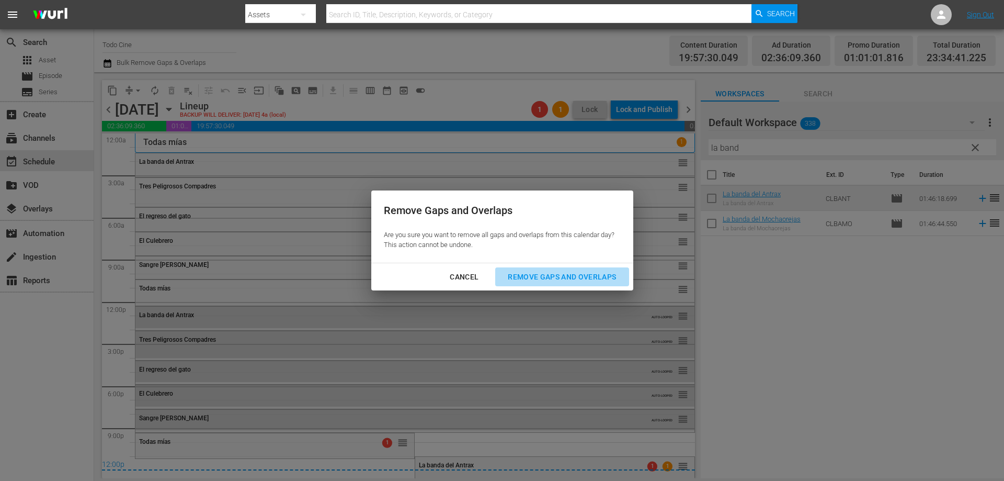
click at [536, 277] on div "Remove Gaps and Overlaps" at bounding box center [561, 276] width 125 height 13
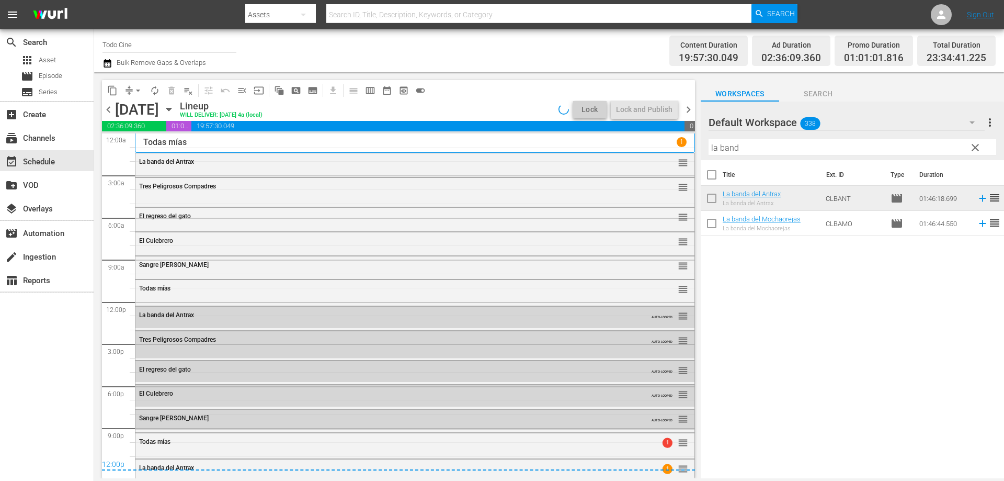
click at [678, 471] on span "reorder" at bounding box center [683, 469] width 10 height 12
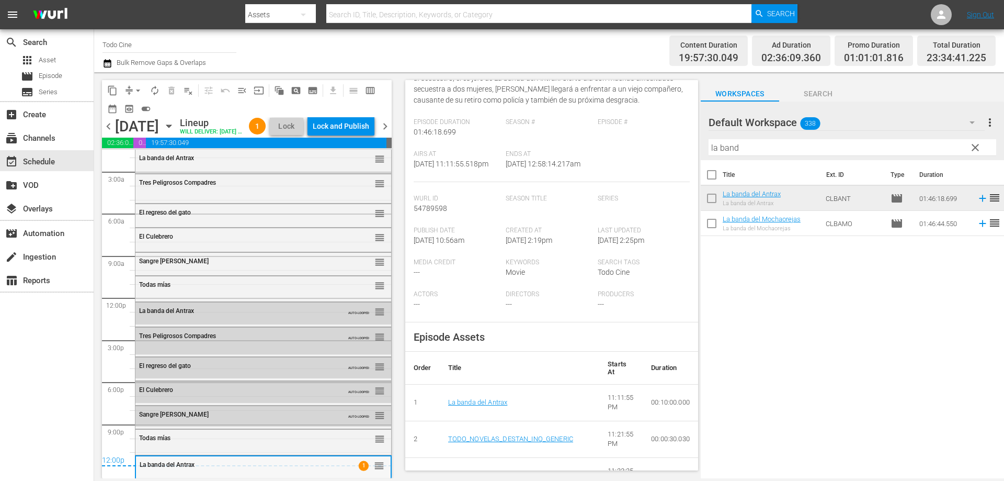
scroll to position [40, 0]
click at [335, 461] on div "Delete Event" at bounding box center [347, 460] width 83 height 14
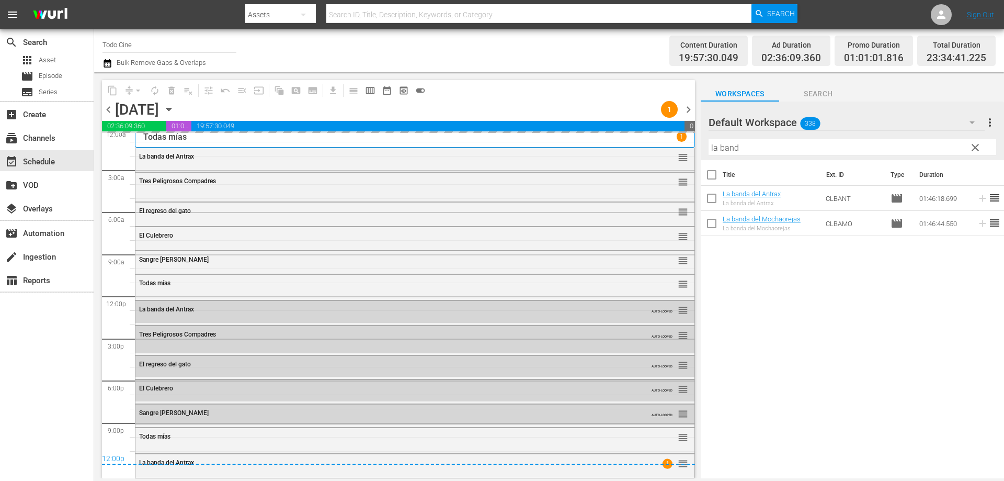
scroll to position [5, 0]
click at [978, 148] on span "clear" at bounding box center [975, 147] width 13 height 13
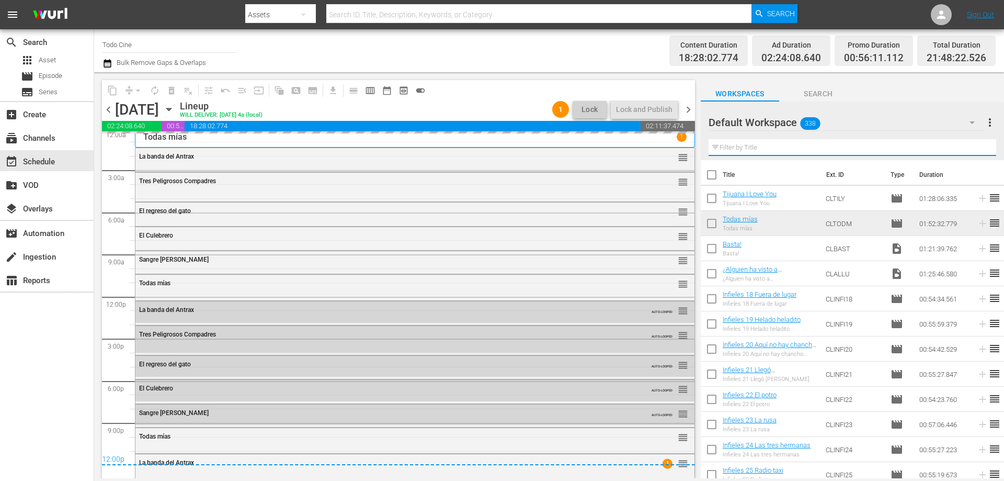
click at [807, 151] on input "text" at bounding box center [852, 147] width 288 height 17
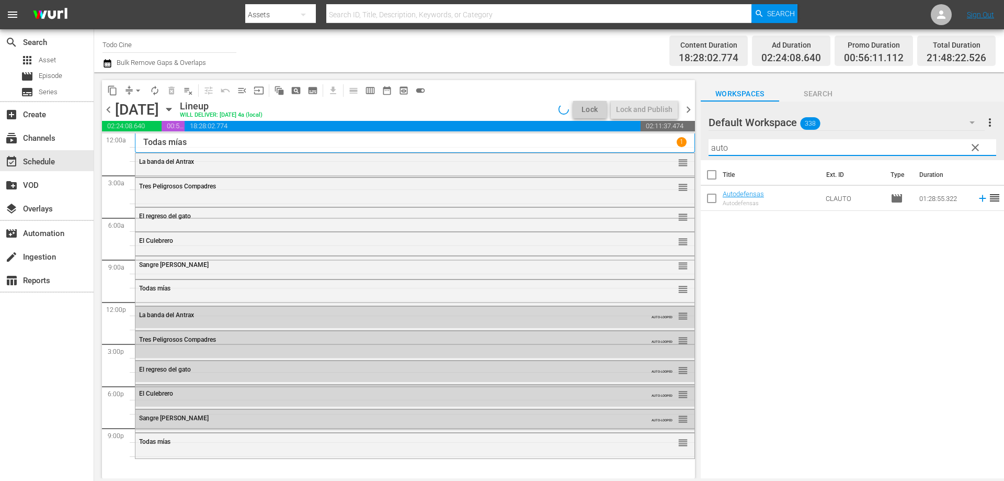
scroll to position [0, 0]
type input "autodef"
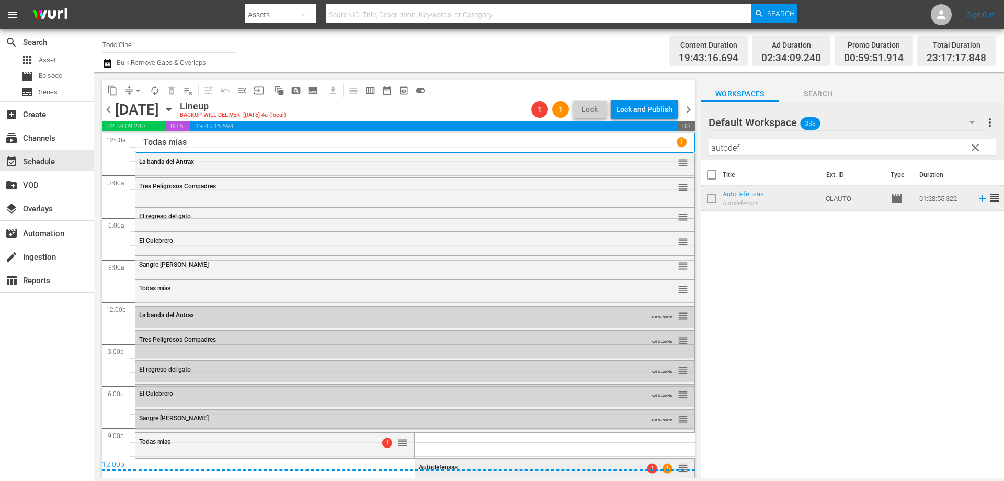
click at [678, 473] on span "reorder" at bounding box center [683, 468] width 10 height 12
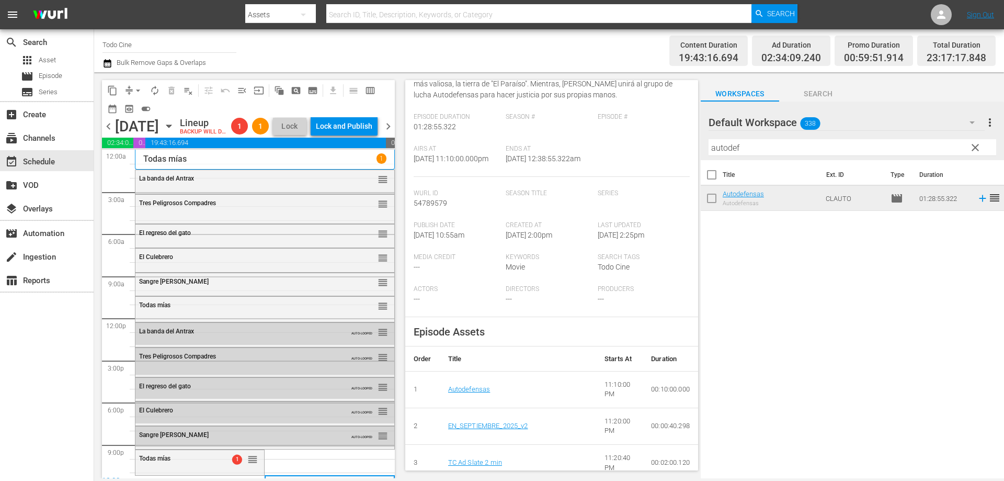
scroll to position [314, 0]
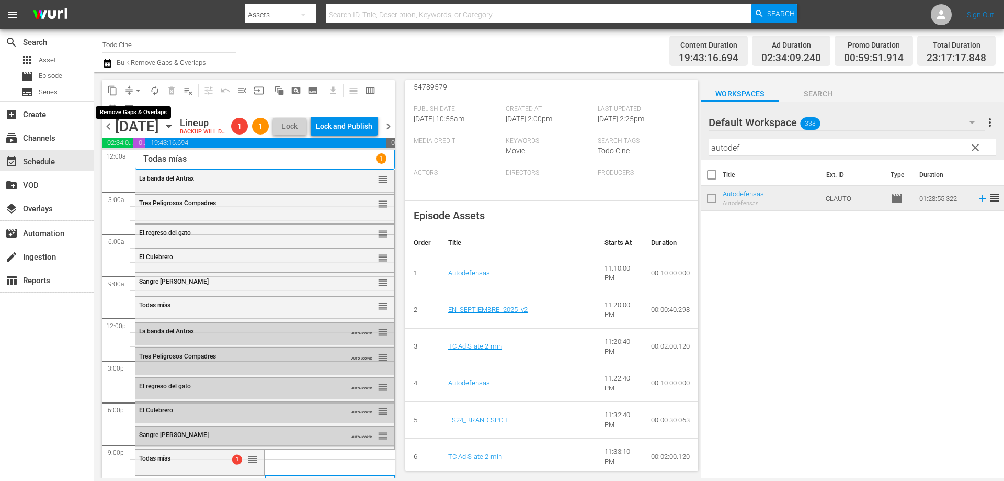
click at [136, 90] on span "arrow_drop_down" at bounding box center [138, 90] width 10 height 10
click at [167, 150] on li "Align to End of Previous Day" at bounding box center [139, 146] width 110 height 17
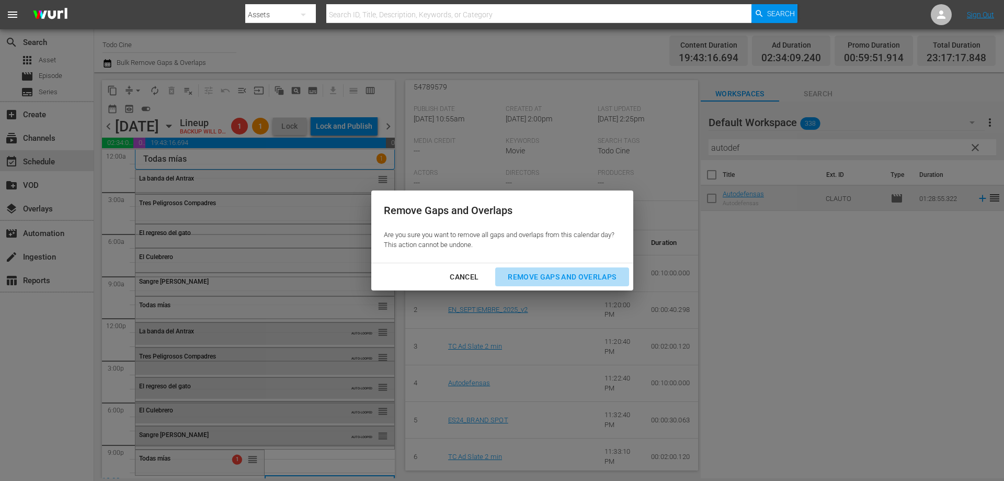
click at [539, 278] on div "Remove Gaps and Overlaps" at bounding box center [561, 276] width 125 height 13
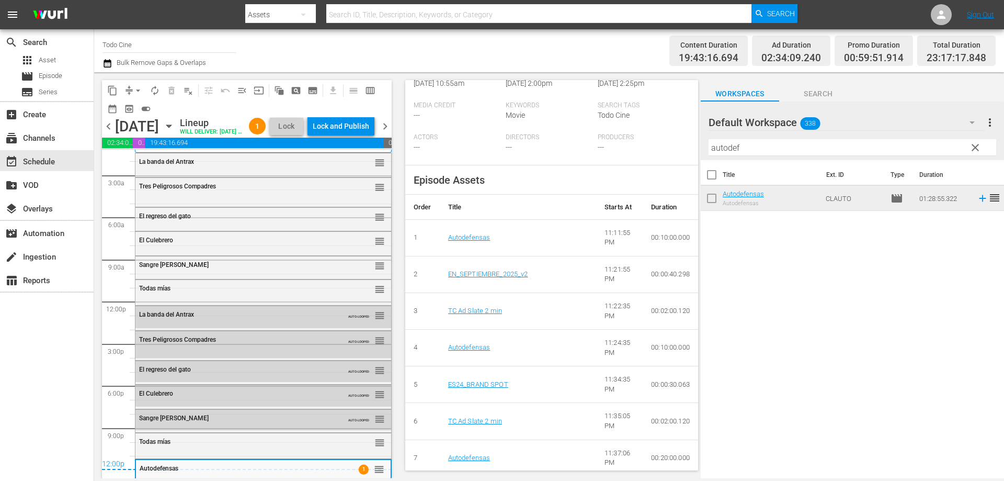
scroll to position [0, 0]
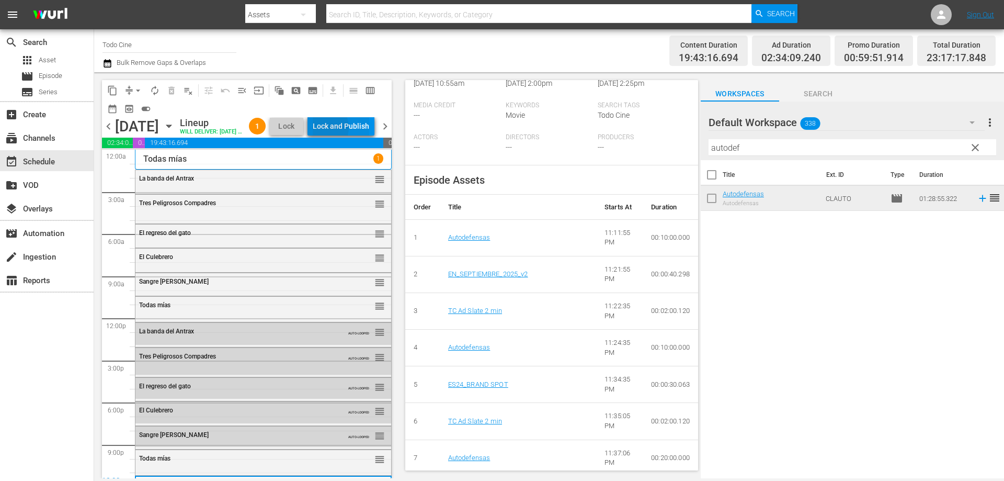
click at [345, 129] on div "Lock and Publish" at bounding box center [341, 126] width 56 height 19
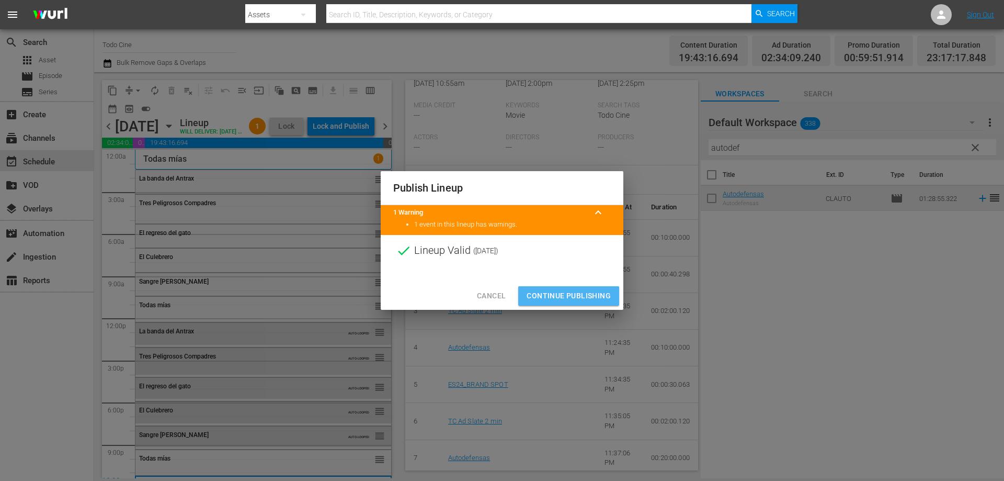
click at [560, 297] on span "Continue Publishing" at bounding box center [569, 295] width 84 height 13
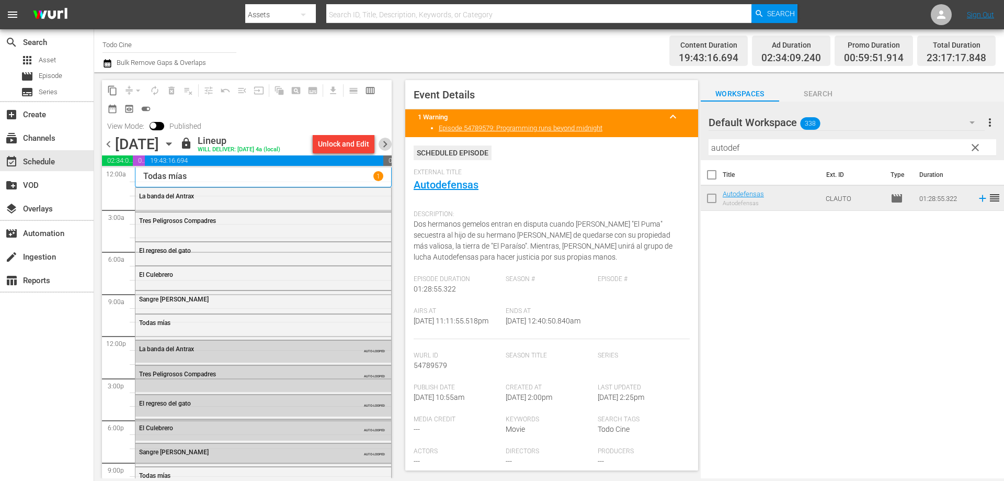
click at [387, 144] on span "chevron_right" at bounding box center [385, 144] width 13 height 13
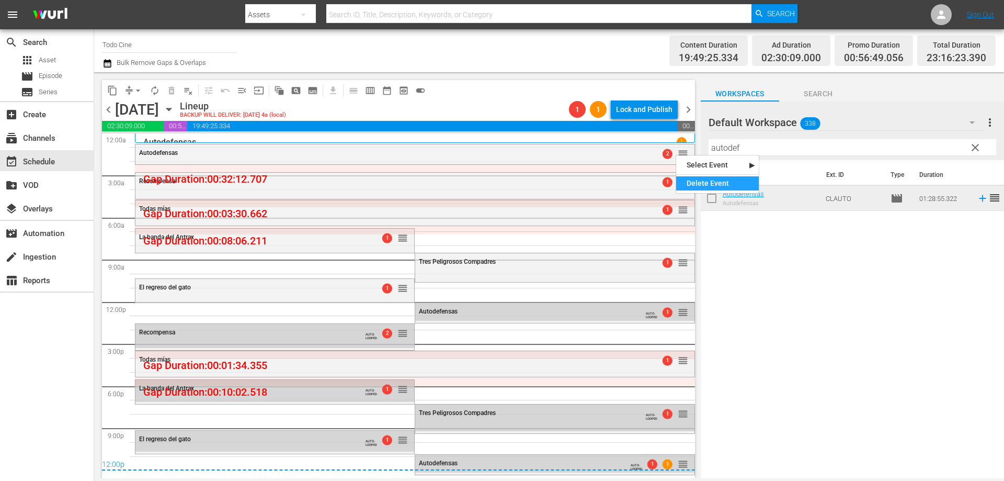
click at [718, 182] on div "Delete Event" at bounding box center [717, 183] width 83 height 14
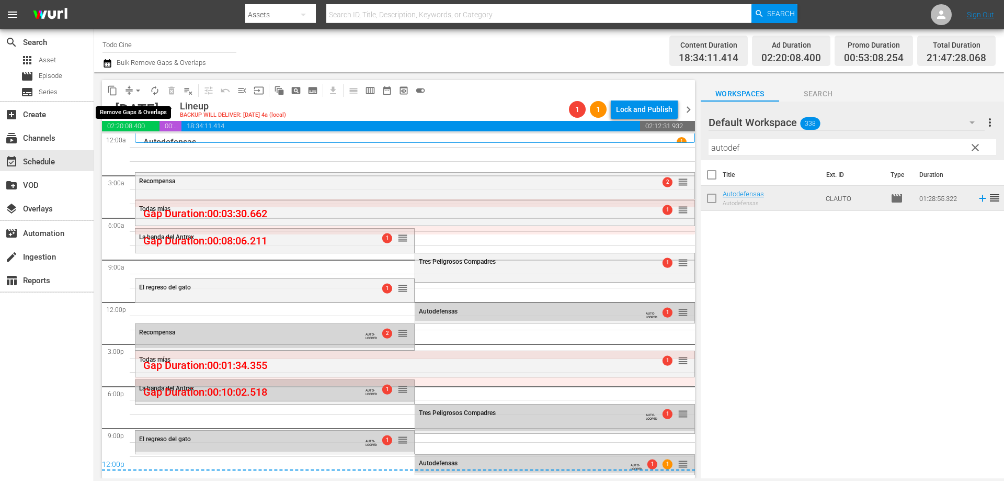
click at [138, 90] on span "arrow_drop_down" at bounding box center [138, 90] width 10 height 10
click at [131, 144] on li "Align to End of Previous Day" at bounding box center [139, 146] width 110 height 17
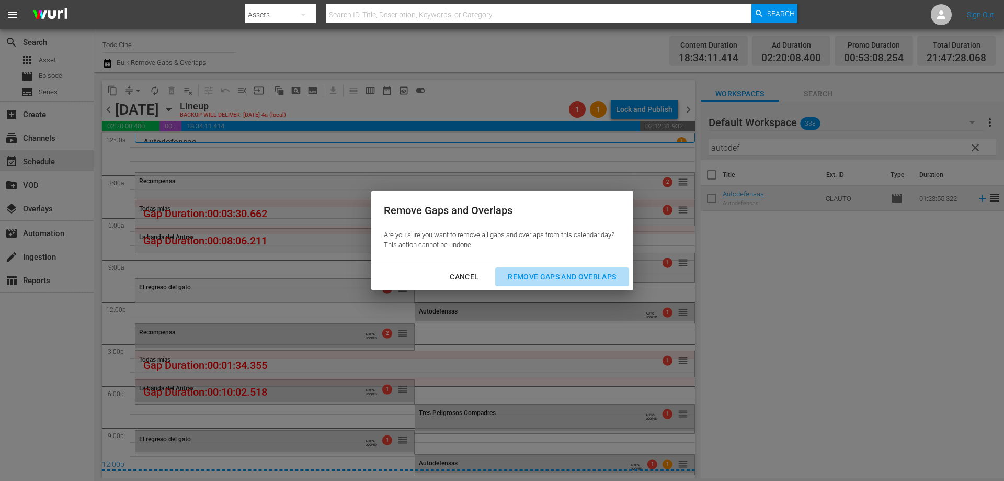
click at [532, 271] on div "Remove Gaps and Overlaps" at bounding box center [561, 276] width 125 height 13
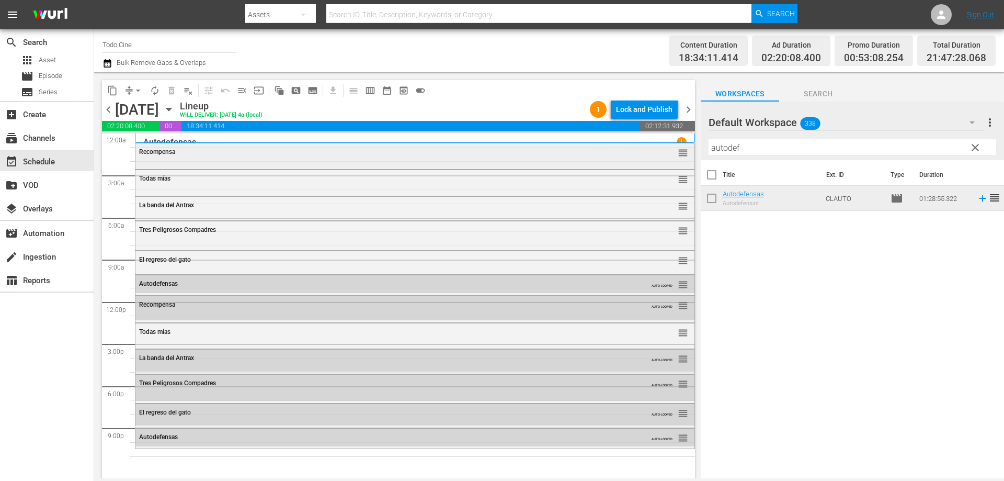
click at [363, 155] on div "Recompensa" at bounding box center [386, 151] width 495 height 7
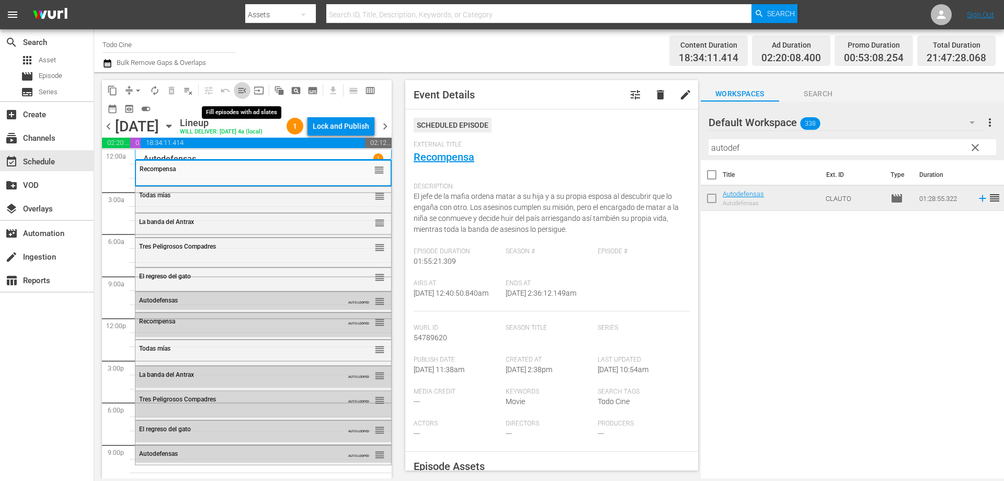
click at [241, 89] on span "menu_open" at bounding box center [242, 90] width 10 height 10
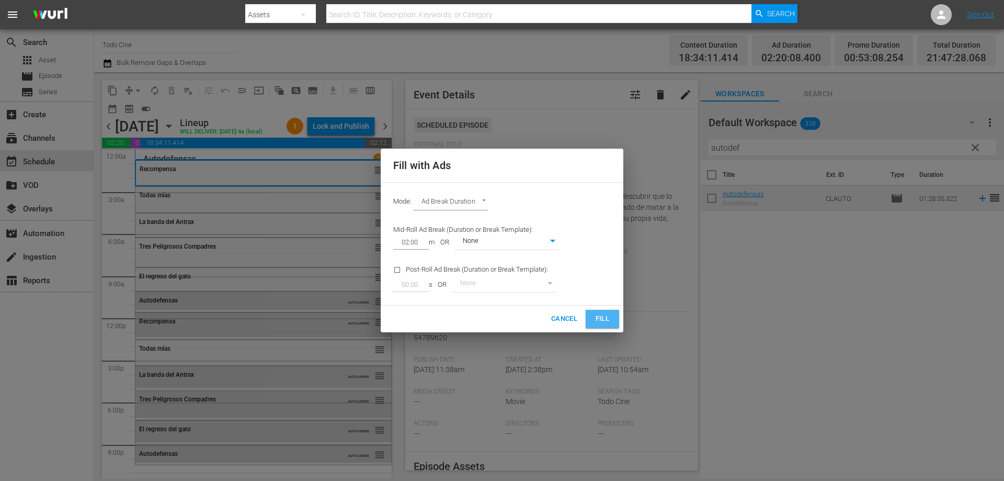
click at [589, 318] on button "Fill" at bounding box center [602, 319] width 33 height 18
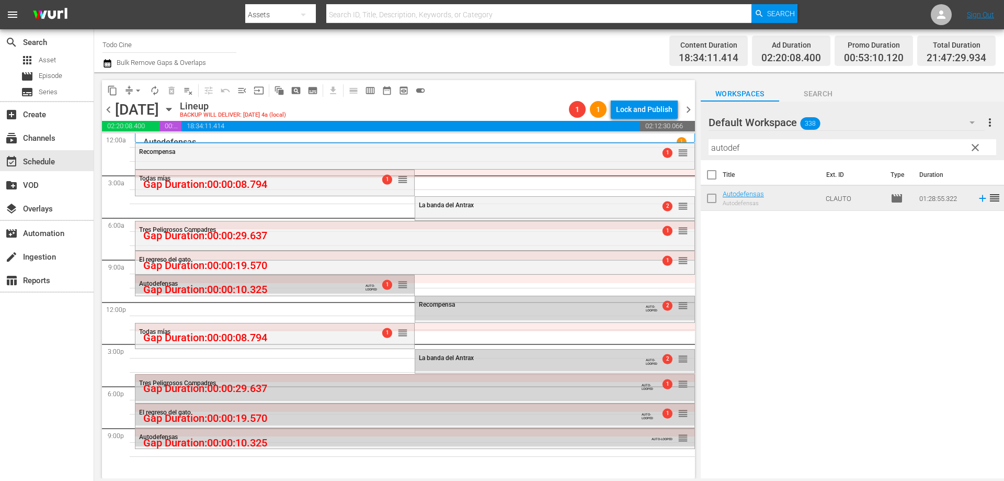
click at [976, 148] on span "clear" at bounding box center [975, 147] width 13 height 13
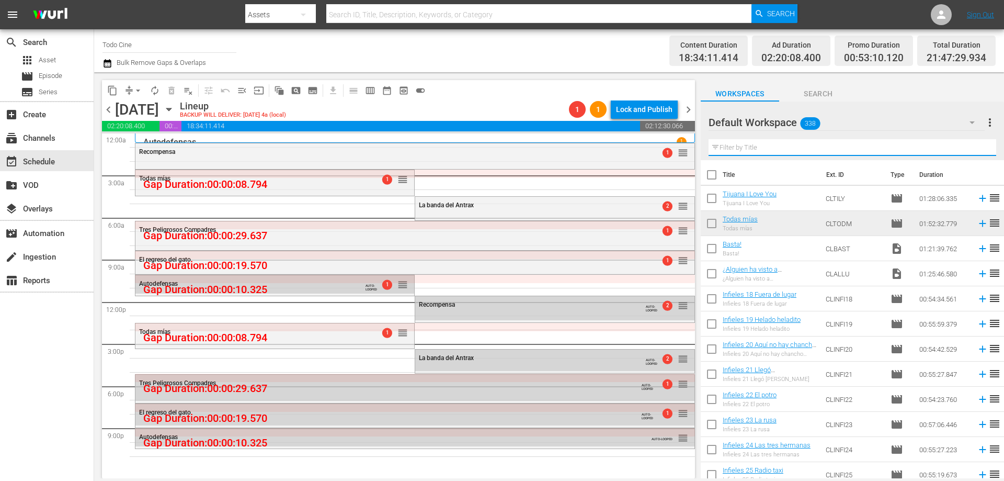
click at [808, 149] on input "text" at bounding box center [852, 147] width 288 height 17
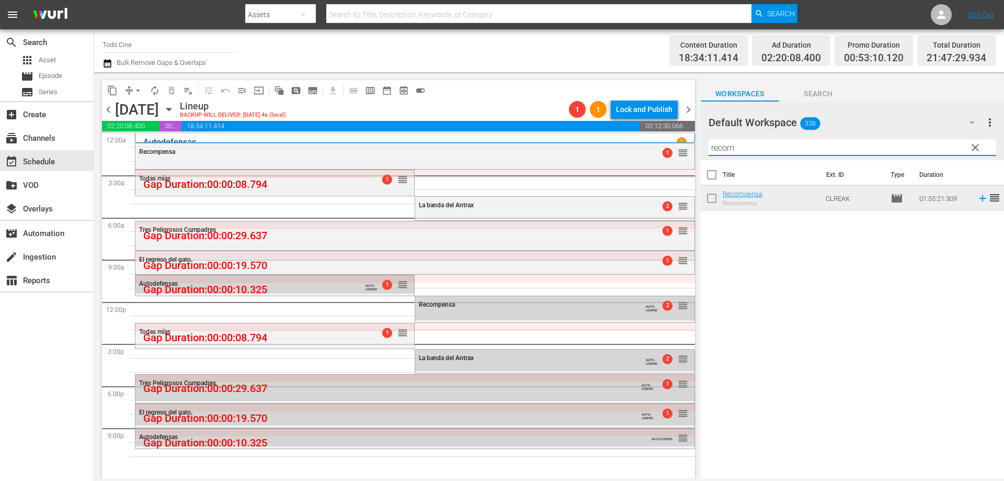
type input "recom"
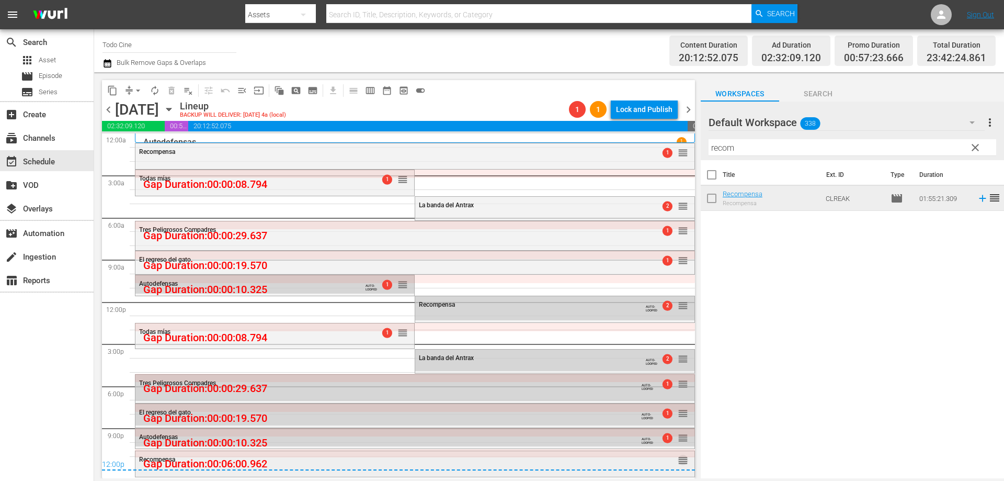
click at [678, 459] on span "reorder" at bounding box center [683, 460] width 10 height 12
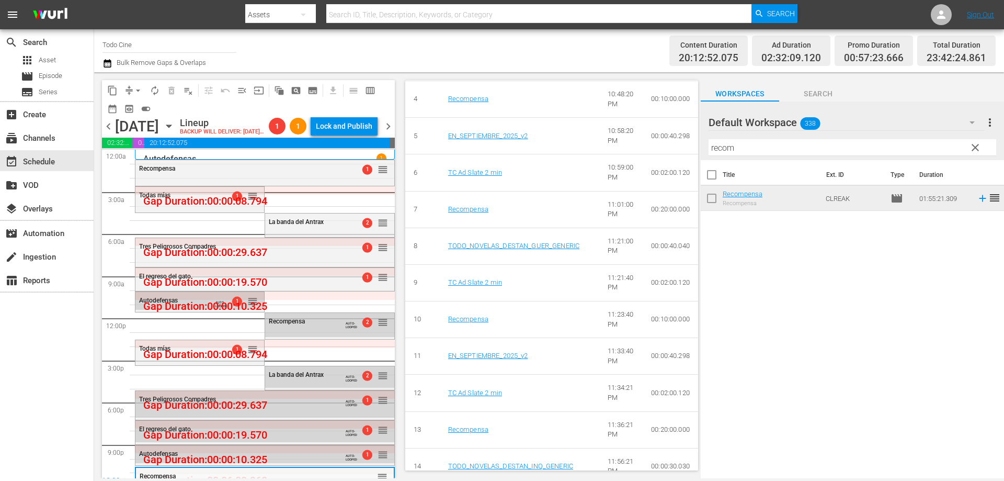
scroll to position [575, 0]
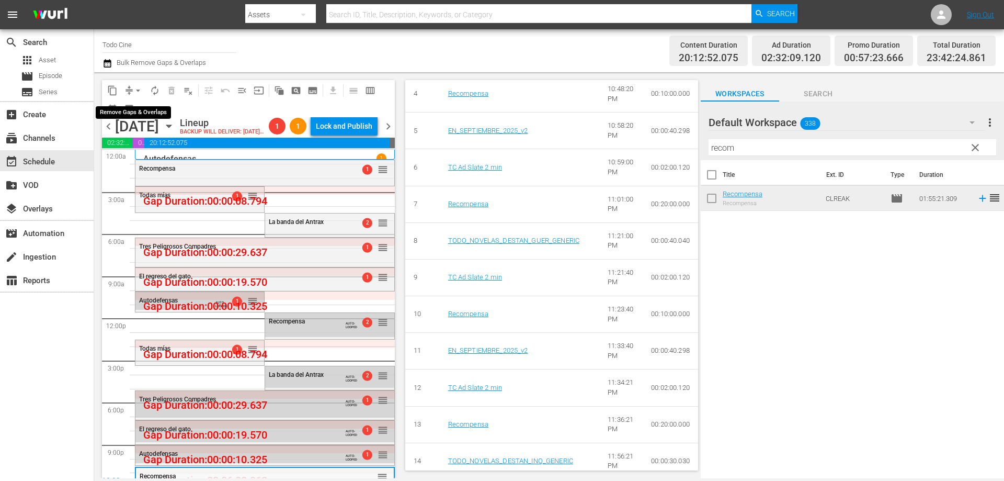
click at [138, 89] on span "arrow_drop_down" at bounding box center [138, 90] width 10 height 10
click at [152, 145] on li "Align to End of Previous Day" at bounding box center [139, 146] width 110 height 17
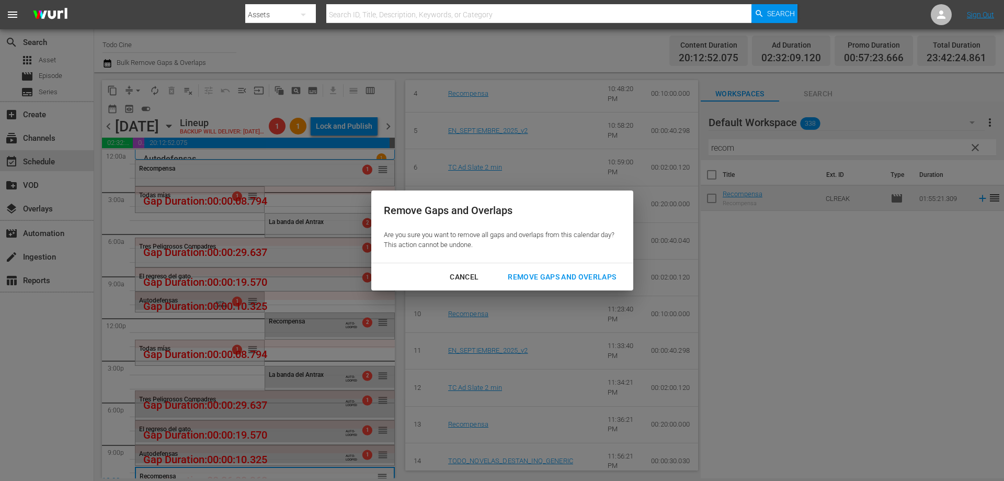
click at [550, 274] on div "Remove Gaps and Overlaps" at bounding box center [561, 276] width 125 height 13
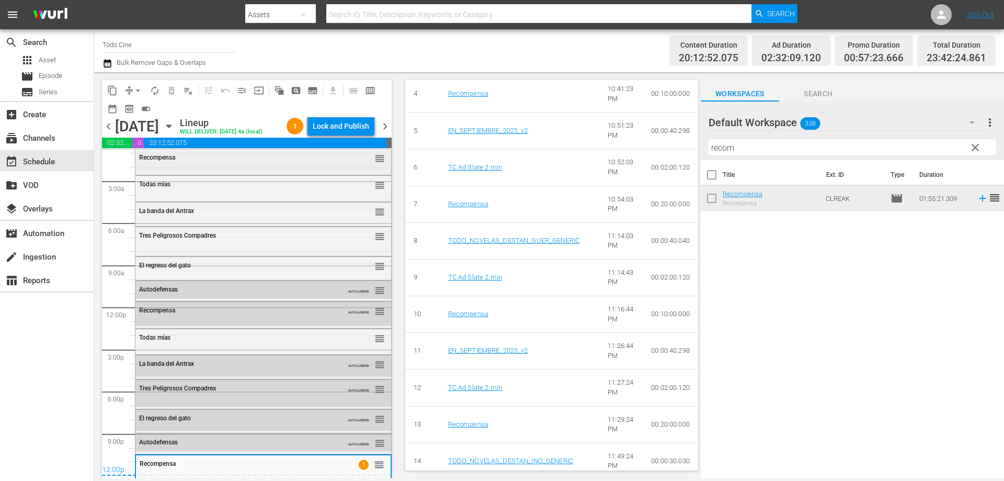
scroll to position [0, 0]
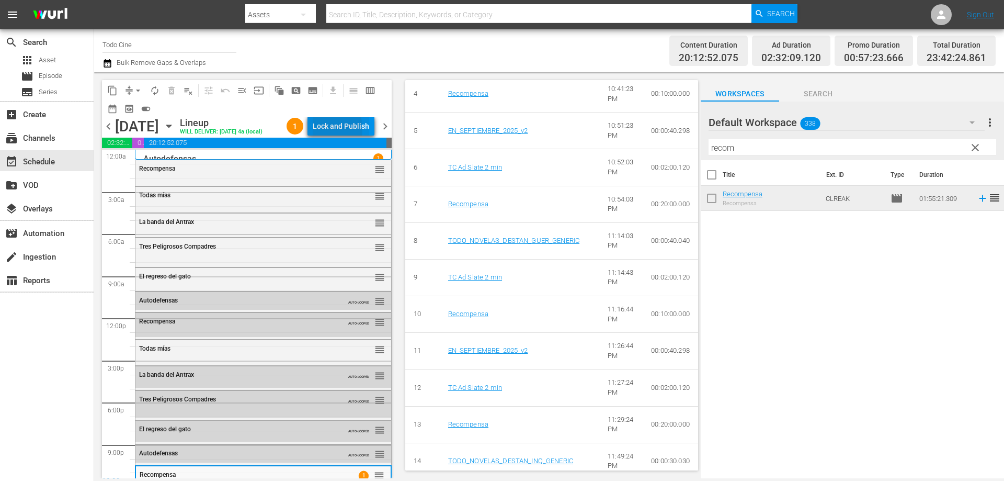
click at [330, 130] on div "Lock and Publish" at bounding box center [341, 126] width 56 height 19
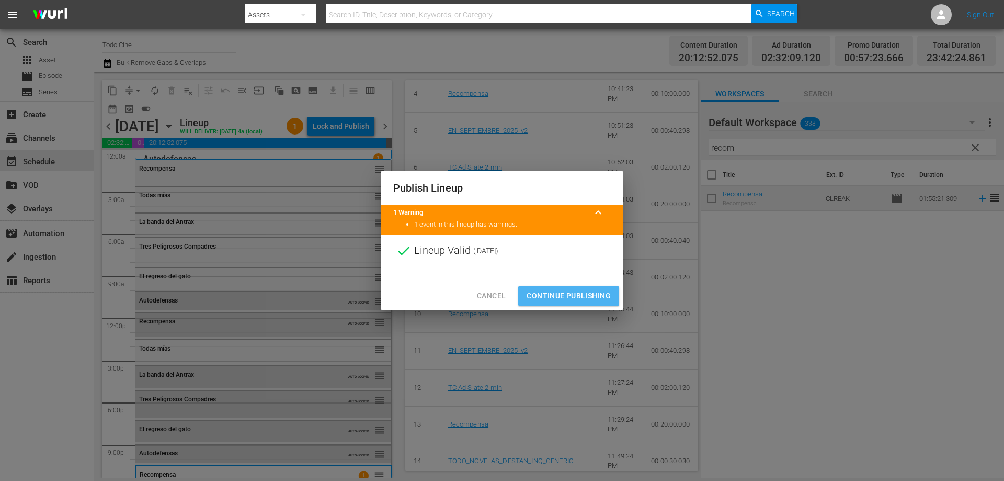
click at [559, 292] on span "Continue Publishing" at bounding box center [569, 295] width 84 height 13
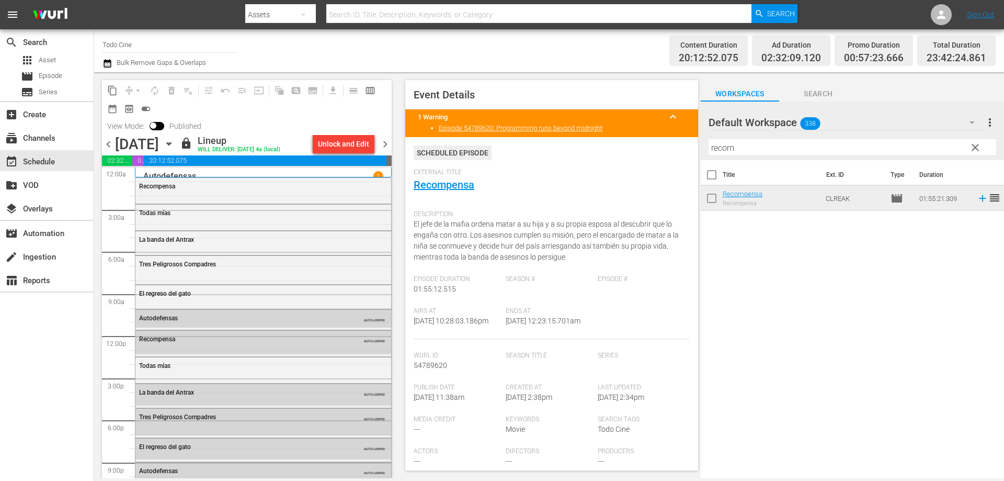
click at [384, 143] on span "chevron_right" at bounding box center [385, 144] width 13 height 13
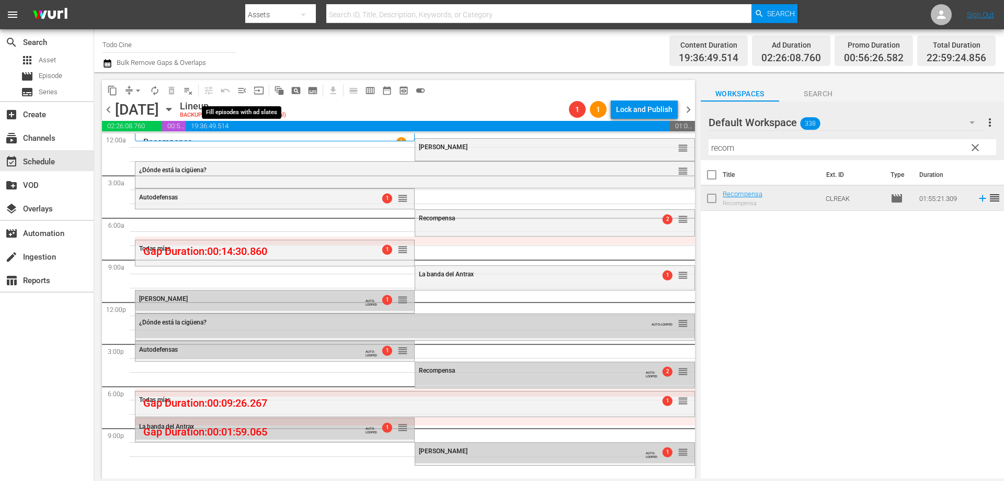
click at [244, 88] on span "menu_open" at bounding box center [242, 90] width 10 height 10
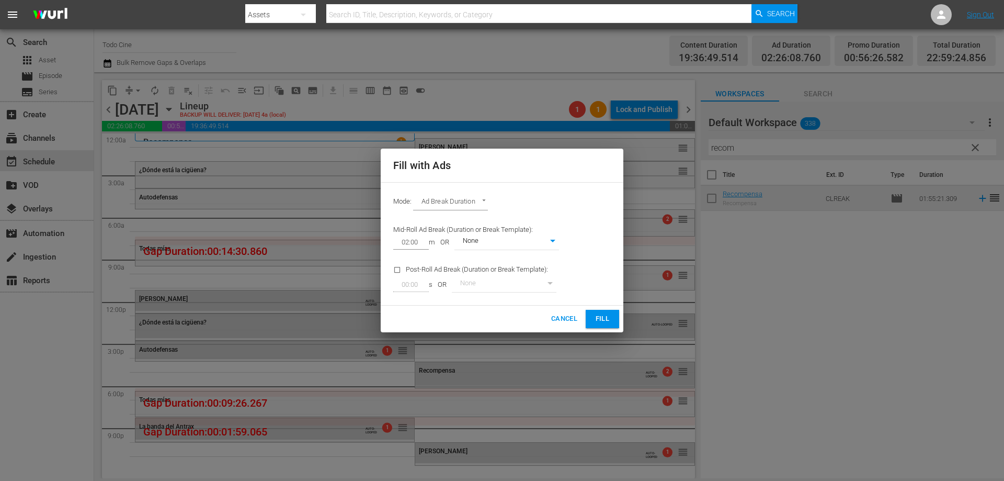
click at [604, 316] on span "Fill" at bounding box center [602, 319] width 17 height 12
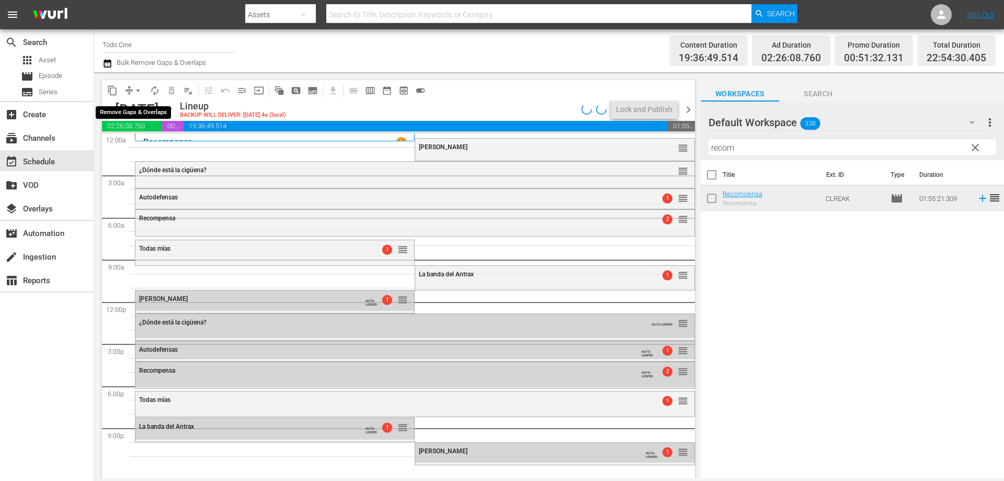
click at [138, 90] on span "arrow_drop_down" at bounding box center [138, 90] width 10 height 10
click at [129, 150] on li "Align to End of Previous Day" at bounding box center [139, 146] width 110 height 17
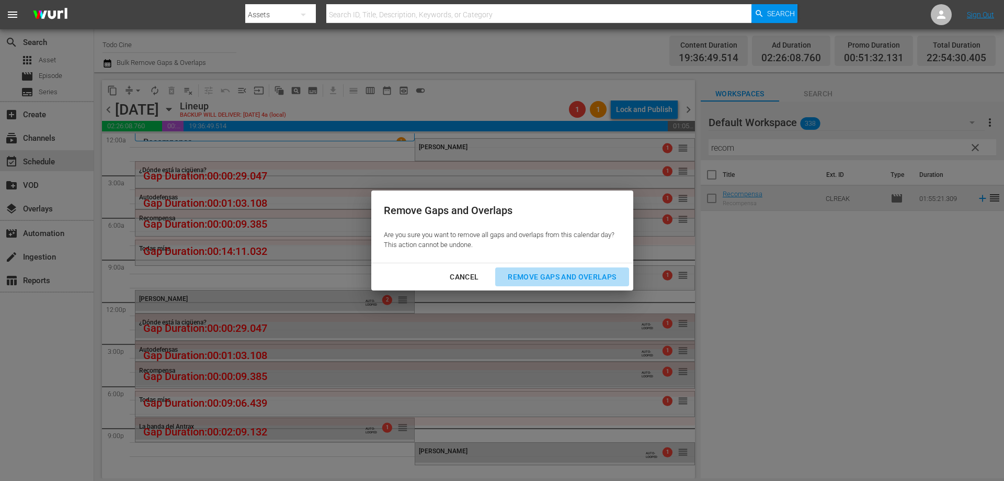
click at [556, 278] on div "Remove Gaps and Overlaps" at bounding box center [561, 276] width 125 height 13
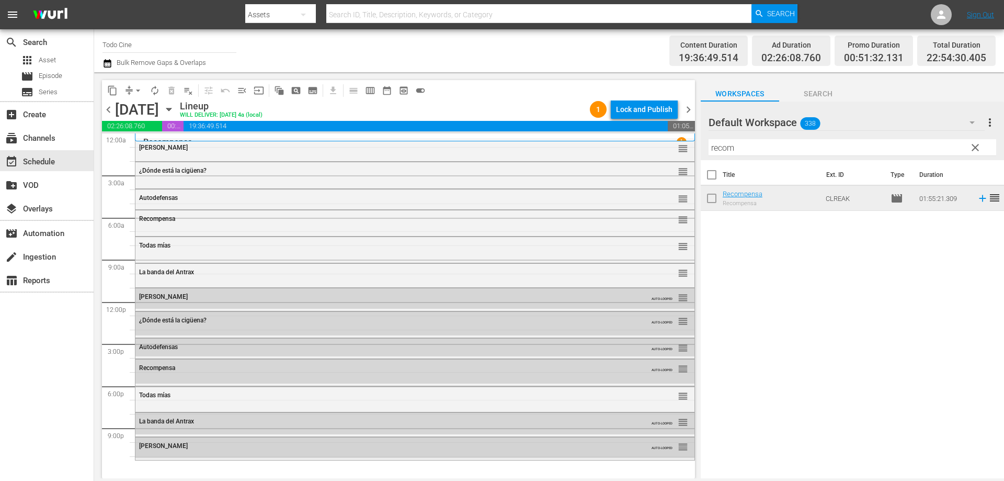
click at [362, 443] on div "[PERSON_NAME]" at bounding box center [386, 445] width 495 height 7
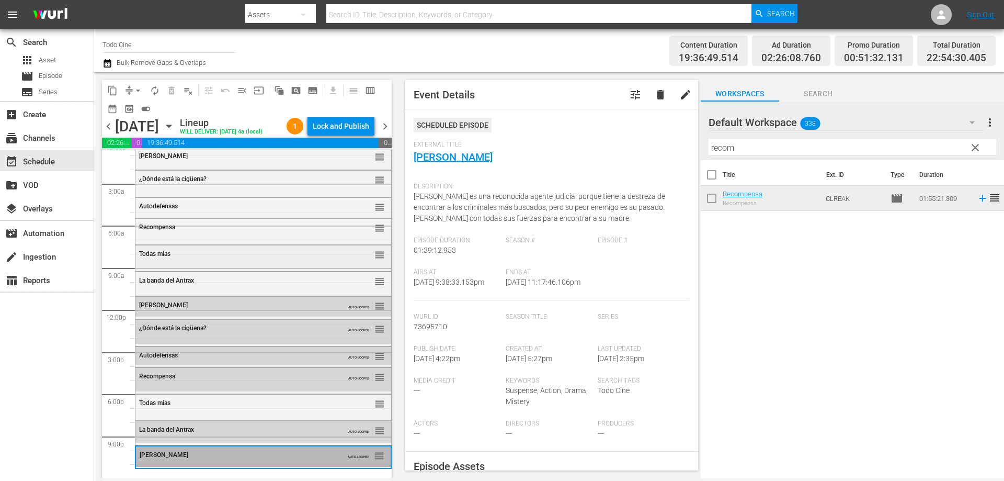
scroll to position [26, 0]
click at [976, 149] on span "clear" at bounding box center [975, 147] width 13 height 13
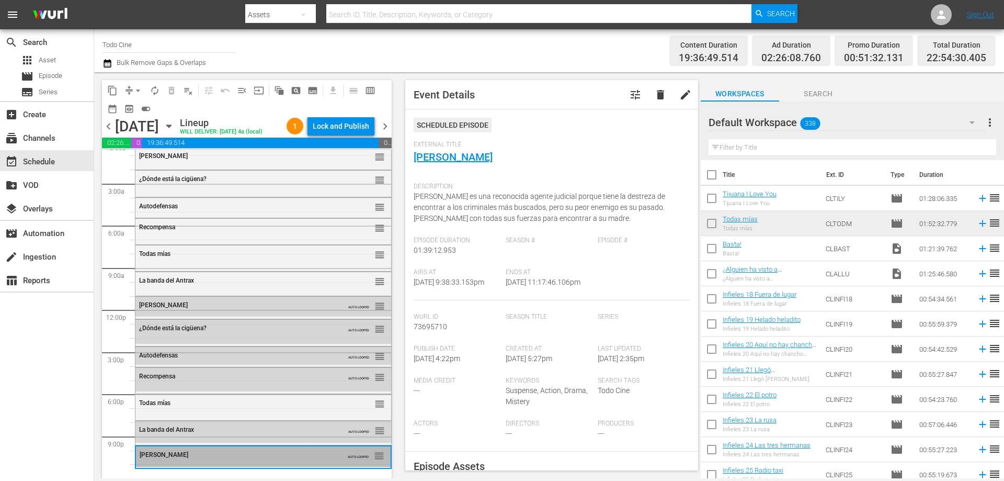
click at [813, 146] on input "text" at bounding box center [852, 147] width 288 height 17
type input "?"
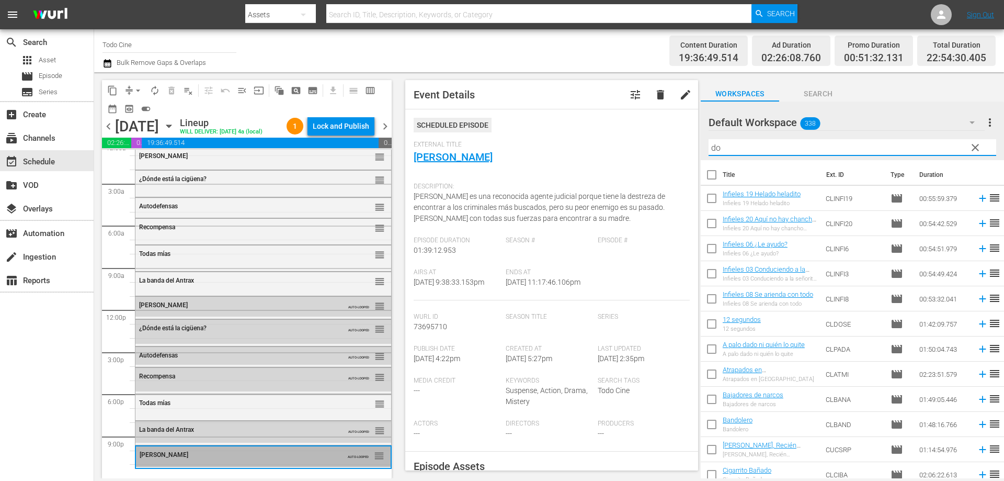
type input "d"
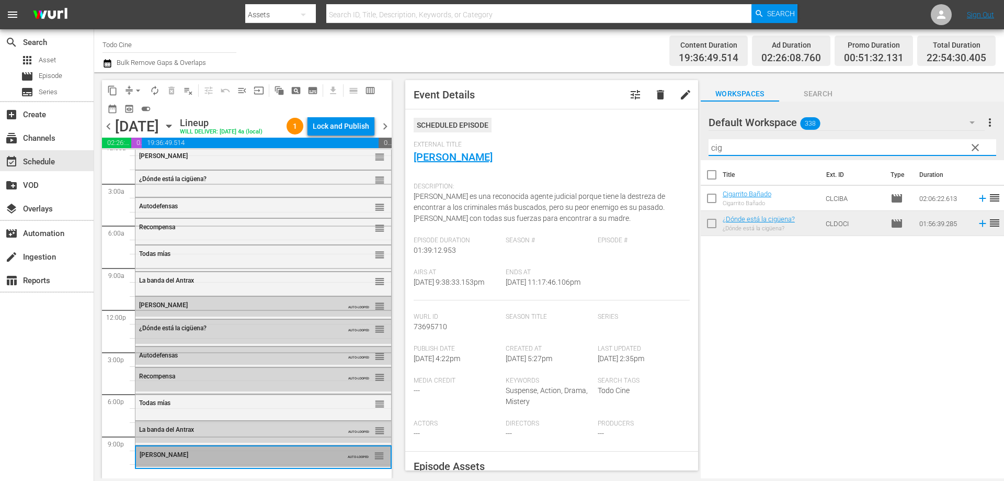
type input "cig"
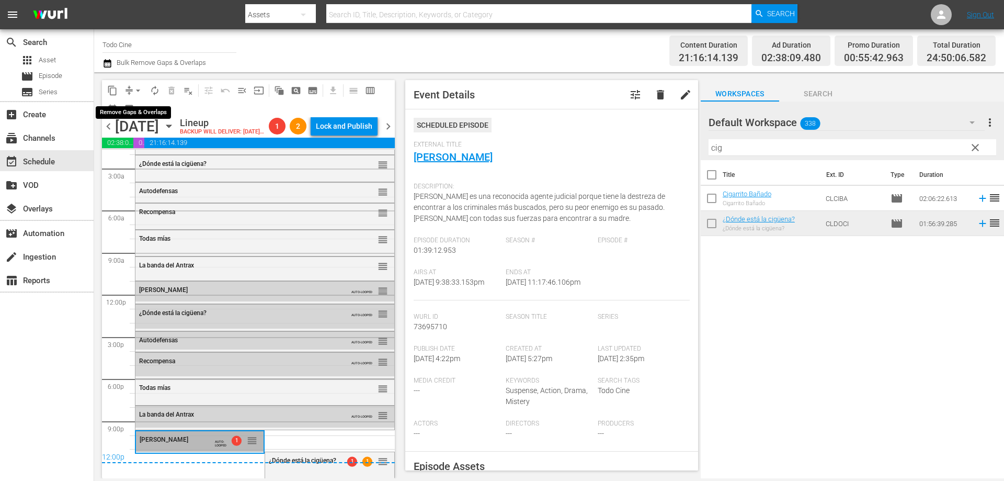
click at [134, 91] on span "arrow_drop_down" at bounding box center [138, 90] width 10 height 10
click at [143, 145] on li "Align to End of Previous Day" at bounding box center [139, 146] width 110 height 17
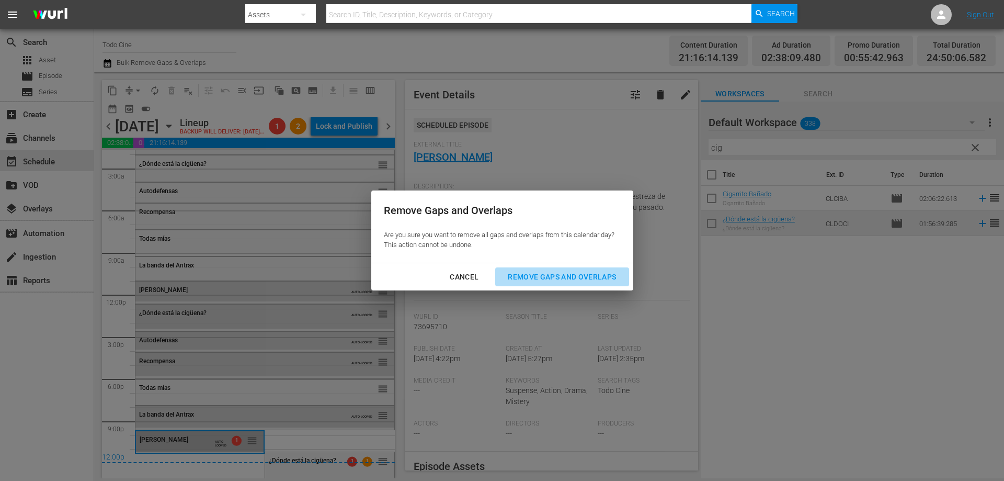
click at [531, 277] on div "Remove Gaps and Overlaps" at bounding box center [561, 276] width 125 height 13
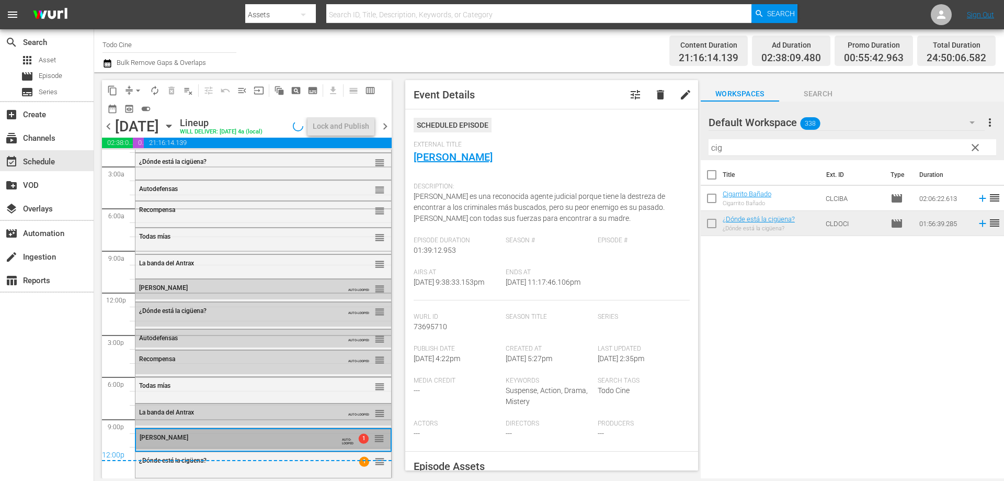
scroll to position [43, 0]
click at [412, 454] on div "Delete Event" at bounding box center [416, 456] width 83 height 14
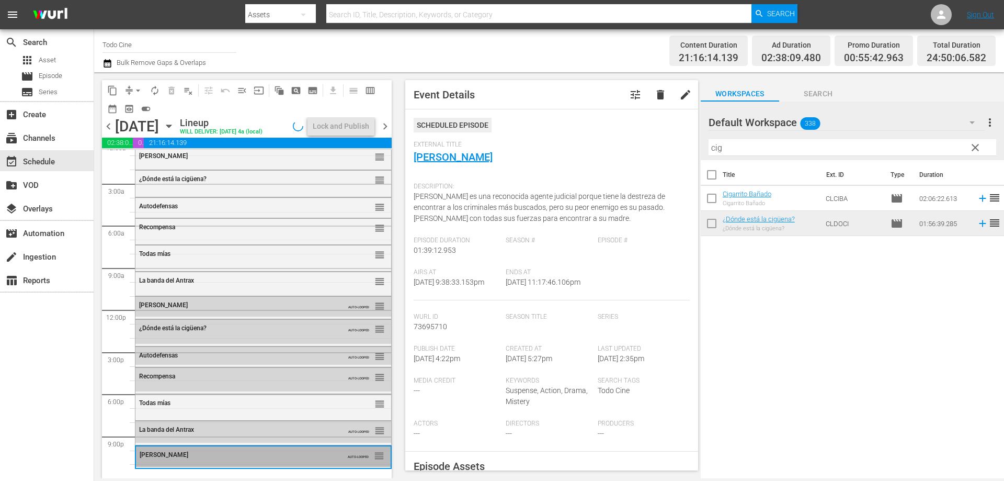
scroll to position [26, 0]
click at [370, 88] on span "calendar_view_week_outlined" at bounding box center [370, 90] width 10 height 10
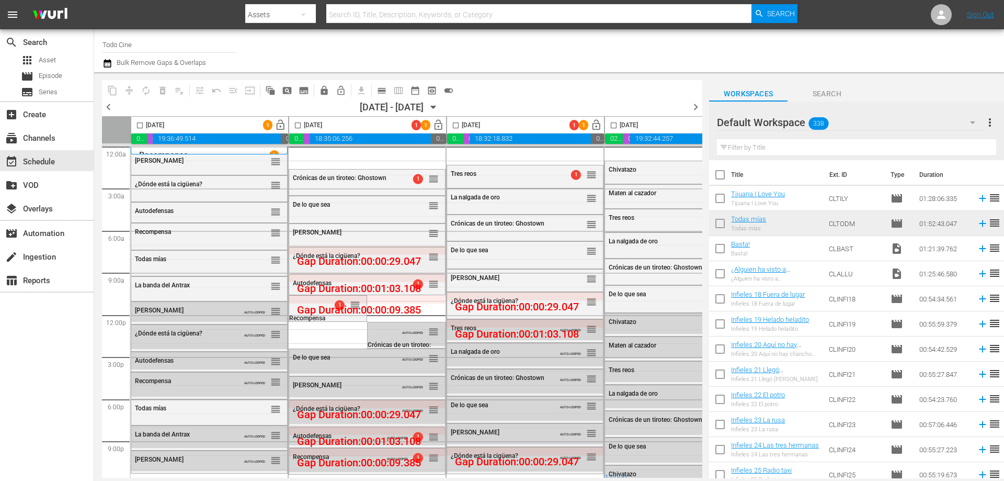
scroll to position [10, 0]
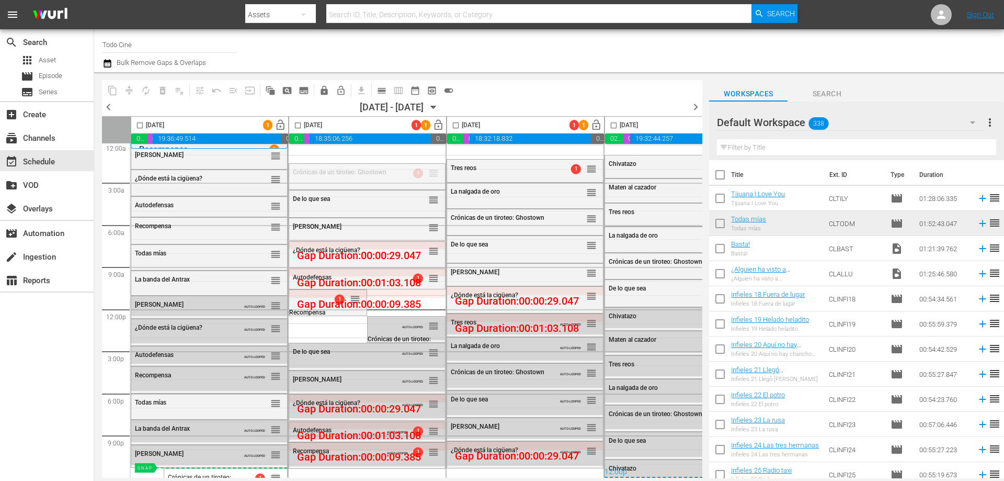
drag, startPoint x: 431, startPoint y: 168, endPoint x: 215, endPoint y: 463, distance: 365.2
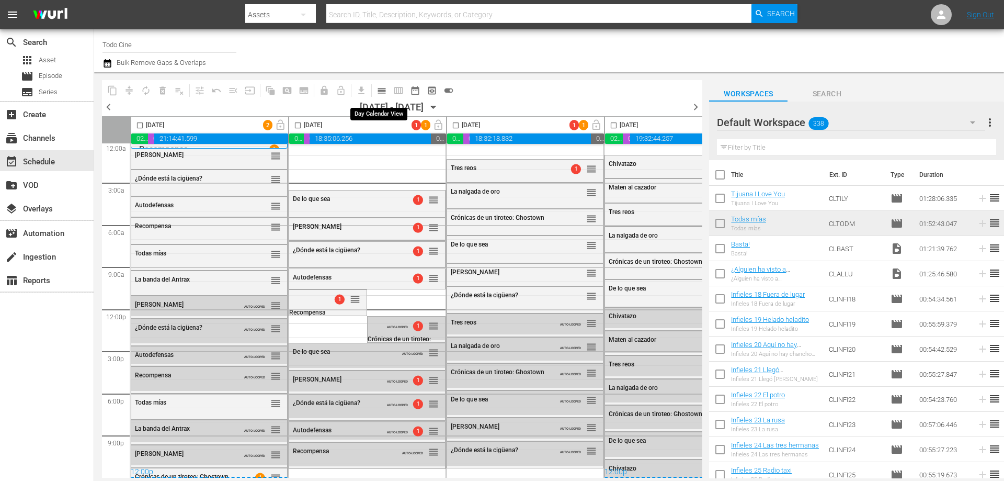
click at [380, 93] on span "calendar_view_day_outlined" at bounding box center [381, 90] width 10 height 10
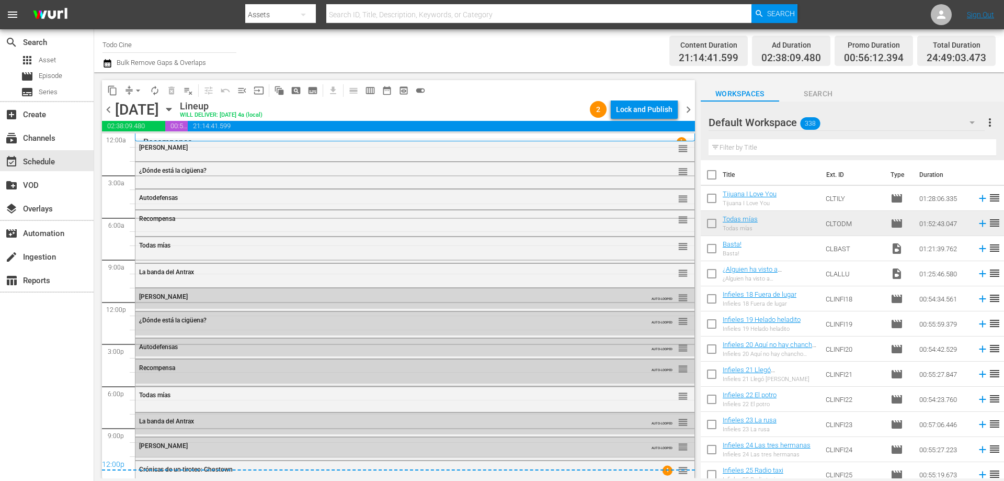
scroll to position [9, 0]
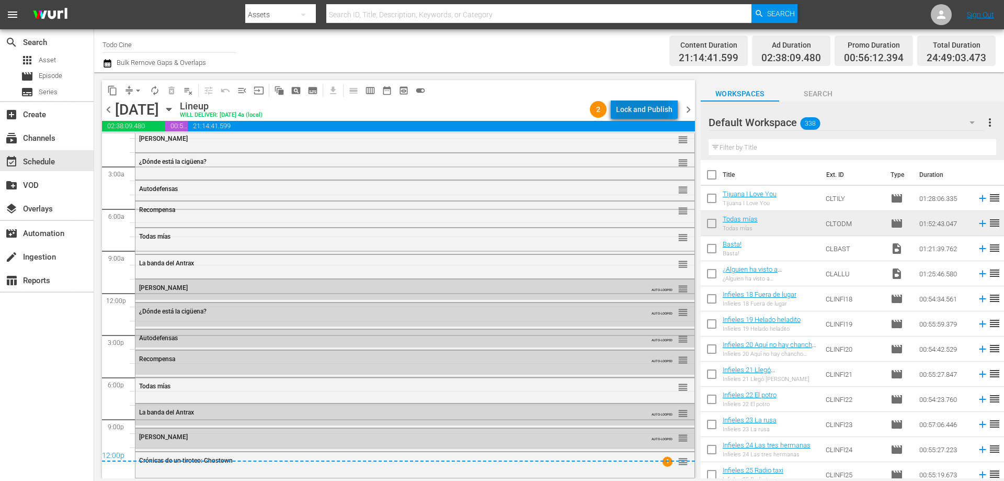
click at [638, 110] on div "Lock and Publish" at bounding box center [644, 109] width 56 height 19
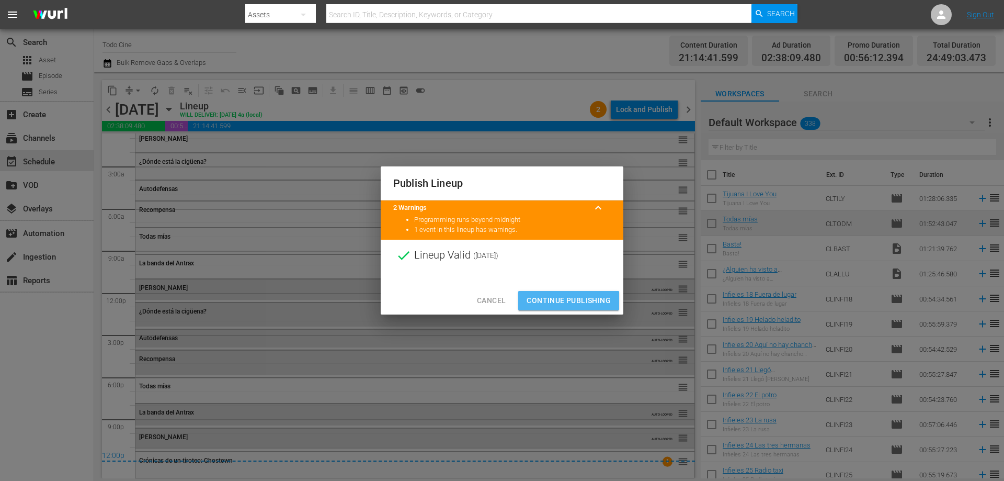
click at [555, 302] on span "Continue Publishing" at bounding box center [569, 300] width 84 height 13
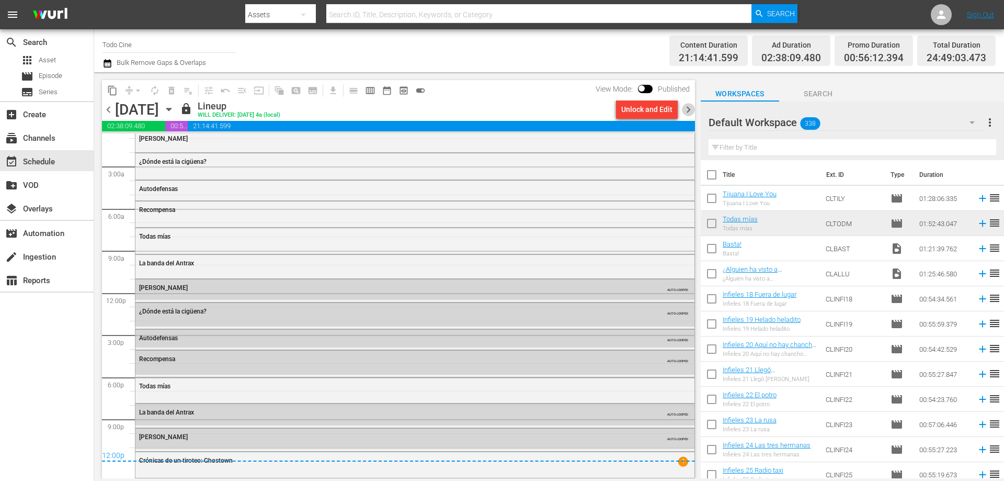
click at [689, 108] on span "chevron_right" at bounding box center [688, 109] width 13 height 13
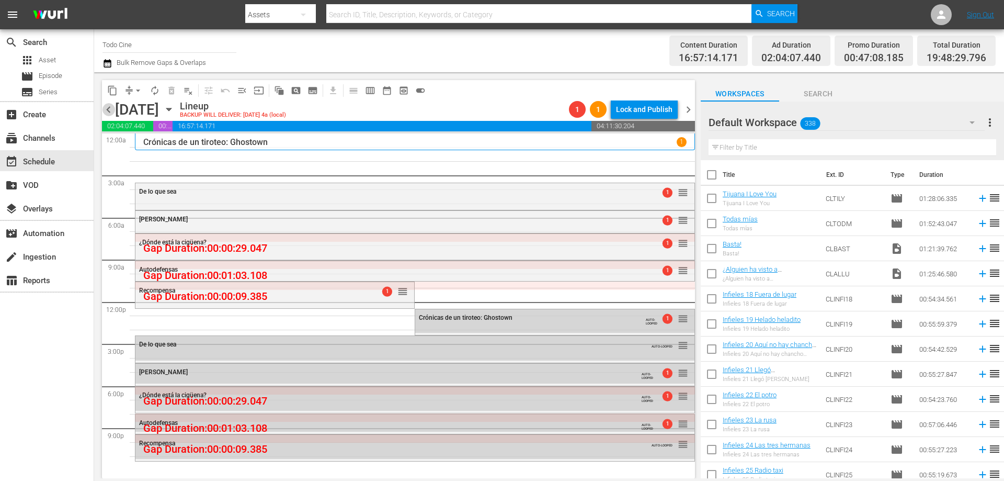
click at [108, 111] on span "chevron_left" at bounding box center [108, 109] width 13 height 13
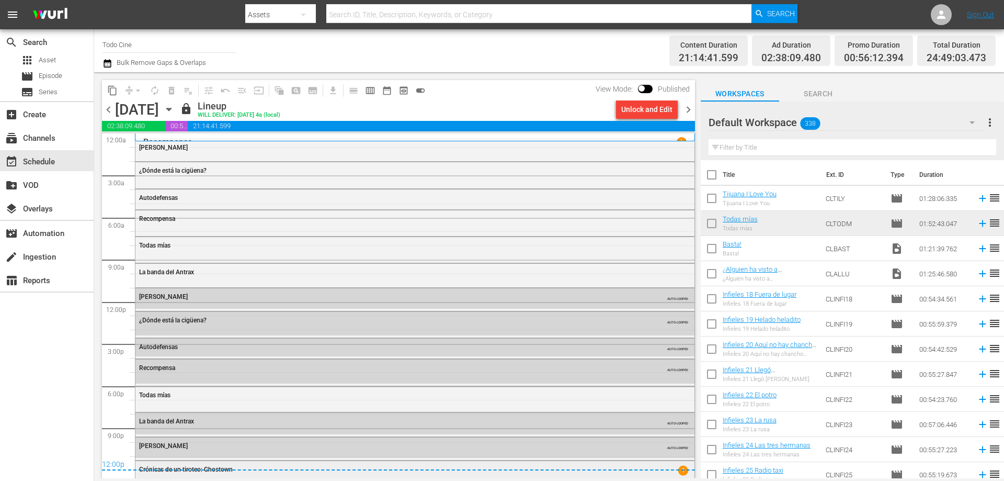
click at [502, 471] on div "Crónicas de un tiroteo: Ghostown" at bounding box center [386, 468] width 495 height 7
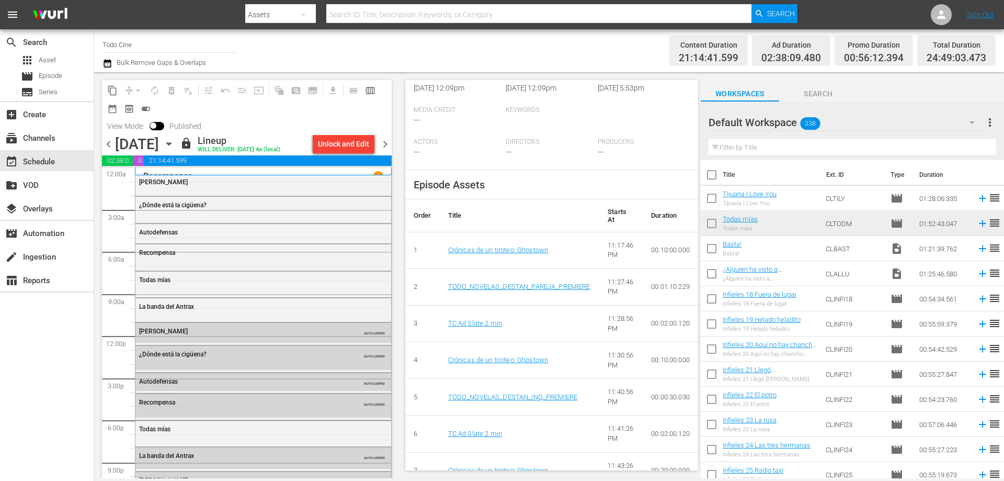
scroll to position [314, 0]
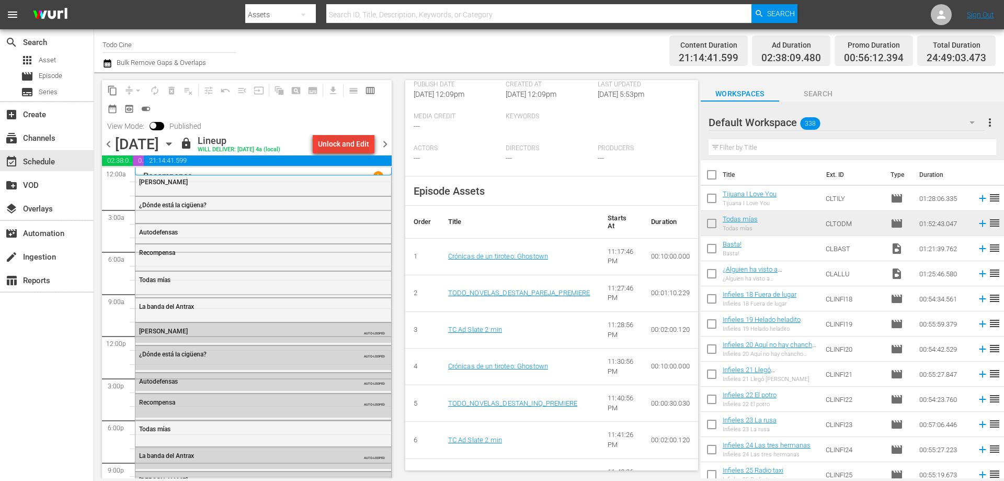
click at [340, 141] on div "Unlock and Edit" at bounding box center [343, 143] width 51 height 19
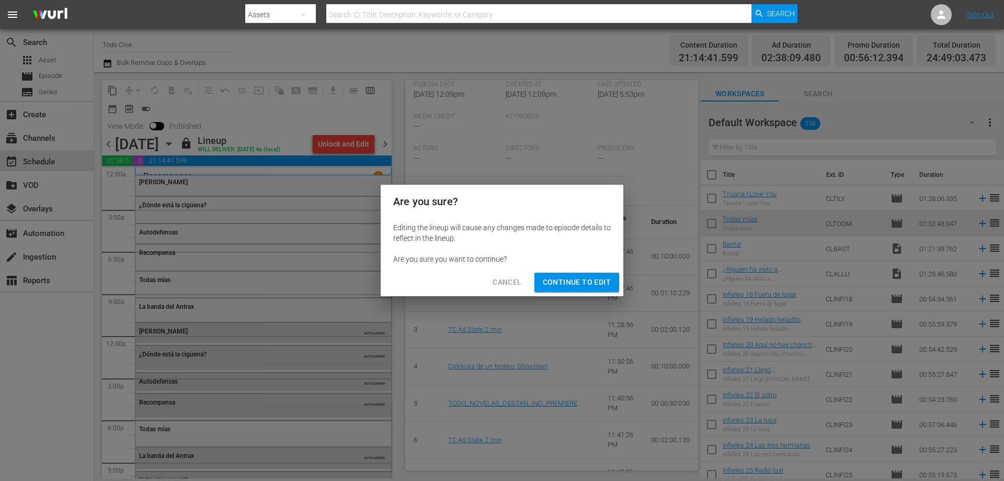
click at [571, 285] on span "Continue to Edit" at bounding box center [577, 282] width 68 height 13
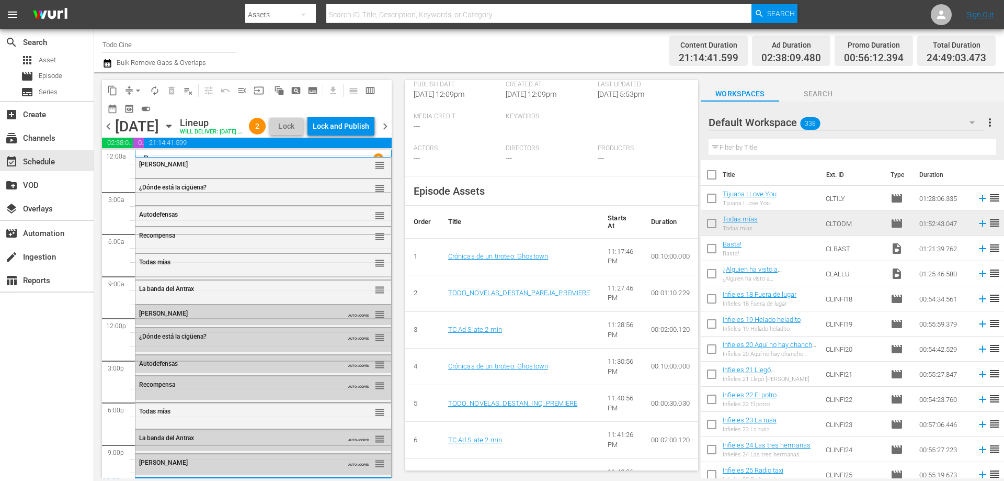
click at [195, 157] on div "Recompensa 1" at bounding box center [263, 154] width 257 height 8
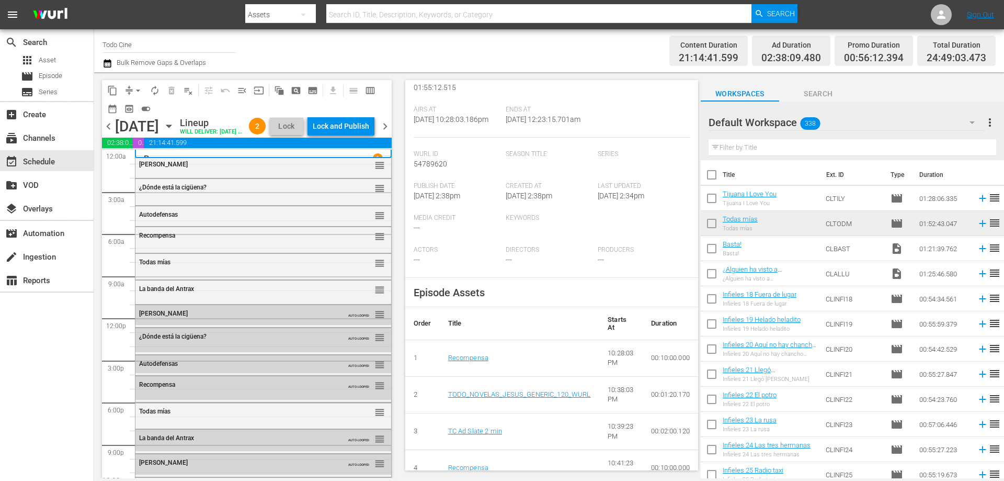
scroll to position [0, 0]
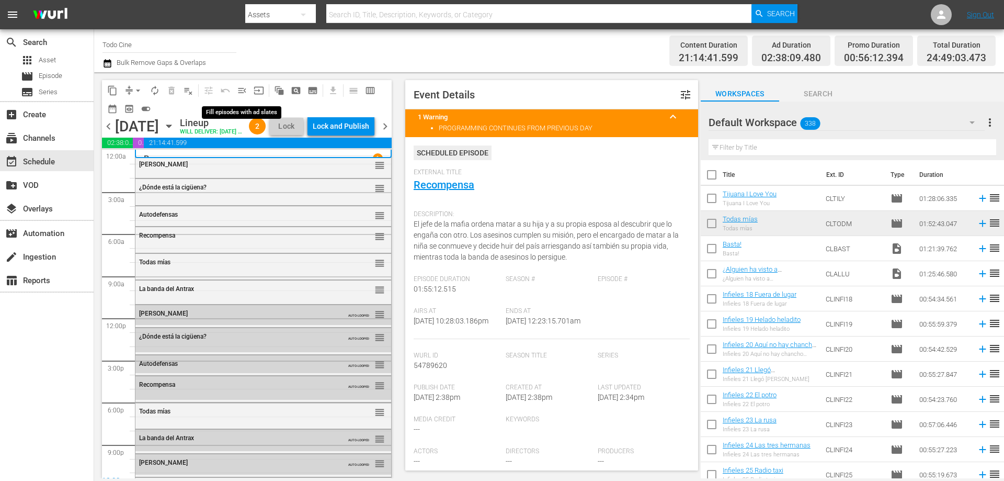
click at [242, 90] on span "menu_open" at bounding box center [242, 90] width 10 height 10
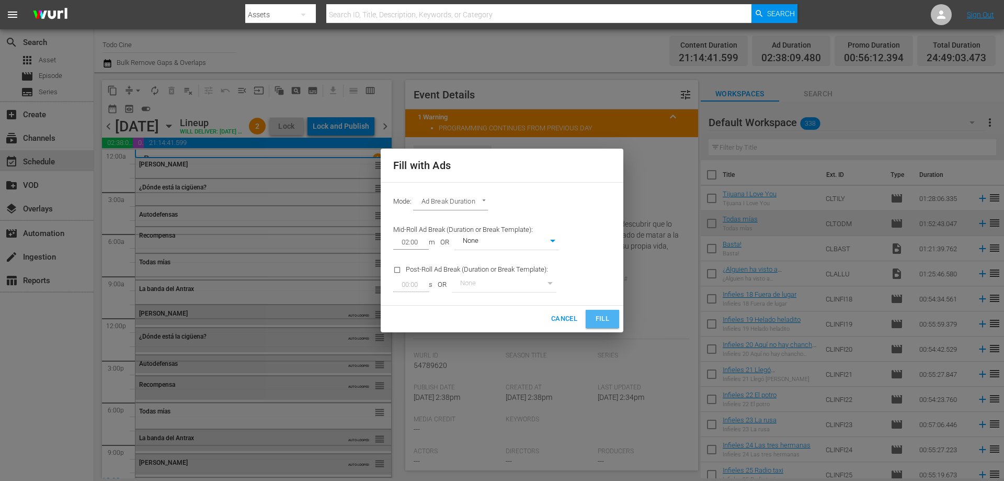
click at [596, 315] on span "Fill" at bounding box center [602, 319] width 17 height 12
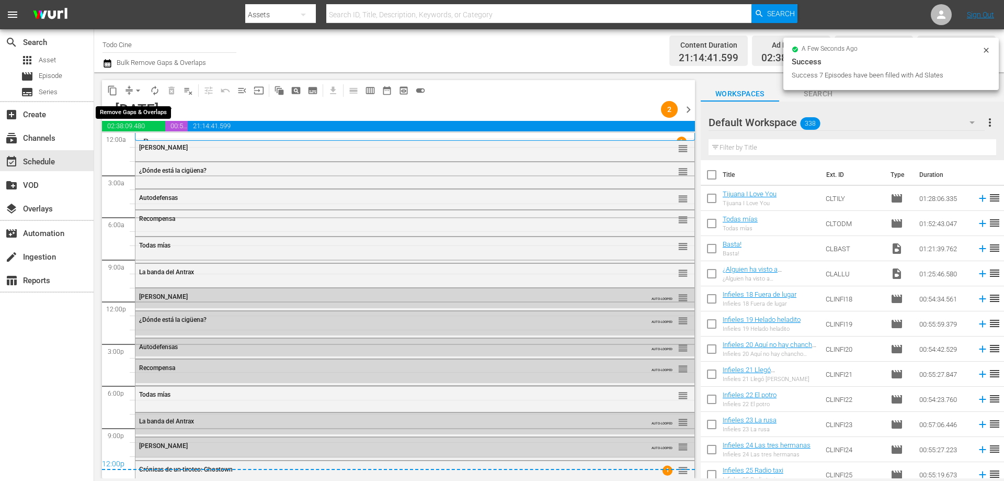
click at [134, 90] on span "arrow_drop_down" at bounding box center [138, 90] width 10 height 10
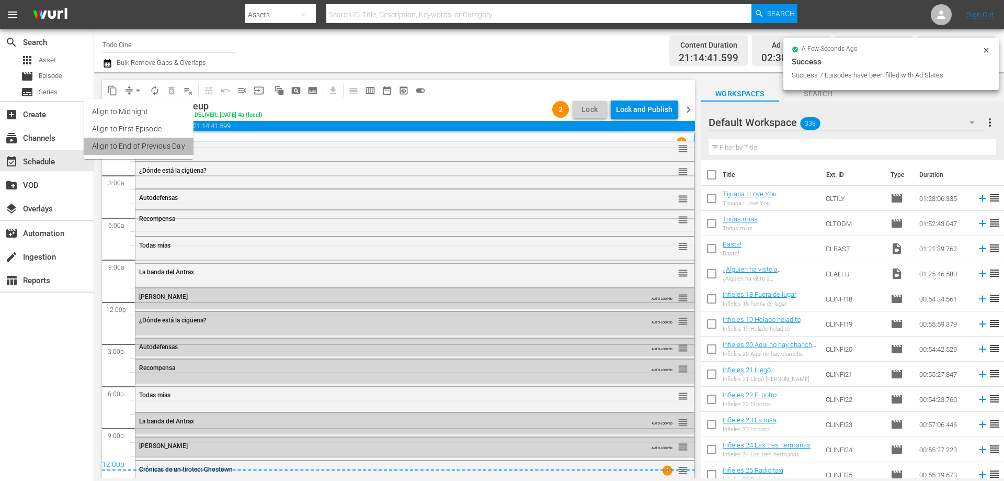
click at [164, 148] on li "Align to End of Previous Day" at bounding box center [139, 146] width 110 height 17
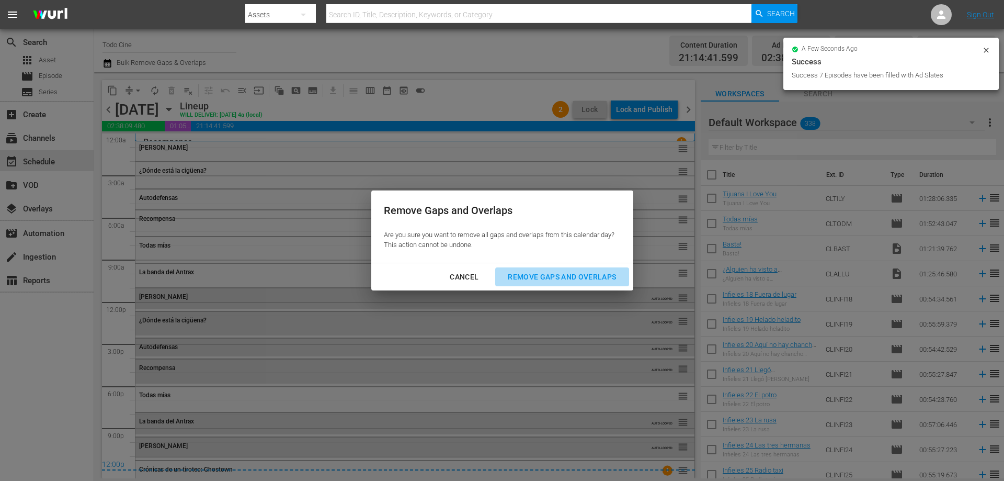
click at [573, 272] on div "Remove Gaps and Overlaps" at bounding box center [561, 276] width 125 height 13
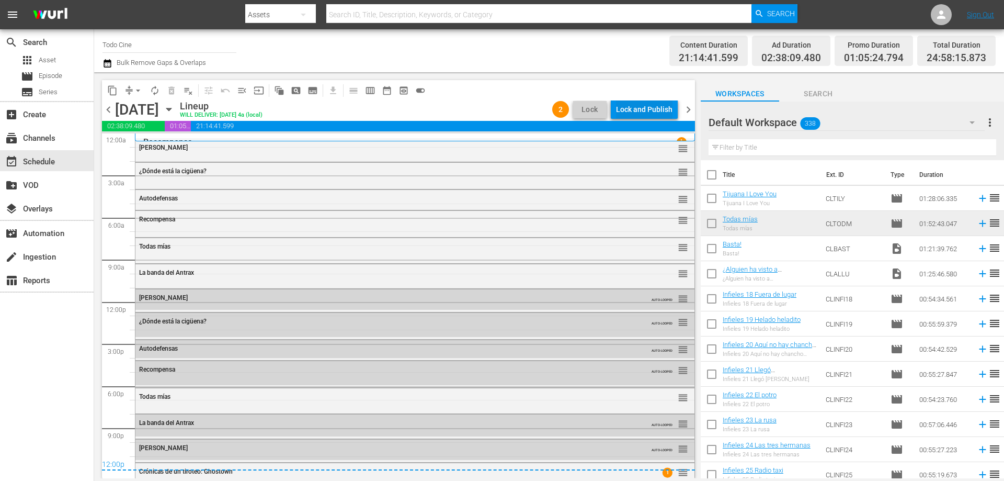
click at [641, 109] on div "Lock and Publish" at bounding box center [644, 109] width 56 height 19
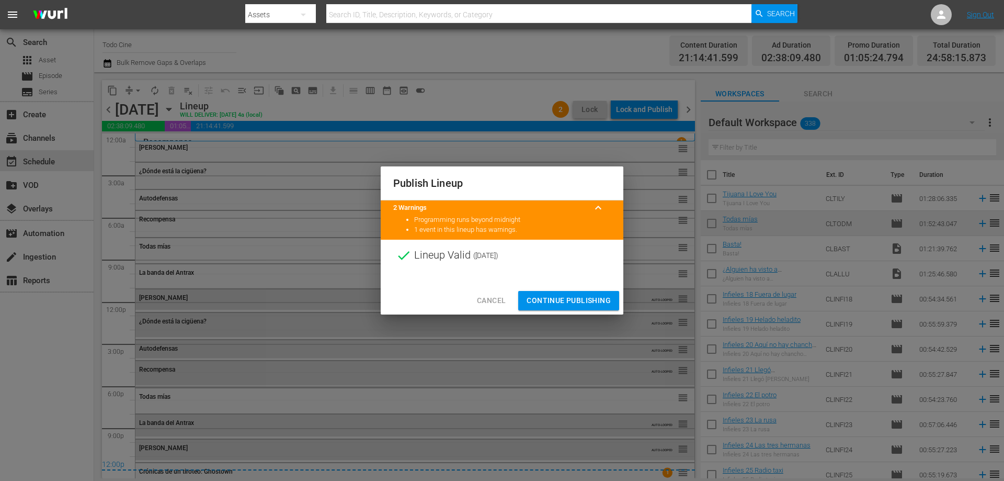
click at [576, 284] on div at bounding box center [502, 279] width 243 height 16
click at [573, 307] on button "Continue Publishing" at bounding box center [568, 300] width 101 height 19
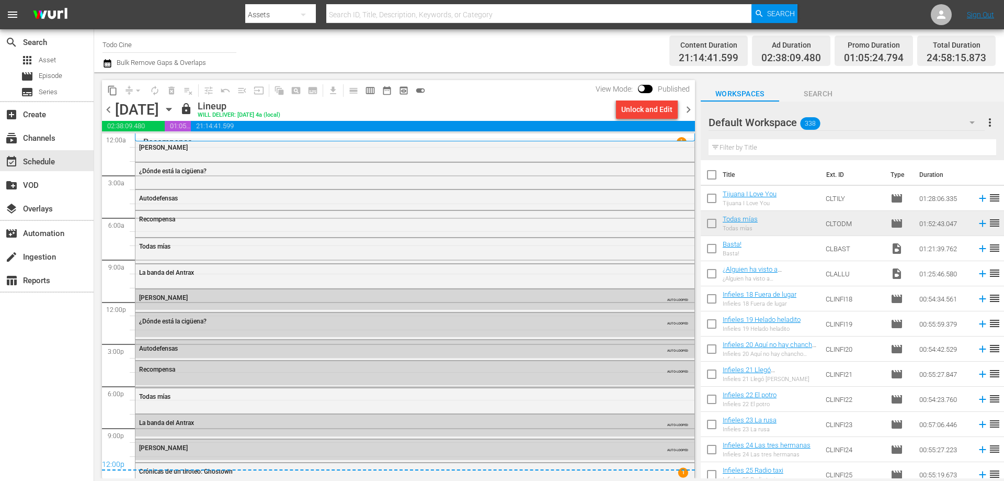
click at [688, 110] on span "chevron_right" at bounding box center [688, 109] width 13 height 13
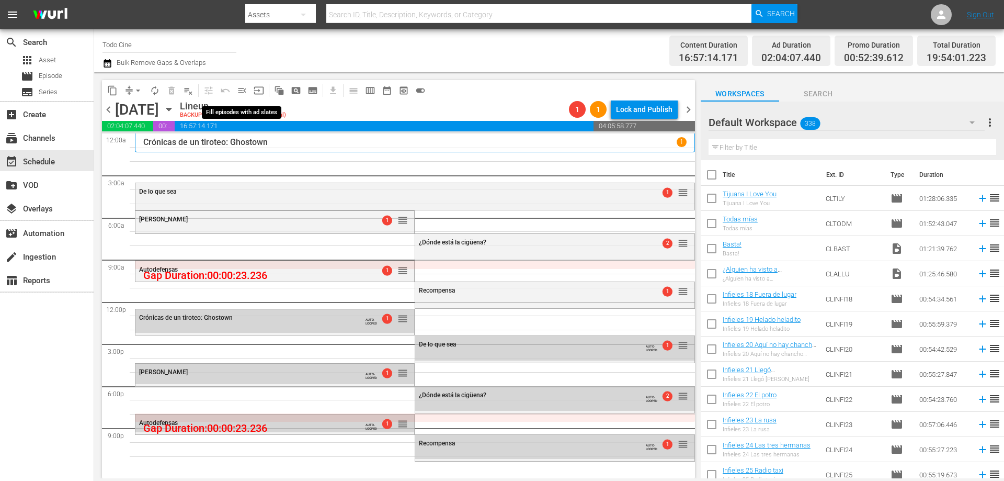
click at [244, 94] on span "menu_open" at bounding box center [242, 90] width 10 height 10
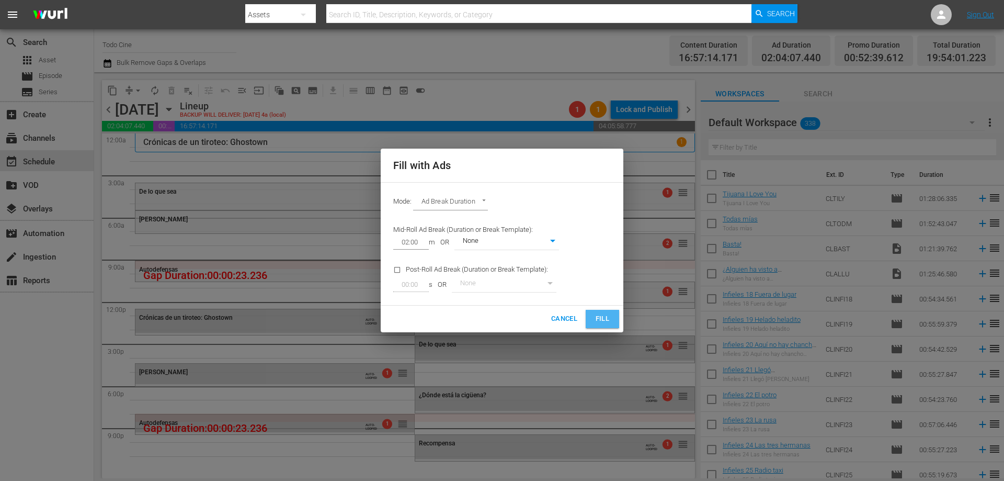
click at [605, 311] on button "Fill" at bounding box center [602, 319] width 33 height 18
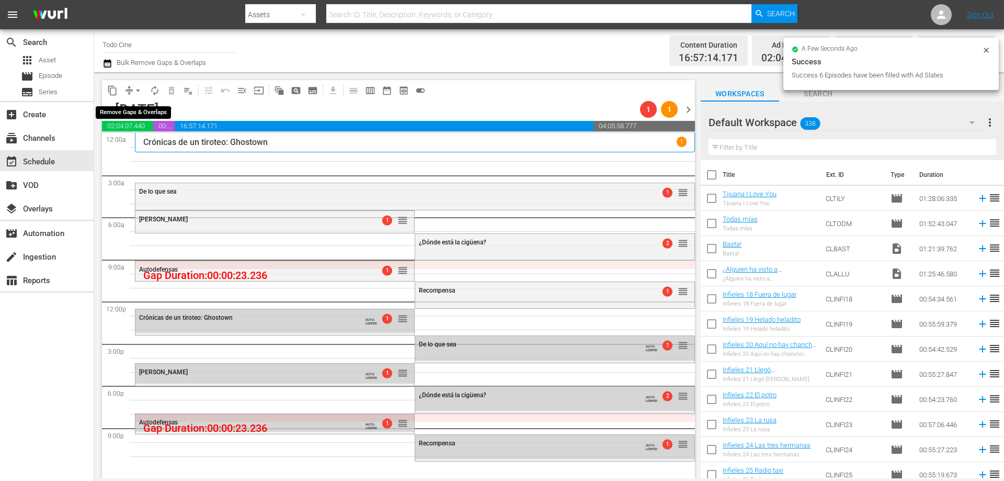
click at [140, 91] on span "arrow_drop_down" at bounding box center [138, 90] width 10 height 10
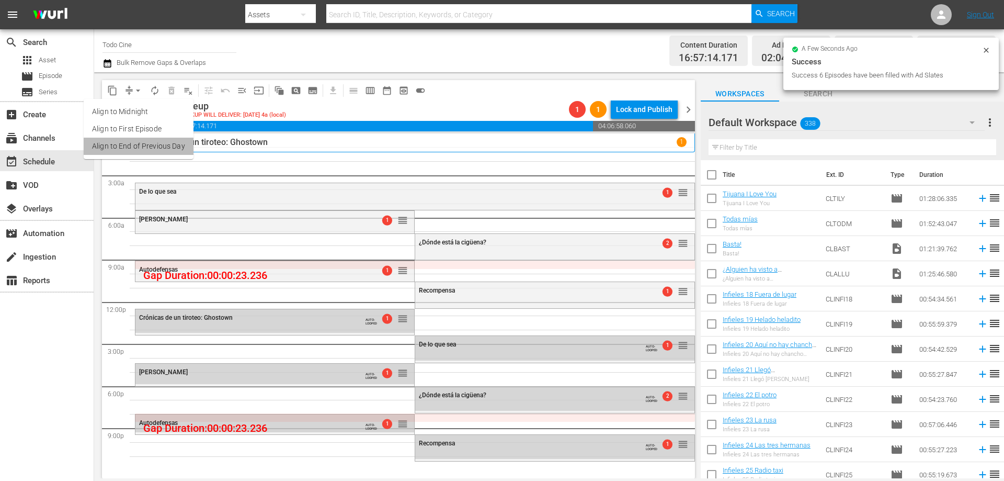
click at [164, 150] on li "Align to End of Previous Day" at bounding box center [139, 146] width 110 height 17
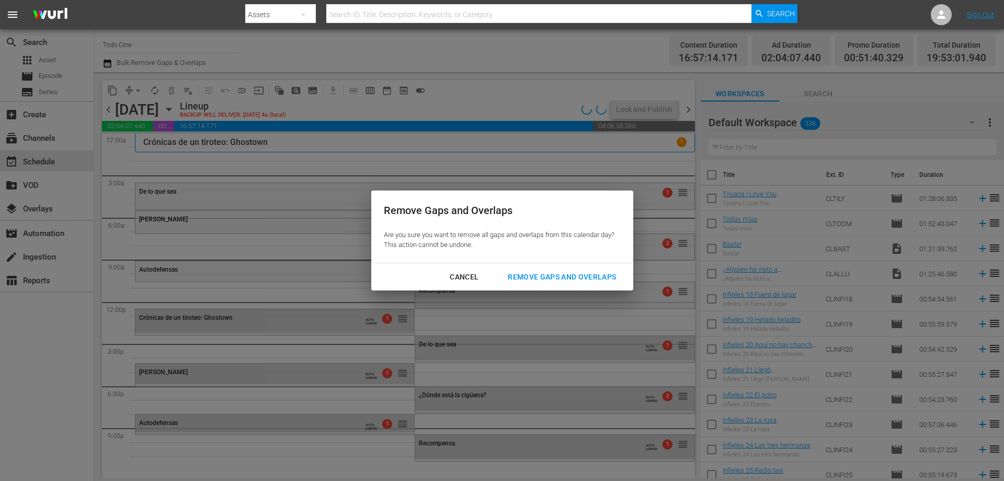
click at [554, 274] on div "Remove Gaps and Overlaps" at bounding box center [561, 276] width 125 height 13
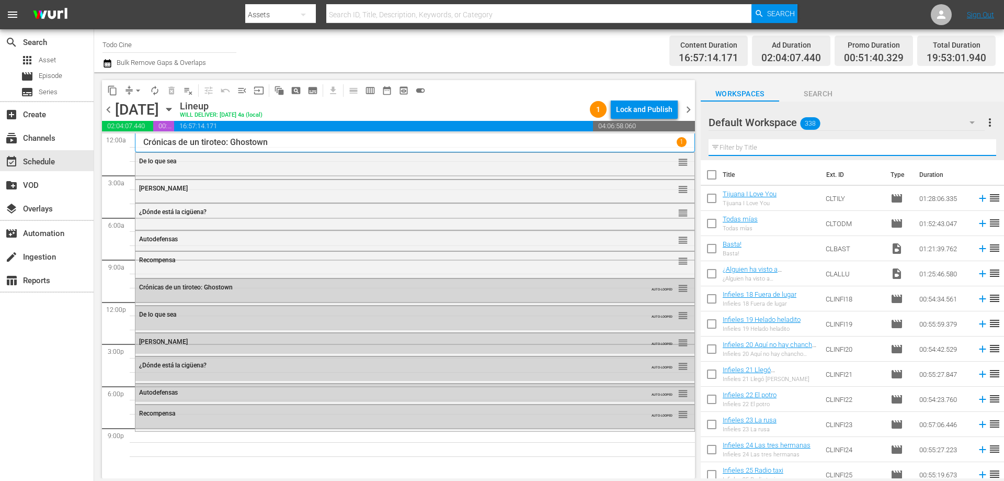
click at [762, 147] on input "text" at bounding box center [852, 147] width 288 height 17
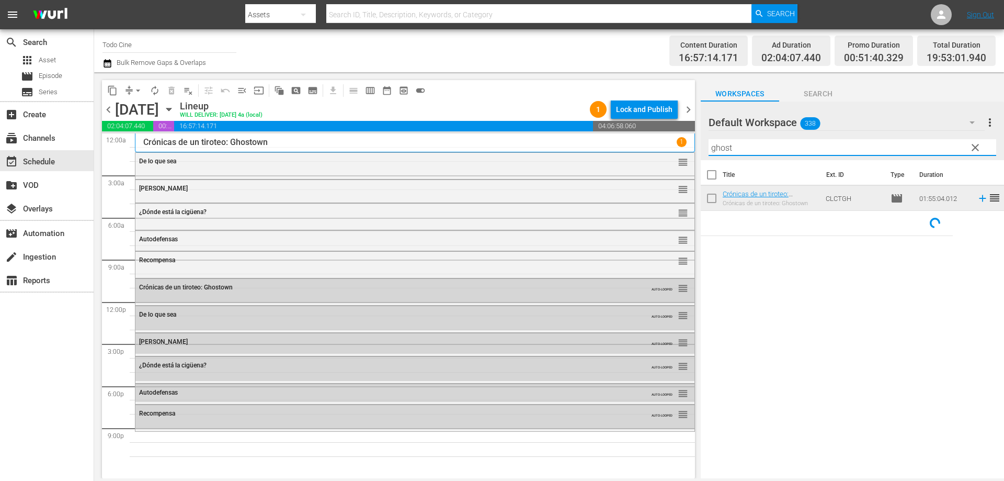
type input "ghost"
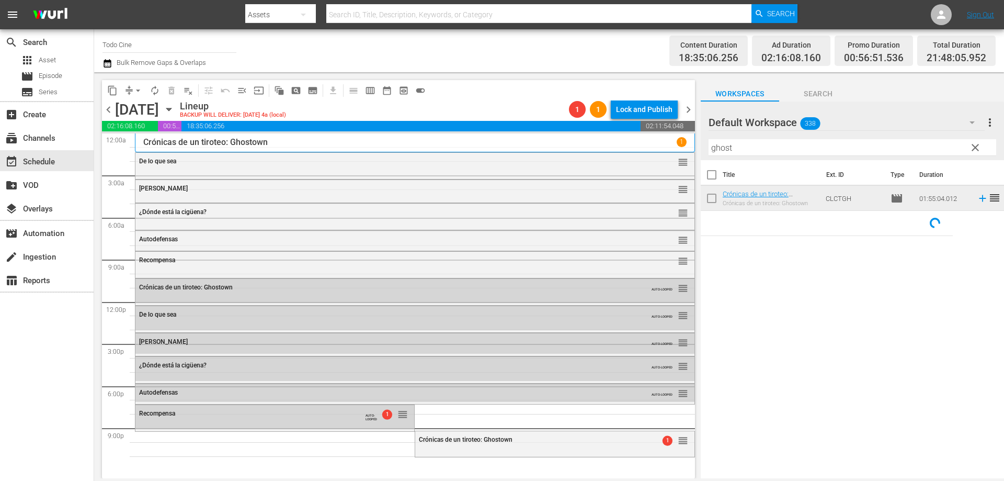
click at [975, 148] on span "clear" at bounding box center [975, 147] width 13 height 13
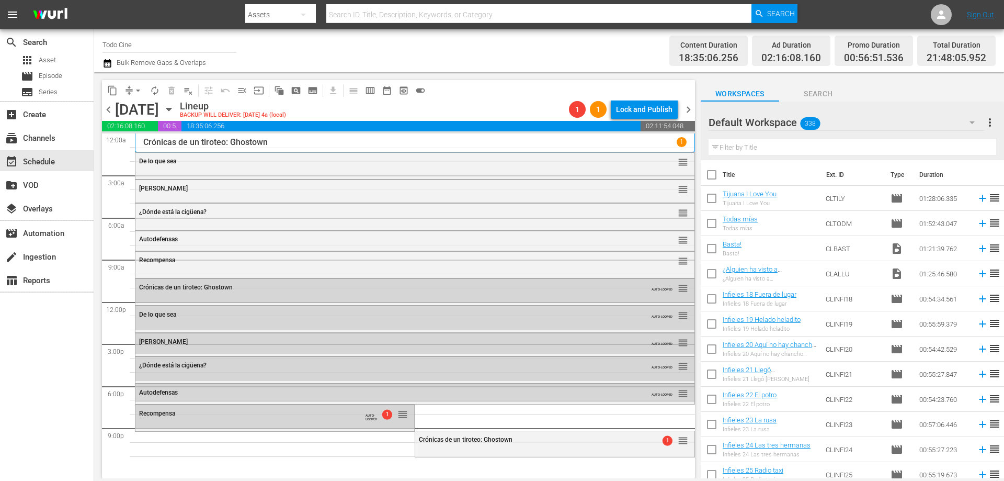
click at [735, 148] on input "text" at bounding box center [852, 147] width 288 height 17
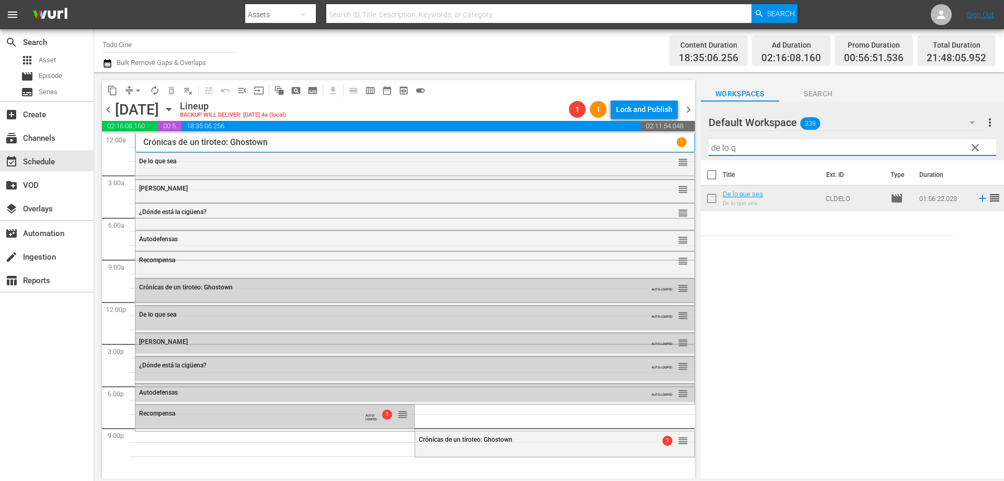
type input "de lo q"
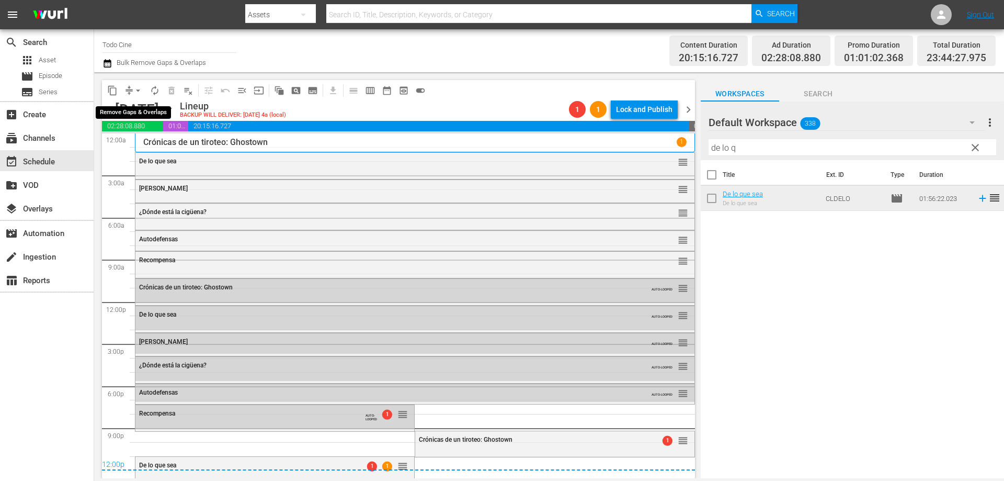
click at [136, 88] on span "arrow_drop_down" at bounding box center [138, 90] width 10 height 10
click at [172, 147] on li "Align to End of Previous Day" at bounding box center [139, 146] width 110 height 17
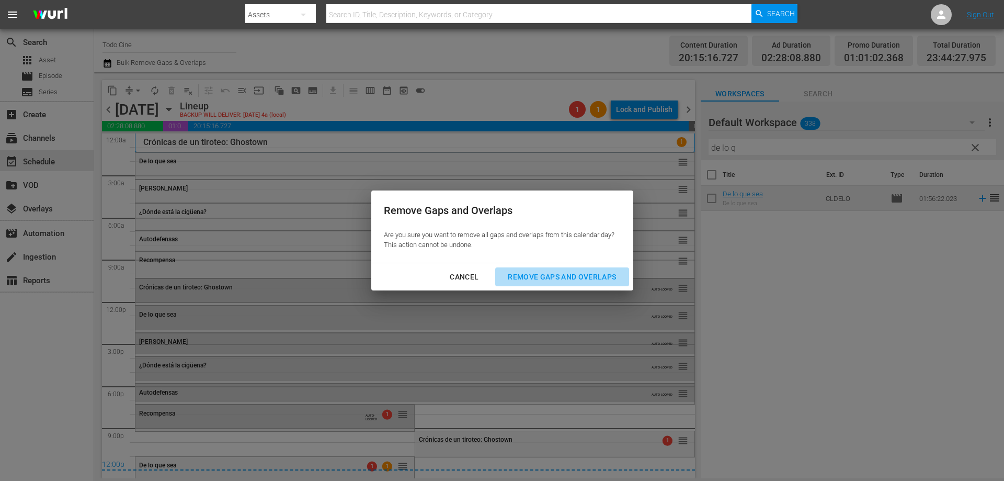
click at [540, 274] on div "Remove Gaps and Overlaps" at bounding box center [561, 276] width 125 height 13
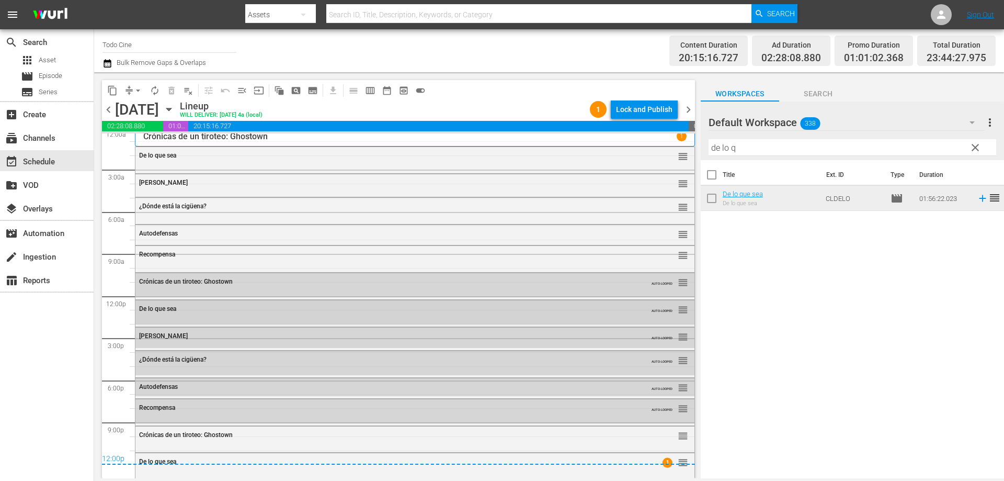
scroll to position [7, 0]
click at [689, 461] on div "Delete Event" at bounding box center [715, 459] width 83 height 14
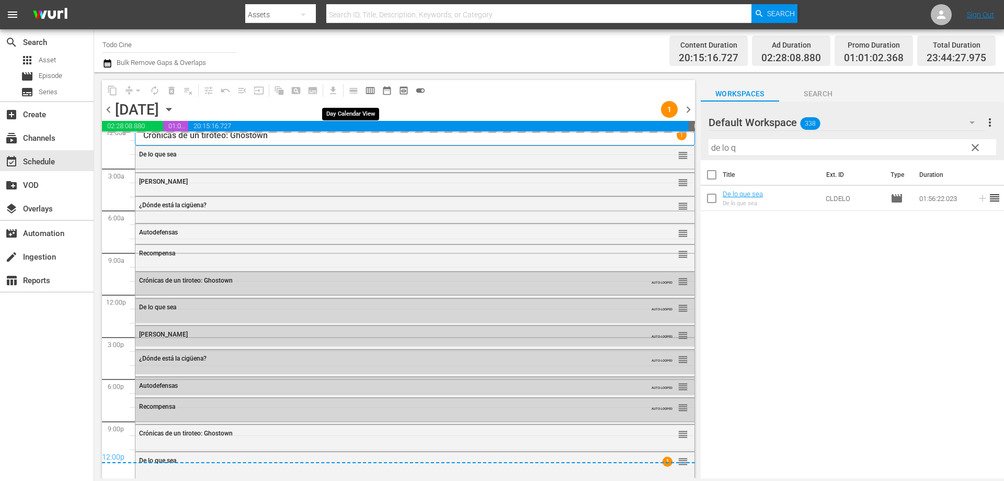
scroll to position [7, 0]
click at [371, 91] on span "calendar_view_week_outlined" at bounding box center [370, 90] width 10 height 10
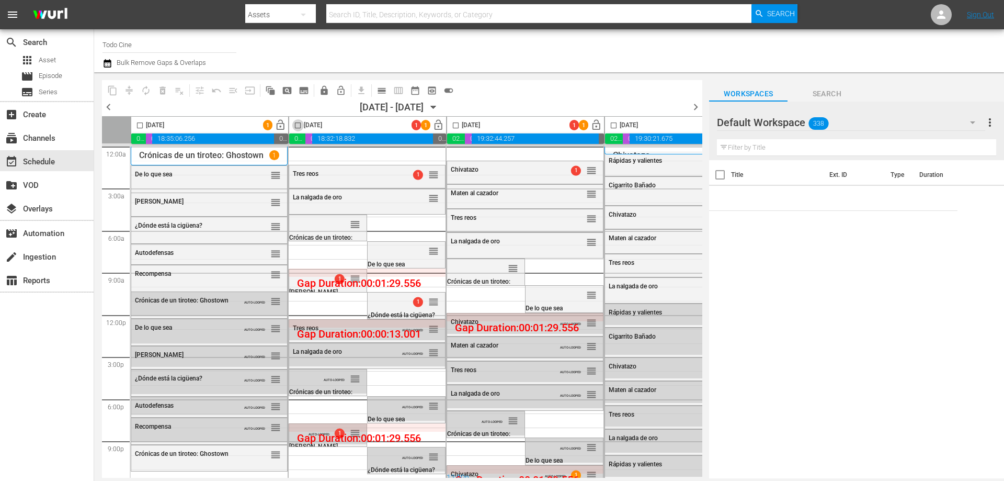
click at [296, 126] on input "checkbox" at bounding box center [298, 127] width 12 height 12
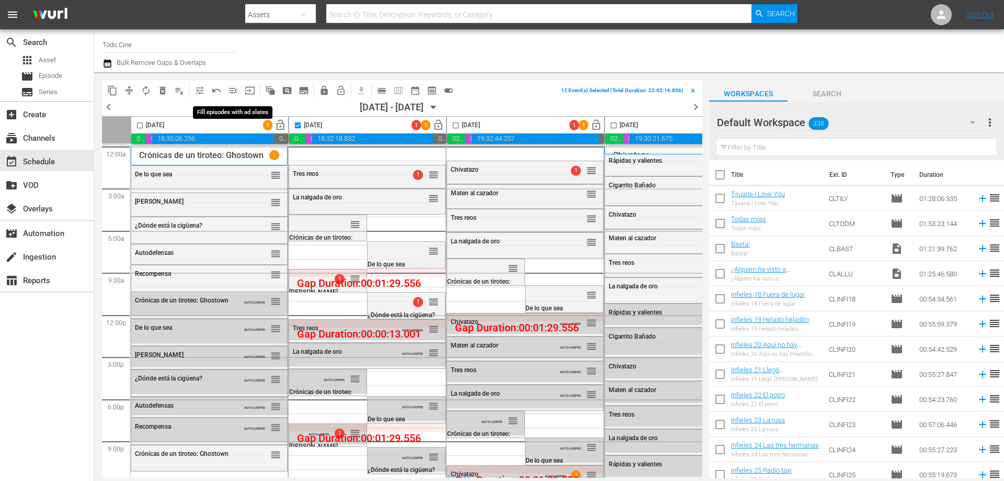
click at [234, 91] on span "menu_open" at bounding box center [233, 90] width 10 height 10
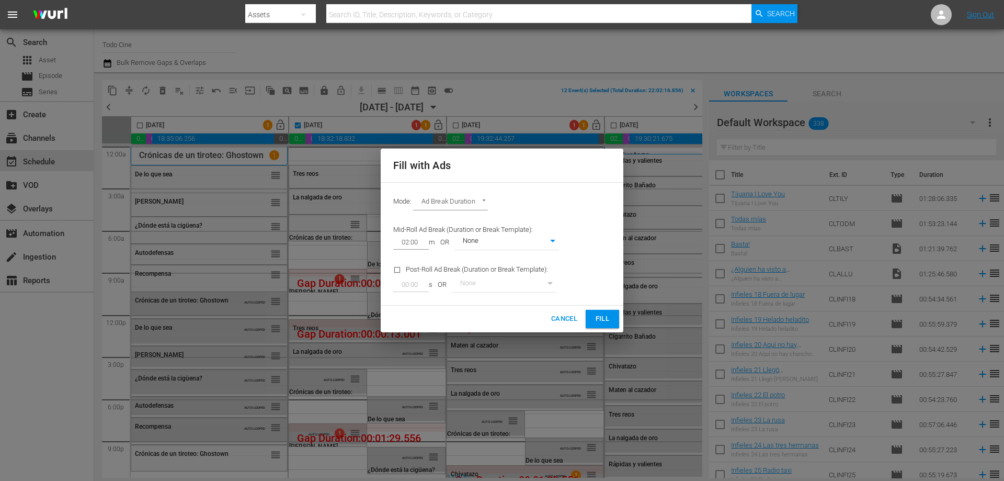
click at [611, 314] on button "Fill" at bounding box center [602, 319] width 33 height 18
checkbox input "false"
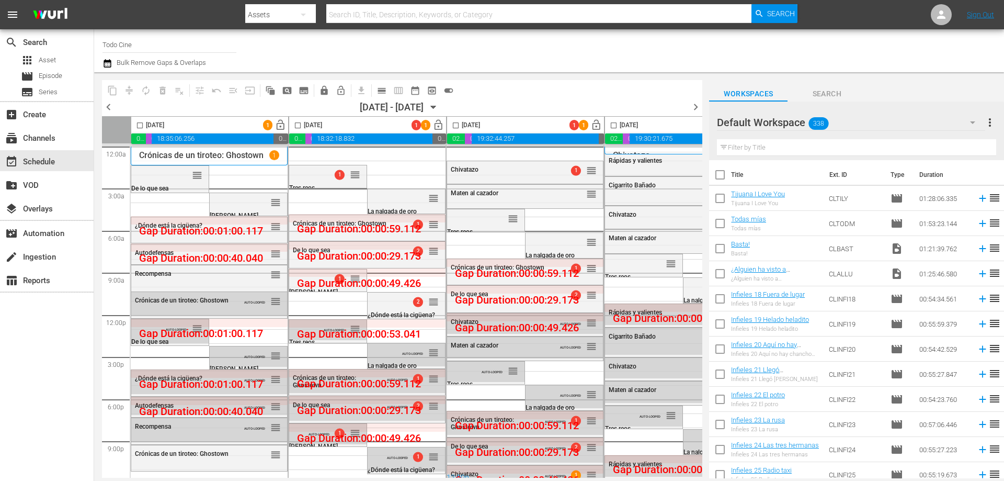
scroll to position [10, 0]
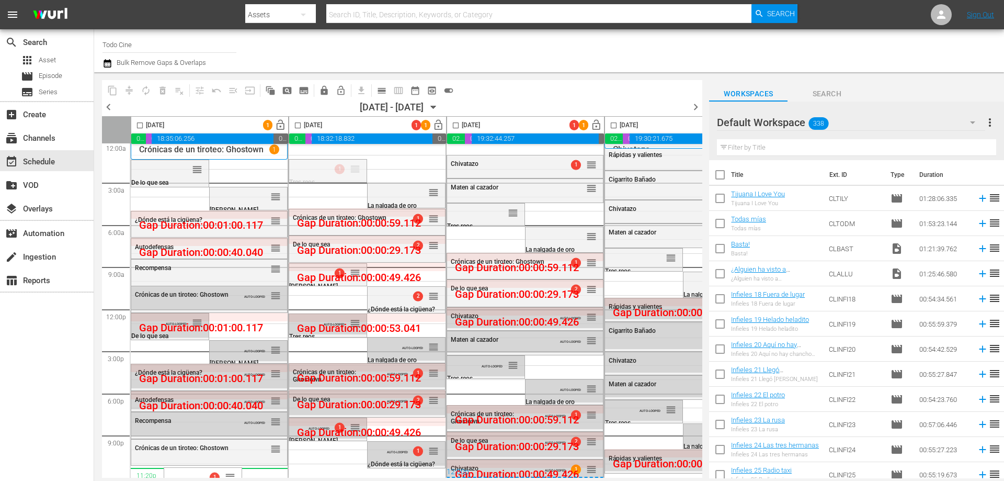
drag, startPoint x: 356, startPoint y: 168, endPoint x: 279, endPoint y: 464, distance: 306.3
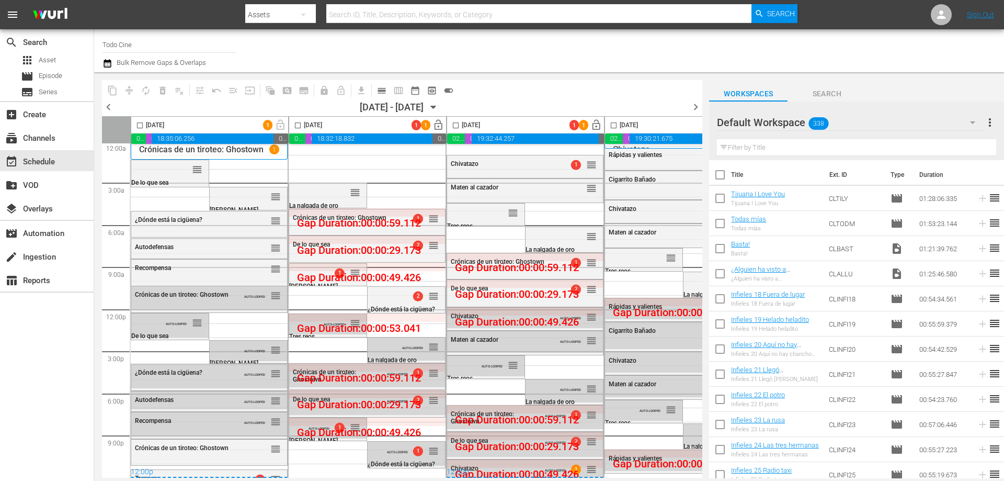
click at [381, 91] on span "calendar_view_day_outlined" at bounding box center [381, 90] width 10 height 10
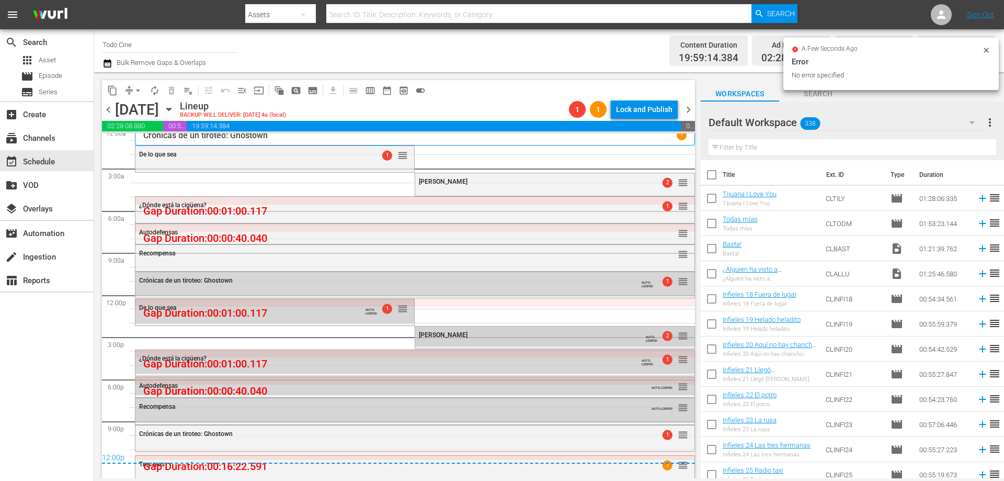
scroll to position [7, 0]
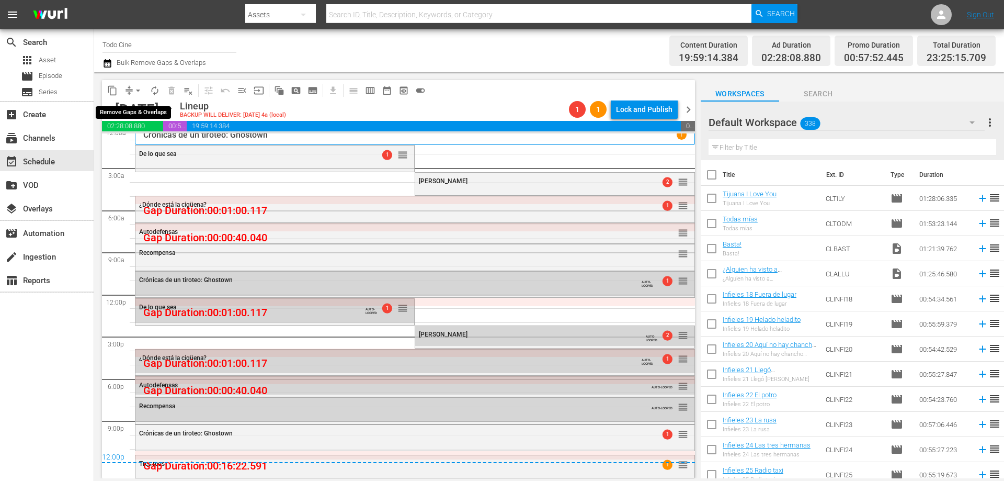
click at [139, 90] on span "arrow_drop_down" at bounding box center [138, 90] width 10 height 10
click at [172, 148] on li "Align to End of Previous Day" at bounding box center [139, 146] width 110 height 17
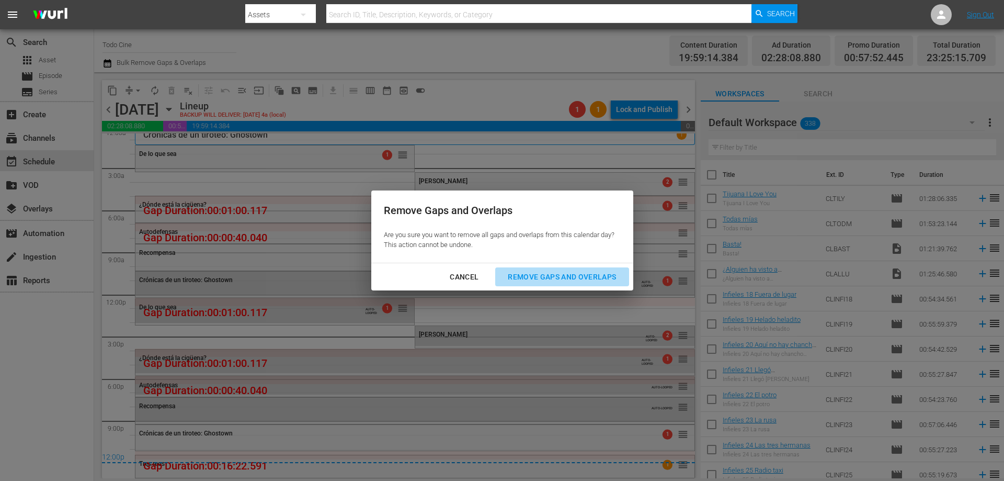
click at [561, 273] on div "Remove Gaps and Overlaps" at bounding box center [561, 276] width 125 height 13
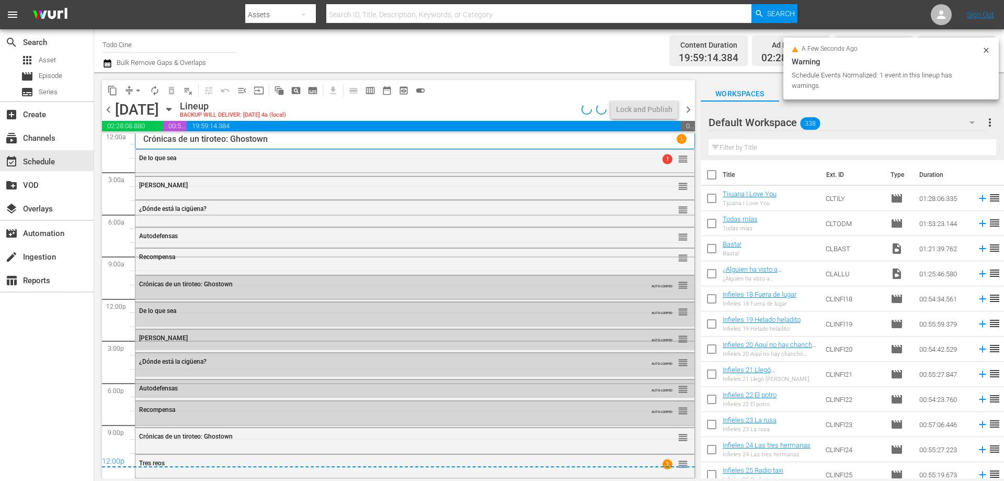
scroll to position [3, 0]
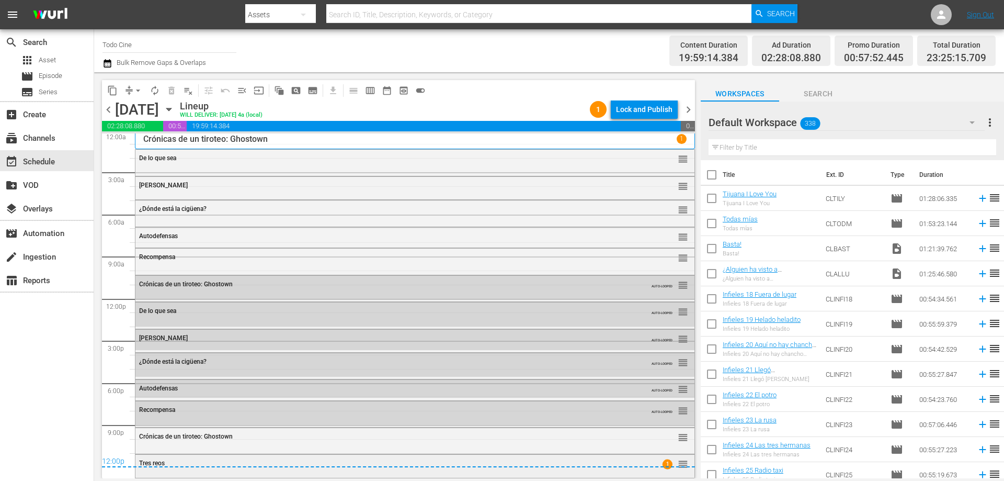
click at [674, 473] on div "Tres reos 1 reorder" at bounding box center [414, 464] width 559 height 20
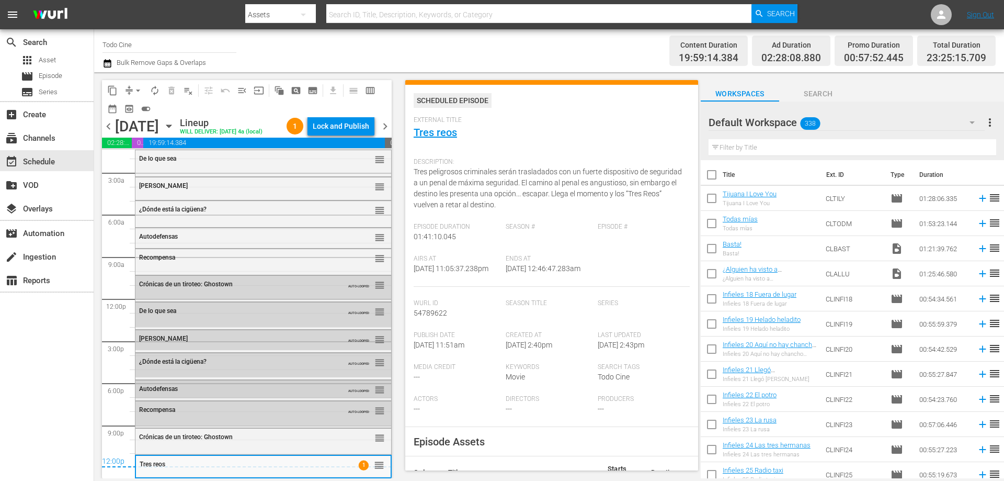
scroll to position [37, 0]
click at [365, 94] on span "calendar_view_week_outlined" at bounding box center [370, 90] width 10 height 10
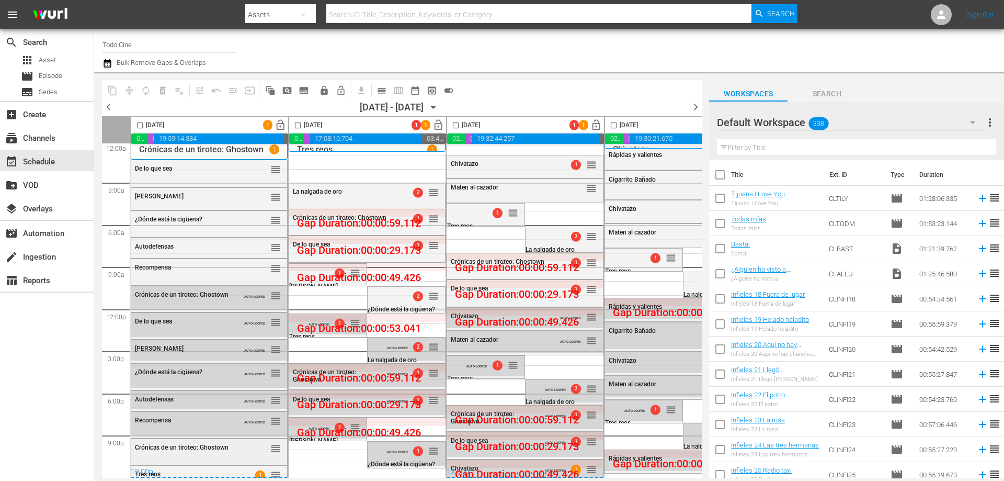
scroll to position [10, 0]
drag, startPoint x: 309, startPoint y: 436, endPoint x: 278, endPoint y: 470, distance: 45.9
click at [281, 468] on div "12:00p" at bounding box center [209, 472] width 157 height 10
click at [788, 148] on input "text" at bounding box center [856, 147] width 279 height 17
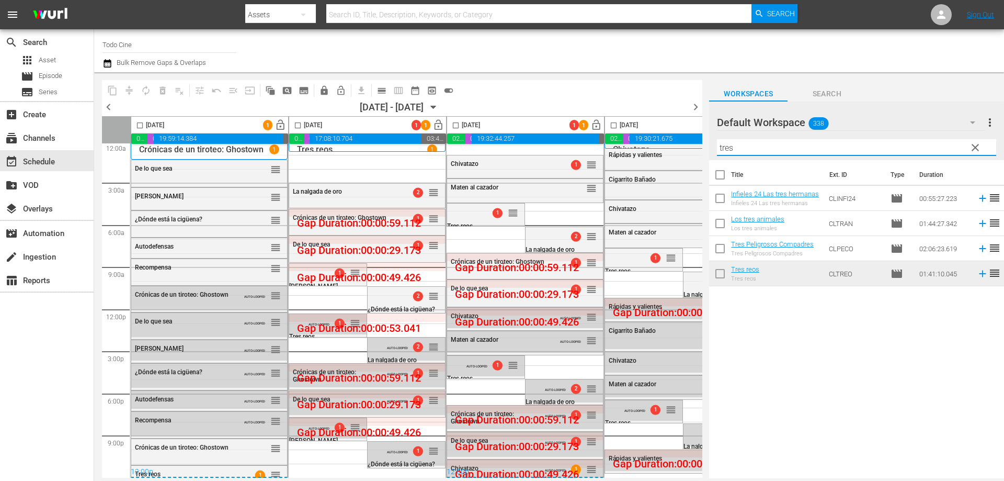
type input "tres"
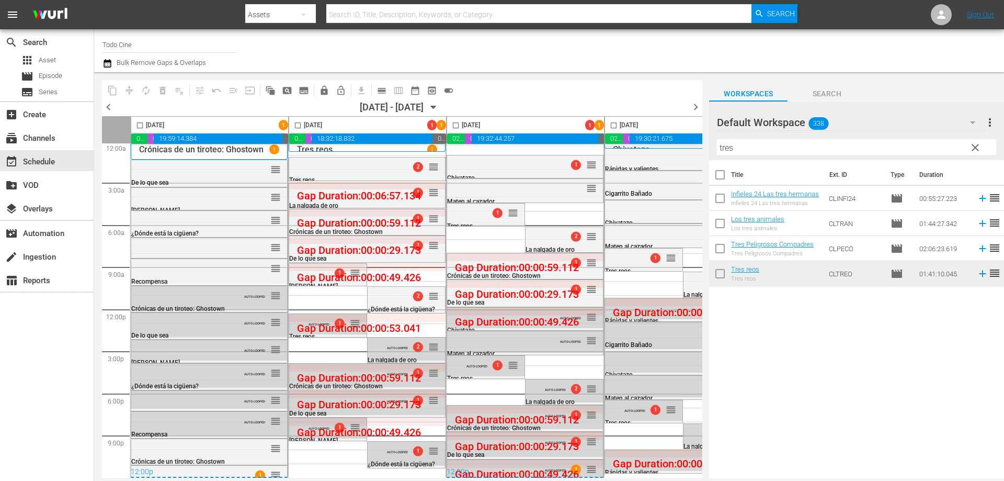
scroll to position [0, 0]
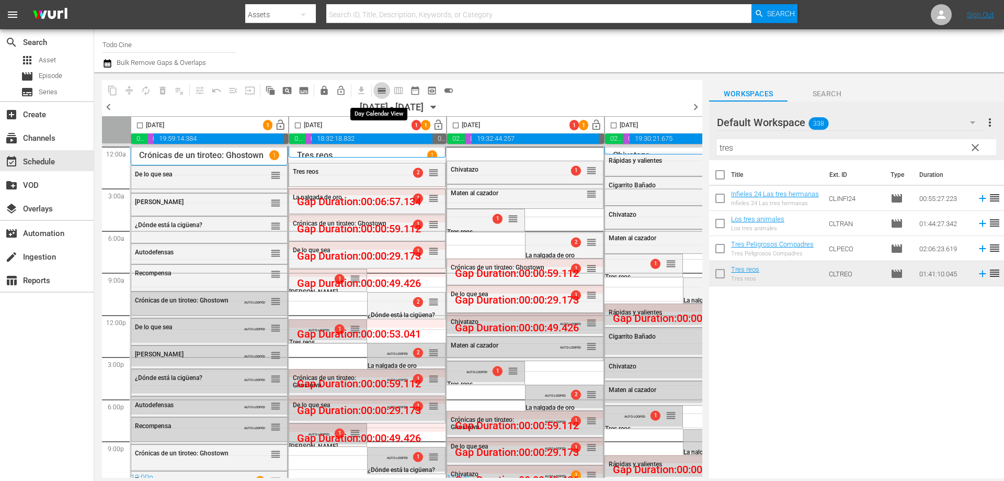
click at [382, 87] on span "calendar_view_day_outlined" at bounding box center [381, 90] width 10 height 10
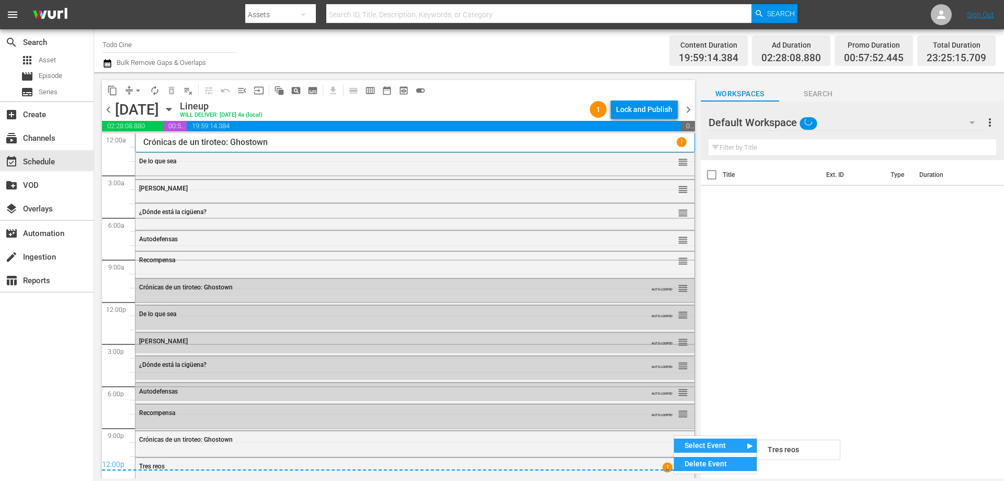
click at [705, 461] on div "Delete Event" at bounding box center [715, 463] width 83 height 14
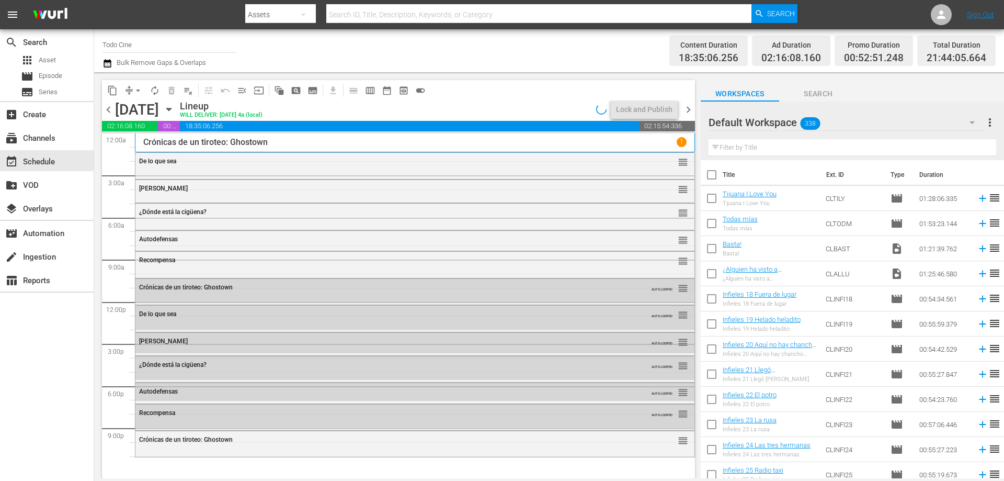
click at [746, 151] on input "text" at bounding box center [852, 147] width 288 height 17
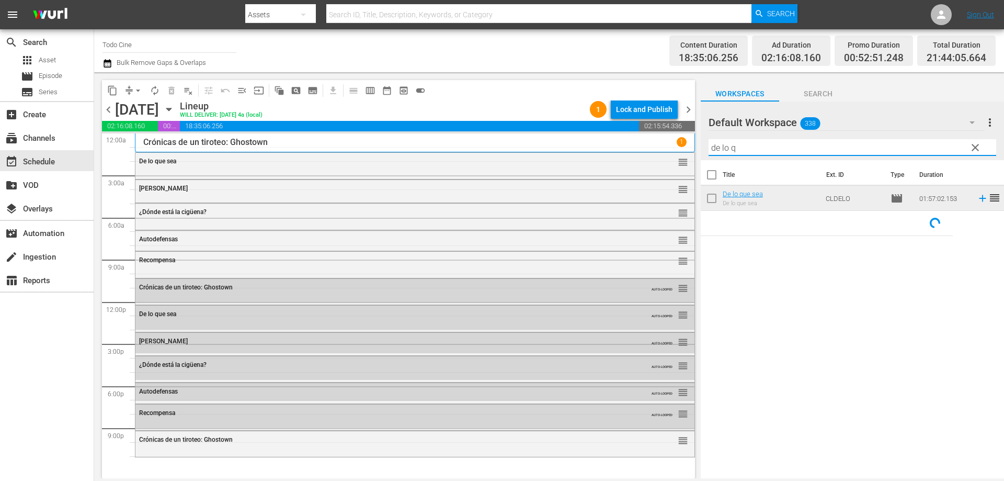
type input "de lo q"
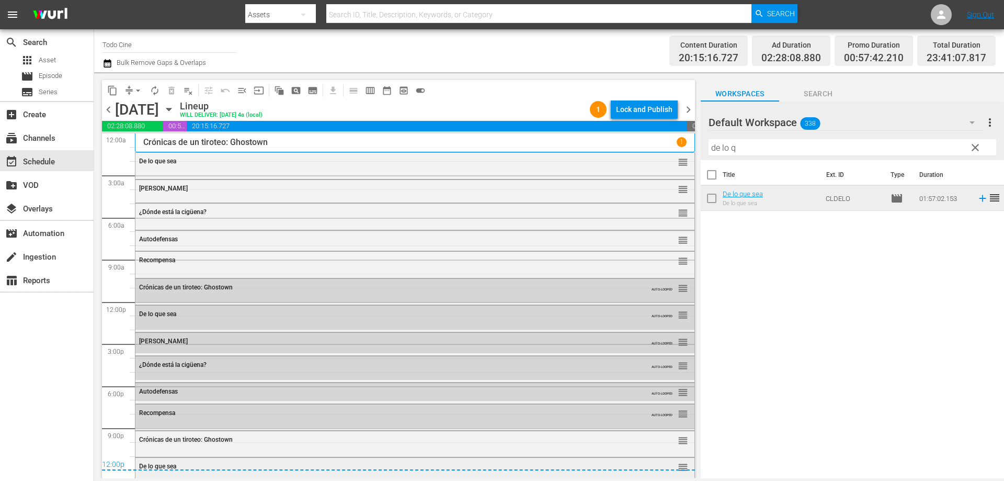
click at [658, 476] on div "De lo que sea reorder" at bounding box center [414, 469] width 559 height 24
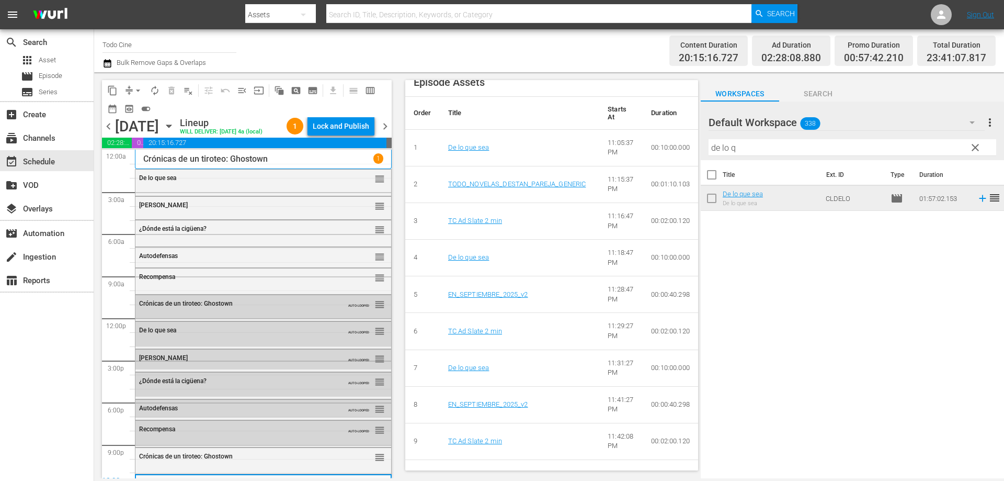
scroll to position [418, 0]
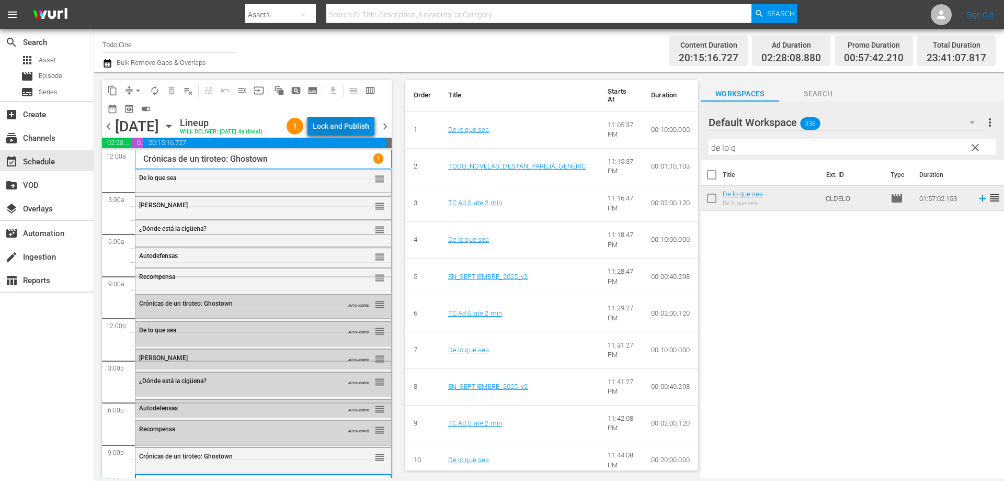
click at [330, 123] on div "Lock and Publish" at bounding box center [341, 126] width 56 height 19
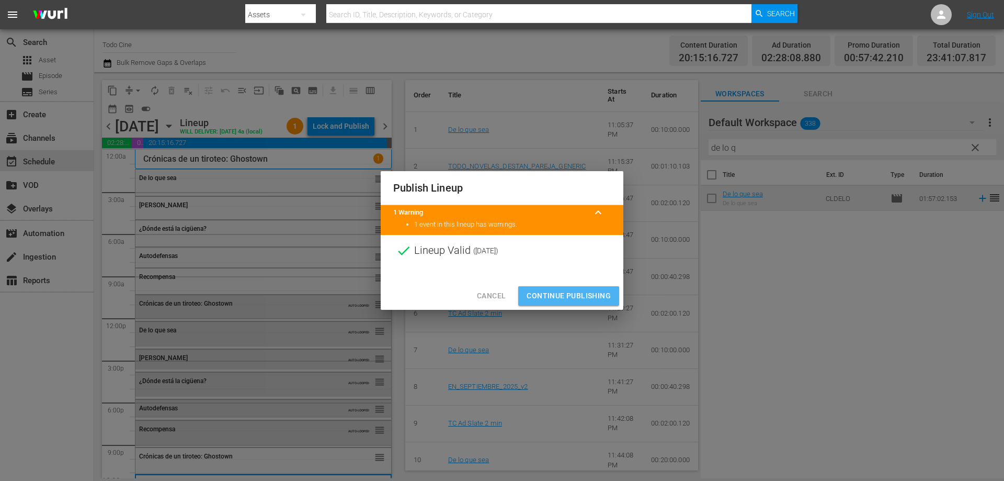
click at [571, 296] on span "Continue Publishing" at bounding box center [569, 295] width 84 height 13
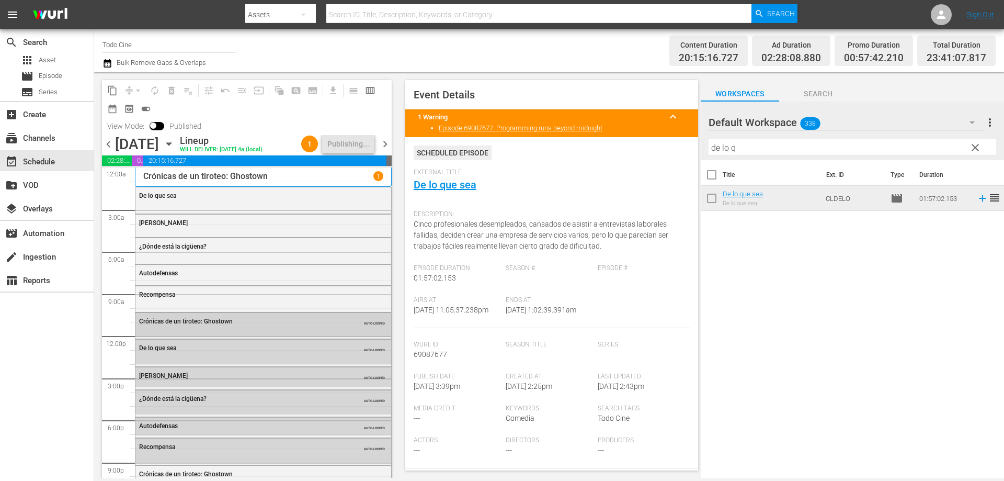
scroll to position [59, 0]
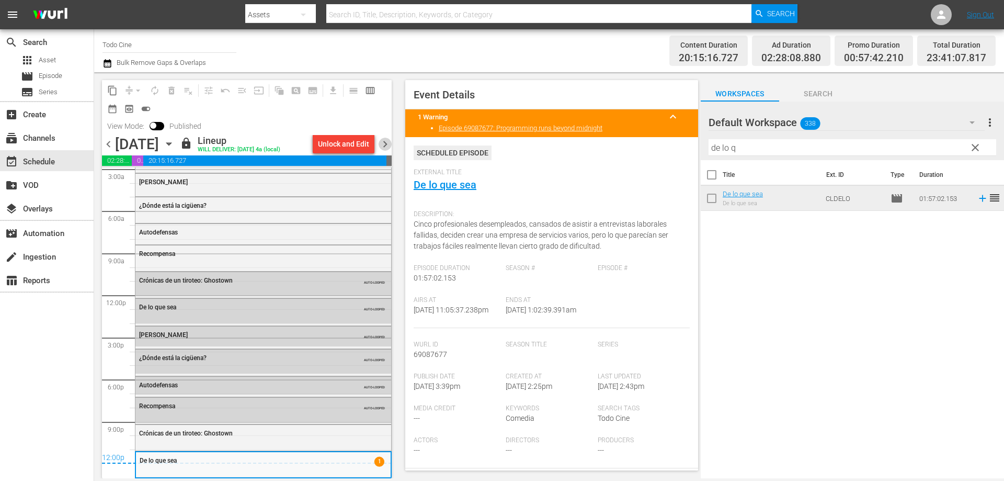
click at [387, 151] on span "chevron_right" at bounding box center [385, 144] width 13 height 13
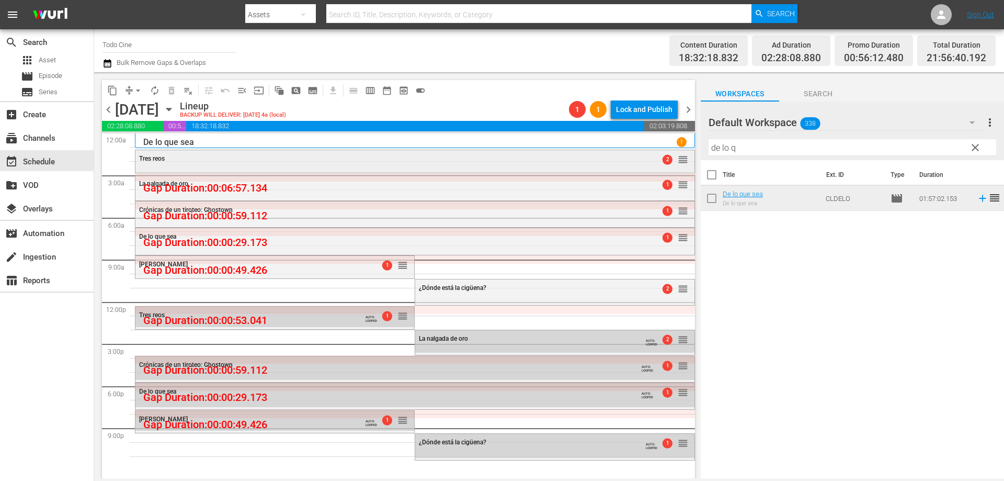
click at [204, 162] on div "Tres reos 2 reorder" at bounding box center [414, 159] width 559 height 18
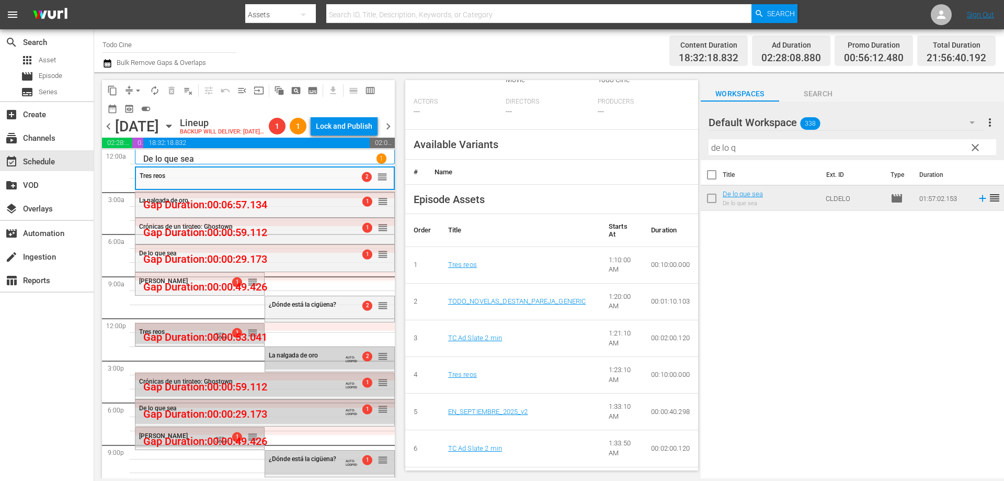
scroll to position [366, 0]
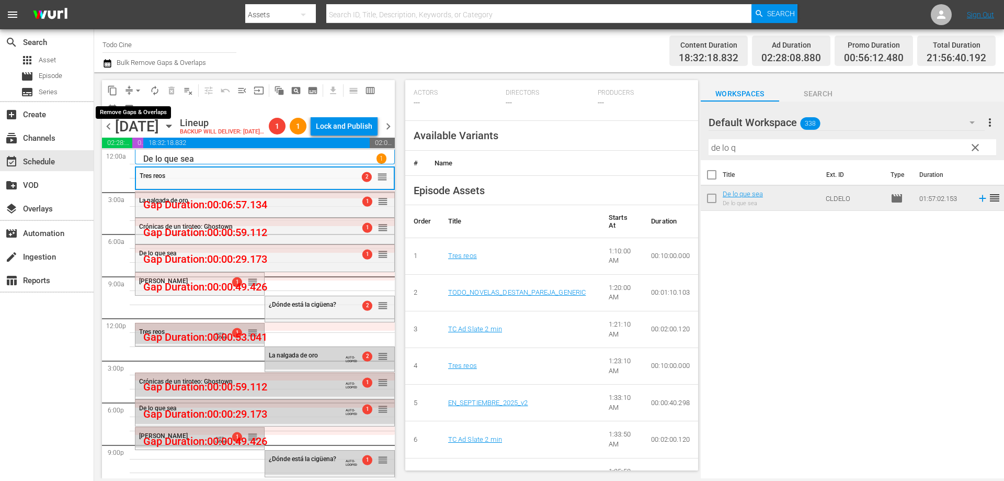
click at [135, 89] on span "arrow_drop_down" at bounding box center [138, 90] width 10 height 10
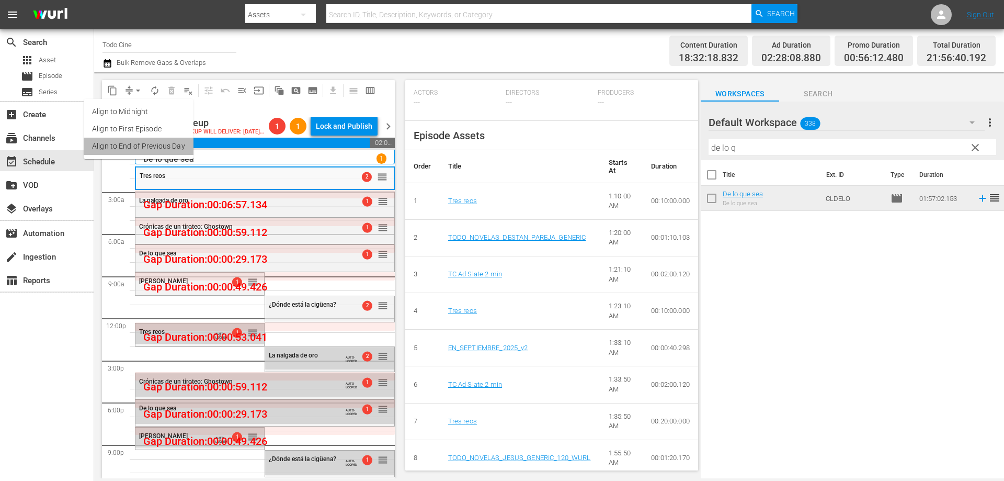
click at [148, 144] on li "Align to End of Previous Day" at bounding box center [139, 146] width 110 height 17
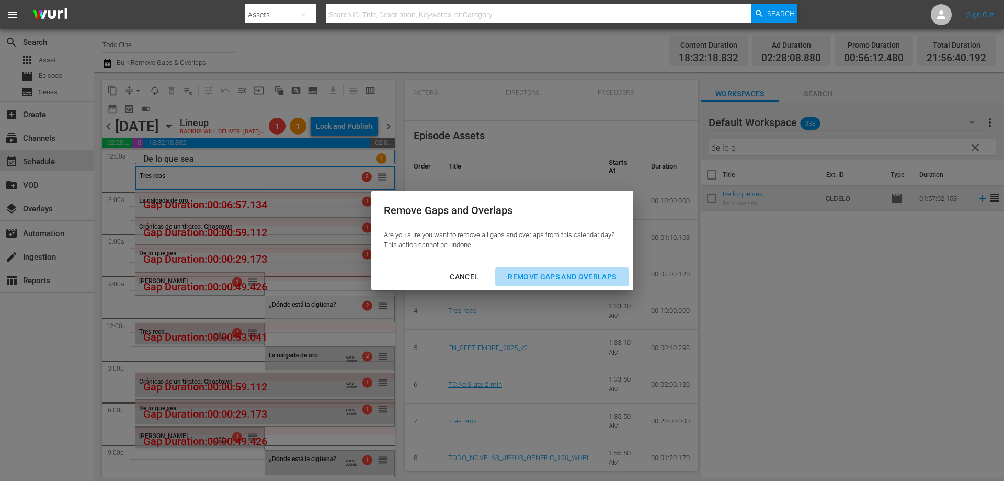
click at [532, 273] on div "Remove Gaps and Overlaps" at bounding box center [561, 276] width 125 height 13
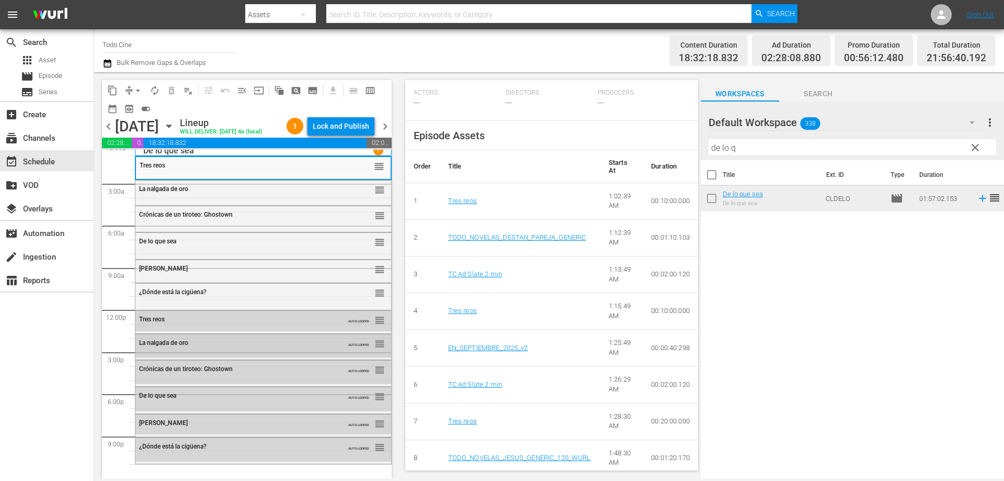
scroll to position [26, 0]
click at [972, 147] on span "clear" at bounding box center [975, 147] width 13 height 13
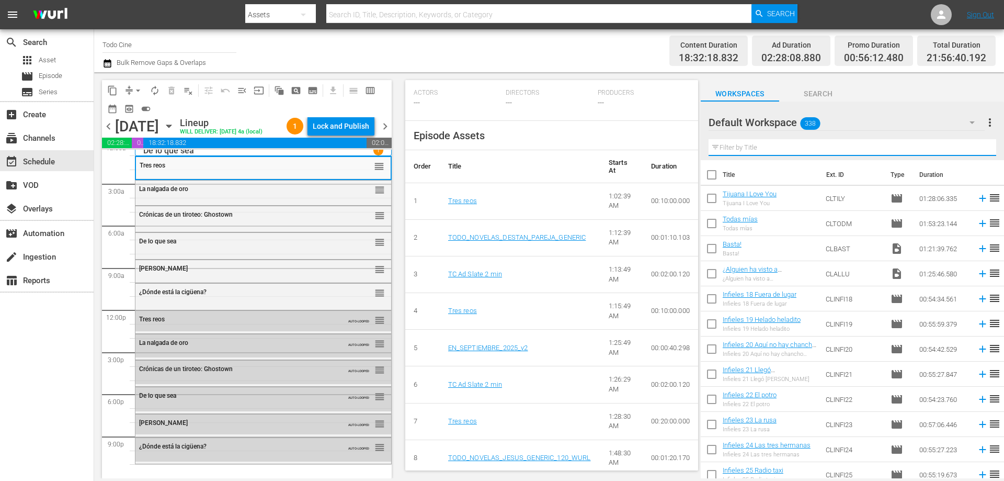
click at [741, 150] on input "text" at bounding box center [852, 147] width 288 height 17
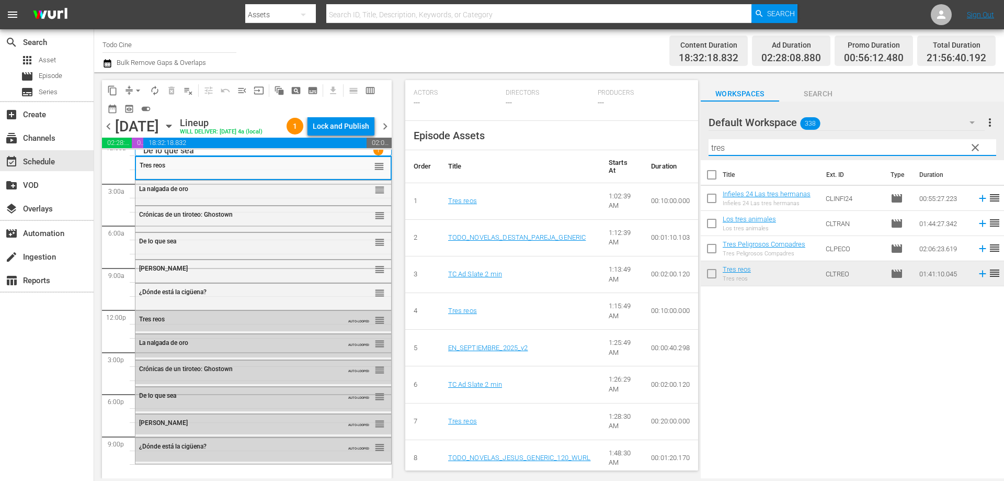
type input "tres"
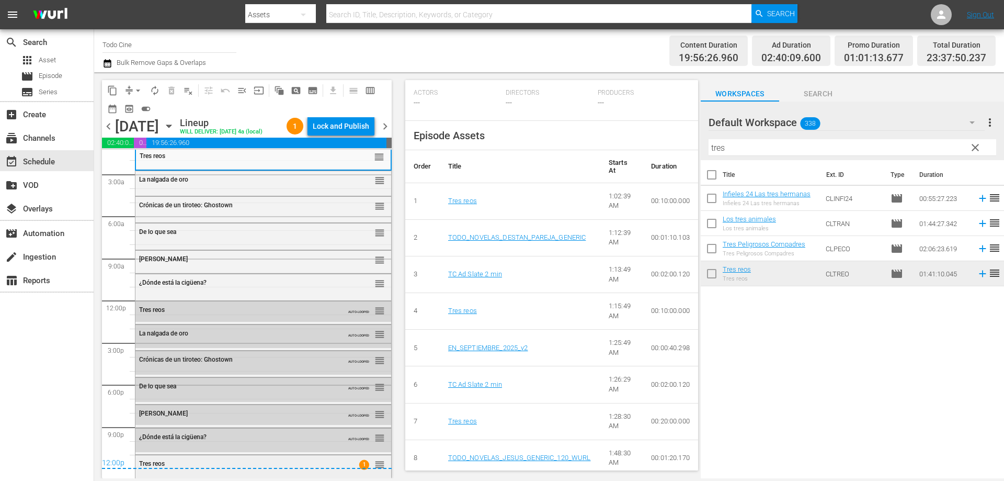
click at [370, 465] on div "Tres reos 1 reorder" at bounding box center [263, 464] width 256 height 18
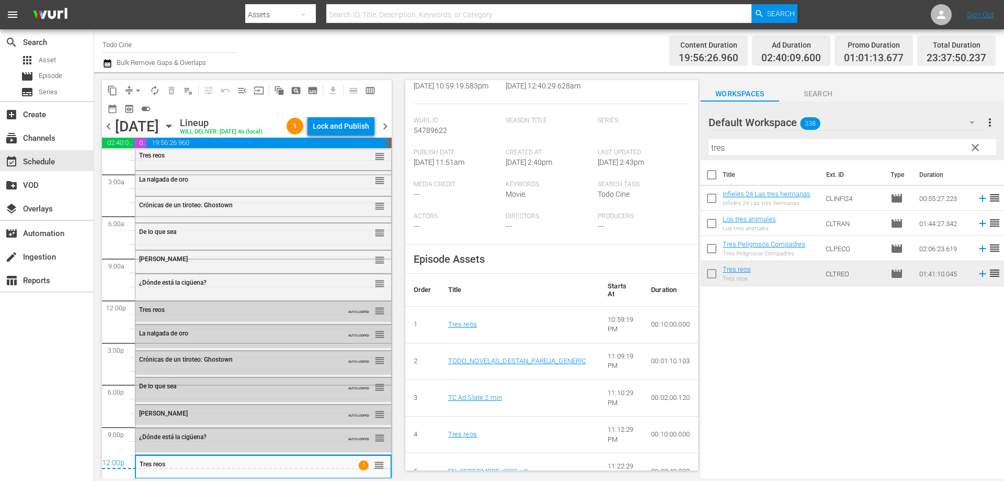
scroll to position [0, 0]
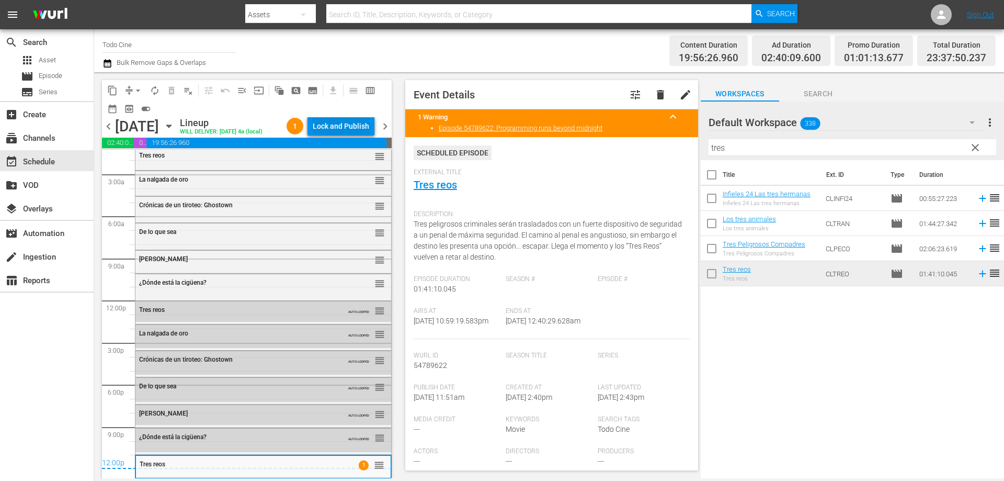
click at [346, 129] on div "Lock and Publish" at bounding box center [341, 126] width 56 height 19
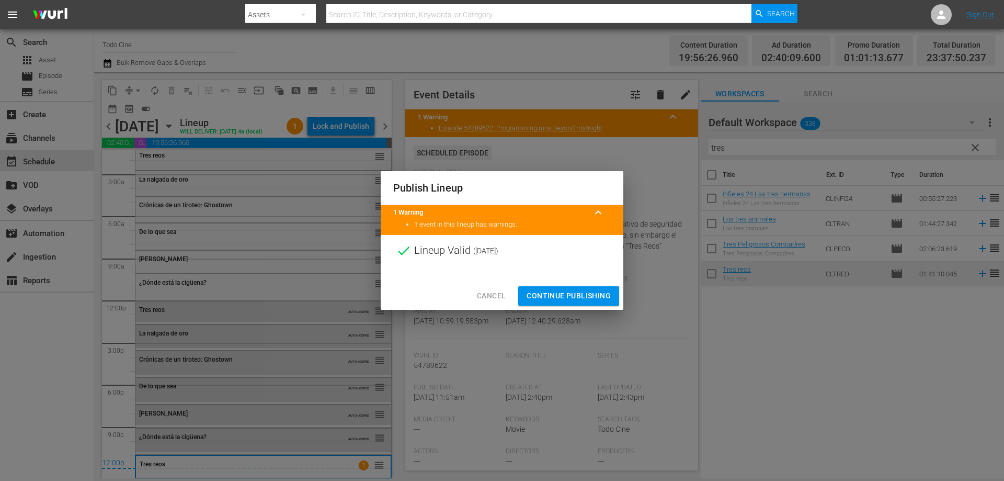
click at [545, 294] on span "Continue Publishing" at bounding box center [569, 295] width 84 height 13
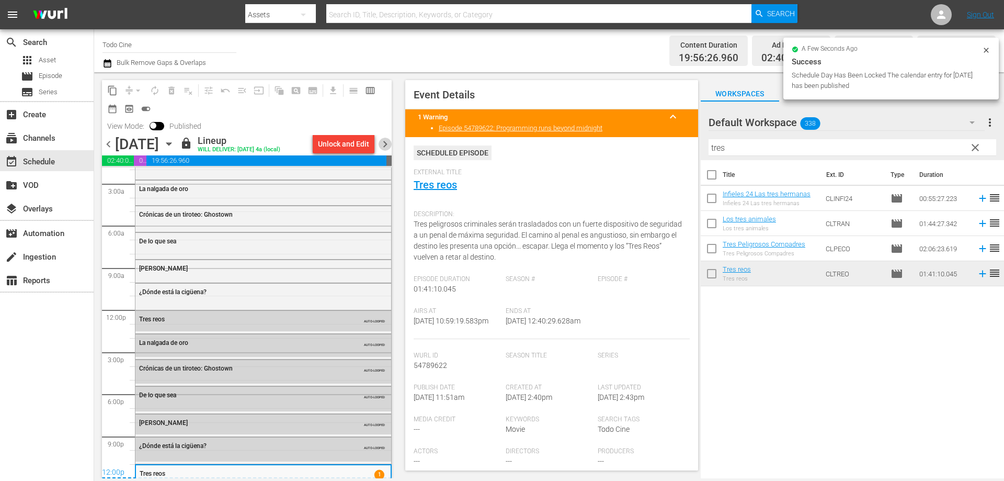
click at [383, 143] on span "chevron_right" at bounding box center [385, 144] width 13 height 13
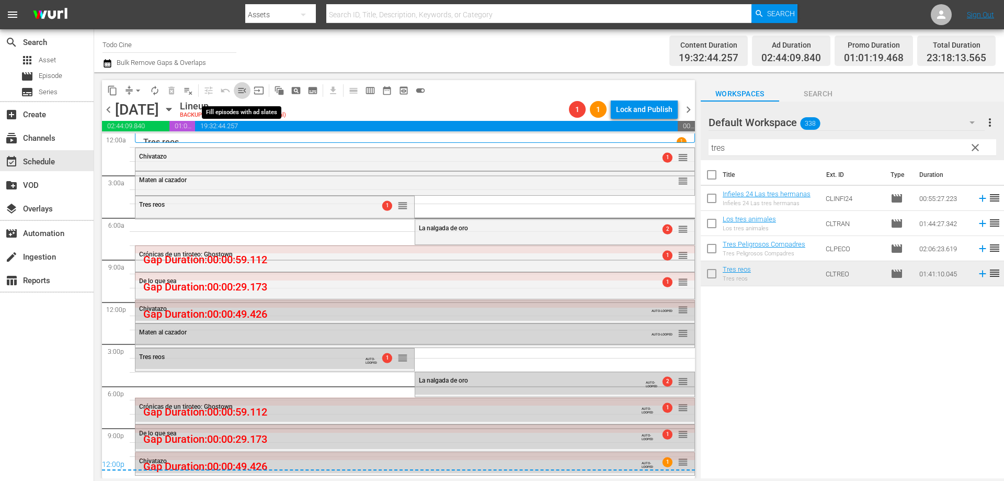
click at [239, 90] on span "menu_open" at bounding box center [242, 90] width 10 height 10
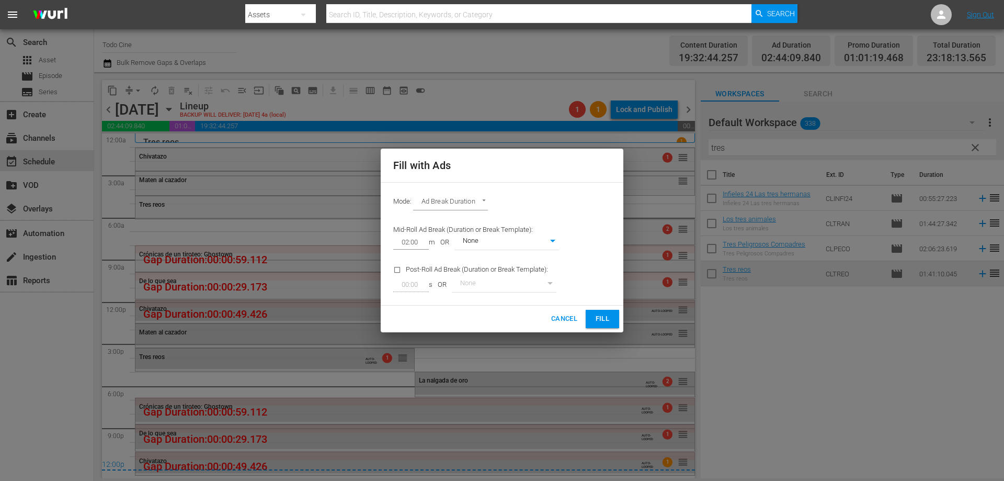
click at [596, 321] on span "Fill" at bounding box center [602, 319] width 17 height 12
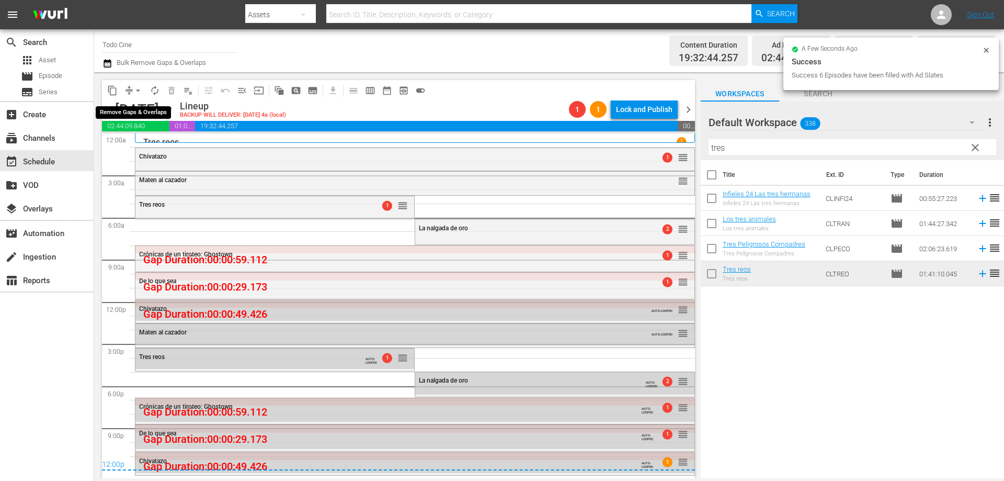
click at [139, 91] on span "arrow_drop_down" at bounding box center [138, 90] width 10 height 10
click at [169, 137] on li "Align to First Episode" at bounding box center [139, 128] width 110 height 17
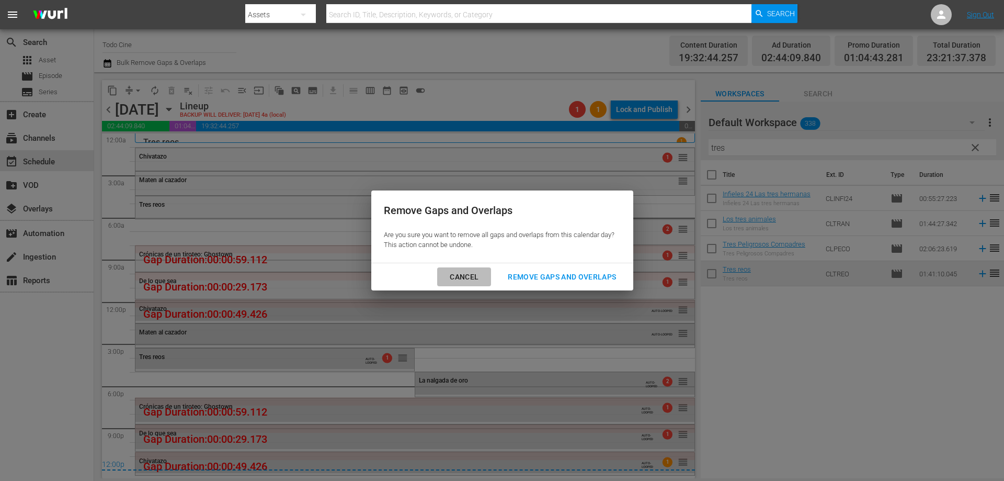
drag, startPoint x: 462, startPoint y: 277, endPoint x: 110, endPoint y: 102, distance: 393.1
click at [462, 277] on div "Cancel" at bounding box center [463, 276] width 45 height 13
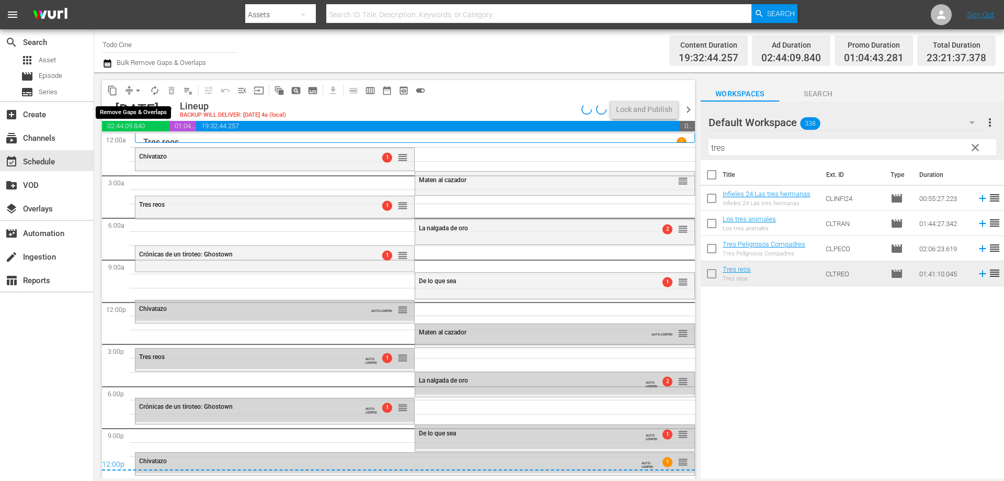
click at [139, 87] on span "arrow_drop_down" at bounding box center [138, 90] width 10 height 10
click at [150, 143] on li "Align to End of Previous Day" at bounding box center [139, 146] width 110 height 17
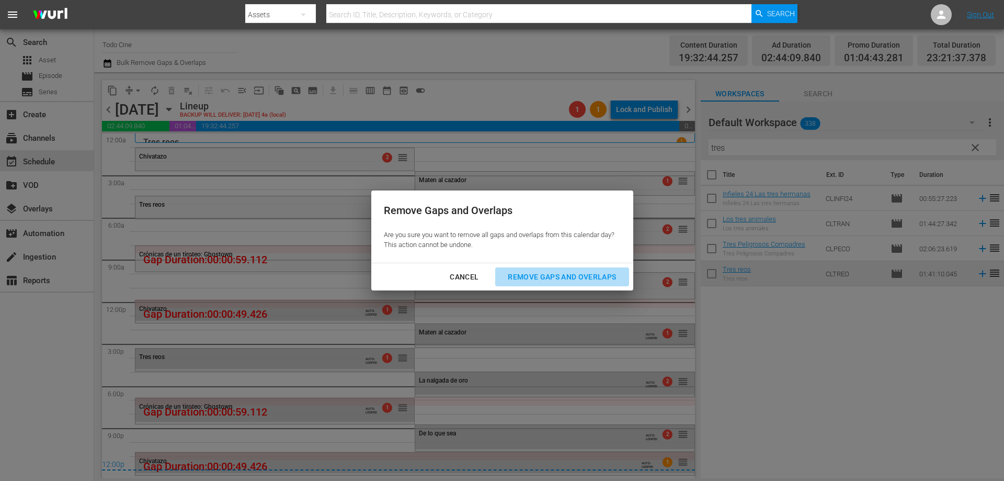
drag, startPoint x: 558, startPoint y: 269, endPoint x: 556, endPoint y: 279, distance: 10.1
click at [556, 278] on button "Remove Gaps and Overlaps" at bounding box center [561, 276] width 133 height 19
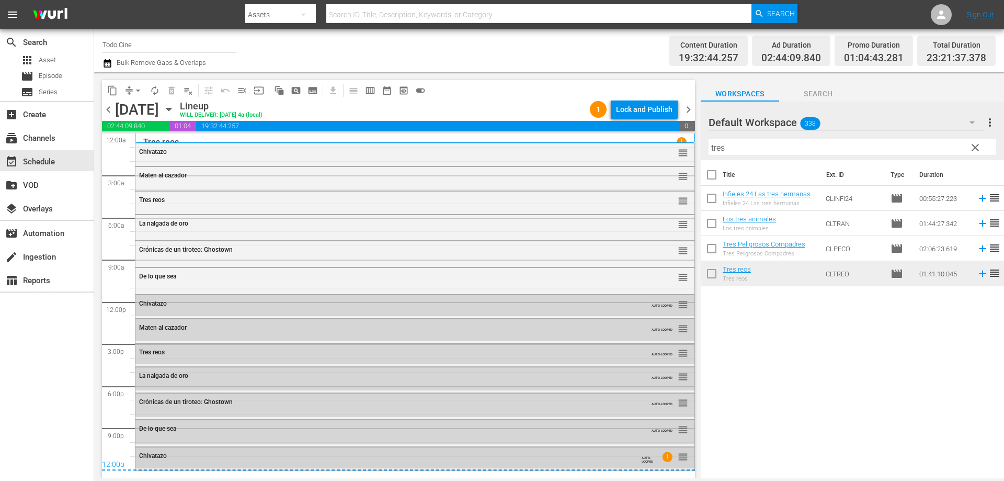
click at [388, 454] on div "Chivatazo" at bounding box center [386, 455] width 495 height 7
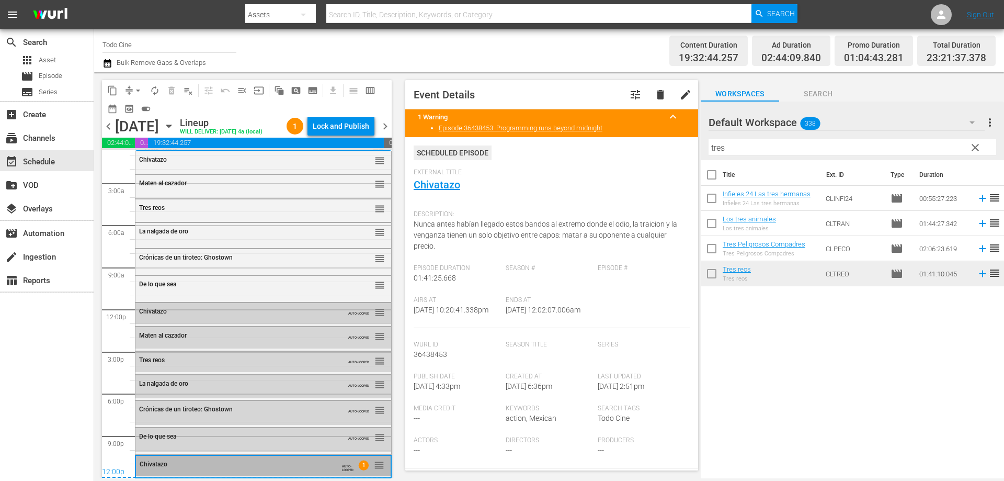
scroll to position [27, 0]
click at [338, 128] on div "Lock and Publish" at bounding box center [341, 126] width 56 height 19
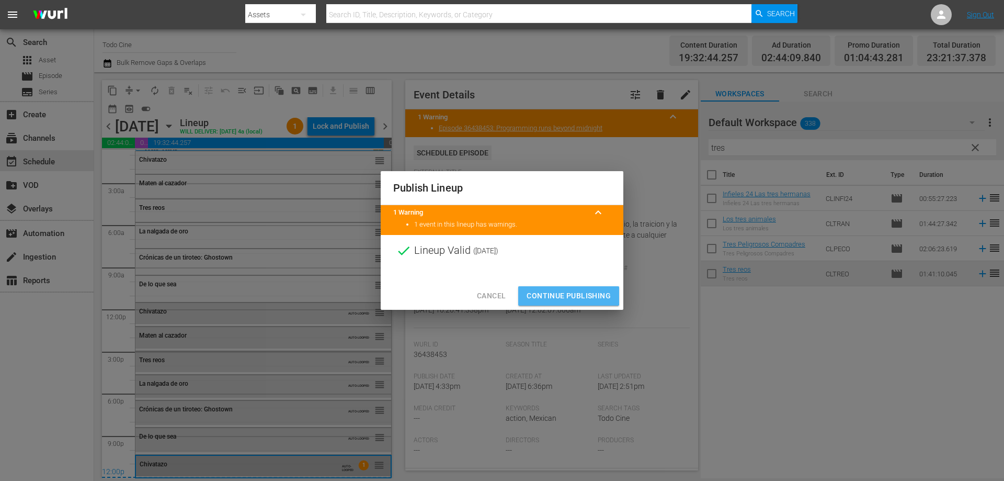
click at [566, 293] on span "Continue Publishing" at bounding box center [569, 295] width 84 height 13
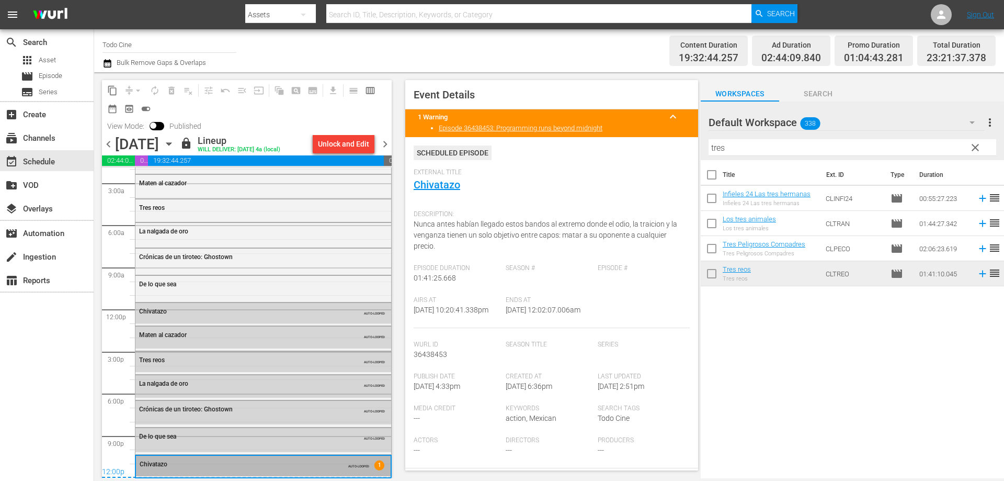
click at [386, 144] on span "chevron_right" at bounding box center [385, 144] width 13 height 13
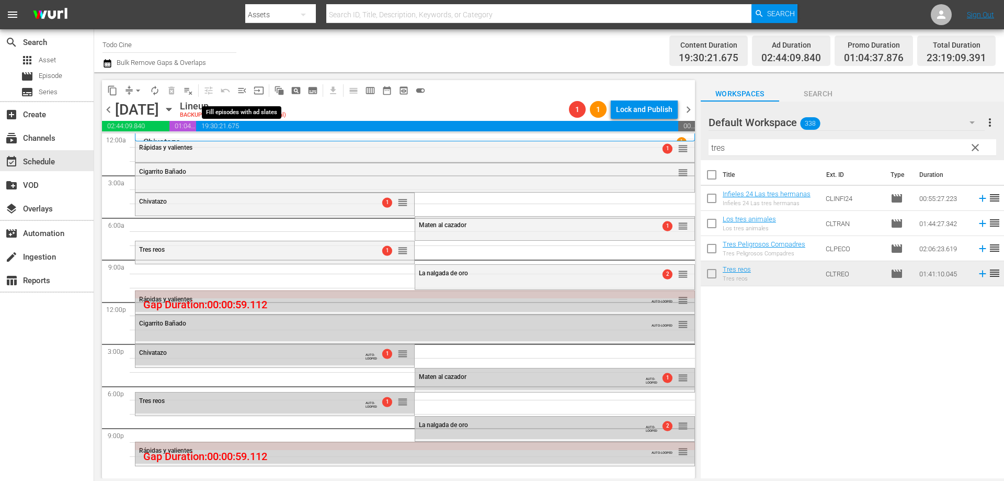
click at [240, 88] on span "menu_open" at bounding box center [242, 90] width 10 height 10
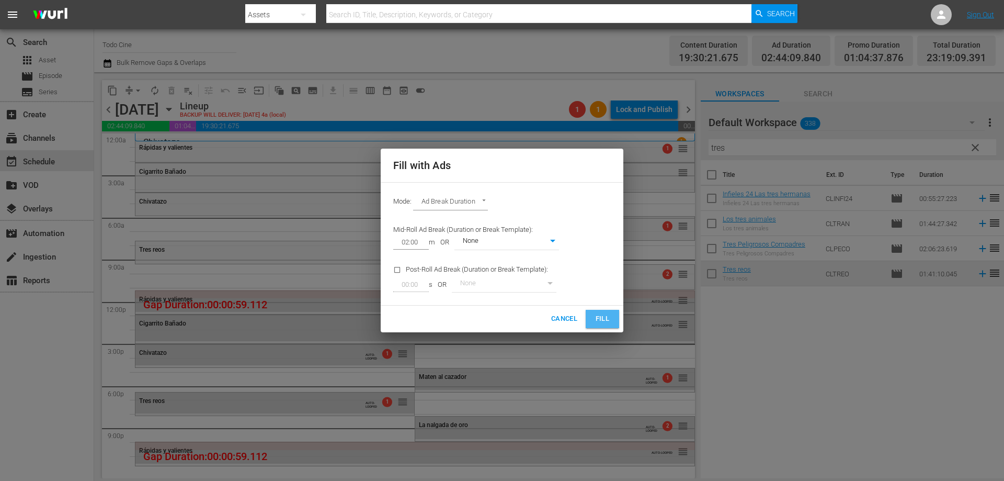
click at [600, 322] on span "Fill" at bounding box center [602, 319] width 17 height 12
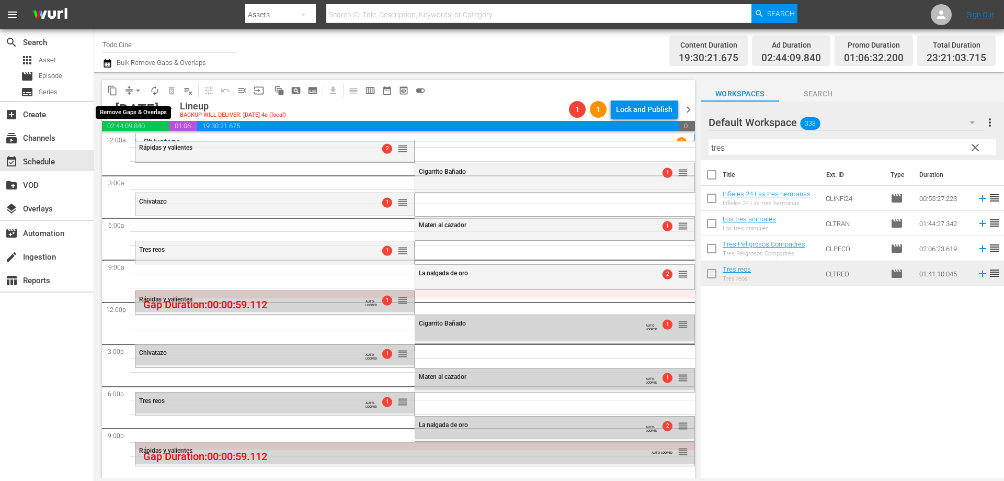
click at [139, 89] on span "arrow_drop_down" at bounding box center [138, 90] width 10 height 10
click at [145, 144] on li "Align to End of Previous Day" at bounding box center [139, 146] width 110 height 17
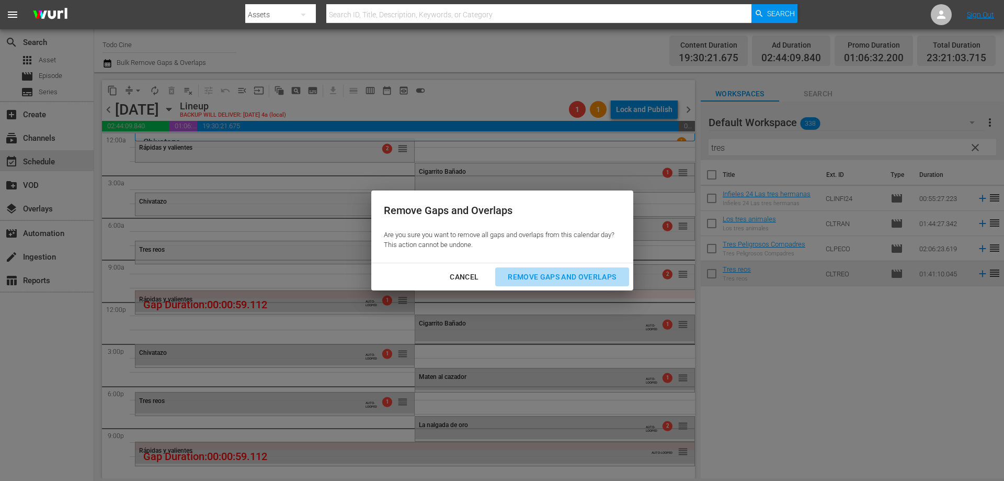
click at [547, 277] on div "Remove Gaps and Overlaps" at bounding box center [561, 276] width 125 height 13
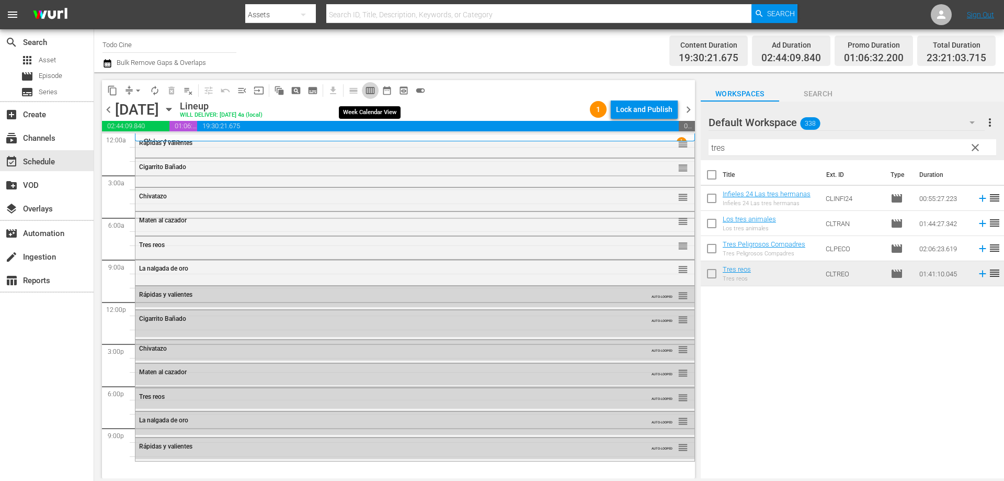
click at [371, 88] on span "calendar_view_week_outlined" at bounding box center [370, 90] width 10 height 10
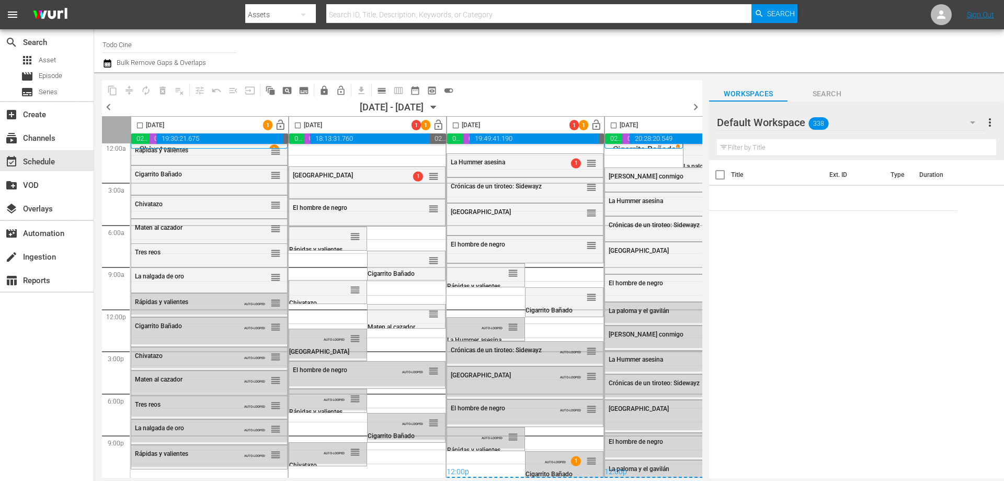
scroll to position [10, 0]
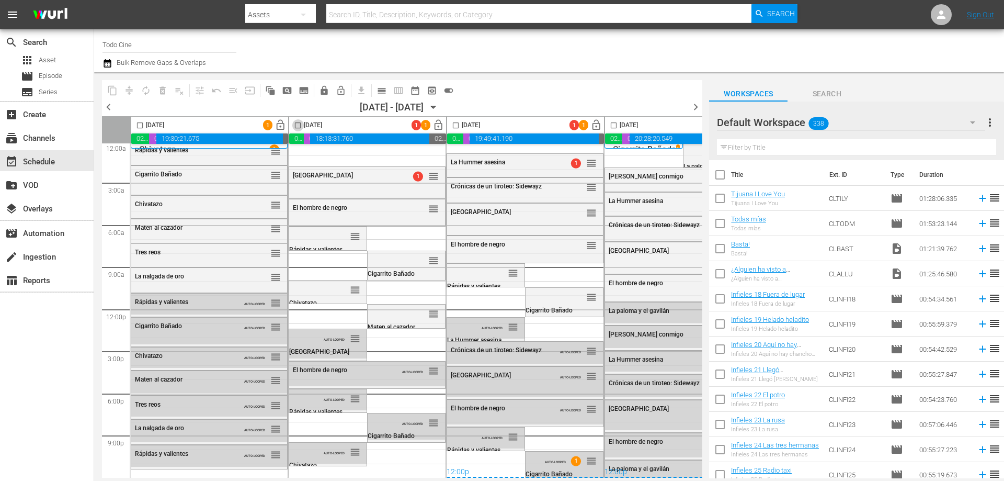
click at [296, 127] on input "checkbox" at bounding box center [298, 127] width 12 height 12
checkbox input "true"
click at [456, 124] on input "checkbox" at bounding box center [456, 127] width 12 height 12
click at [454, 124] on input "checkbox" at bounding box center [456, 127] width 12 height 12
checkbox input "false"
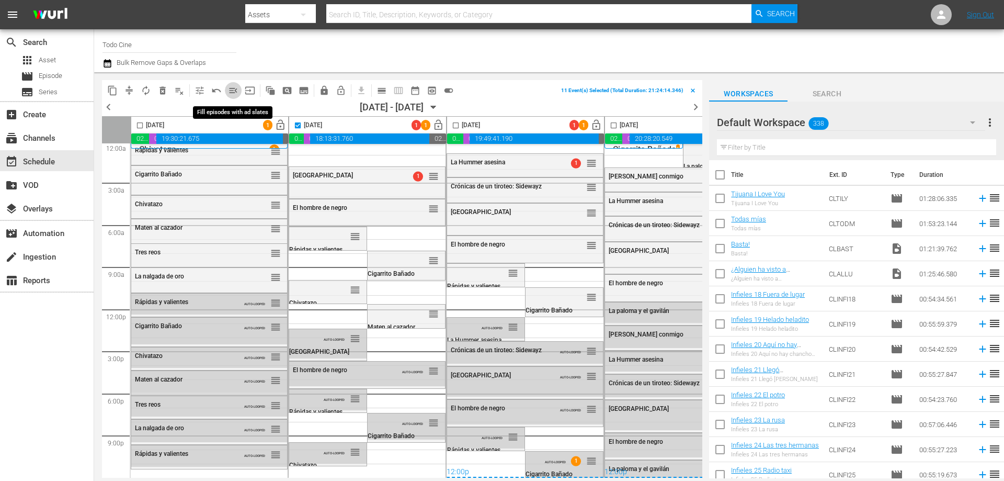
click at [232, 89] on span "menu_open" at bounding box center [233, 90] width 10 height 10
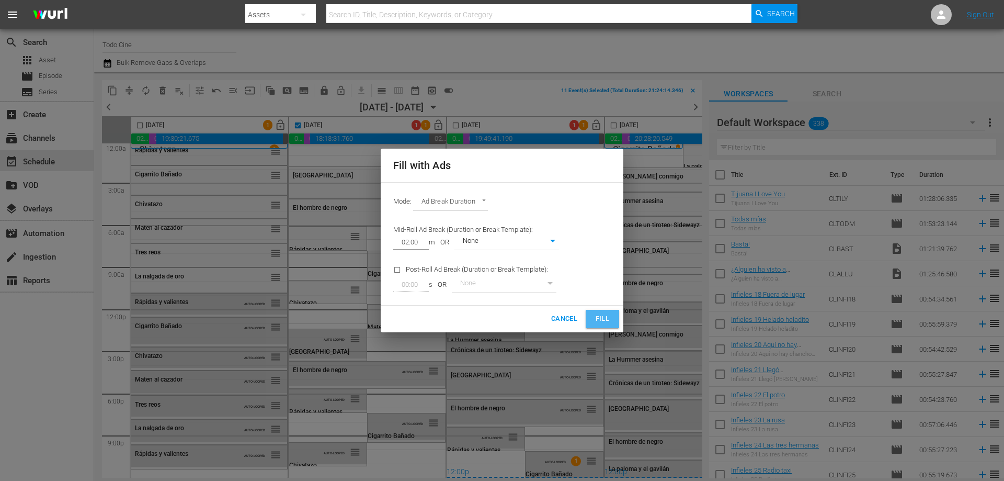
click at [599, 313] on span "Fill" at bounding box center [602, 319] width 17 height 12
checkbox input "false"
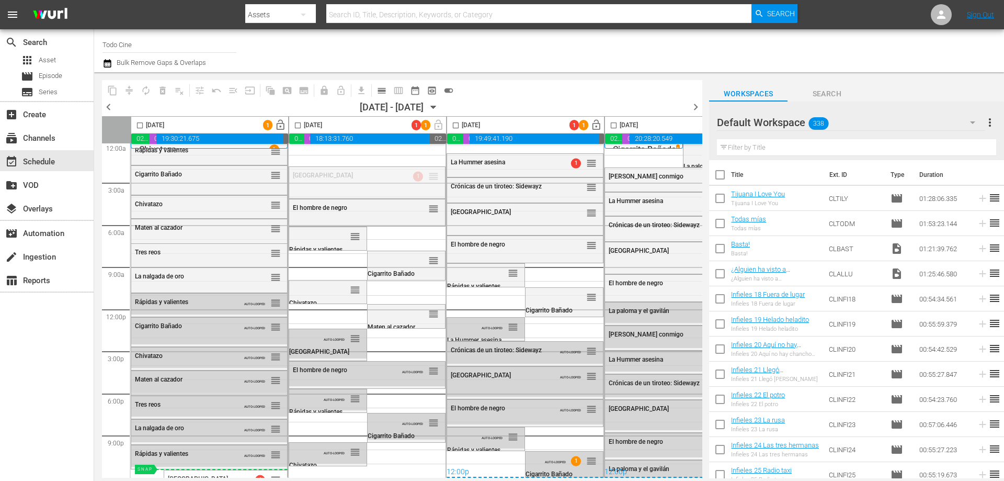
drag, startPoint x: 429, startPoint y: 174, endPoint x: 235, endPoint y: 464, distance: 349.3
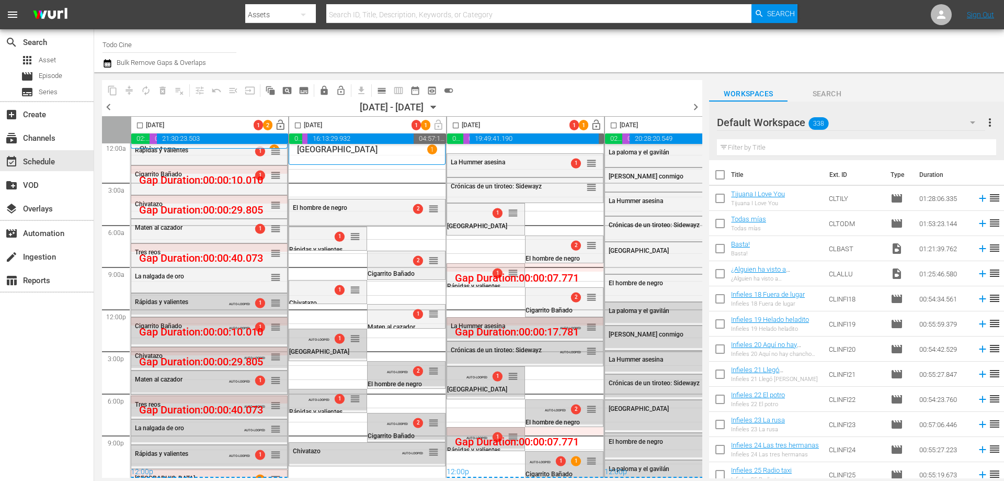
scroll to position [0, 0]
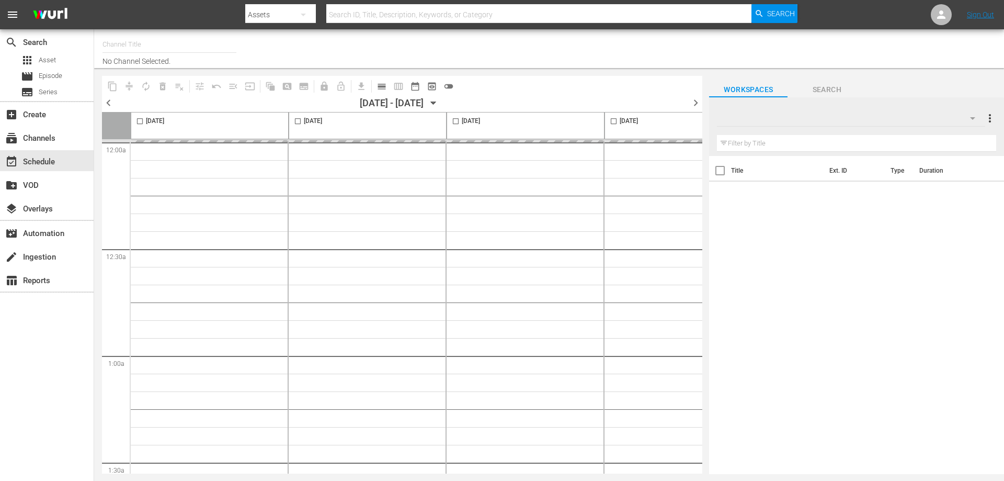
type input "Todo Cine (1333)"
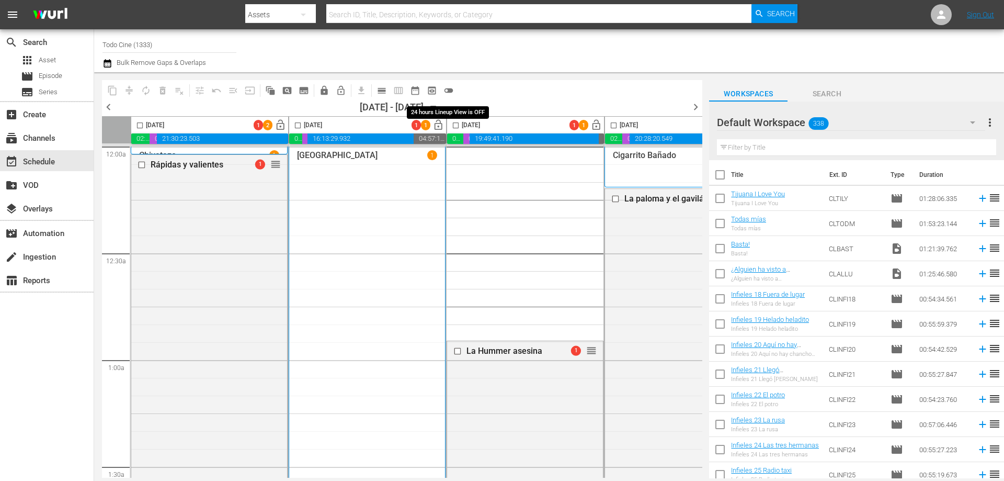
click at [449, 87] on span "toggle_off" at bounding box center [448, 90] width 10 height 10
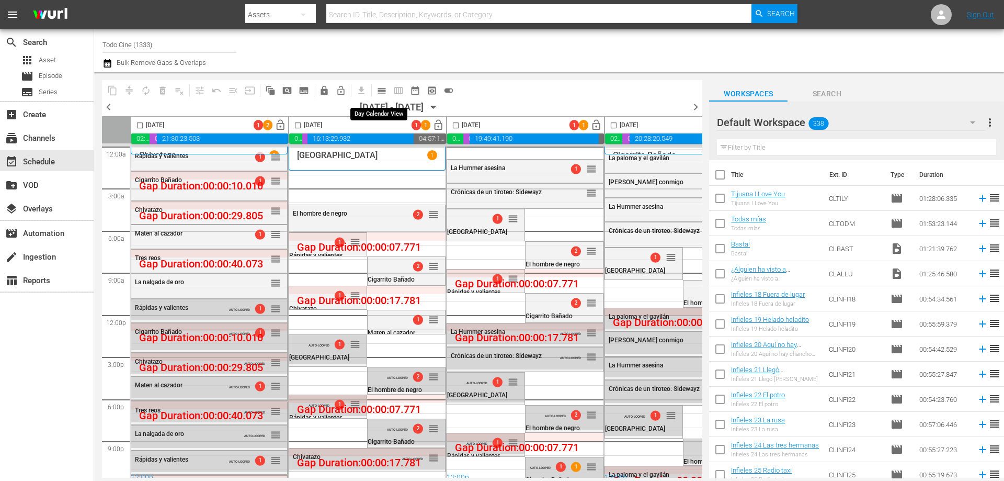
click at [381, 90] on span "calendar_view_day_outlined" at bounding box center [381, 90] width 10 height 10
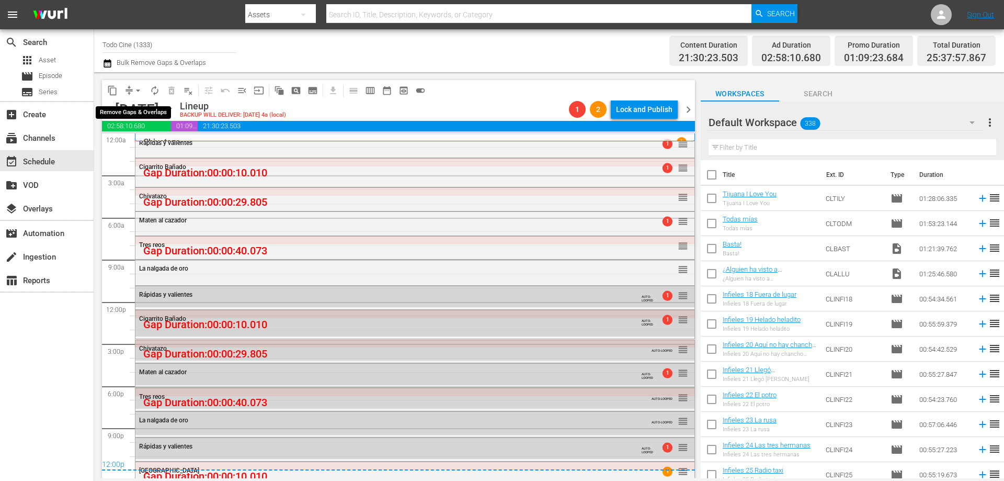
click at [136, 86] on span "arrow_drop_down" at bounding box center [138, 90] width 10 height 10
click at [127, 150] on li "Align to End of Previous Day" at bounding box center [139, 146] width 110 height 17
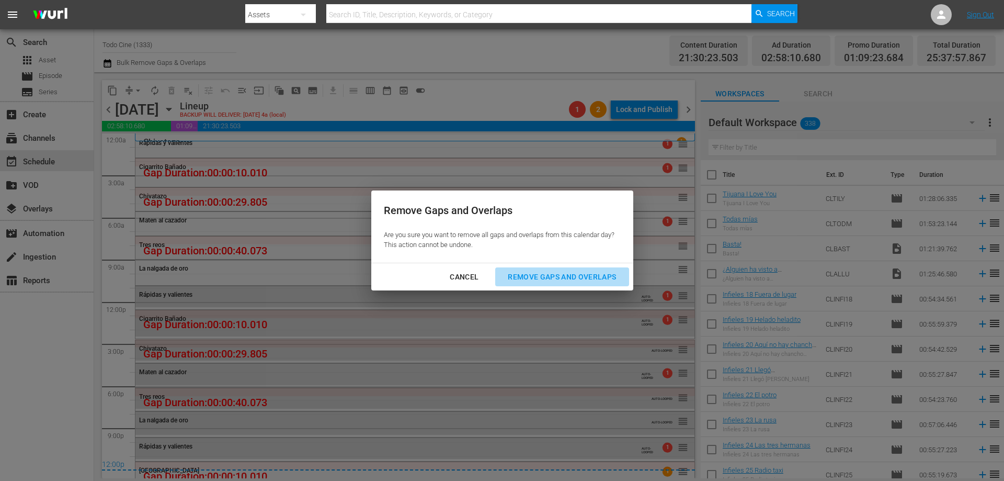
click at [538, 276] on div "Remove Gaps and Overlaps" at bounding box center [561, 276] width 125 height 13
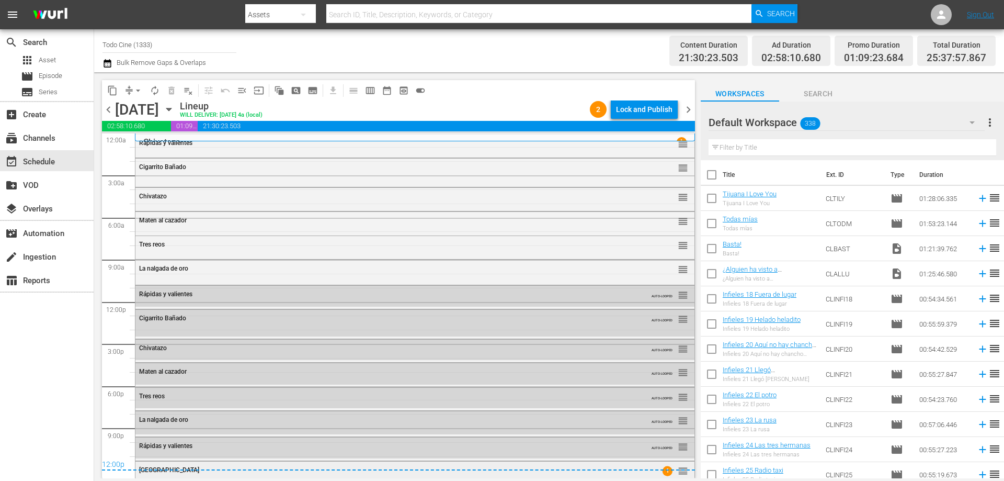
click at [678, 474] on span "reorder" at bounding box center [683, 471] width 10 height 12
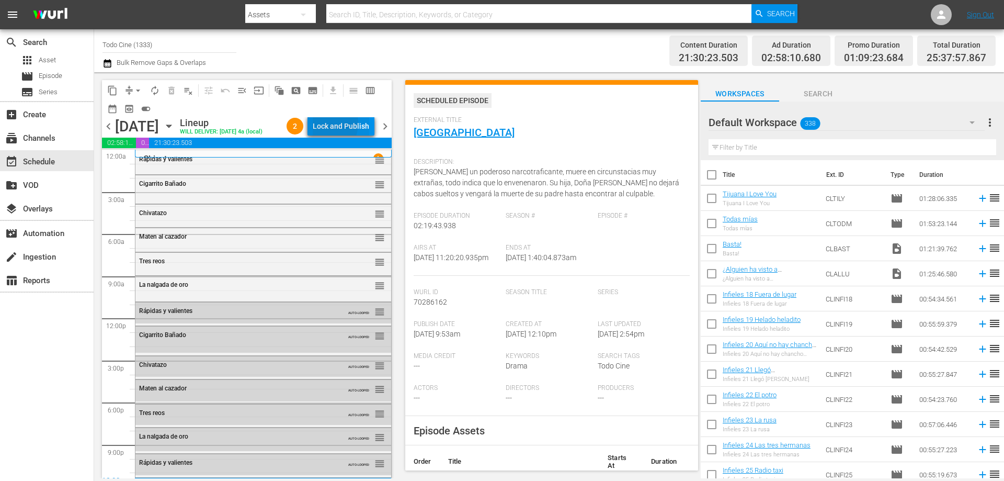
click at [334, 125] on div "Lock and Publish" at bounding box center [341, 126] width 56 height 19
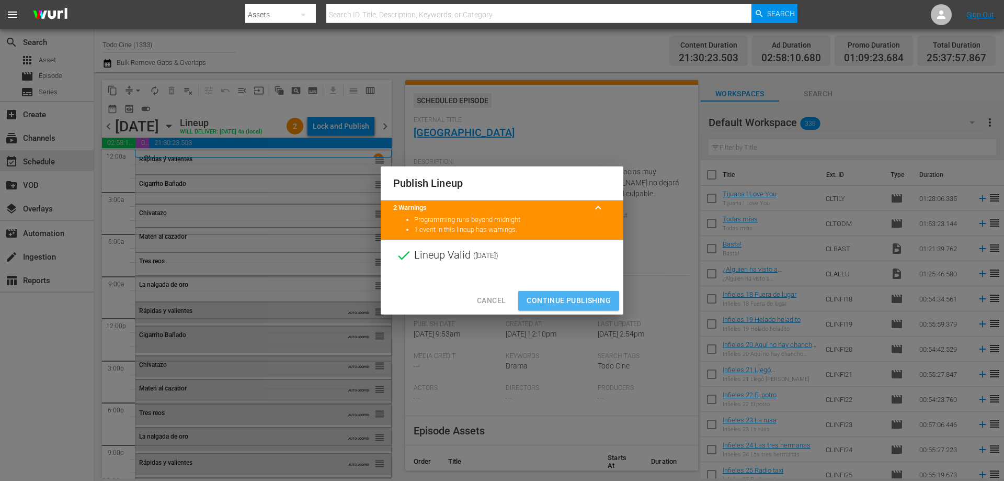
click at [545, 296] on span "Continue Publishing" at bounding box center [569, 300] width 84 height 13
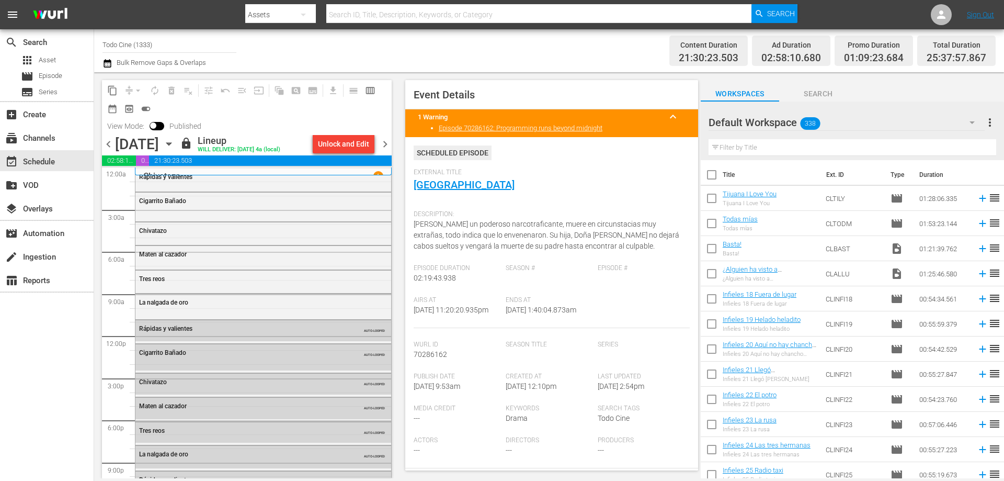
click at [385, 142] on span "chevron_right" at bounding box center [385, 144] width 13 height 13
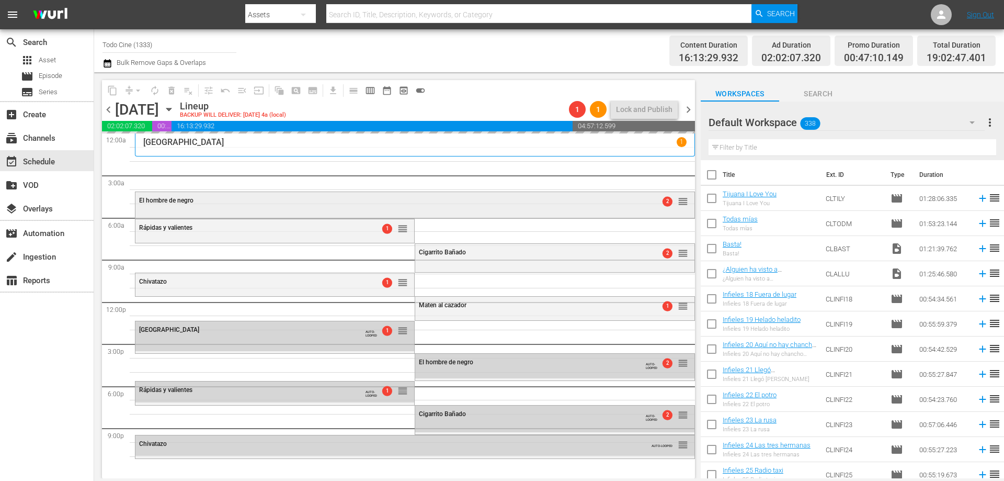
click at [270, 208] on div "El hombre de negro 2 reorder" at bounding box center [414, 201] width 559 height 18
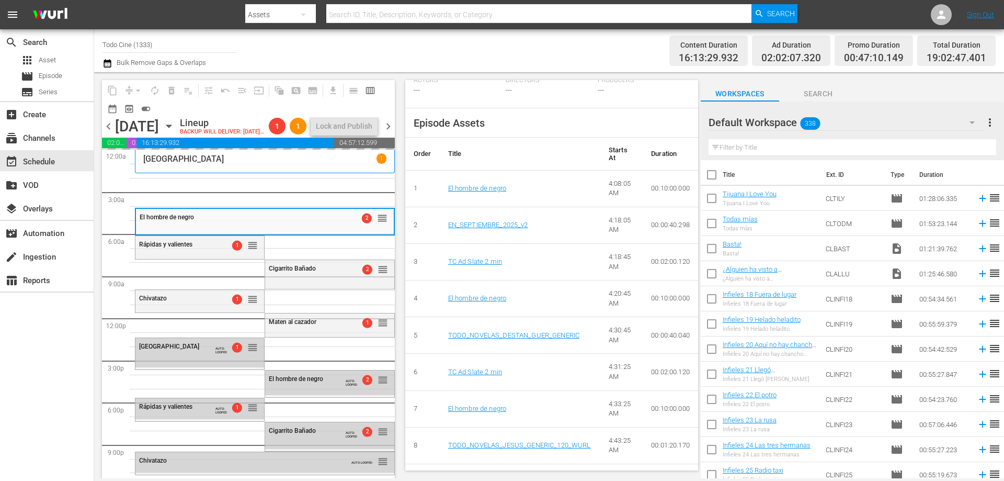
scroll to position [418, 0]
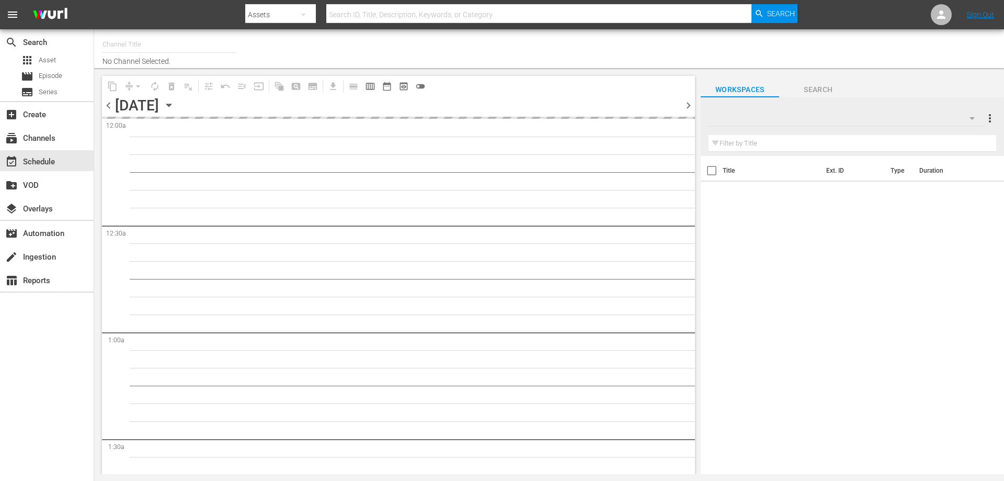
type input "Todo Cine (1333)"
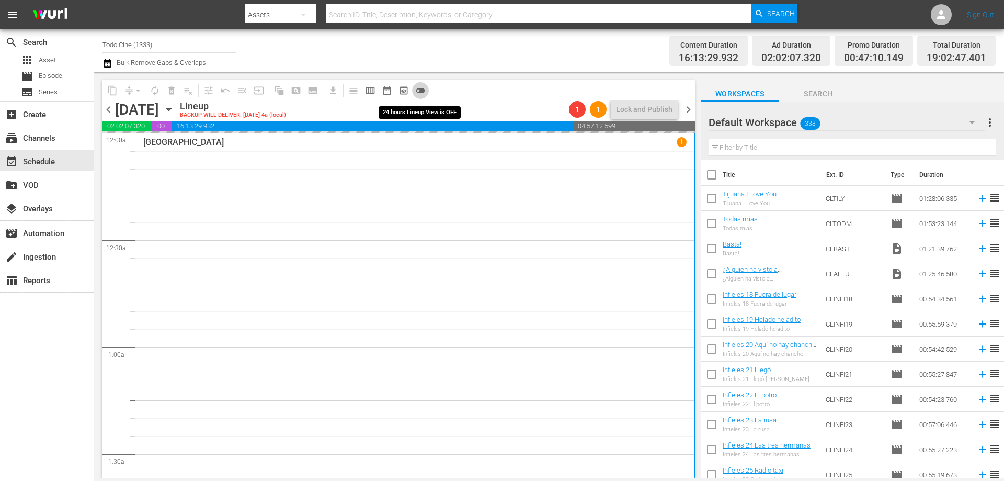
click at [419, 90] on span "toggle_off" at bounding box center [420, 90] width 10 height 10
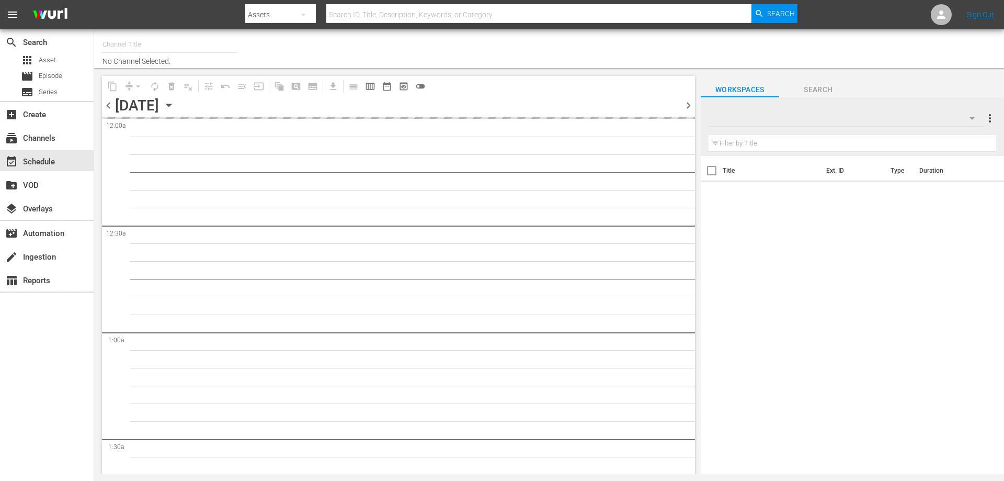
type input "Todo Cine (1333)"
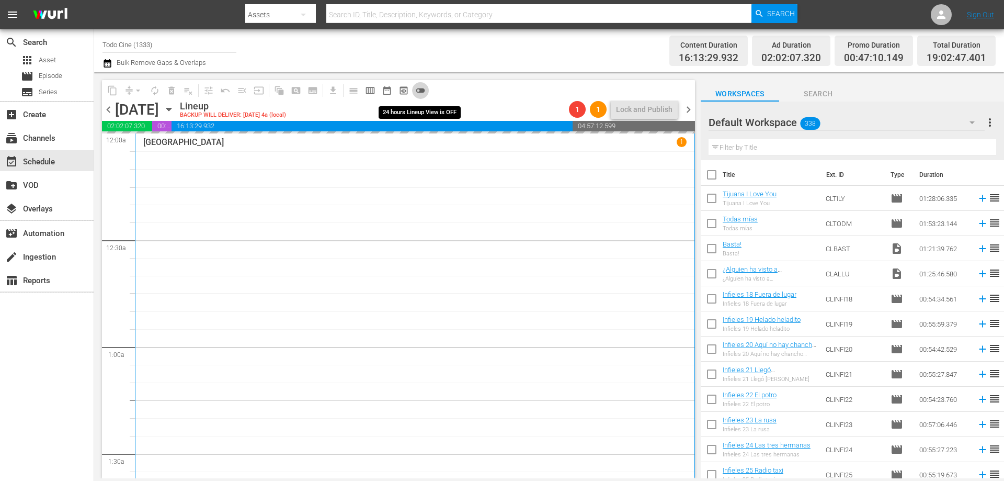
click at [423, 92] on span "toggle_off" at bounding box center [420, 90] width 10 height 10
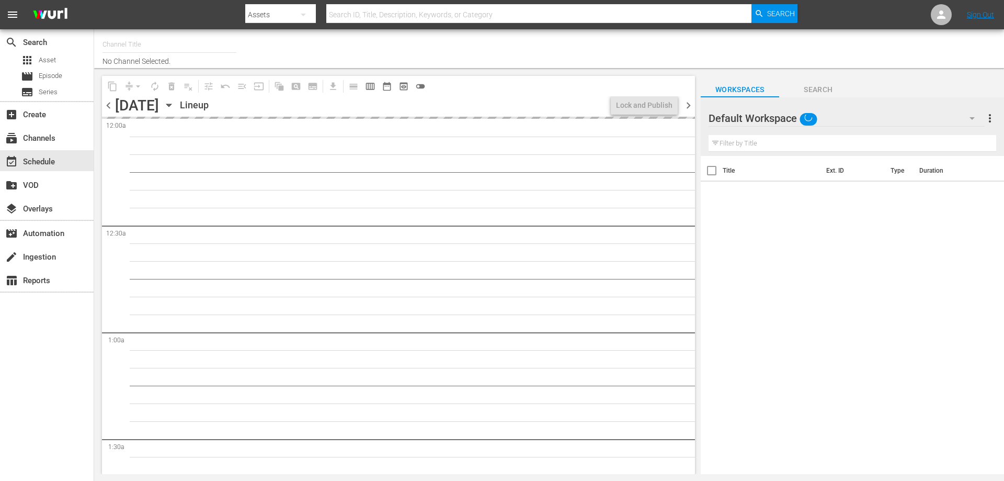
type input "Todo Cine (1333)"
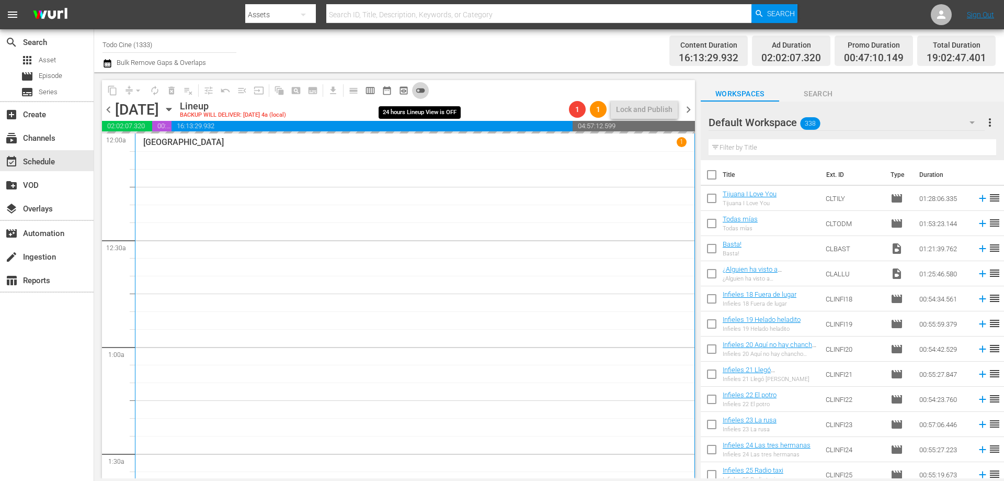
click at [421, 91] on span "toggle_off" at bounding box center [420, 90] width 10 height 10
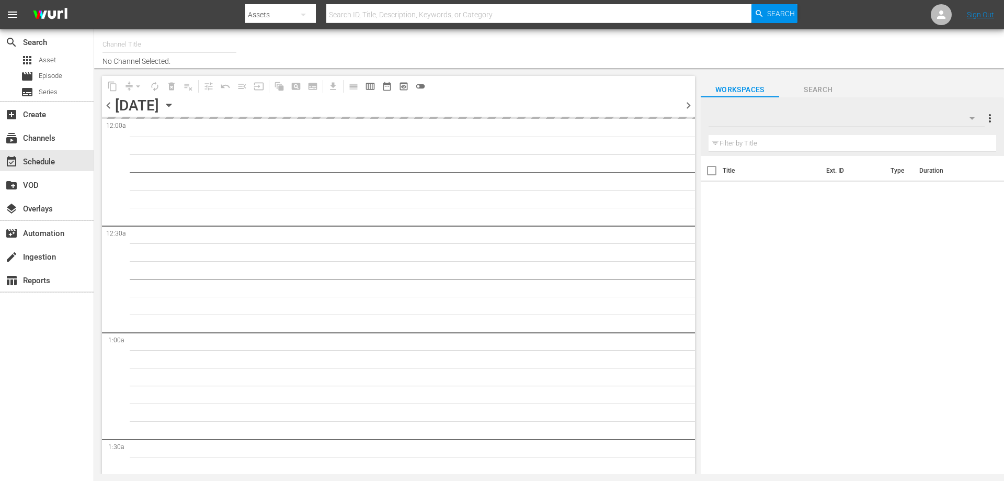
type input "Todo Cine (1333)"
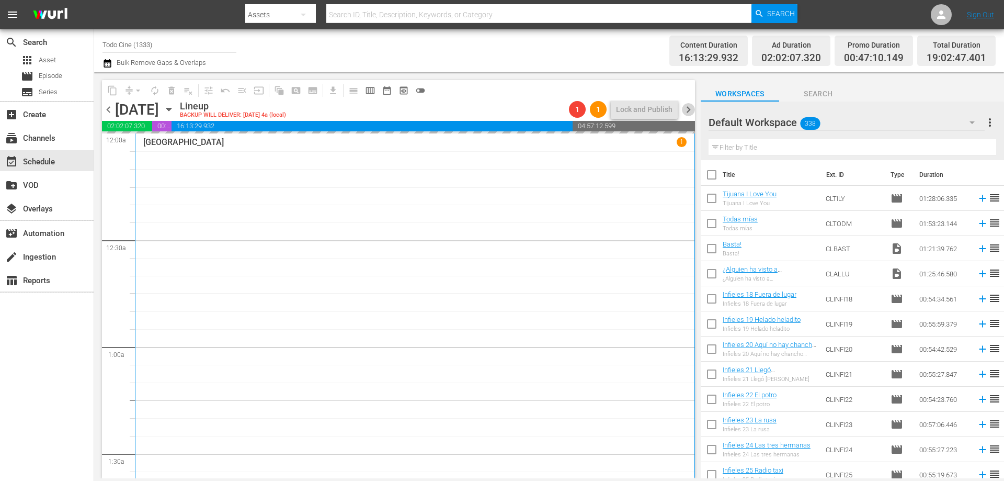
click at [688, 108] on span "chevron_right" at bounding box center [688, 109] width 13 height 13
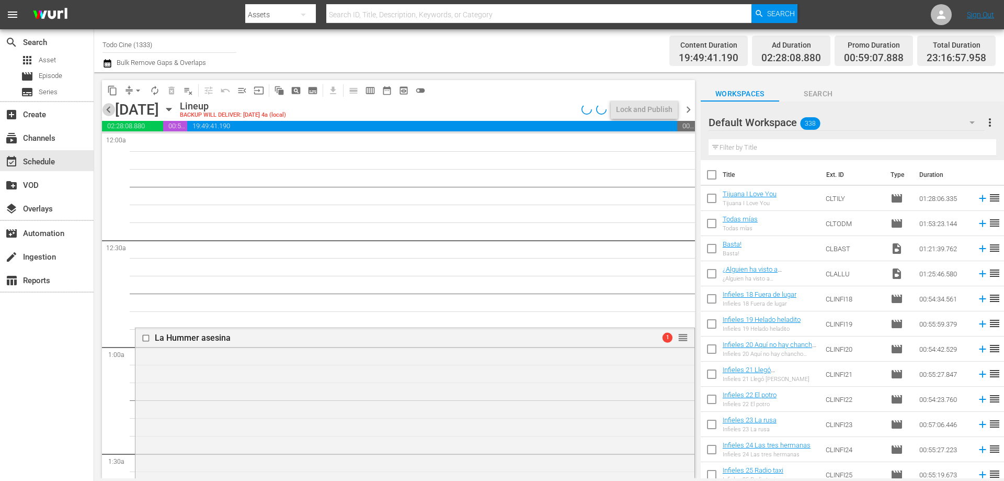
click at [107, 108] on span "chevron_left" at bounding box center [108, 109] width 13 height 13
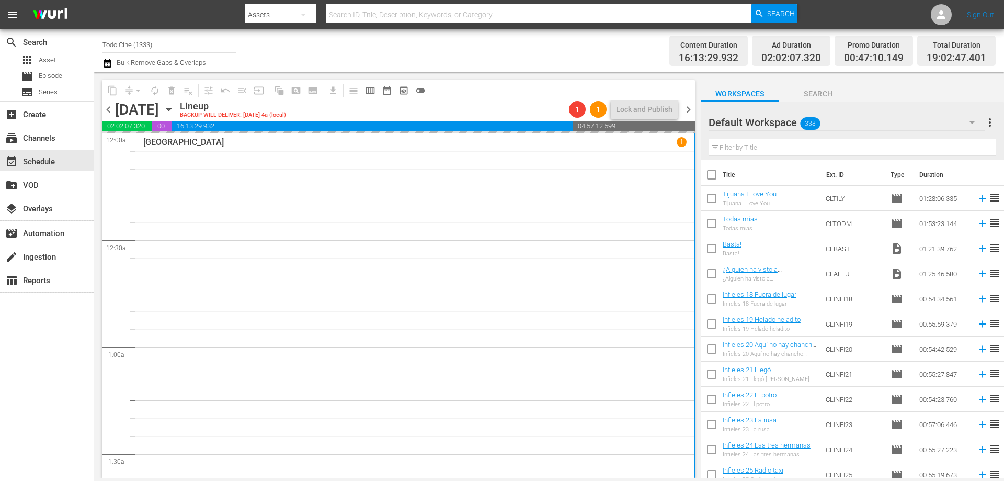
click at [455, 102] on div "Lineup BACKUP WILL DELIVER: [DATE] 4a (local)" at bounding box center [372, 109] width 385 height 18
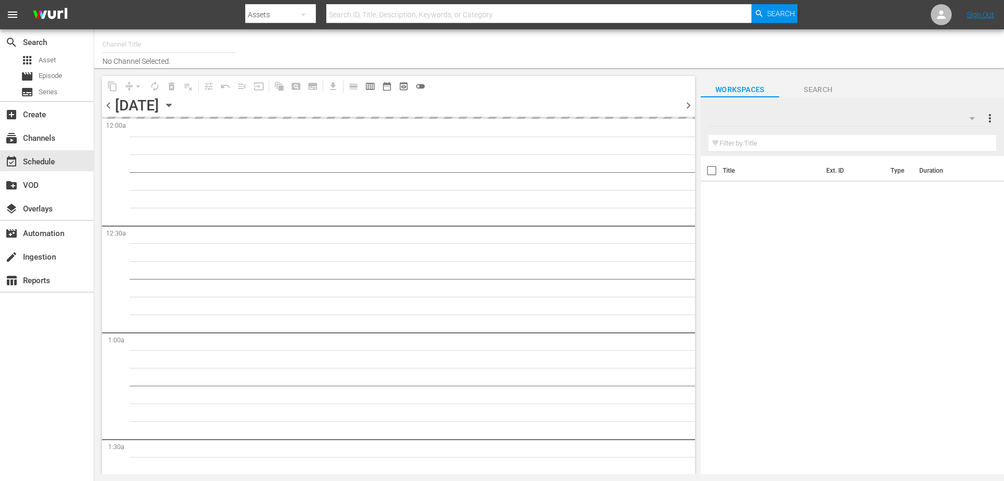
type input "Todo Cine (1333)"
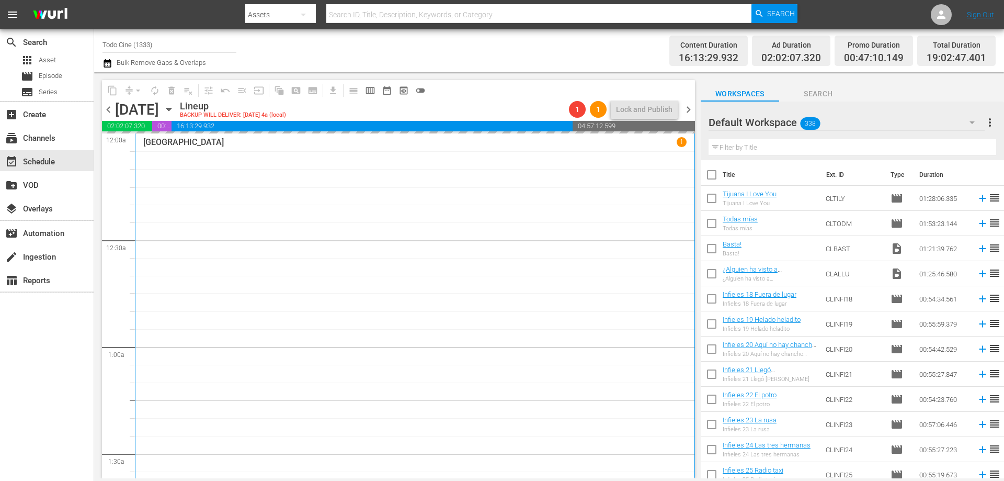
click at [506, 56] on div "Channel Title Todo Cine (1333) Bulk Remove Gaps & Overlaps" at bounding box center [345, 51] width 487 height 38
click at [442, 45] on div "Channel Title Todo Cine (1333) Bulk Remove Gaps & Overlaps" at bounding box center [345, 51] width 487 height 38
click at [472, 103] on div "Lineup BACKUP WILL DELIVER: [DATE] 4a (local)" at bounding box center [372, 109] width 385 height 18
click at [688, 109] on span "chevron_right" at bounding box center [688, 109] width 13 height 13
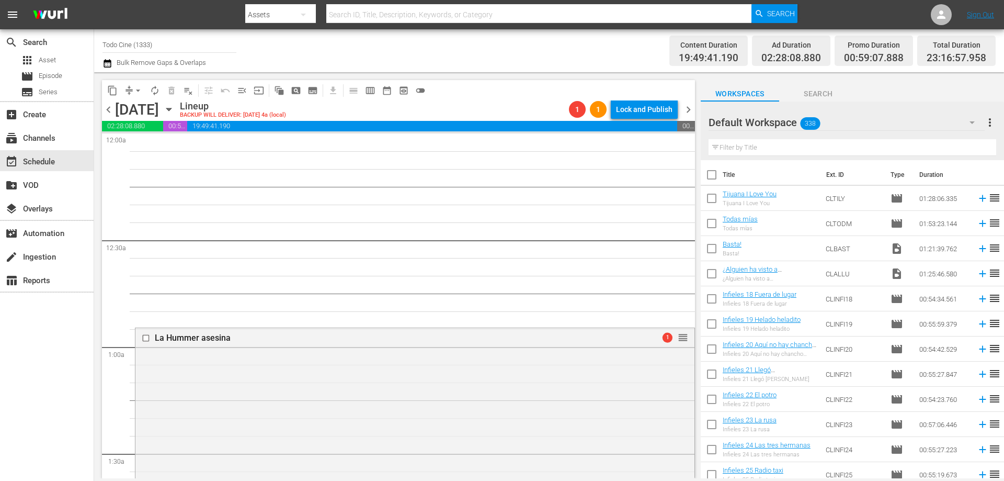
drag, startPoint x: 110, startPoint y: 108, endPoint x: 118, endPoint y: 94, distance: 16.1
click at [110, 108] on span "chevron_left" at bounding box center [108, 109] width 13 height 13
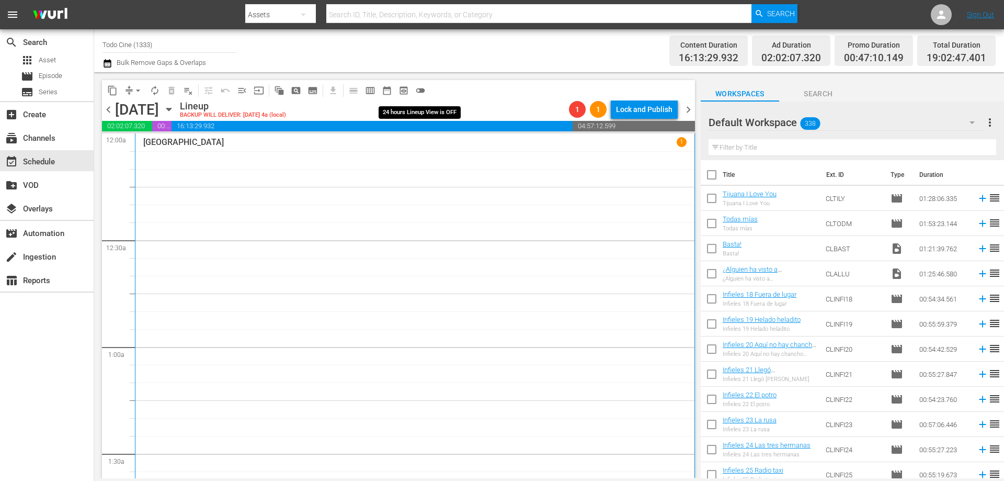
click at [424, 90] on span "toggle_off" at bounding box center [420, 90] width 10 height 10
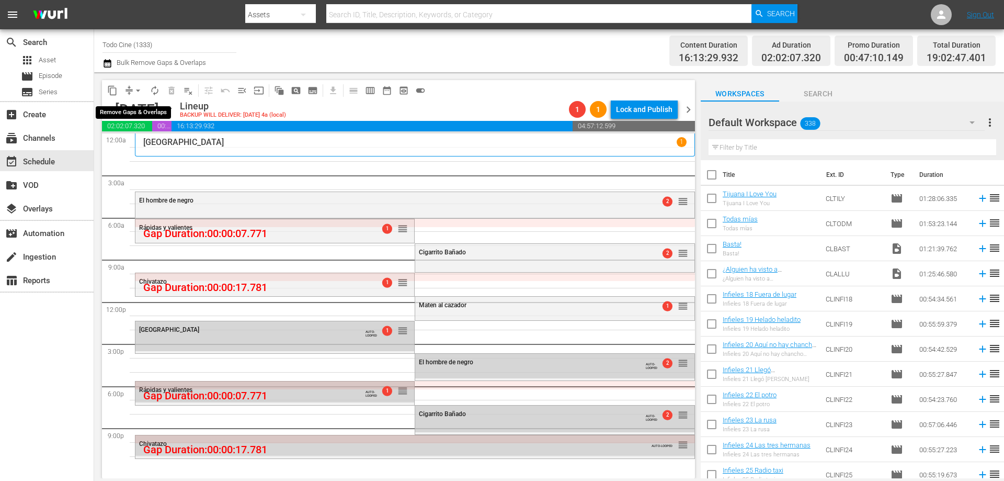
click at [134, 92] on span "arrow_drop_down" at bounding box center [138, 90] width 10 height 10
click at [150, 153] on li "Align to End of Previous Day" at bounding box center [139, 146] width 110 height 17
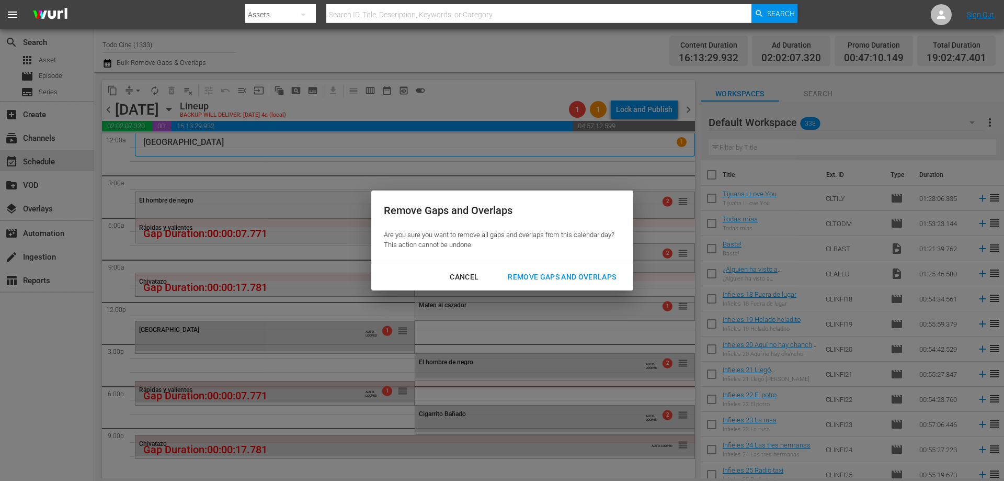
click at [545, 266] on div "Cancel Remove Gaps and Overlaps" at bounding box center [502, 277] width 262 height 28
click at [544, 275] on div "Remove Gaps and Overlaps" at bounding box center [561, 276] width 125 height 13
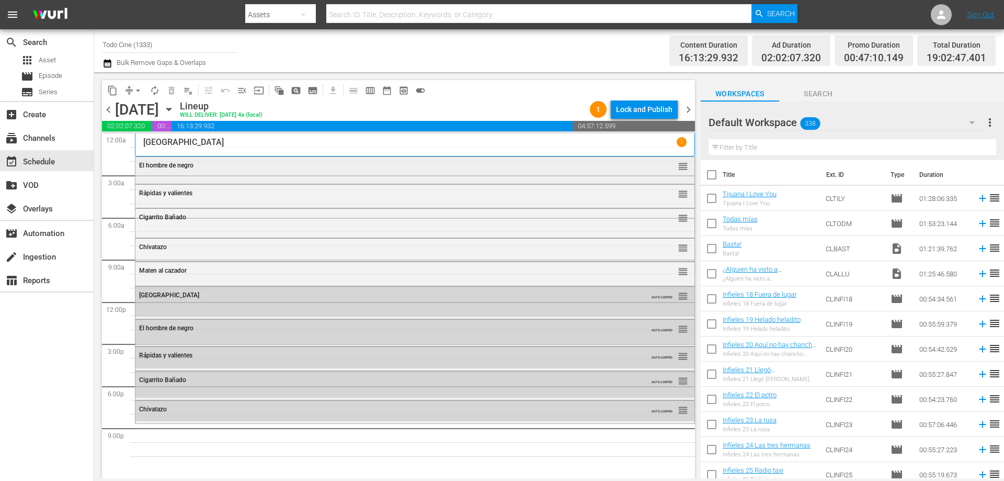
click at [282, 164] on div "El hombre de negro" at bounding box center [386, 165] width 495 height 7
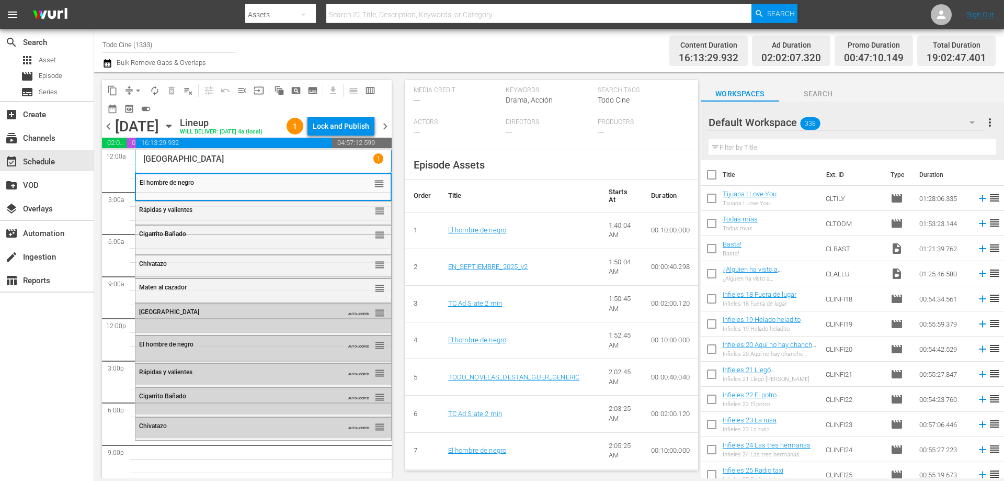
scroll to position [314, 0]
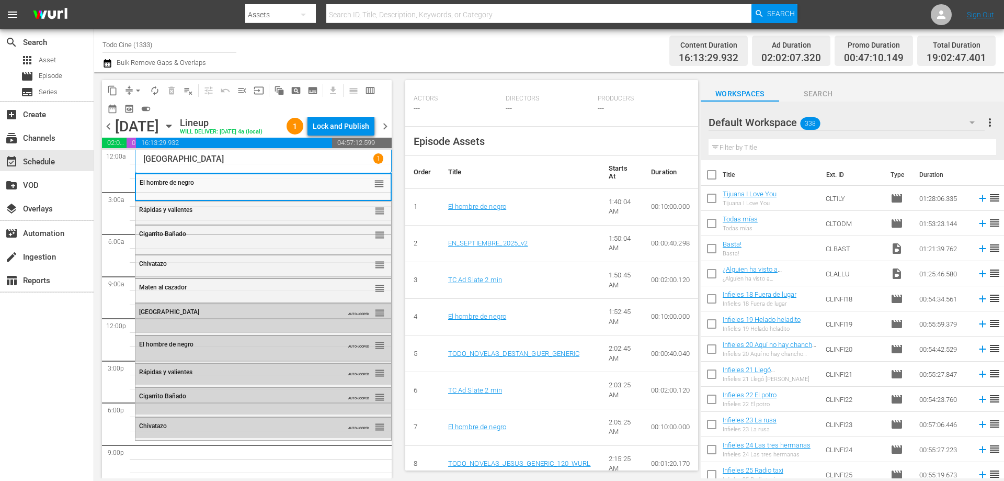
click at [224, 164] on p "[GEOGRAPHIC_DATA]" at bounding box center [183, 159] width 81 height 10
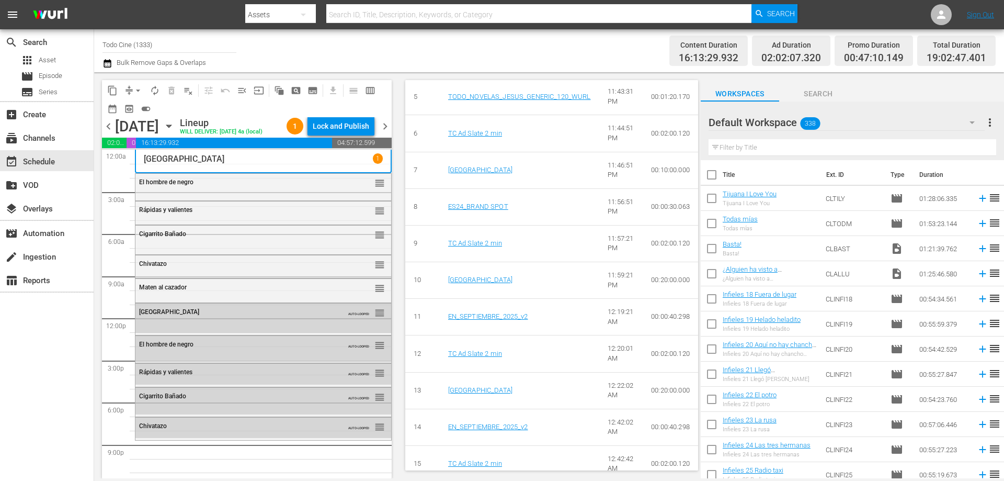
scroll to position [627, 0]
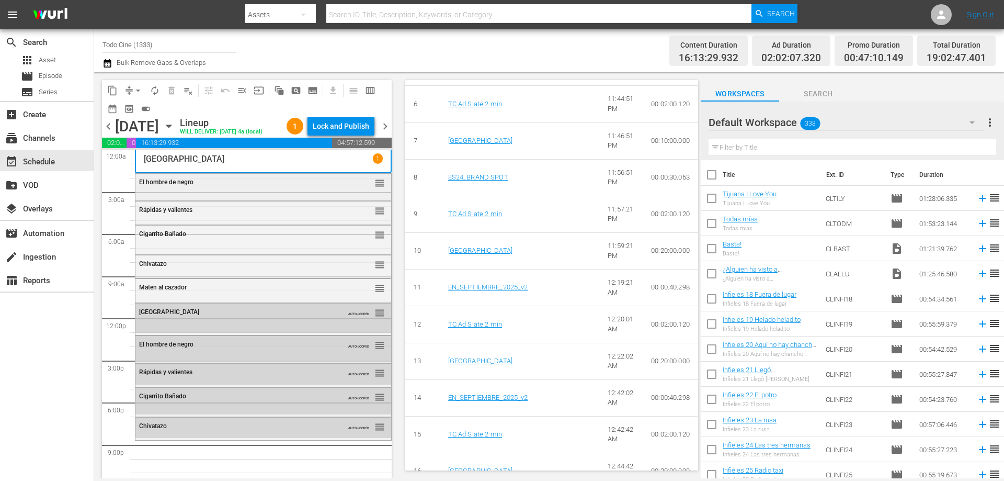
click at [193, 186] on span "El hombre de negro" at bounding box center [166, 181] width 54 height 7
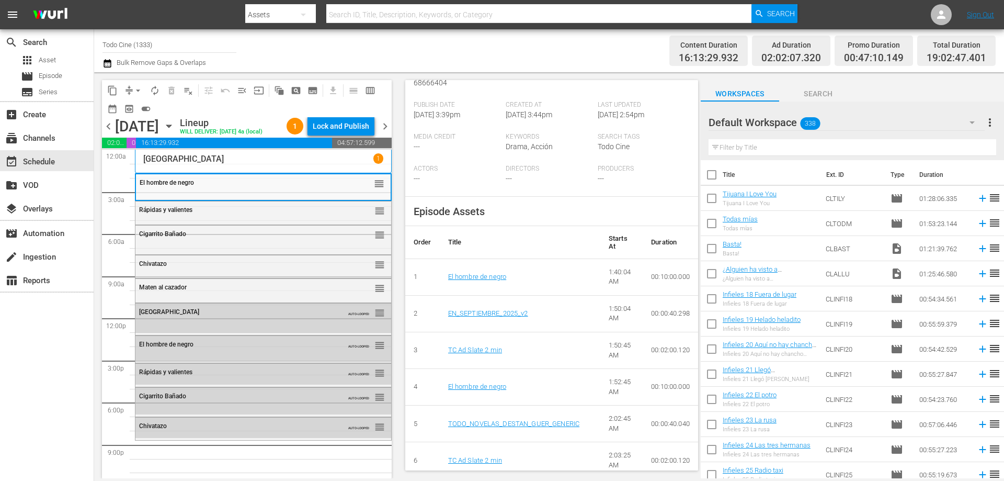
scroll to position [366, 0]
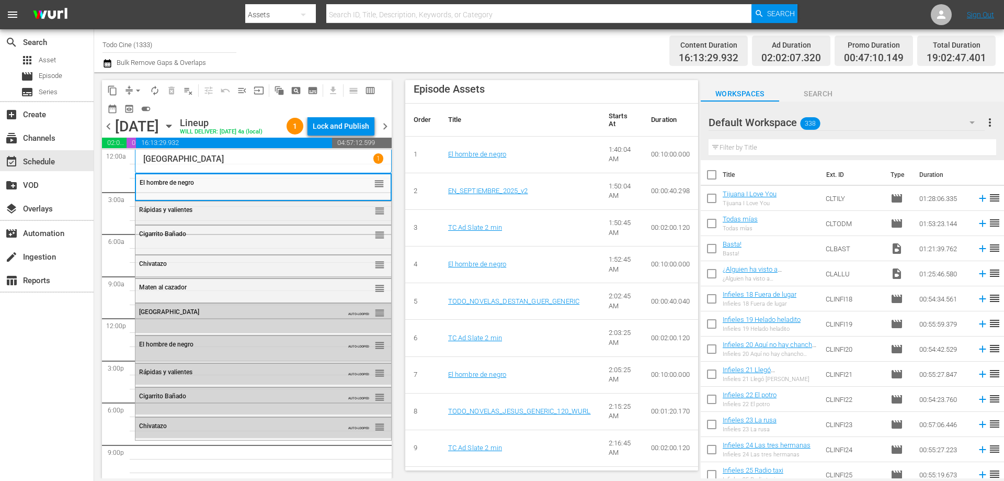
click at [226, 213] on div "Rápidas y valientes" at bounding box center [237, 209] width 197 height 7
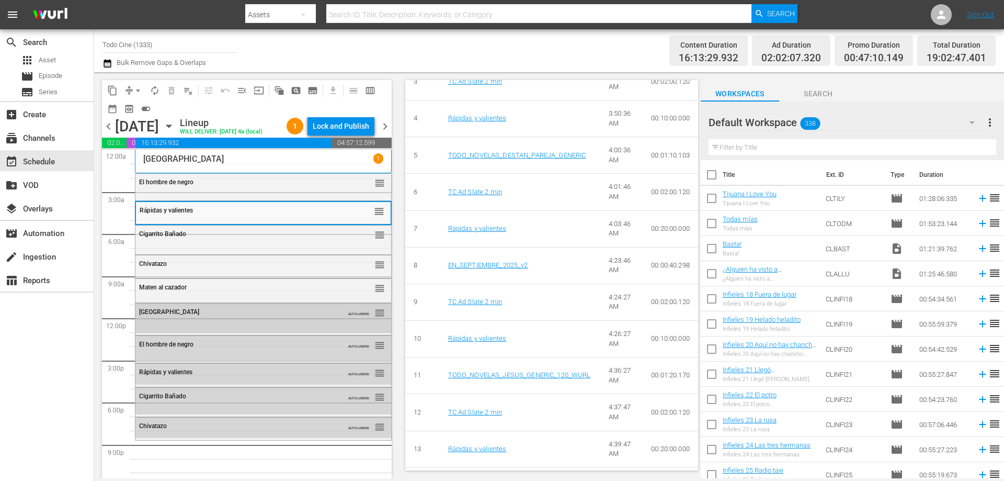
scroll to position [26, 0]
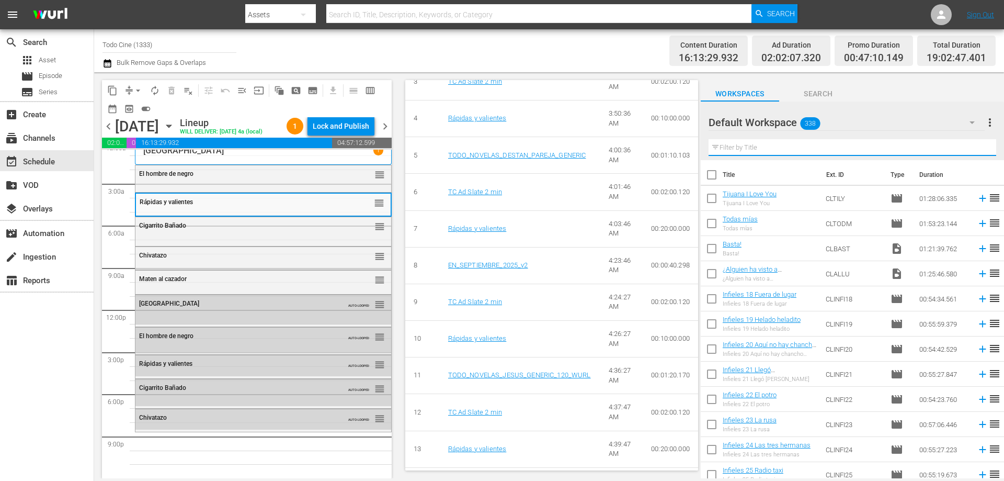
click at [786, 149] on input "text" at bounding box center [852, 147] width 288 height 17
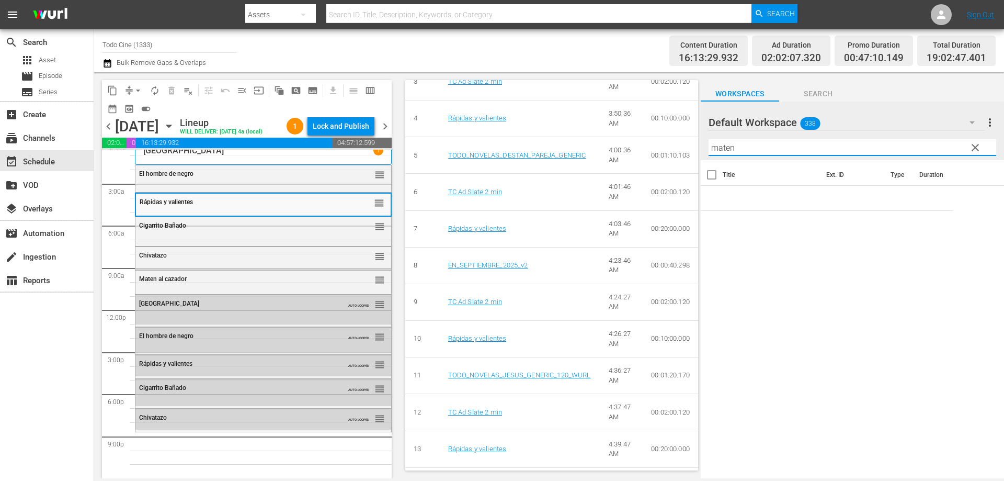
type input "maten"
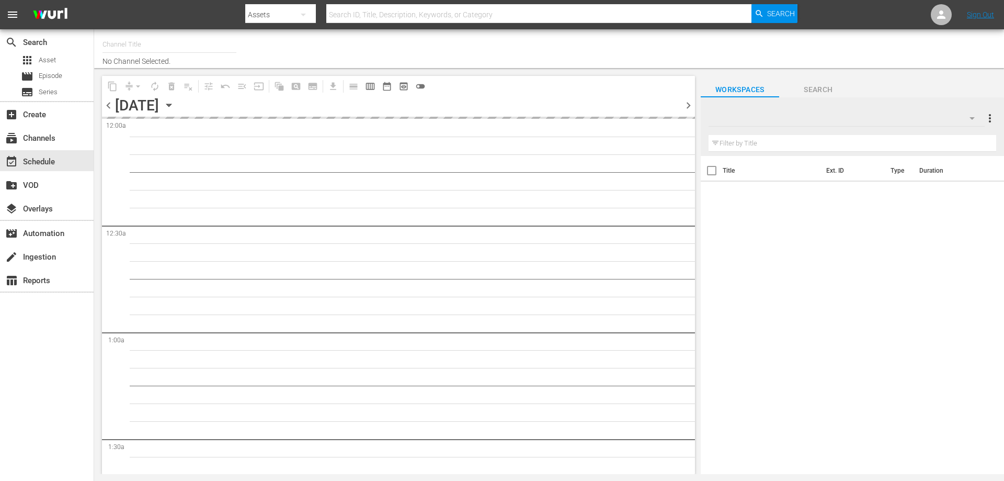
type input "Todo Cine (1333)"
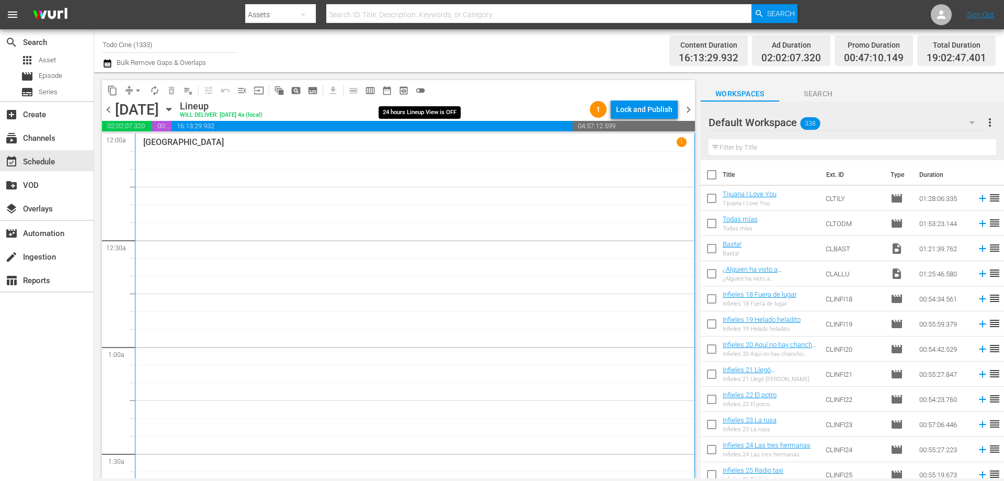
click at [424, 90] on span "toggle_off" at bounding box center [420, 90] width 10 height 10
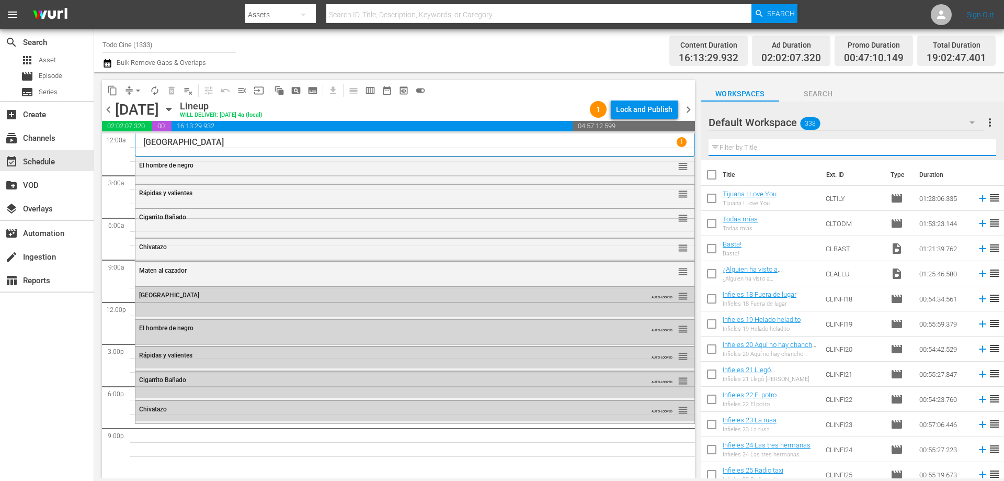
click at [753, 147] on input "text" at bounding box center [852, 147] width 288 height 17
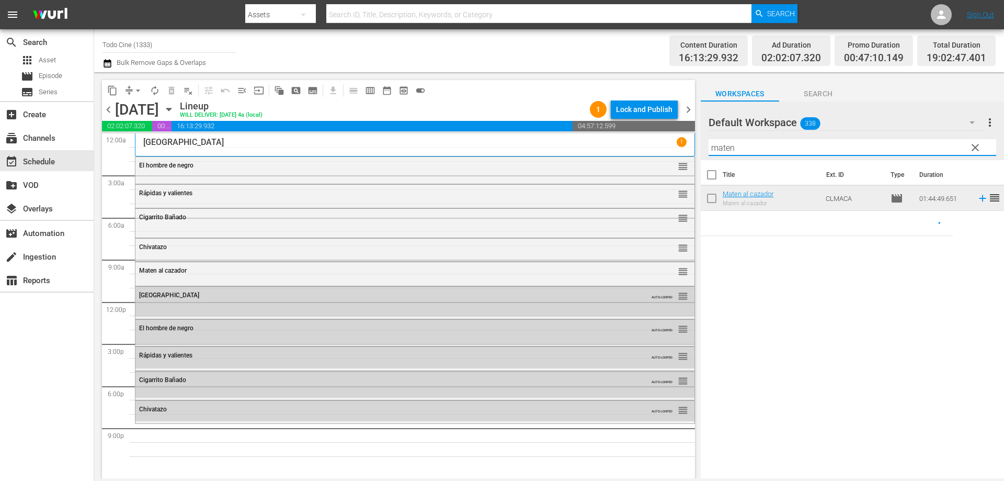
type input "maten"
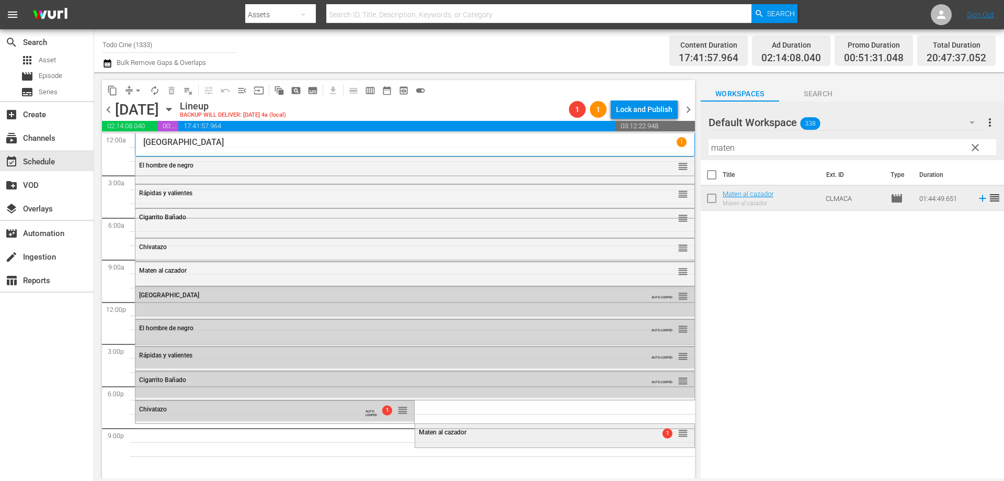
click at [507, 437] on div "Maten al cazador 1 reorder" at bounding box center [554, 433] width 279 height 18
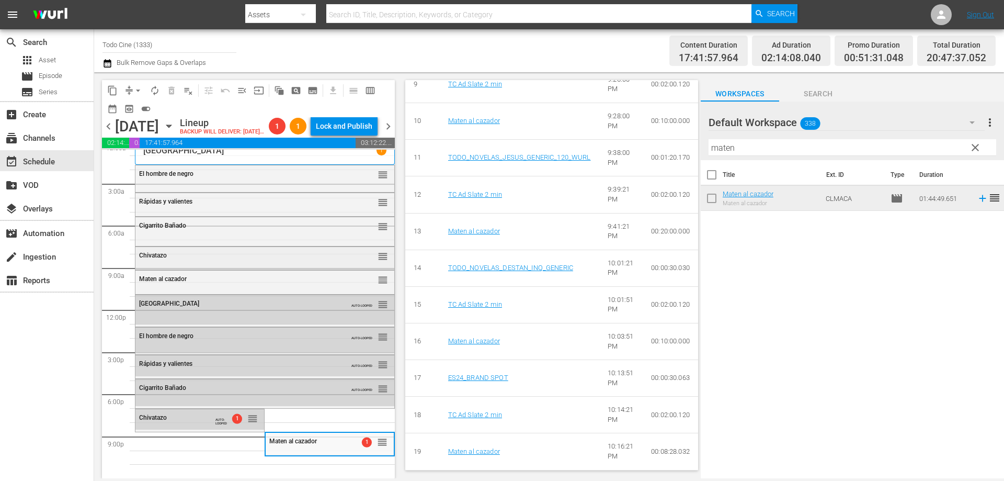
scroll to position [26, 0]
click at [973, 146] on span "clear" at bounding box center [975, 147] width 13 height 13
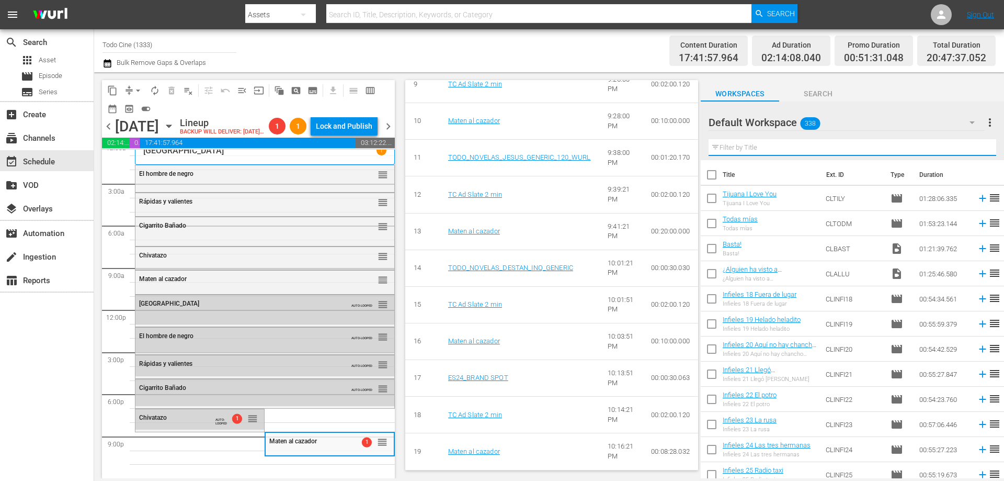
click at [809, 141] on input "text" at bounding box center [852, 147] width 288 height 17
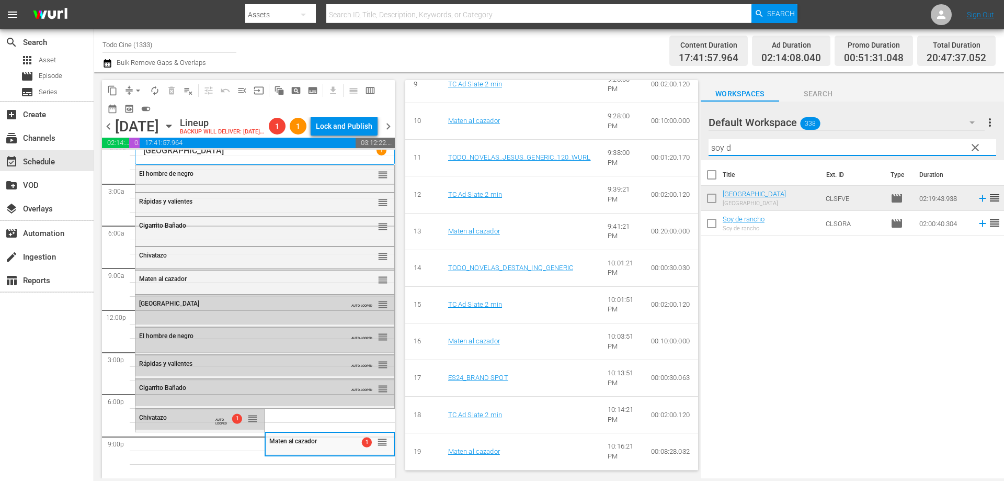
type input "soy d"
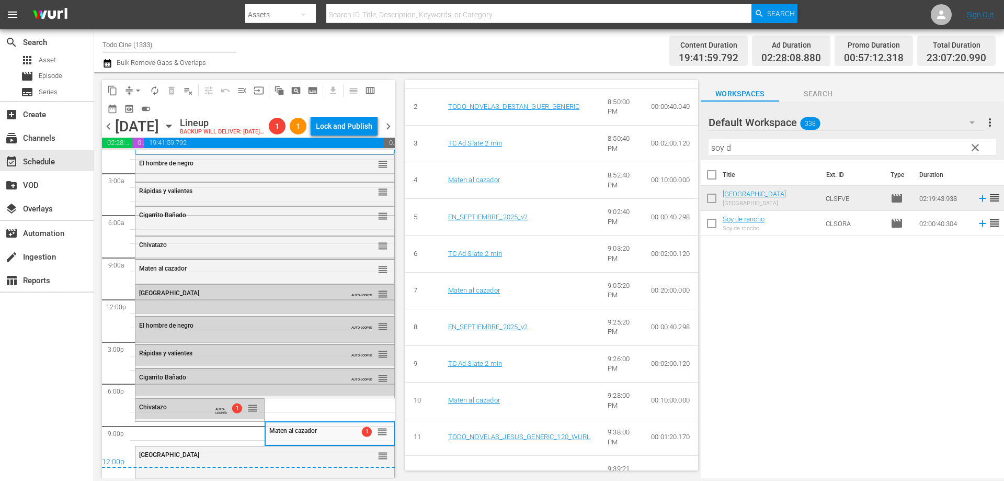
scroll to position [485, 0]
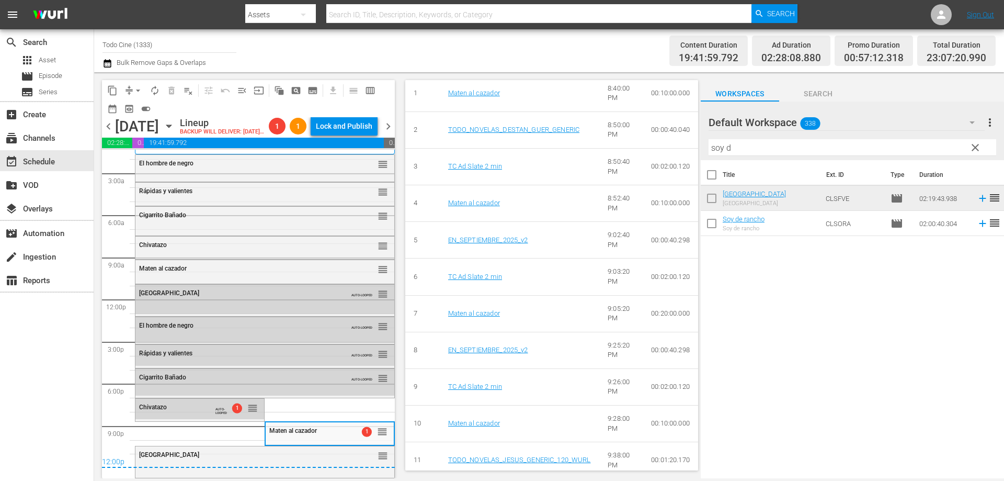
click at [345, 458] on div "12:00p" at bounding box center [248, 462] width 293 height 10
click at [377, 454] on span "reorder" at bounding box center [382, 456] width 10 height 12
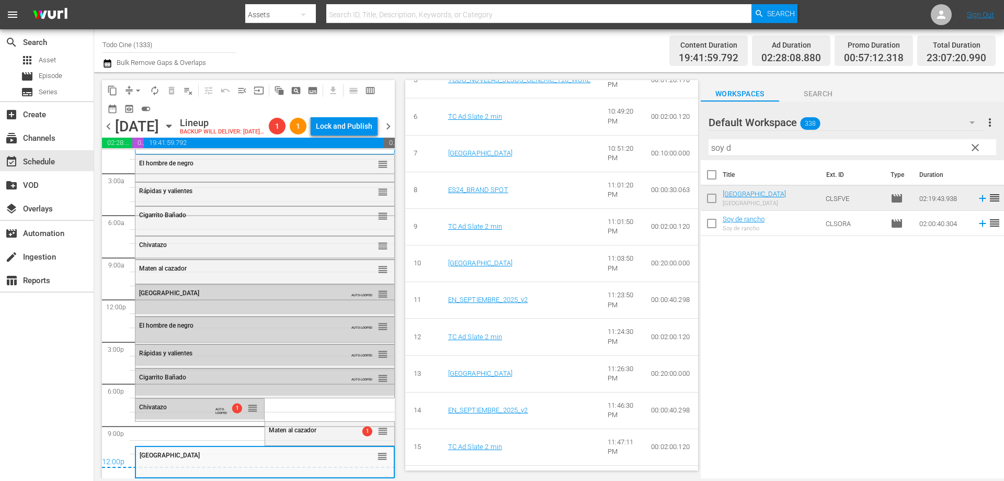
scroll to position [627, 0]
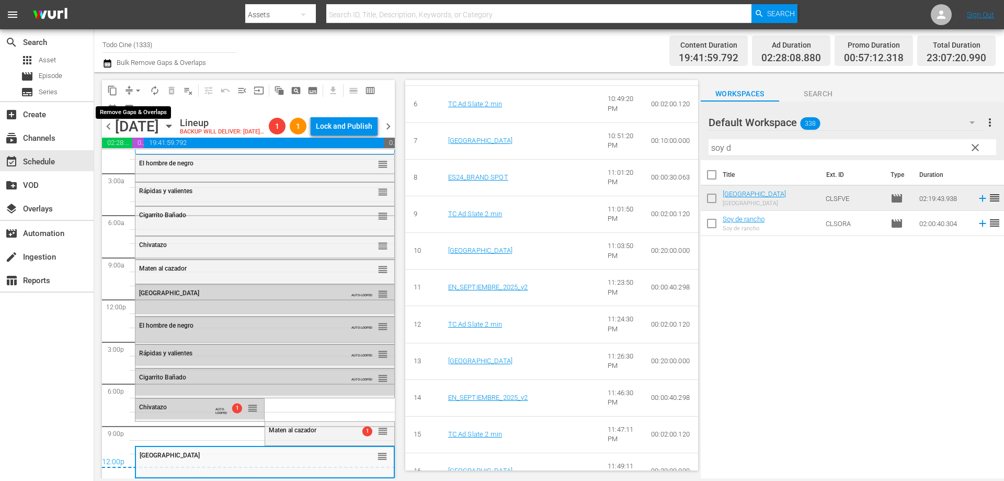
click at [137, 90] on span "arrow_drop_down" at bounding box center [138, 90] width 10 height 10
click at [144, 146] on li "Align to End of Previous Day" at bounding box center [139, 146] width 110 height 17
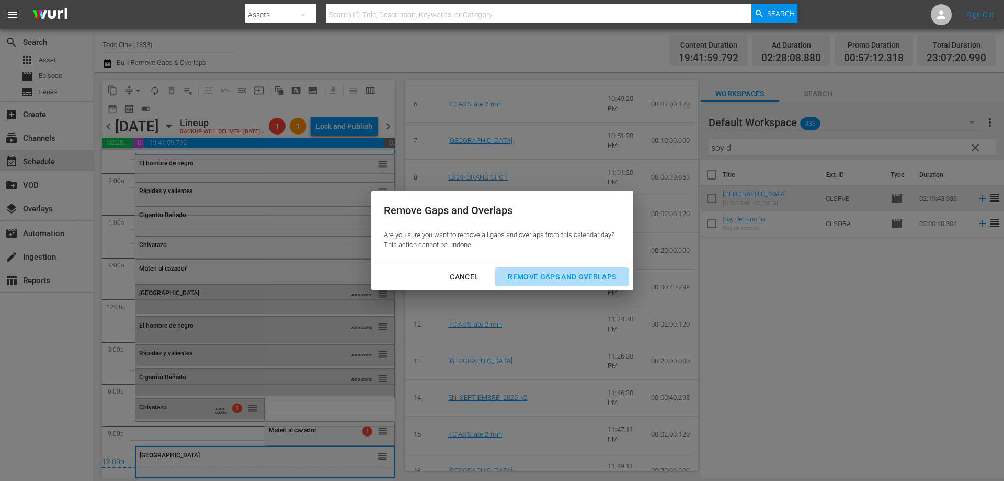
click at [562, 275] on div "Remove Gaps and Overlaps" at bounding box center [561, 276] width 125 height 13
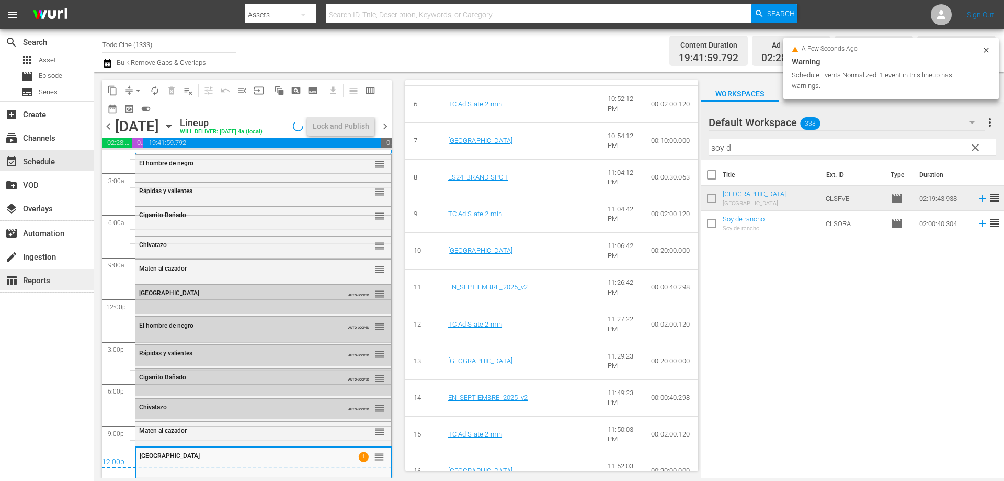
scroll to position [37, 0]
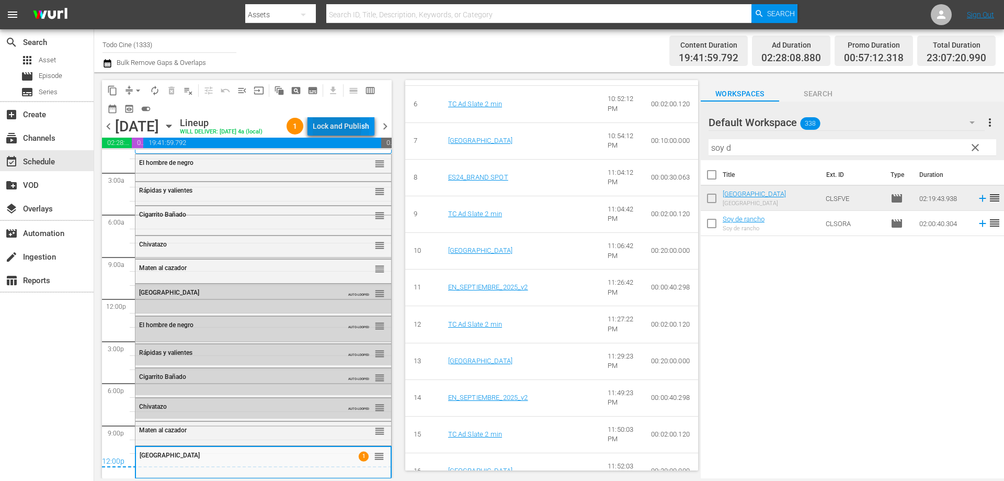
drag, startPoint x: 338, startPoint y: 130, endPoint x: 344, endPoint y: 125, distance: 7.0
click at [344, 125] on div "Lock and Publish" at bounding box center [341, 126] width 56 height 19
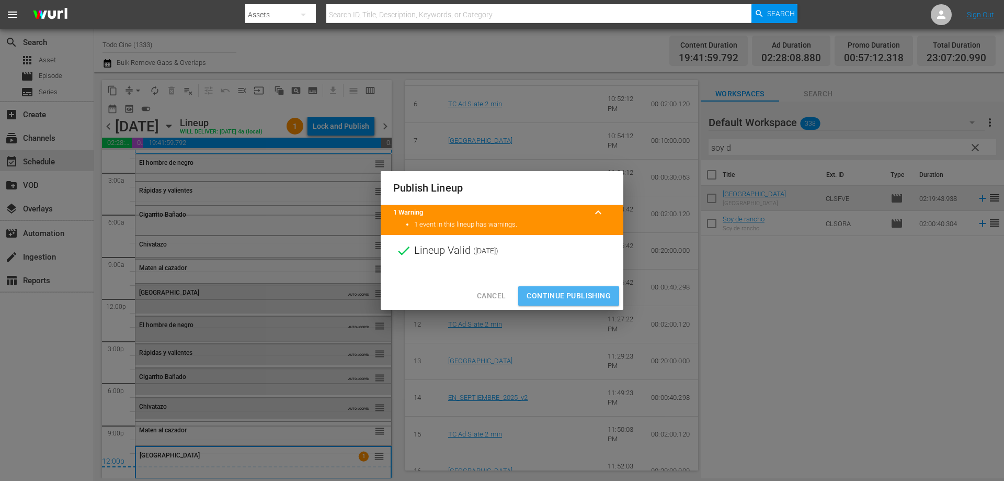
click at [590, 290] on span "Continue Publishing" at bounding box center [569, 295] width 84 height 13
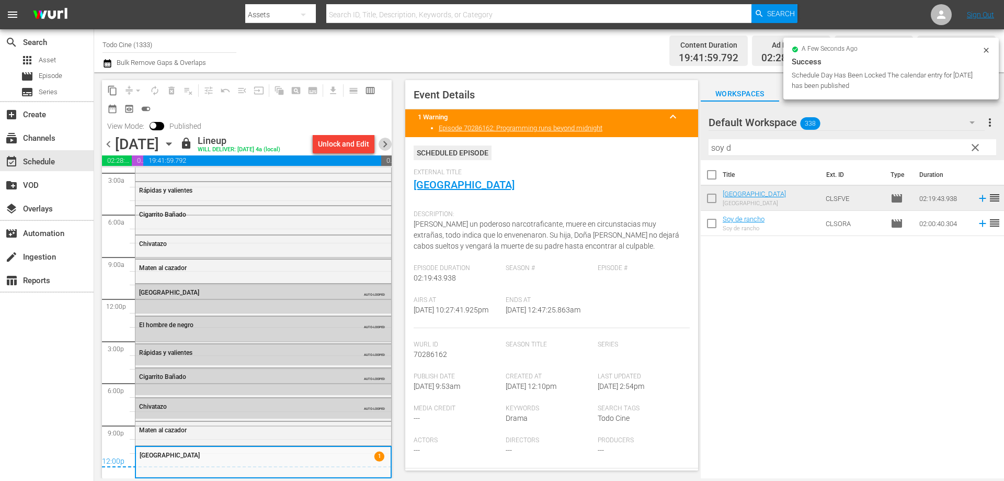
click at [383, 143] on span "chevron_right" at bounding box center [385, 144] width 13 height 13
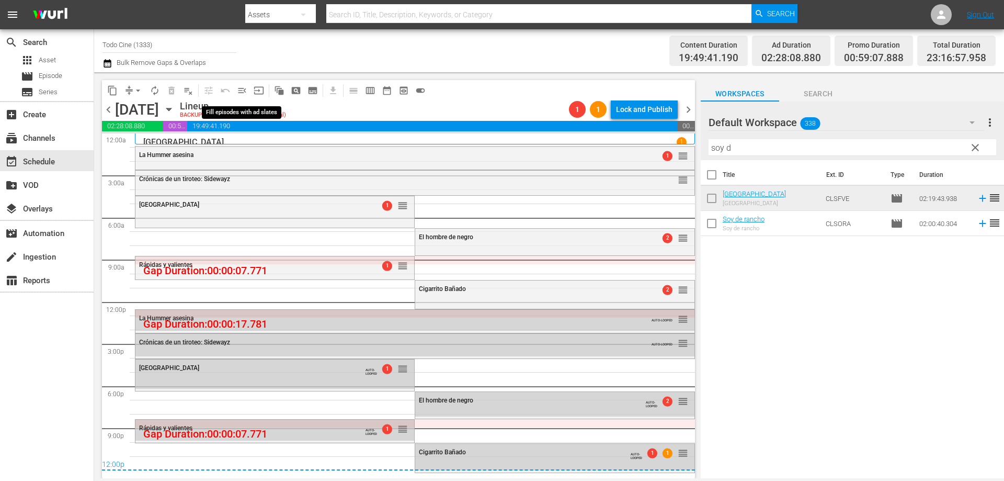
click at [247, 85] on button "menu_open" at bounding box center [242, 90] width 17 height 17
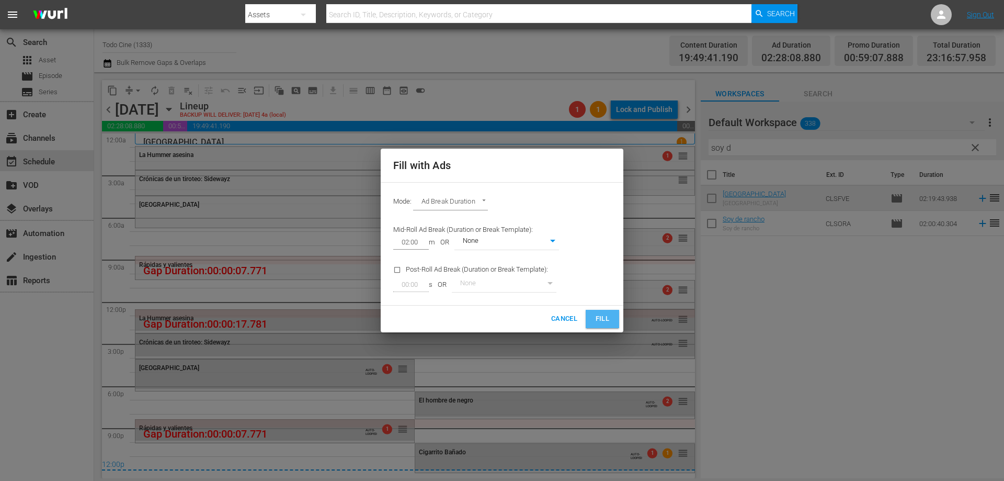
click at [607, 317] on span "Fill" at bounding box center [602, 319] width 17 height 12
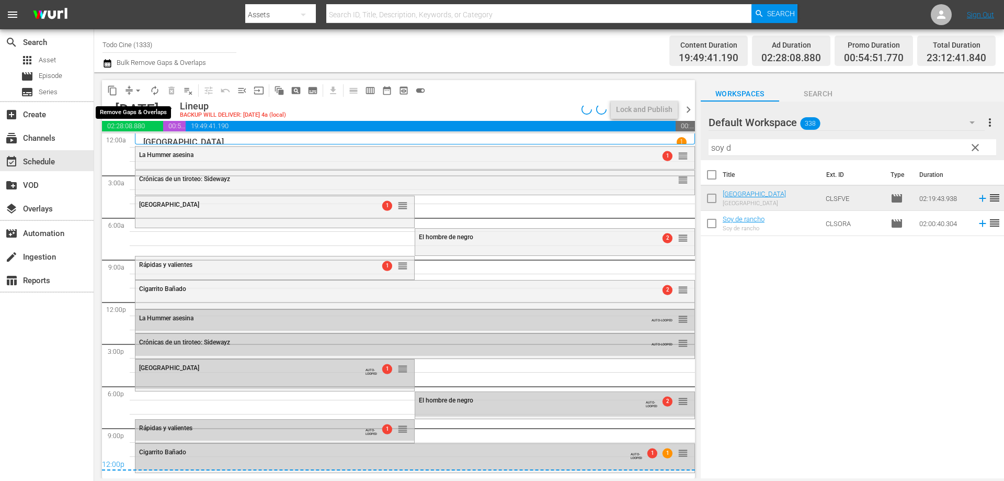
click at [138, 87] on span "arrow_drop_down" at bounding box center [138, 90] width 10 height 10
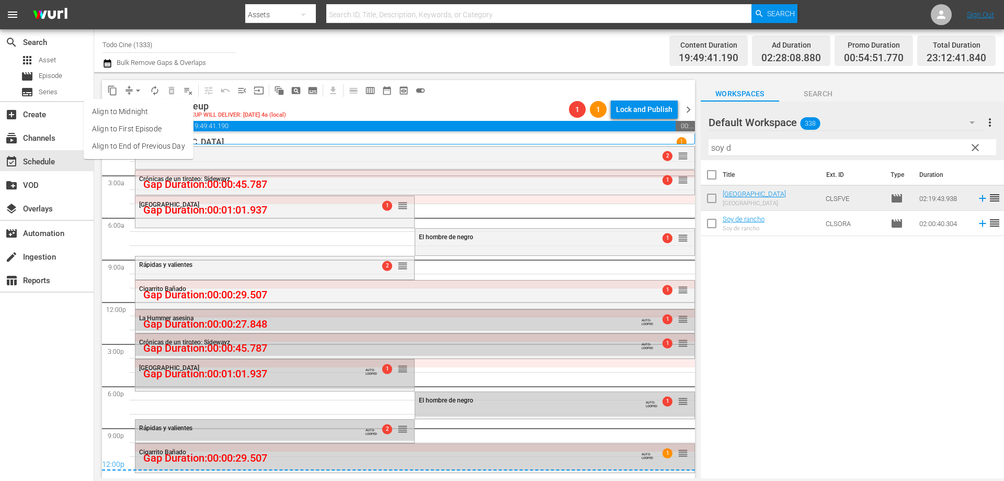
click at [150, 146] on li "Align to End of Previous Day" at bounding box center [139, 146] width 110 height 17
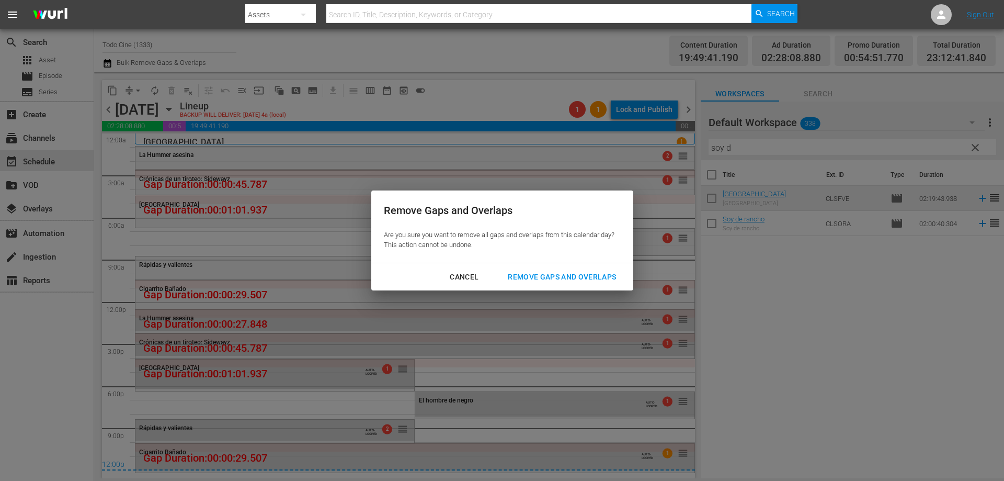
click at [551, 271] on div "Remove Gaps and Overlaps" at bounding box center [561, 276] width 125 height 13
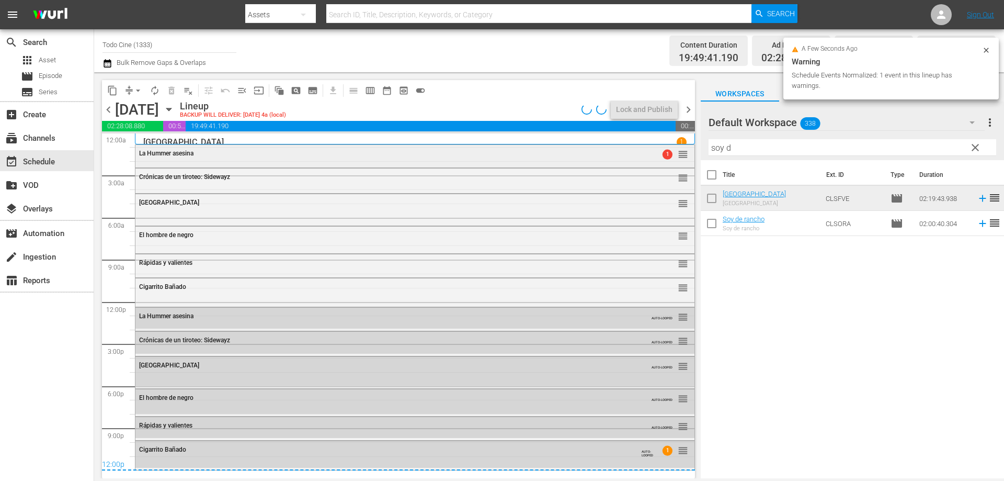
click at [205, 161] on div "La Hummer asesina 1 reorder" at bounding box center [414, 154] width 559 height 18
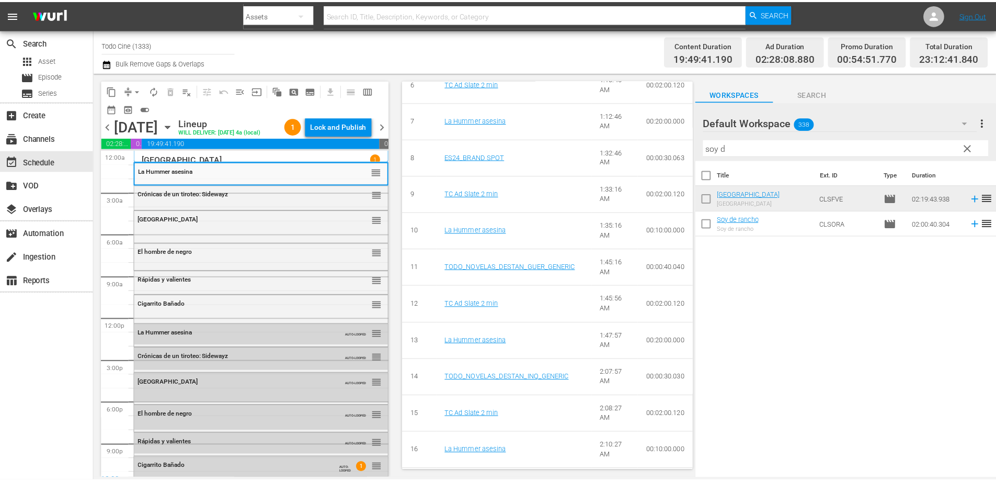
scroll to position [627, 0]
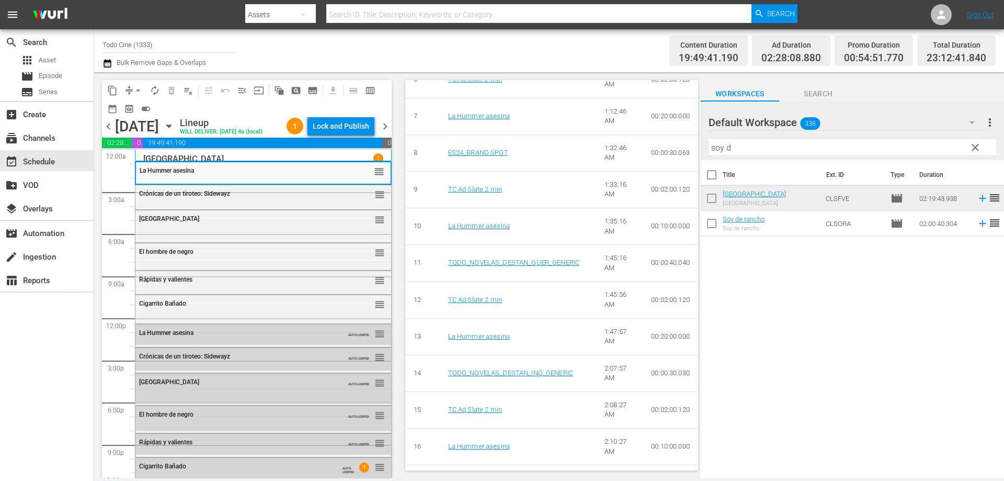
drag, startPoint x: 427, startPoint y: 17, endPoint x: 414, endPoint y: 18, distance: 13.1
click at [427, 17] on input "text" at bounding box center [538, 14] width 425 height 25
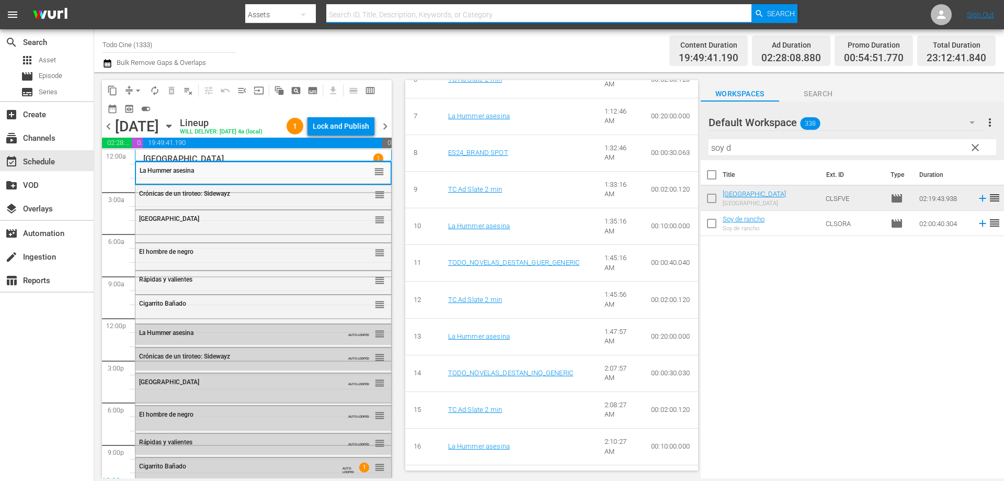
click at [394, 13] on input "text" at bounding box center [538, 14] width 425 height 25
type input "blades"
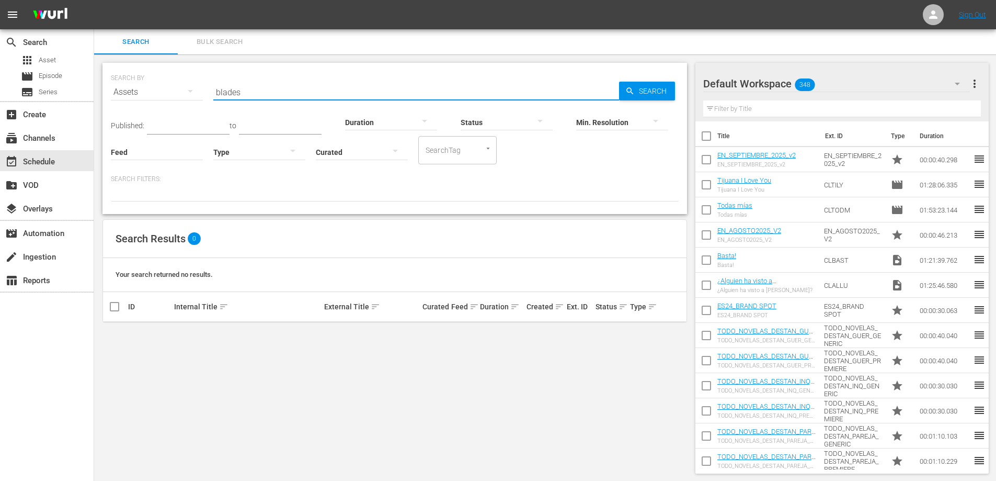
drag, startPoint x: 241, startPoint y: 91, endPoint x: 142, endPoint y: 91, distance: 98.3
click at [146, 91] on div "SEARCH BY Search By Assets Search ID, Title, Description, Keywords, or Category…" at bounding box center [395, 86] width 568 height 38
click at [249, 97] on input "blades" at bounding box center [416, 91] width 406 height 25
drag, startPoint x: 192, startPoint y: 74, endPoint x: 22, endPoint y: 47, distance: 172.0
click at [94, 0] on div "search Search apps Asset movie Episode subtitles Series add_box Create subscrip…" at bounding box center [545, 0] width 902 height 0
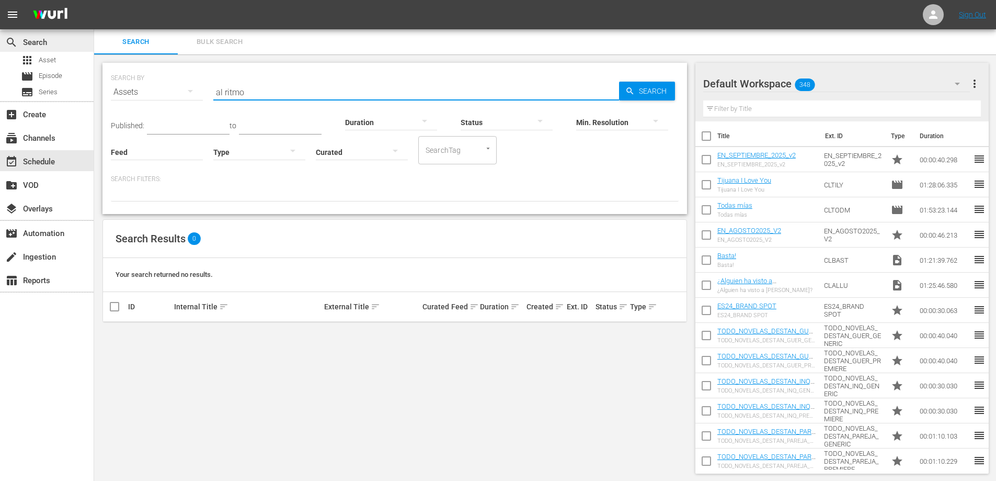
type input "al ritmo"
